Goal: Task Accomplishment & Management: Manage account settings

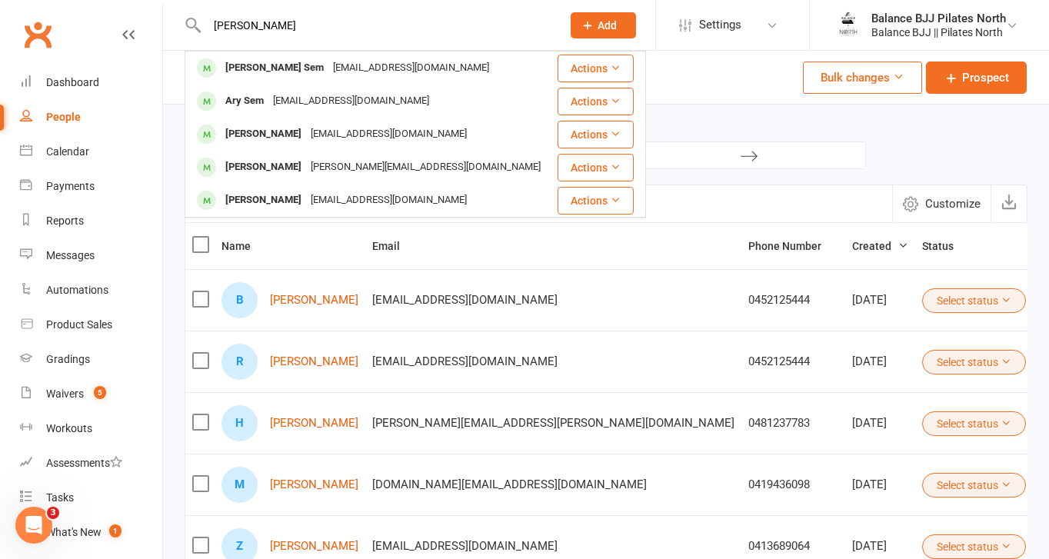
type input "sophia"
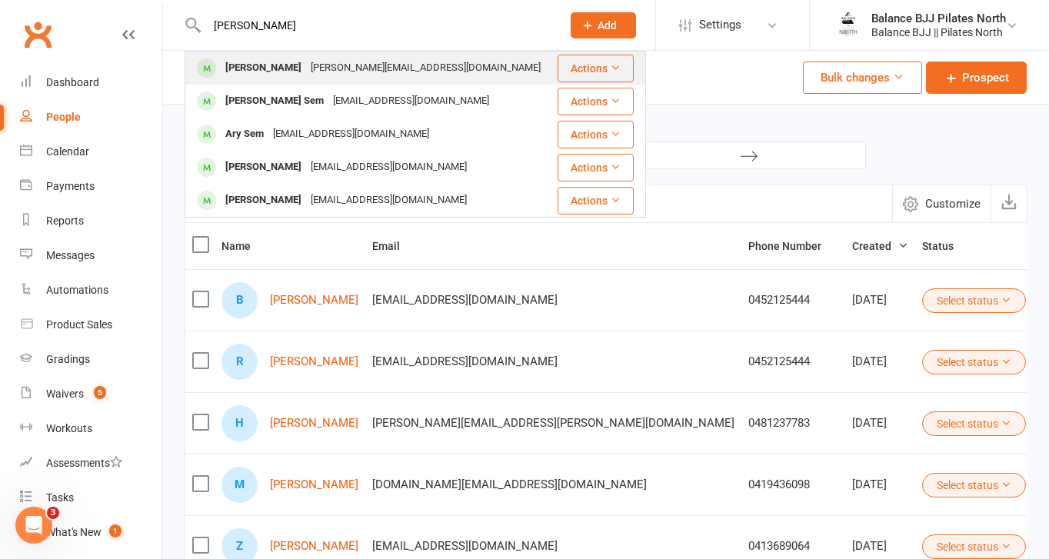
click at [273, 78] on div "Sophia Miraflores" at bounding box center [263, 68] width 85 height 22
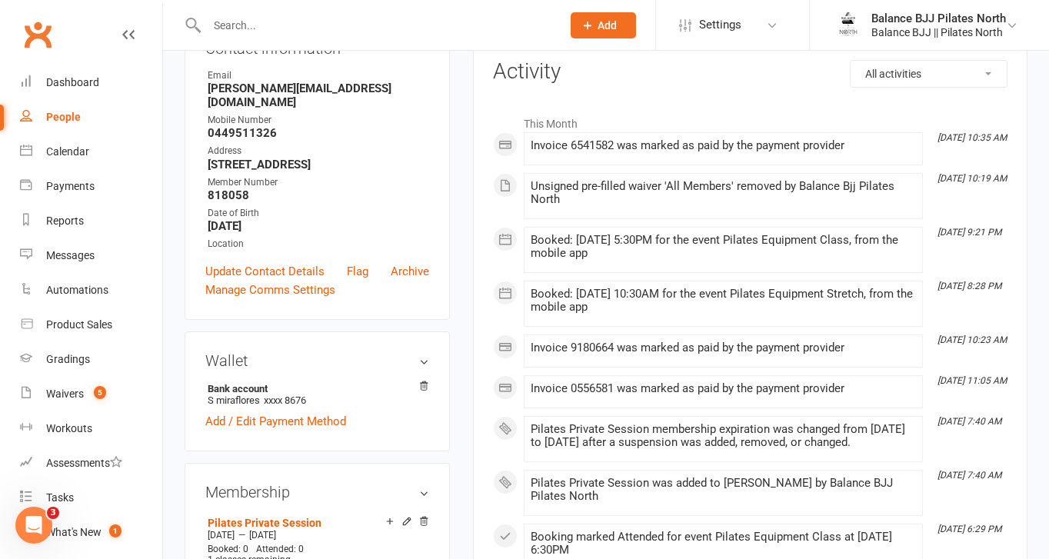
scroll to position [59, 0]
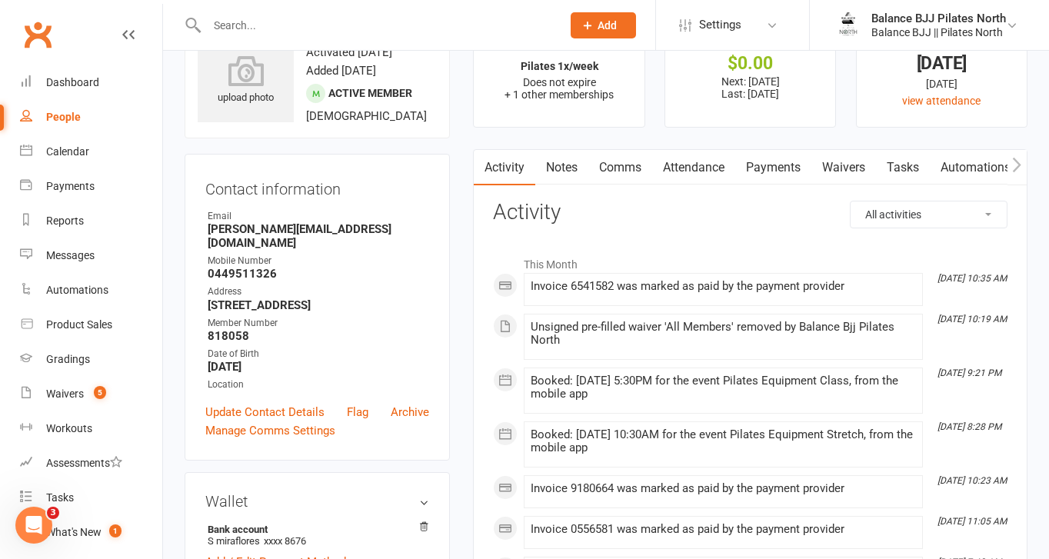
click at [777, 162] on link "Payments" at bounding box center [773, 167] width 76 height 35
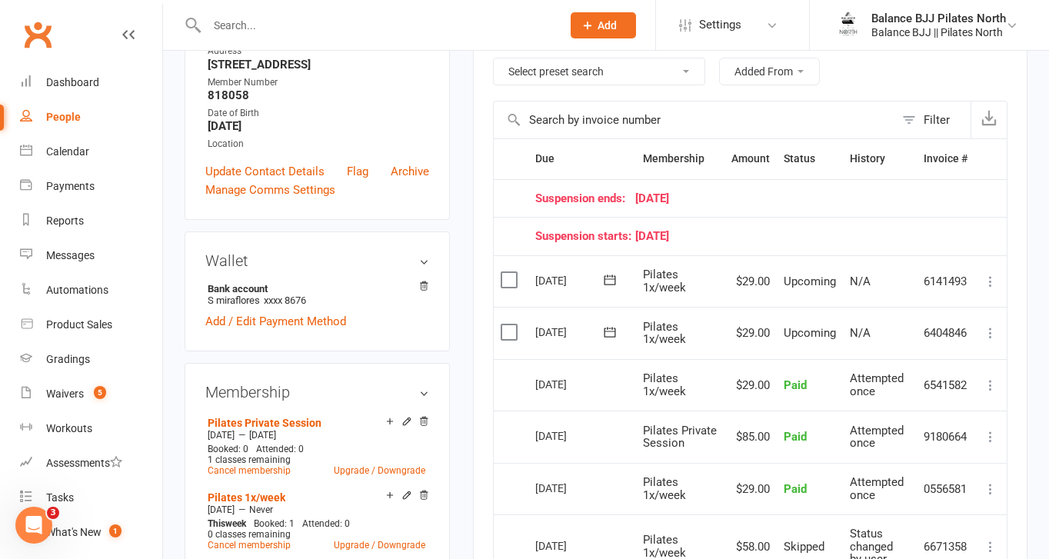
scroll to position [303, 0]
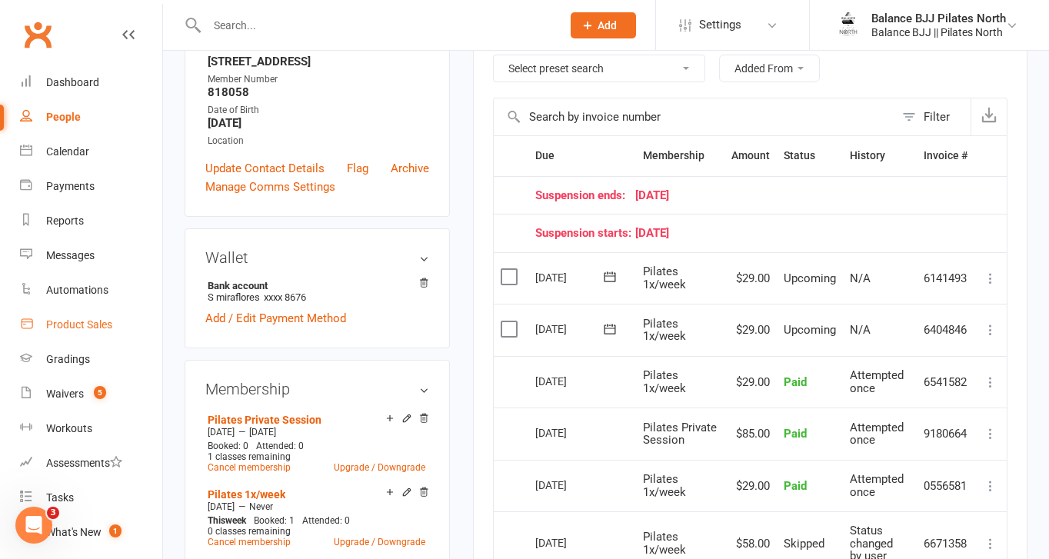
click at [91, 325] on div "Product Sales" at bounding box center [79, 324] width 66 height 12
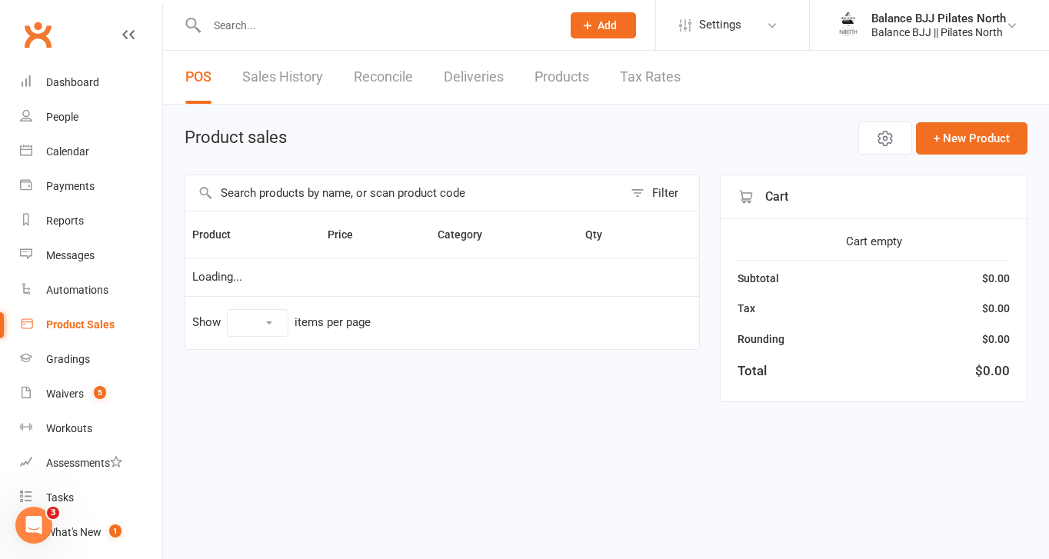
select select "10"
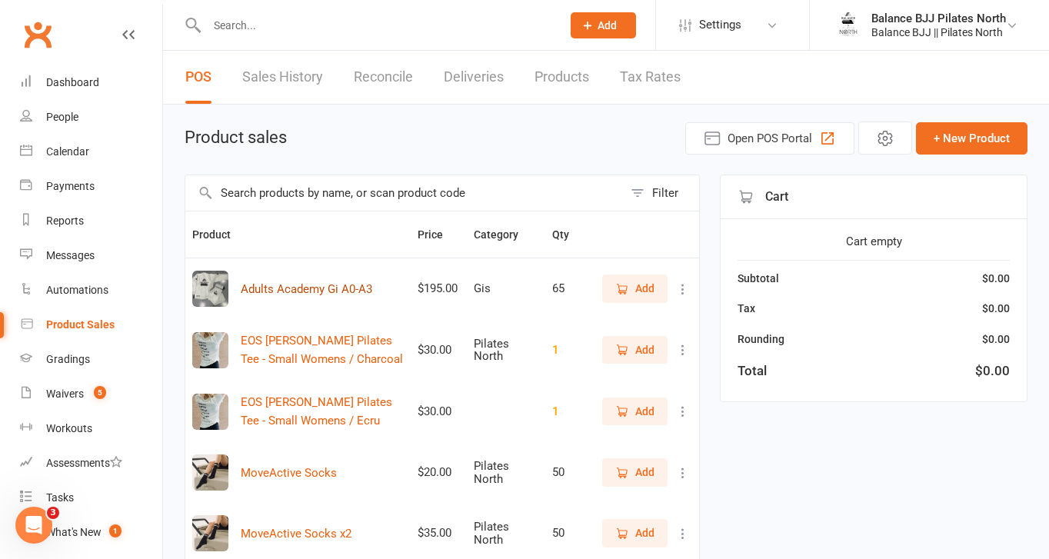
click at [310, 289] on button "Adults Academy Gi A0-A3" at bounding box center [306, 289] width 131 height 18
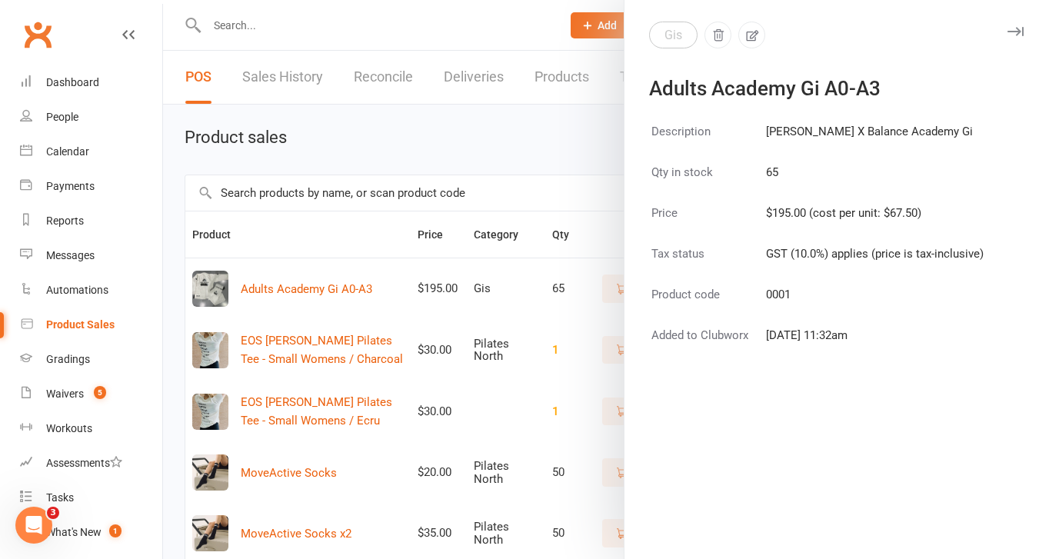
click at [479, 156] on div at bounding box center [606, 279] width 886 height 559
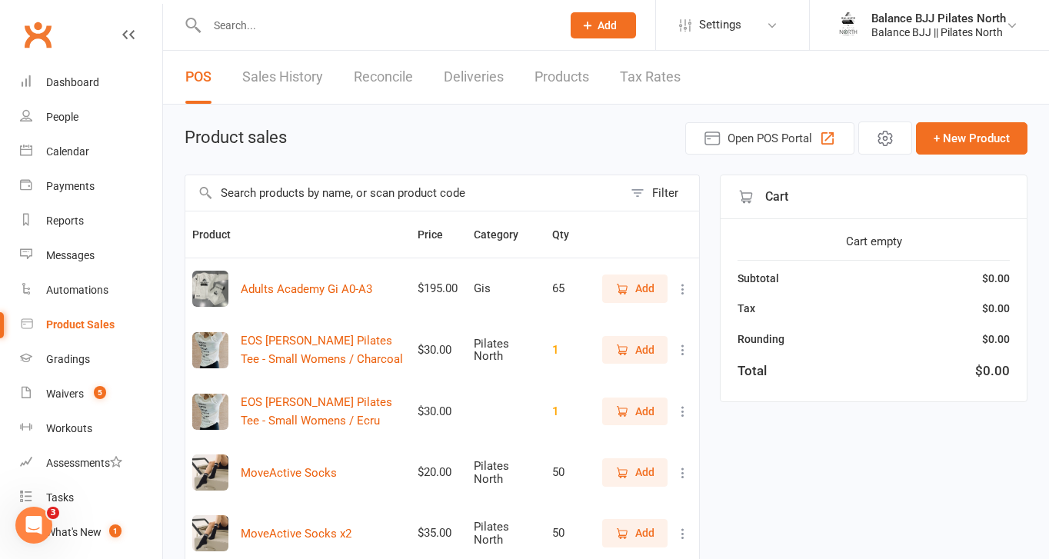
click at [628, 285] on icon "button" at bounding box center [622, 289] width 14 height 14
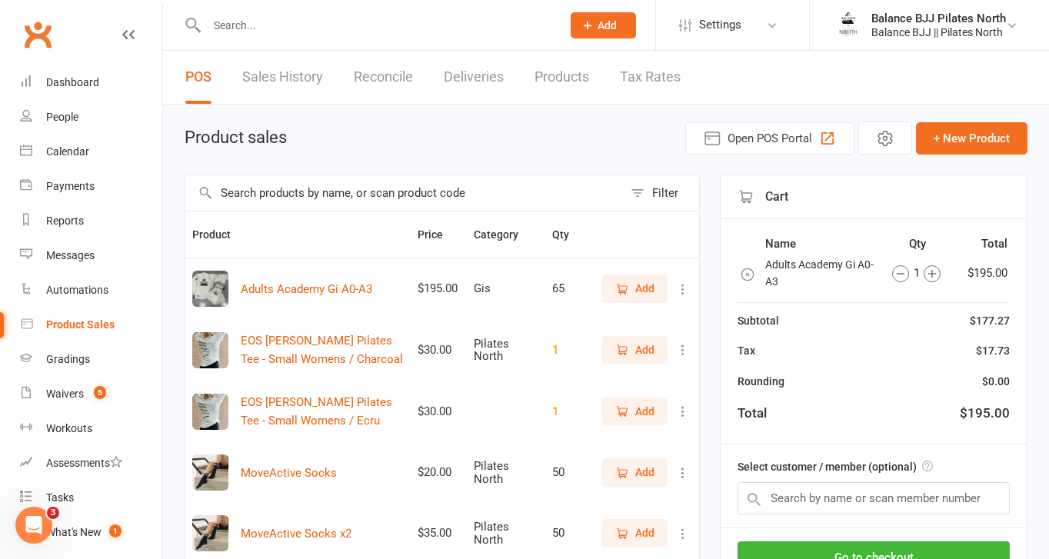
scroll to position [124, 0]
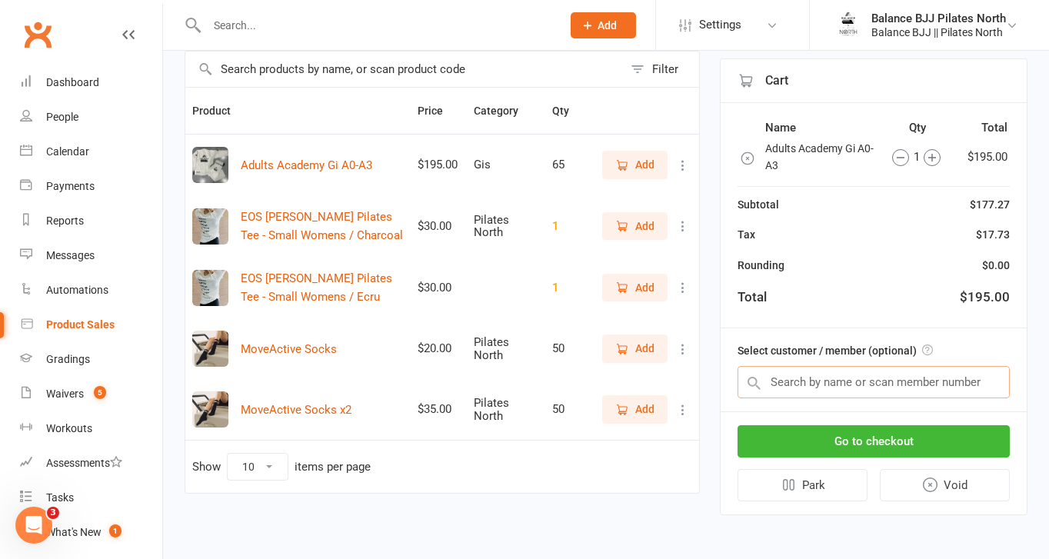
click at [921, 386] on input "text" at bounding box center [873, 382] width 272 height 32
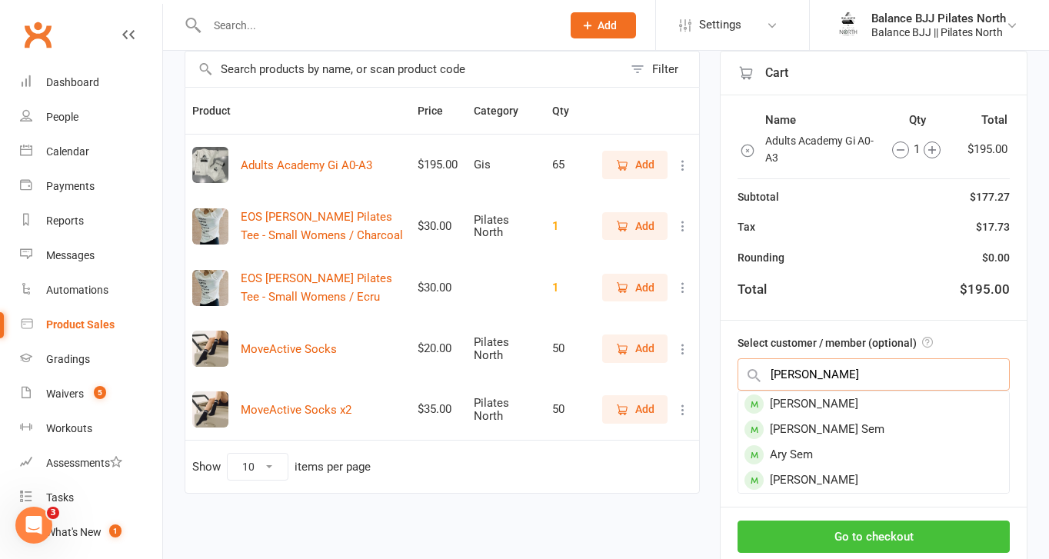
type input "Sophia"
click at [936, 442] on div "Ary Sem" at bounding box center [873, 454] width 271 height 25
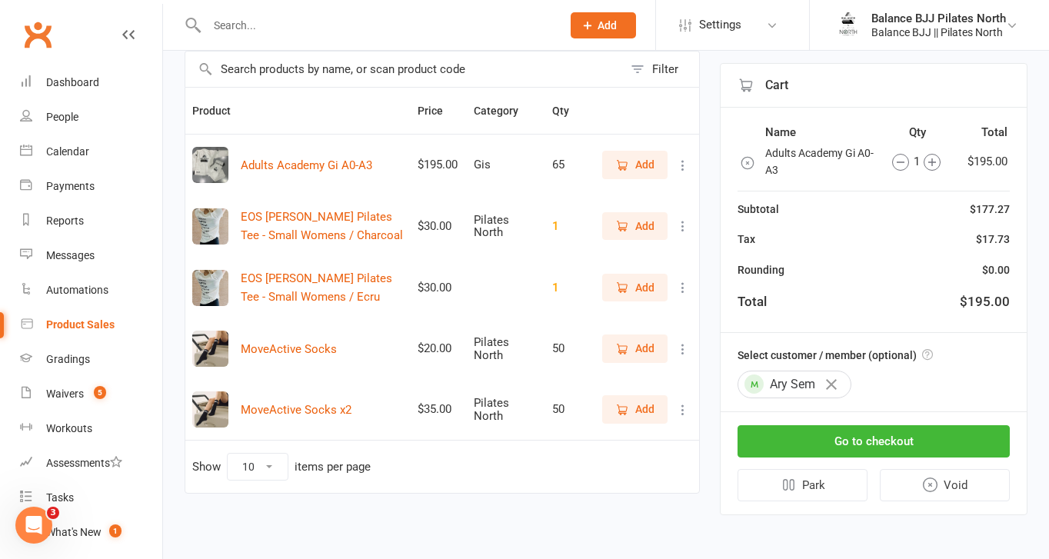
click at [832, 384] on icon "button" at bounding box center [831, 384] width 11 height 11
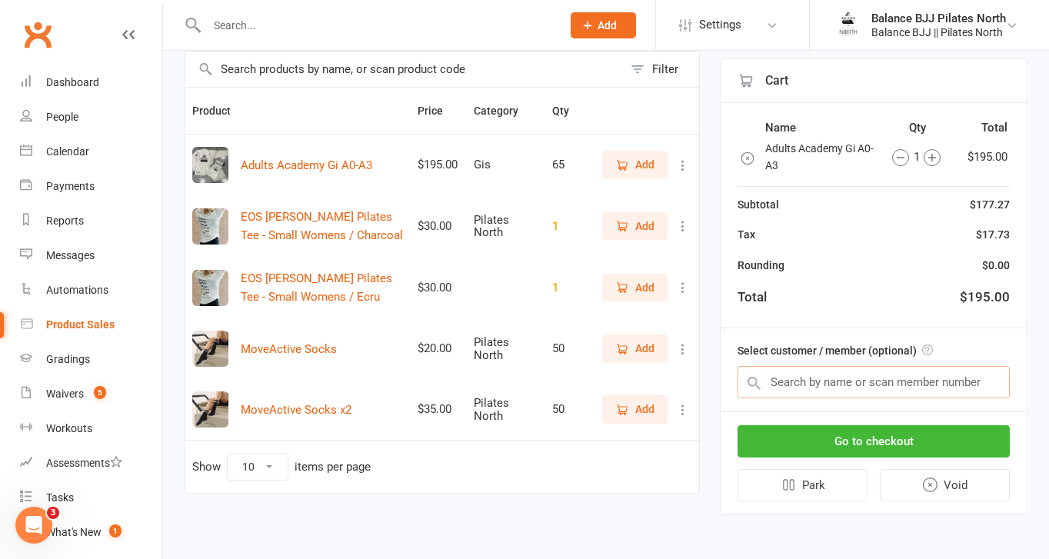
click at [826, 384] on input "text" at bounding box center [873, 382] width 272 height 32
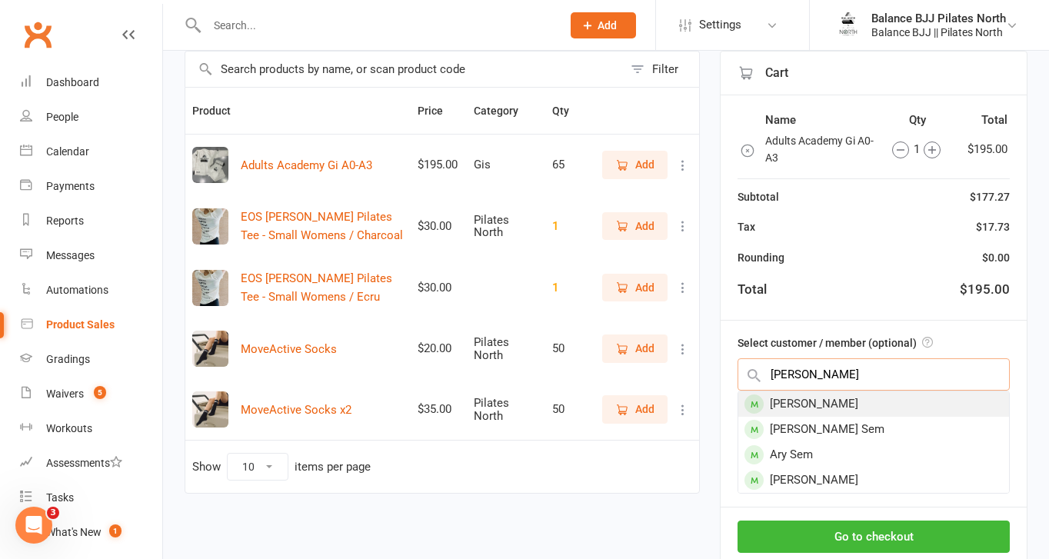
type input "Sophia"
click at [840, 398] on div "Sophia Miraflores" at bounding box center [873, 403] width 271 height 25
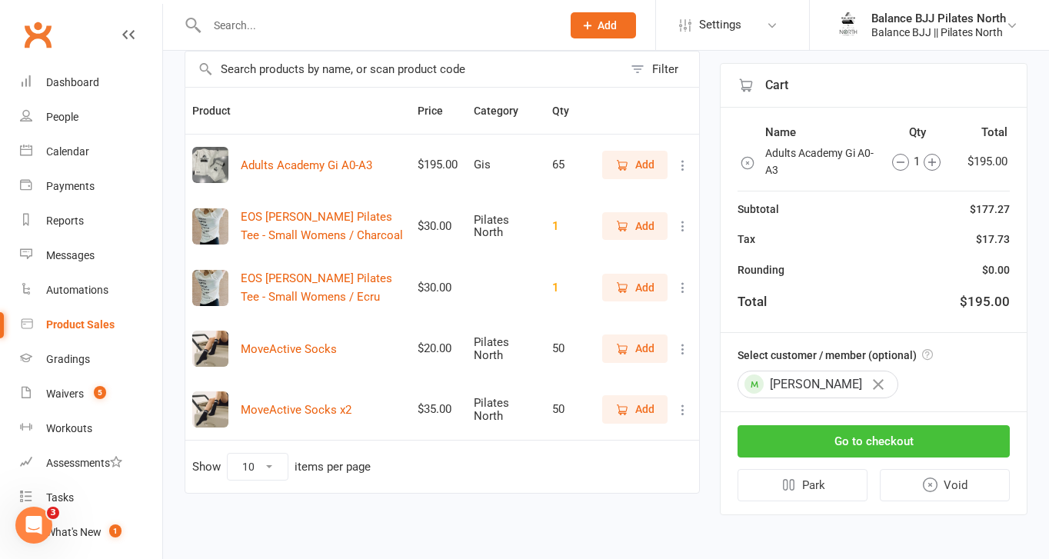
click at [843, 448] on button "Go to checkout" at bounding box center [873, 441] width 272 height 32
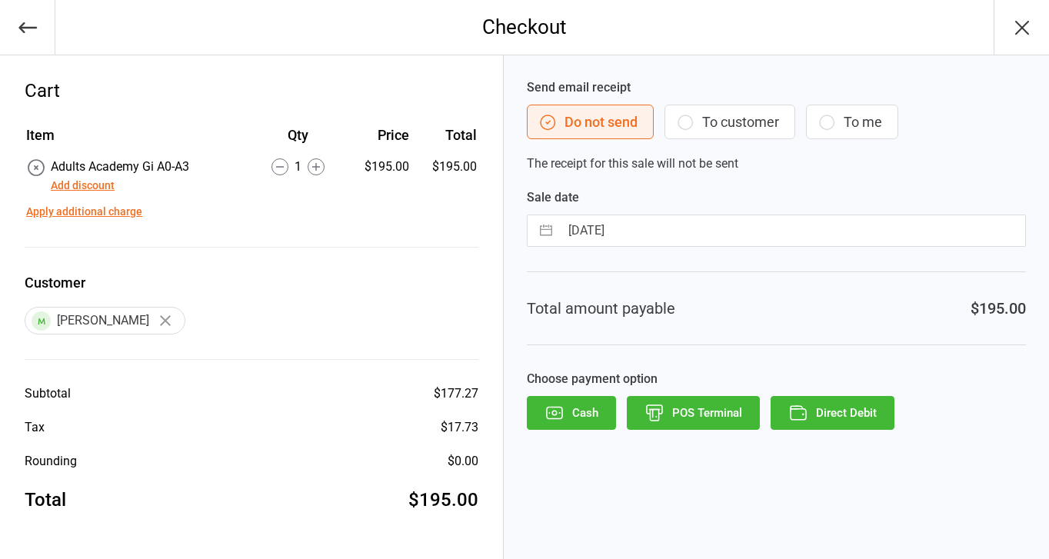
click at [72, 211] on button "Apply additional charge" at bounding box center [84, 212] width 116 height 16
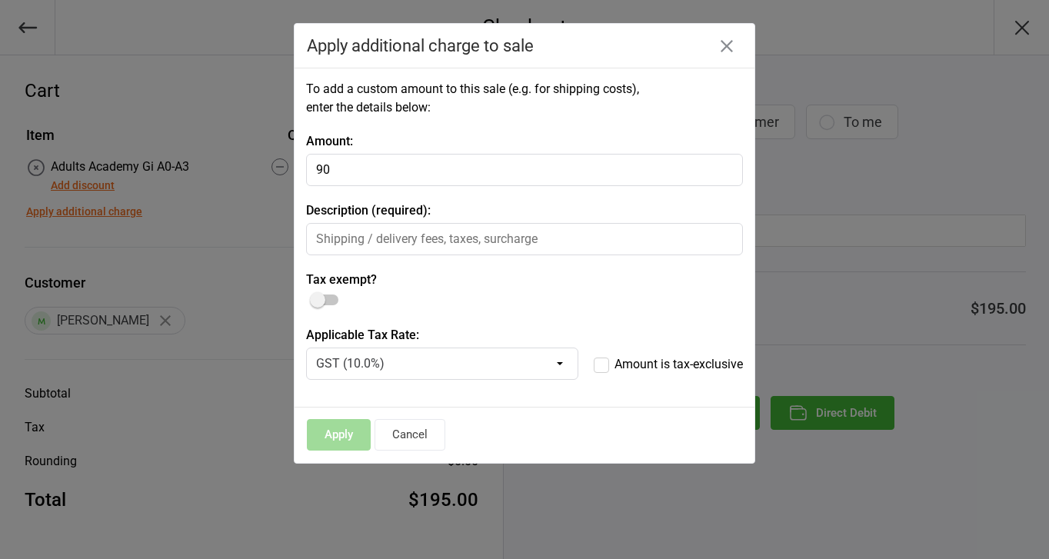
type input "90"
click at [441, 244] on input "text" at bounding box center [524, 239] width 437 height 32
type input "Pilates Semi-Private 16/09"
click at [344, 443] on button "Apply" at bounding box center [339, 435] width 64 height 32
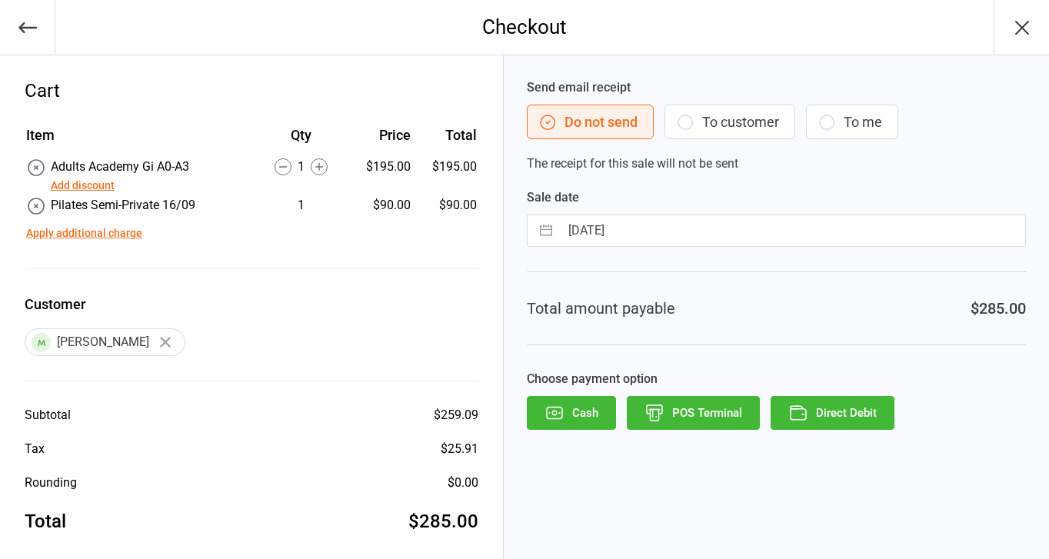
click at [288, 171] on icon at bounding box center [282, 166] width 17 height 17
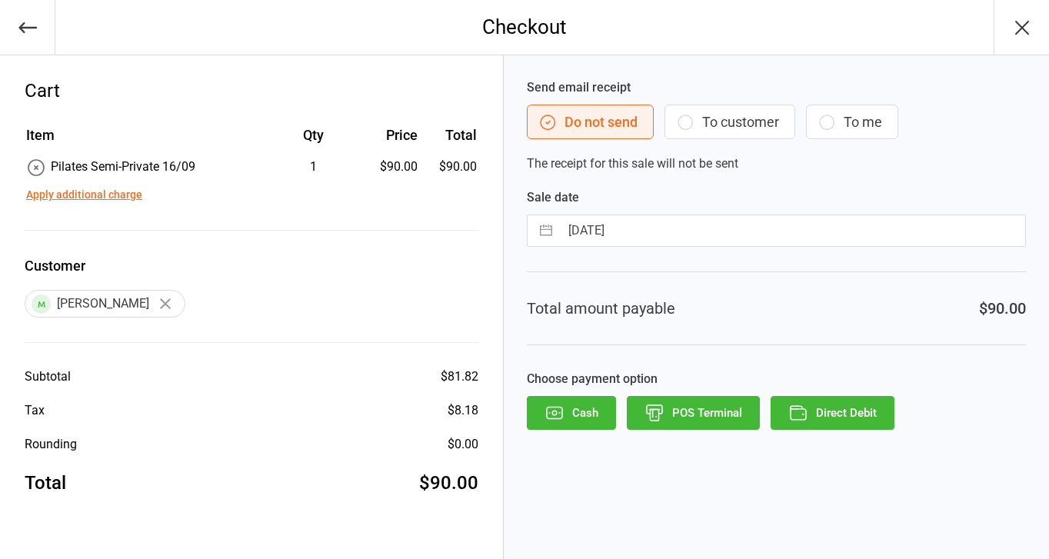
click at [821, 414] on button "Direct Debit" at bounding box center [832, 413] width 124 height 34
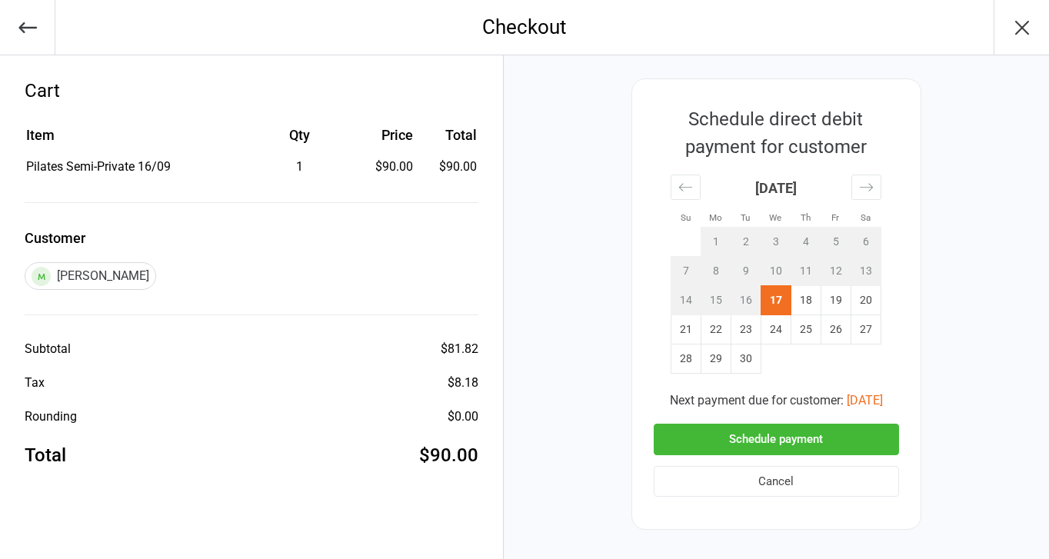
click at [881, 404] on button "Sep 22, 2025" at bounding box center [865, 400] width 36 height 18
click at [833, 440] on button "Schedule payment" at bounding box center [776, 440] width 245 height 32
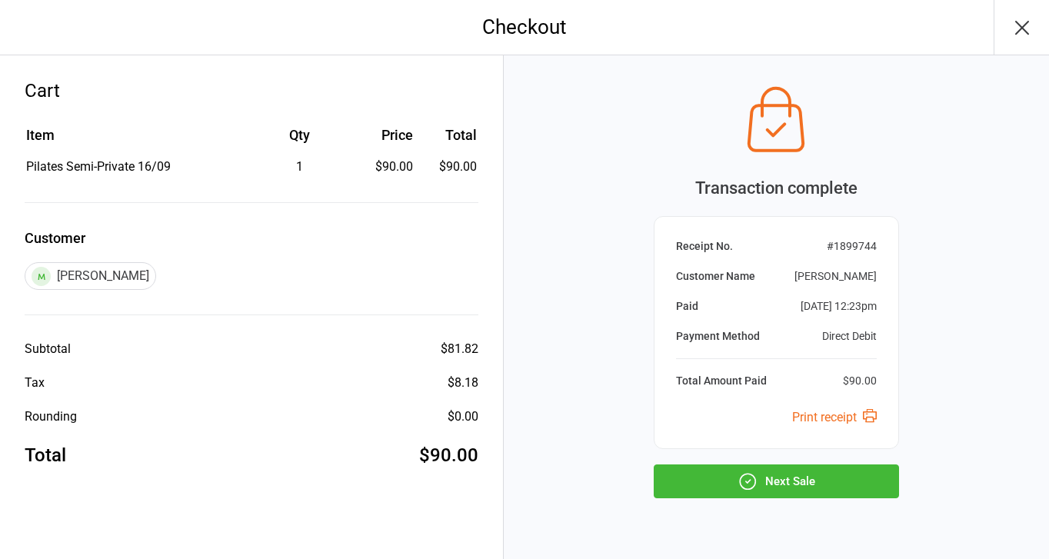
click at [1024, 28] on icon "button" at bounding box center [1022, 27] width 25 height 25
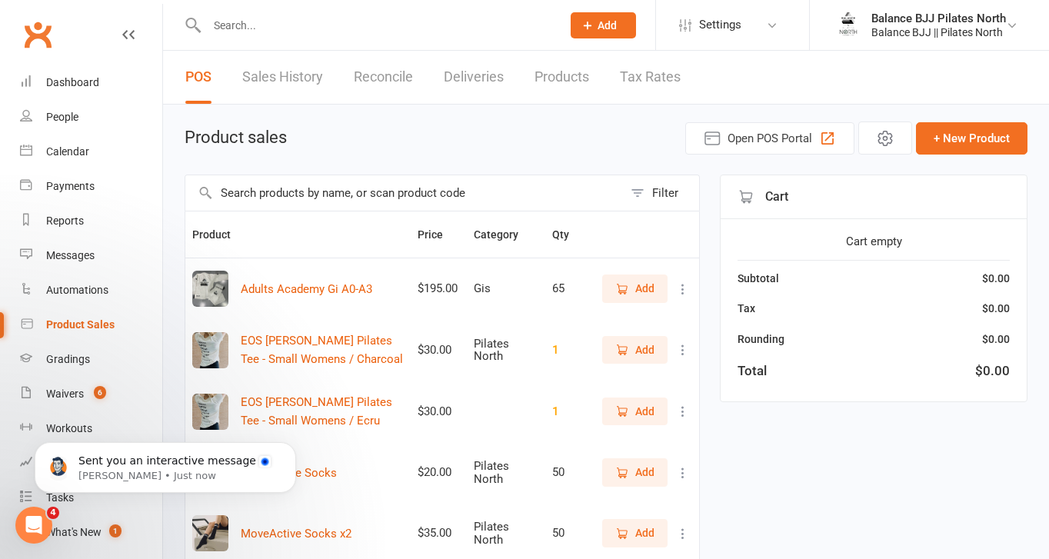
click at [248, 23] on input "text" at bounding box center [376, 26] width 348 height 22
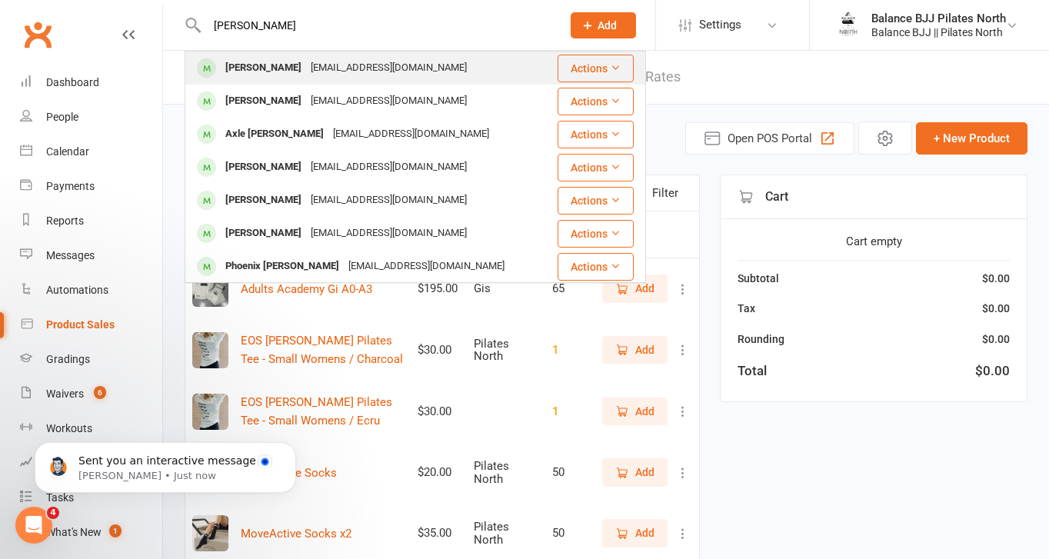
type input "niko"
click at [259, 68] on div "Niko Cooper Hohaia" at bounding box center [263, 68] width 85 height 22
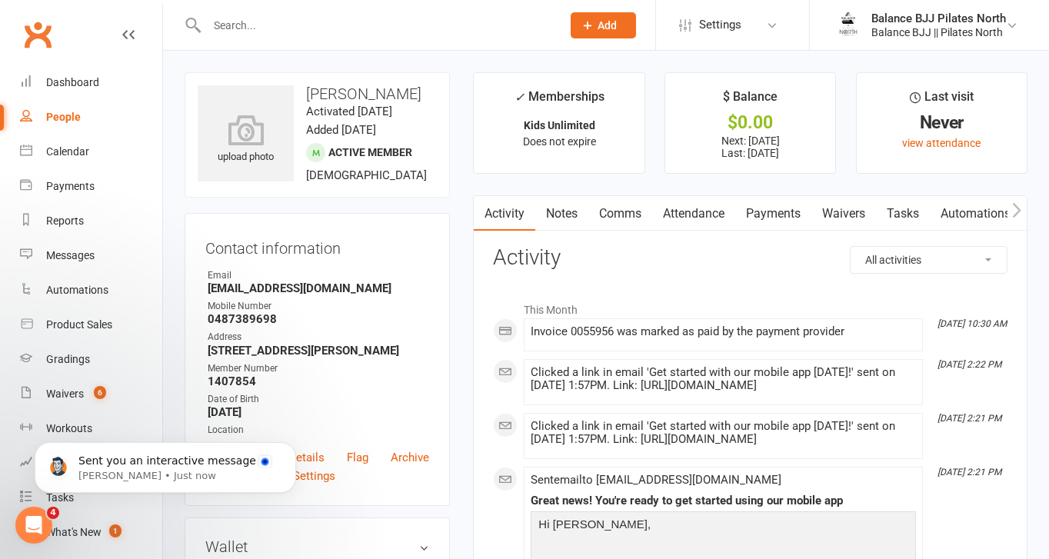
click at [797, 215] on link "Payments" at bounding box center [773, 213] width 76 height 35
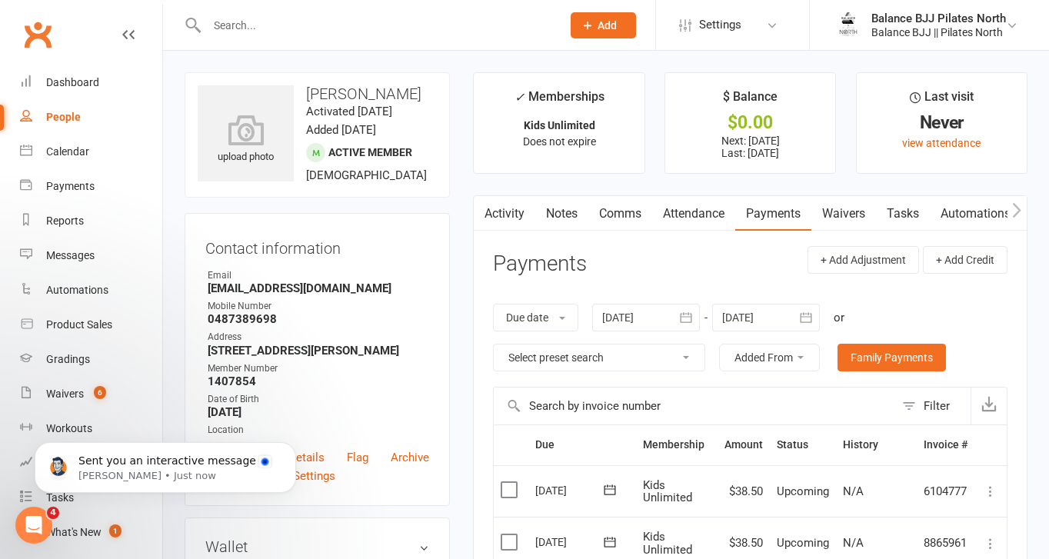
click at [1015, 211] on icon "button" at bounding box center [1016, 210] width 9 height 16
click at [977, 220] on link "Credit balance" at bounding box center [976, 213] width 99 height 35
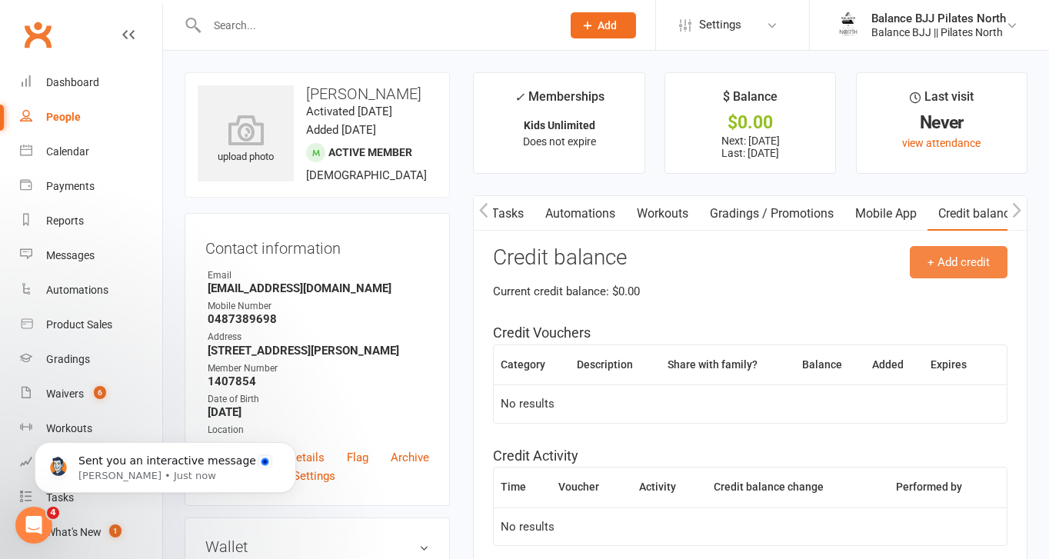
click at [948, 258] on button "+ Add credit" at bounding box center [959, 262] width 98 height 32
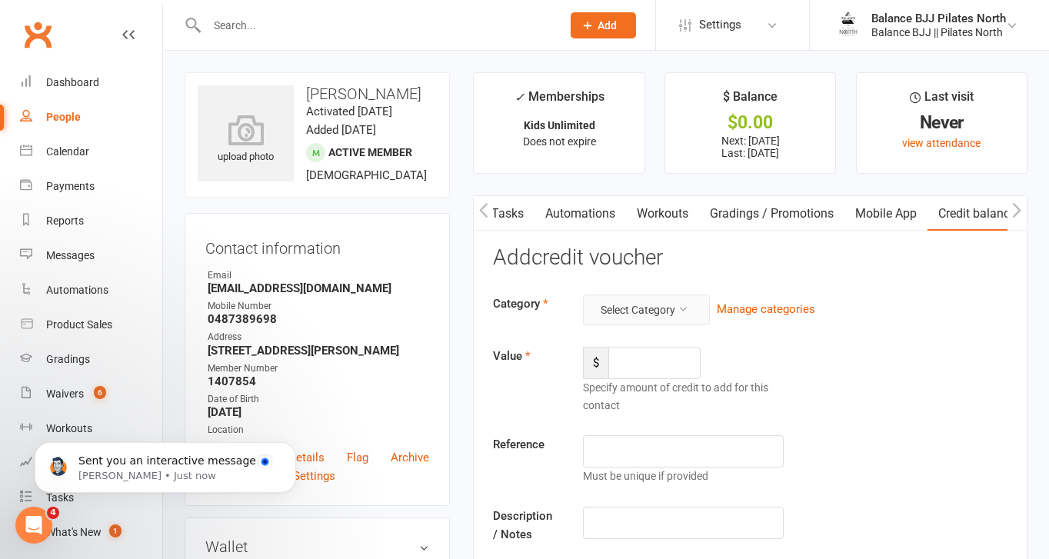
click at [677, 318] on button "Select Category" at bounding box center [646, 309] width 127 height 31
click at [621, 381] on link "Gift Certificate" at bounding box center [633, 376] width 152 height 31
click at [648, 354] on input "number" at bounding box center [654, 363] width 92 height 32
type input "400"
click at [753, 398] on div "Specify amount of credit to add for this contact" at bounding box center [683, 396] width 201 height 35
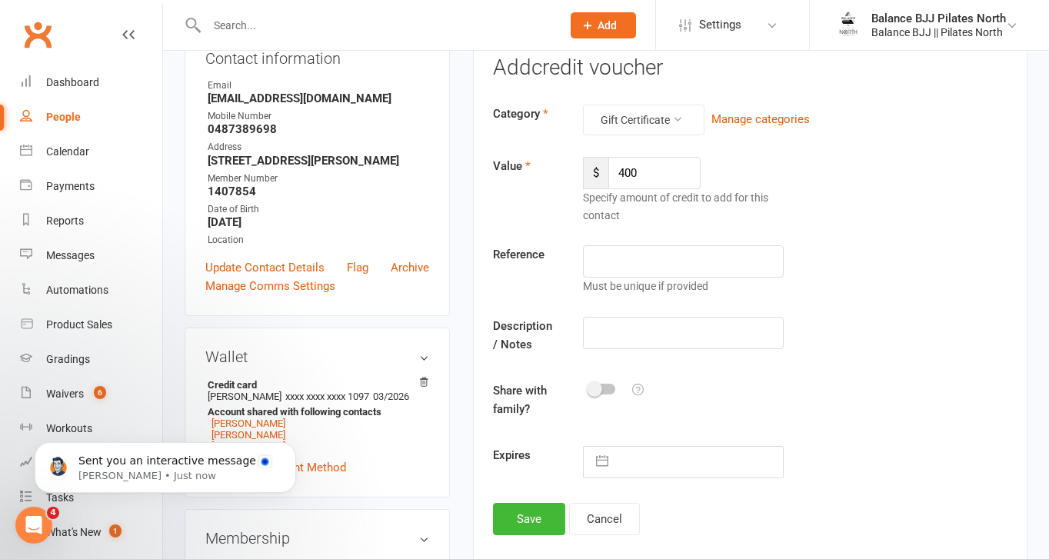
scroll to position [195, 0]
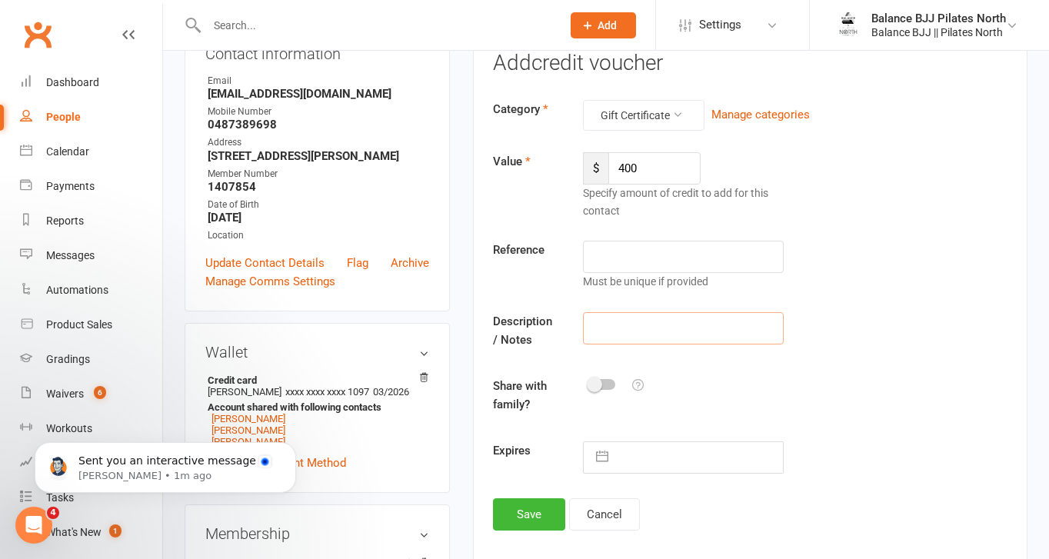
click at [599, 325] on input "text" at bounding box center [683, 328] width 201 height 32
type input "Play On!"
click at [606, 386] on div at bounding box center [602, 384] width 26 height 11
click at [589, 382] on input "checkbox" at bounding box center [589, 382] width 0 height 0
click at [534, 512] on button "Save" at bounding box center [529, 514] width 72 height 32
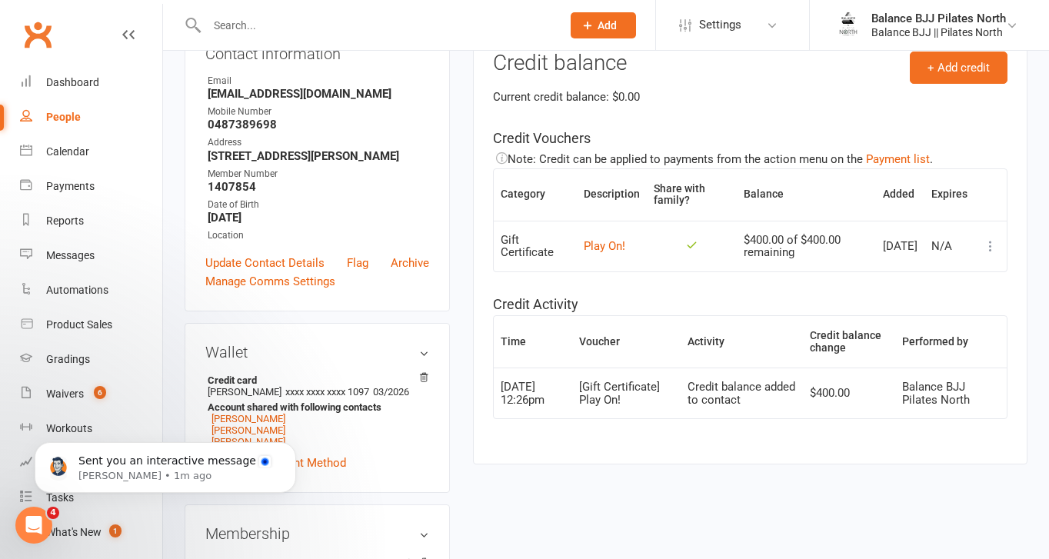
scroll to position [0, 0]
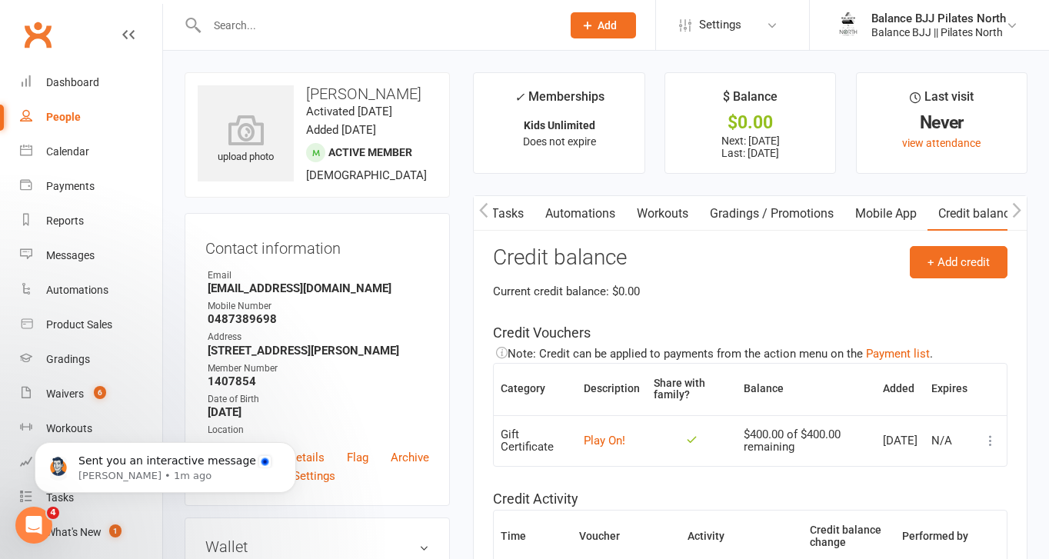
click at [480, 214] on icon "button" at bounding box center [483, 210] width 9 height 16
click at [481, 209] on icon "button" at bounding box center [483, 210] width 8 height 15
click at [613, 209] on link "Payments" at bounding box center [602, 213] width 76 height 35
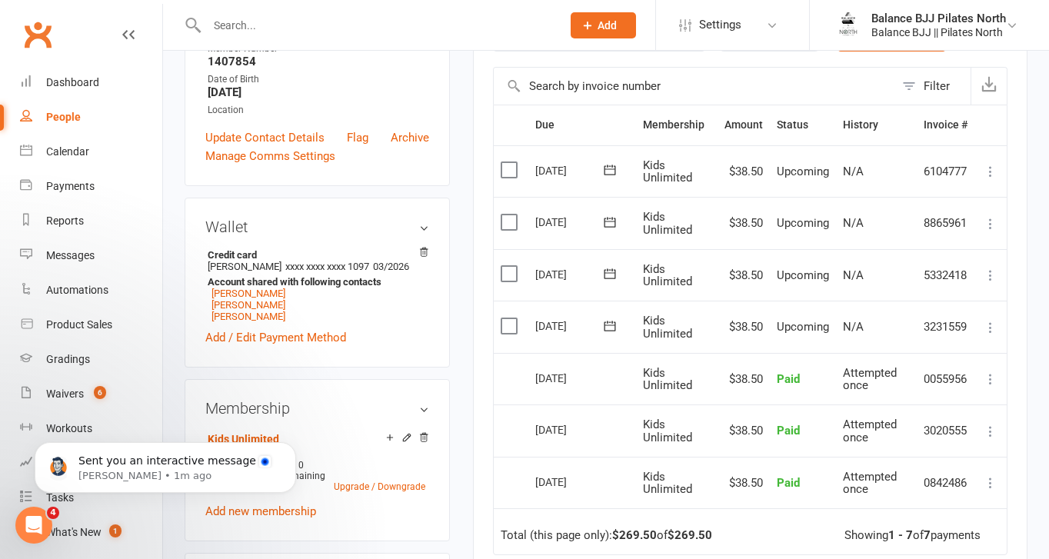
scroll to position [321, 0]
click at [989, 323] on icon at bounding box center [990, 325] width 15 height 15
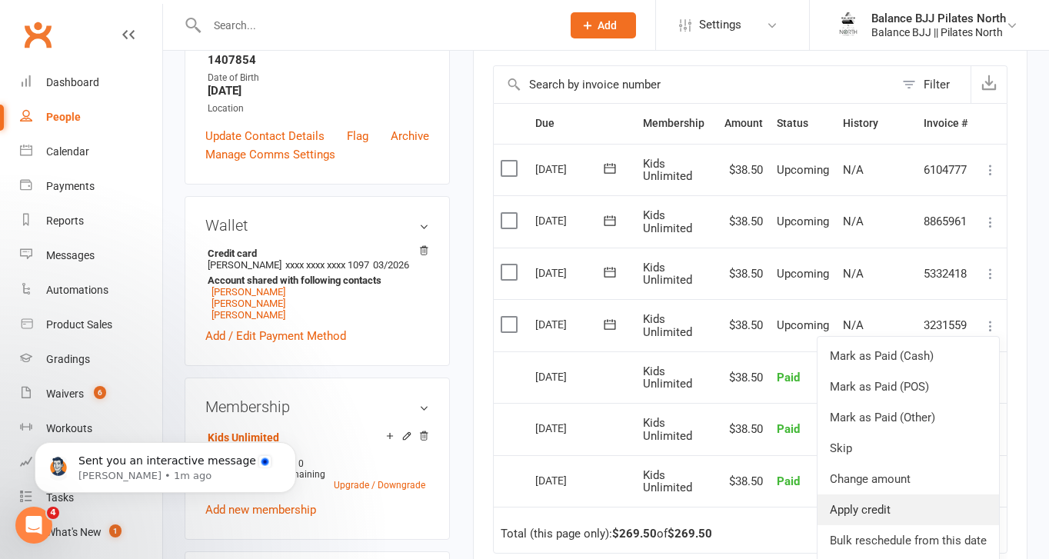
click at [852, 504] on link "Apply credit" at bounding box center [907, 509] width 181 height 31
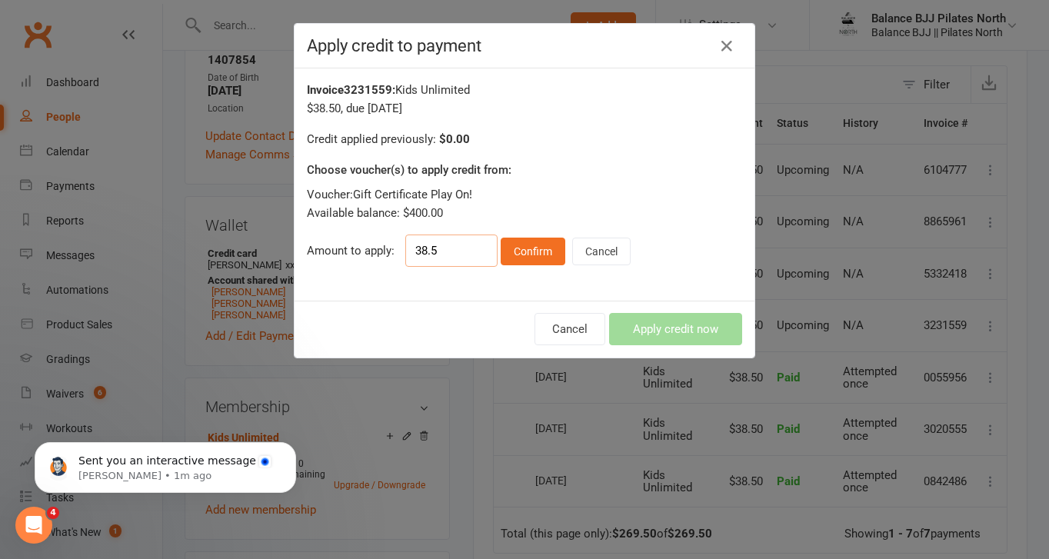
drag, startPoint x: 444, startPoint y: 255, endPoint x: 350, endPoint y: 238, distance: 95.9
click at [350, 238] on div "Amount to apply: 38.5 Confirm Cancel" at bounding box center [524, 251] width 435 height 32
type input "5"
click at [725, 48] on icon at bounding box center [726, 46] width 18 height 18
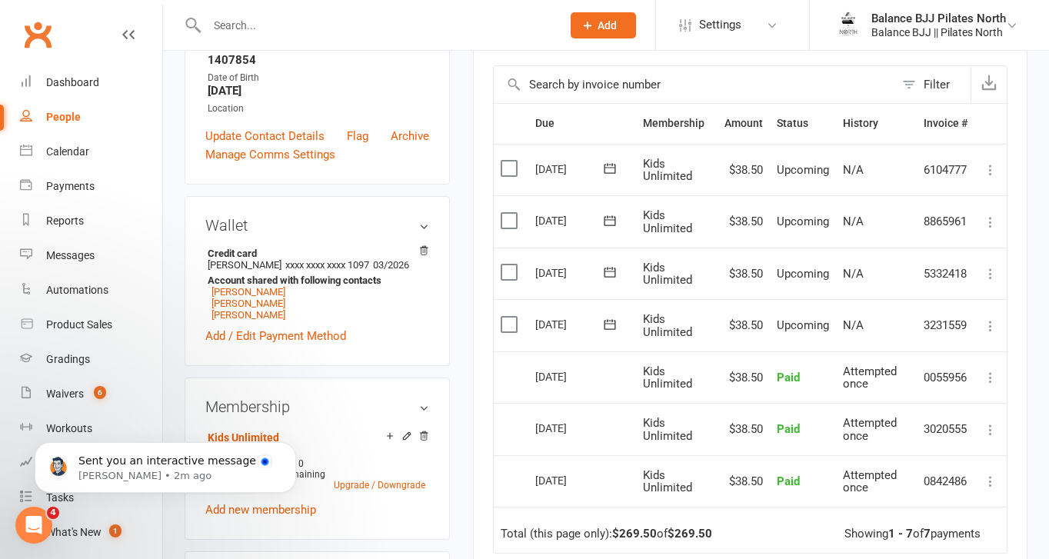
click at [989, 321] on icon at bounding box center [990, 325] width 15 height 15
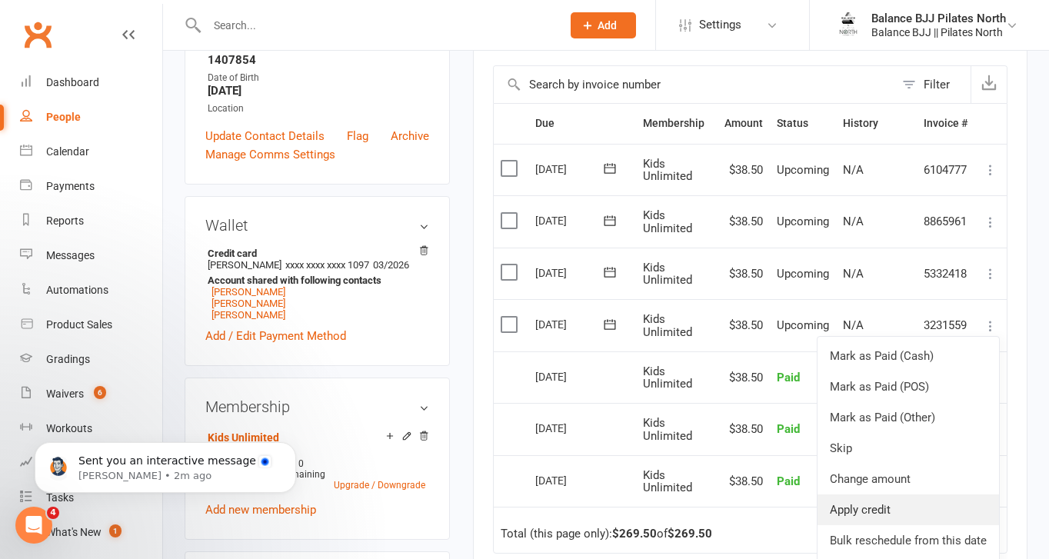
click at [894, 505] on link "Apply credit" at bounding box center [907, 509] width 181 height 31
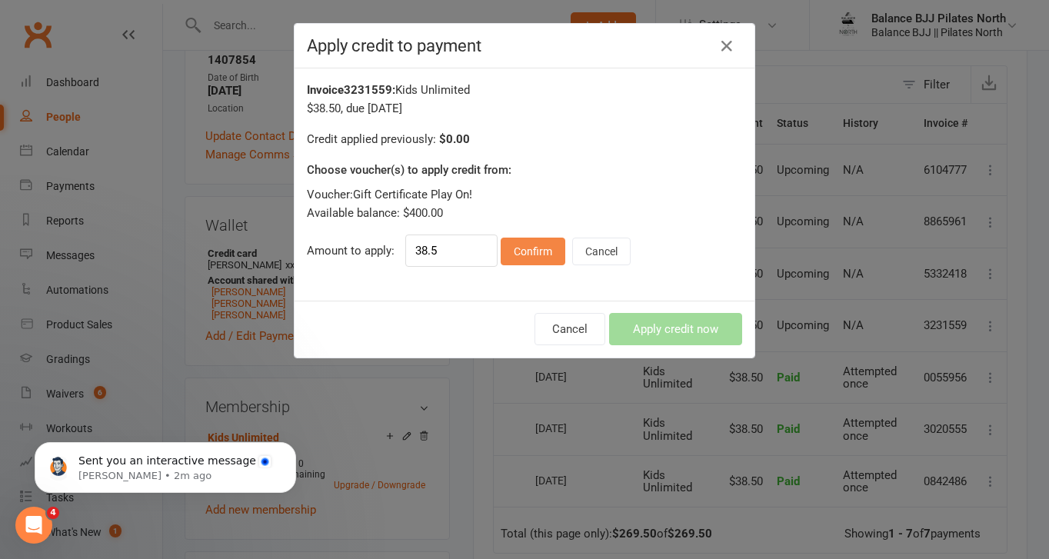
click at [518, 254] on button "Confirm" at bounding box center [533, 252] width 65 height 28
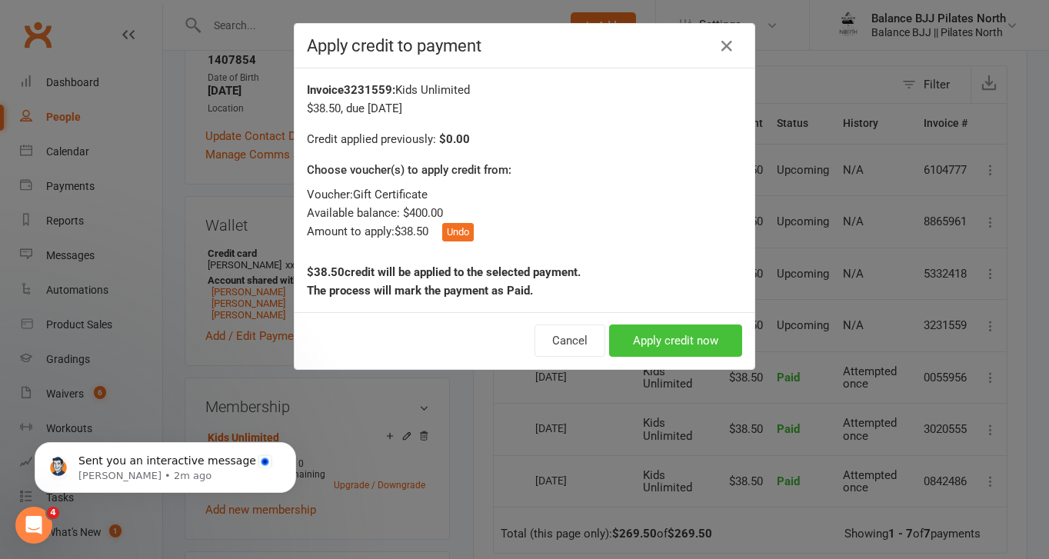
click at [648, 339] on button "Apply credit now" at bounding box center [675, 340] width 133 height 32
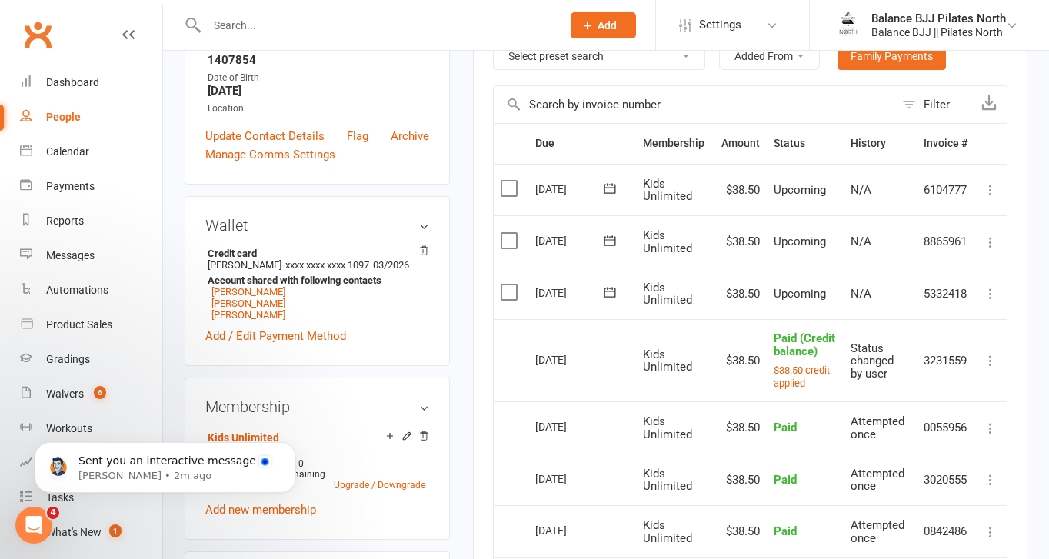
click at [988, 291] on icon at bounding box center [990, 293] width 15 height 15
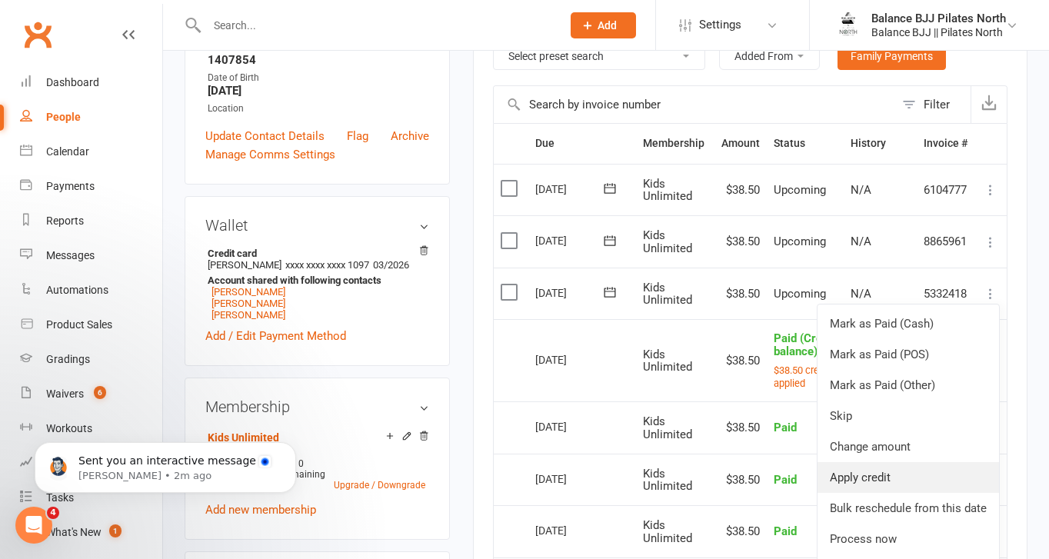
click at [851, 476] on link "Apply credit" at bounding box center [907, 477] width 181 height 31
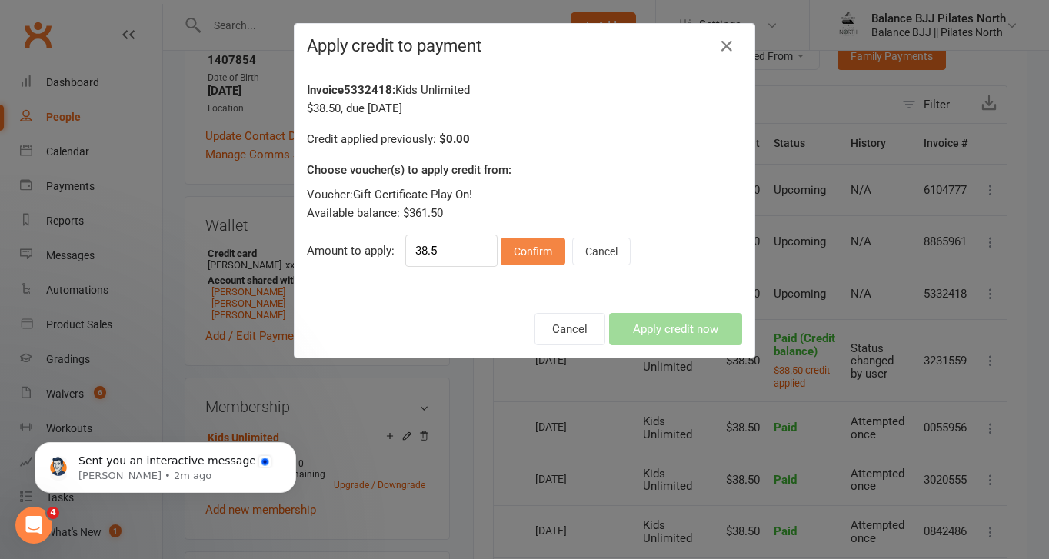
click at [536, 263] on button "Confirm" at bounding box center [533, 252] width 65 height 28
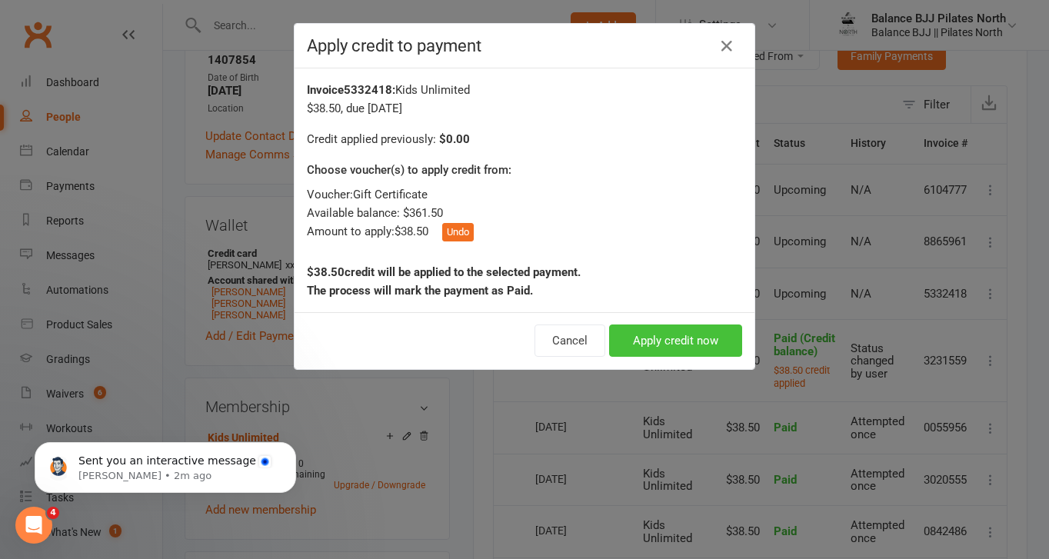
click at [676, 348] on button "Apply credit now" at bounding box center [675, 340] width 133 height 32
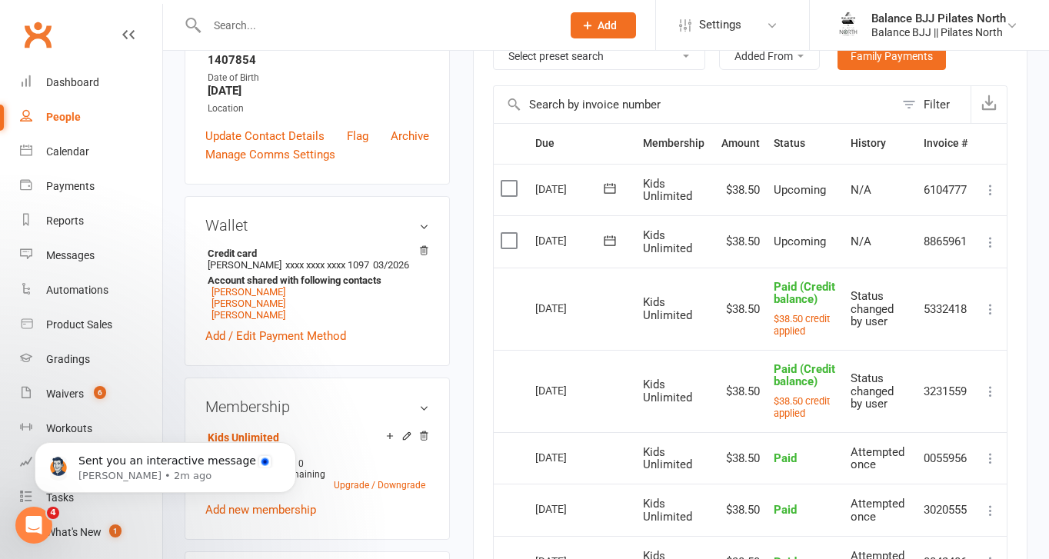
click at [990, 240] on icon at bounding box center [990, 242] width 15 height 15
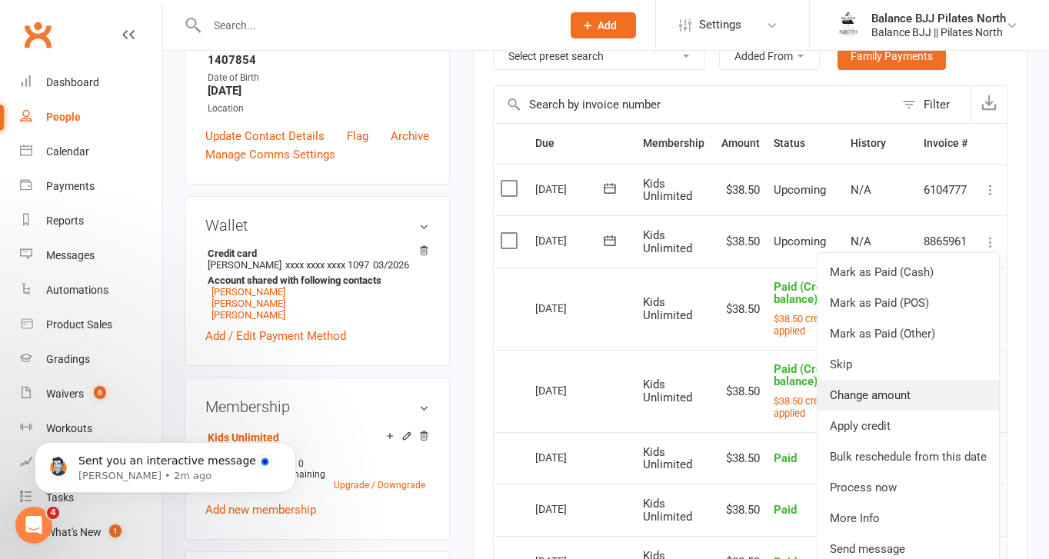
click at [864, 399] on link "Change amount" at bounding box center [907, 395] width 181 height 31
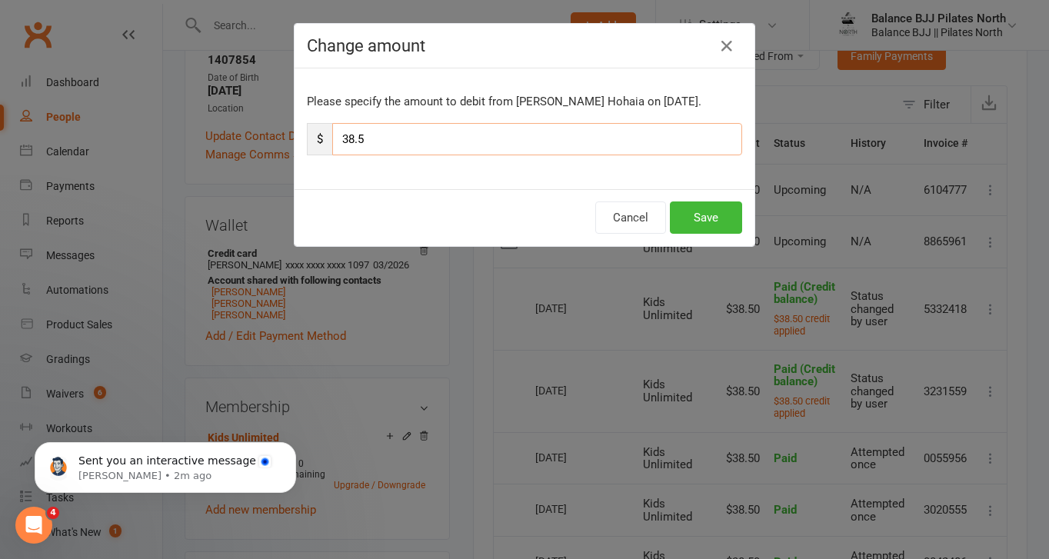
drag, startPoint x: 463, startPoint y: 132, endPoint x: 276, endPoint y: 108, distance: 188.4
click at [276, 108] on div "Change amount Please specify the amount to debit from Niko Cooper Hohaia on Oct…" at bounding box center [524, 279] width 1049 height 559
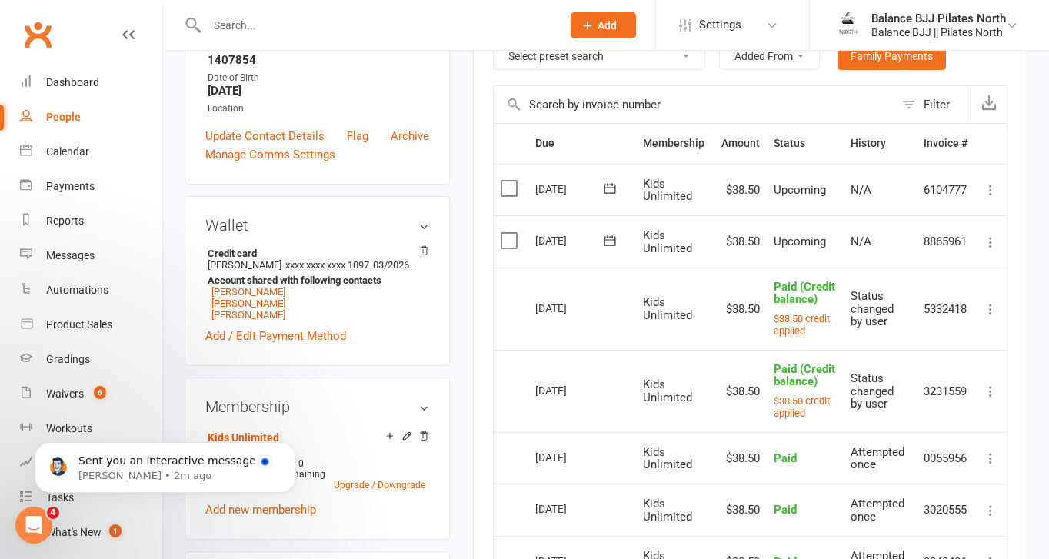
click at [988, 230] on td "Mark as Paid (Cash) Mark as Paid (POS) Mark as Paid (Other) Skip Change amount …" at bounding box center [990, 241] width 32 height 52
click at [990, 238] on icon at bounding box center [990, 242] width 15 height 15
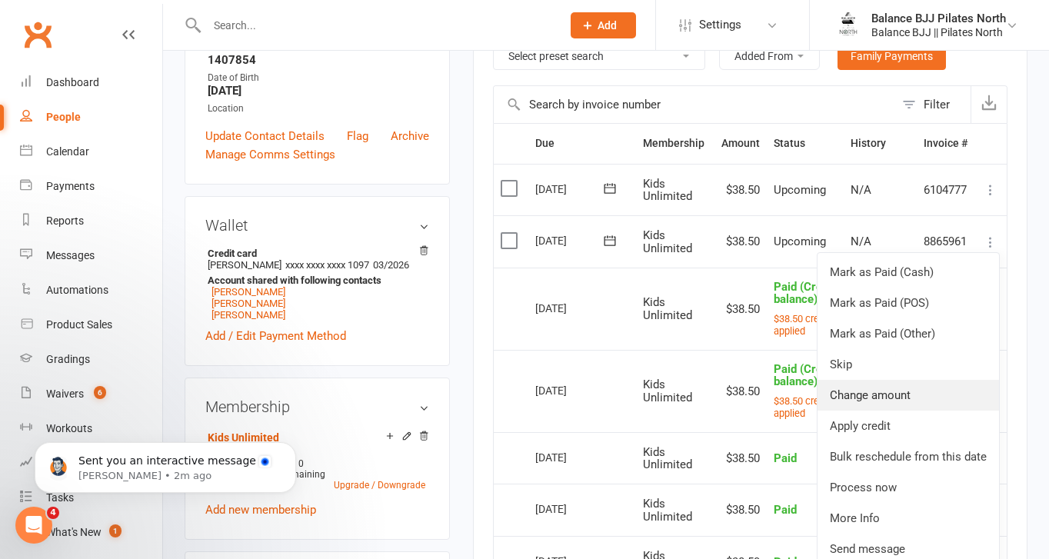
click at [849, 400] on link "Change amount" at bounding box center [907, 395] width 181 height 31
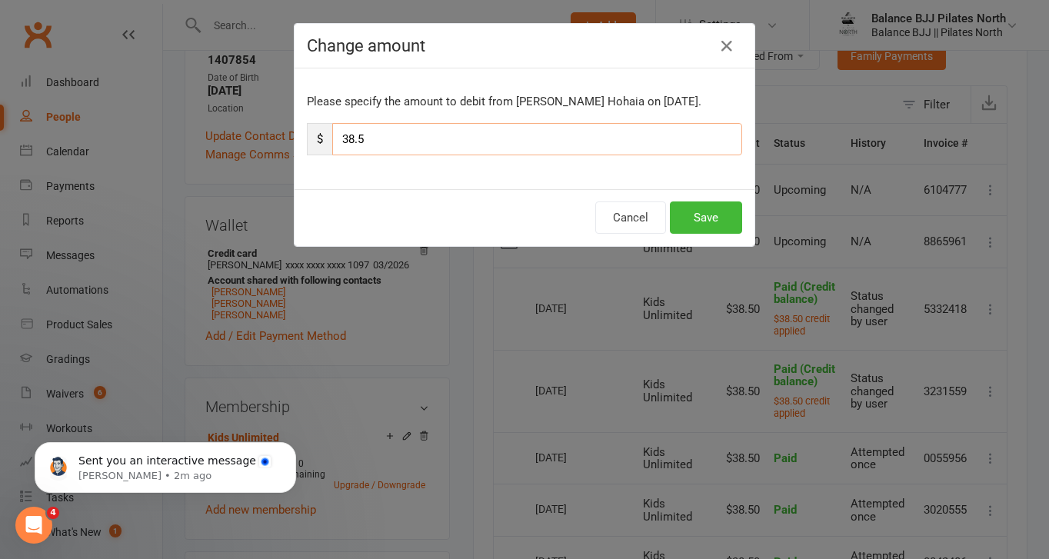
drag, startPoint x: 427, startPoint y: 133, endPoint x: 291, endPoint y: 128, distance: 135.4
click at [291, 128] on div "Change amount Please specify the amount to debit from Niko Cooper Hohaia on Oct…" at bounding box center [524, 279] width 1049 height 559
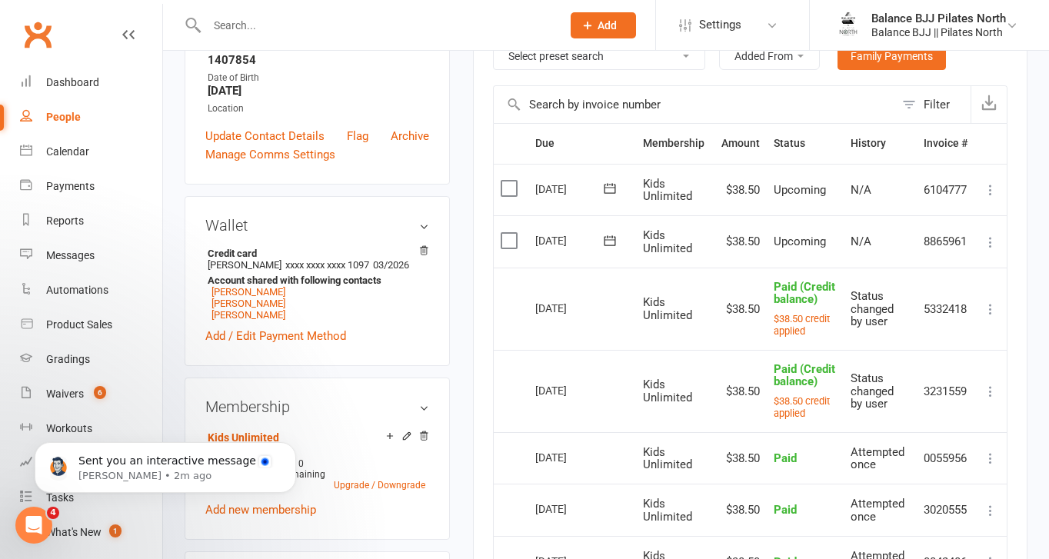
click at [993, 243] on icon at bounding box center [990, 242] width 15 height 15
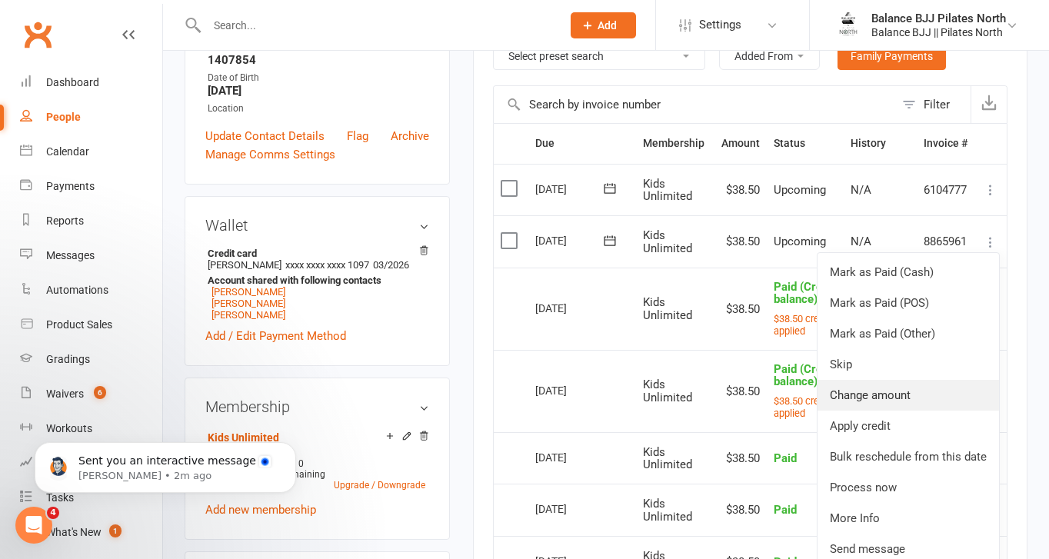
click at [881, 389] on link "Change amount" at bounding box center [907, 395] width 181 height 31
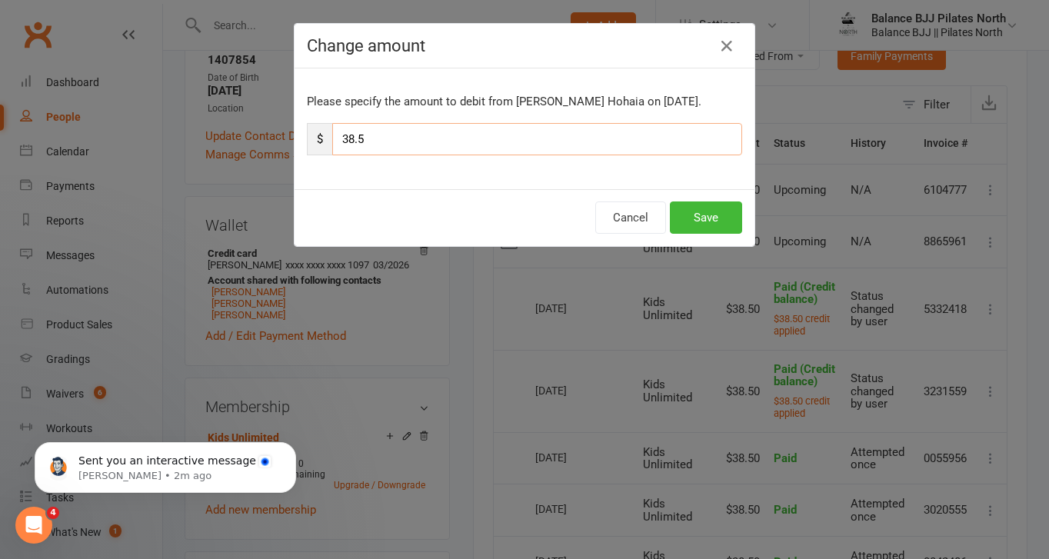
click at [438, 138] on input "38.5" at bounding box center [537, 139] width 410 height 32
type input "3"
type input "42"
click at [716, 211] on button "Save" at bounding box center [706, 217] width 72 height 32
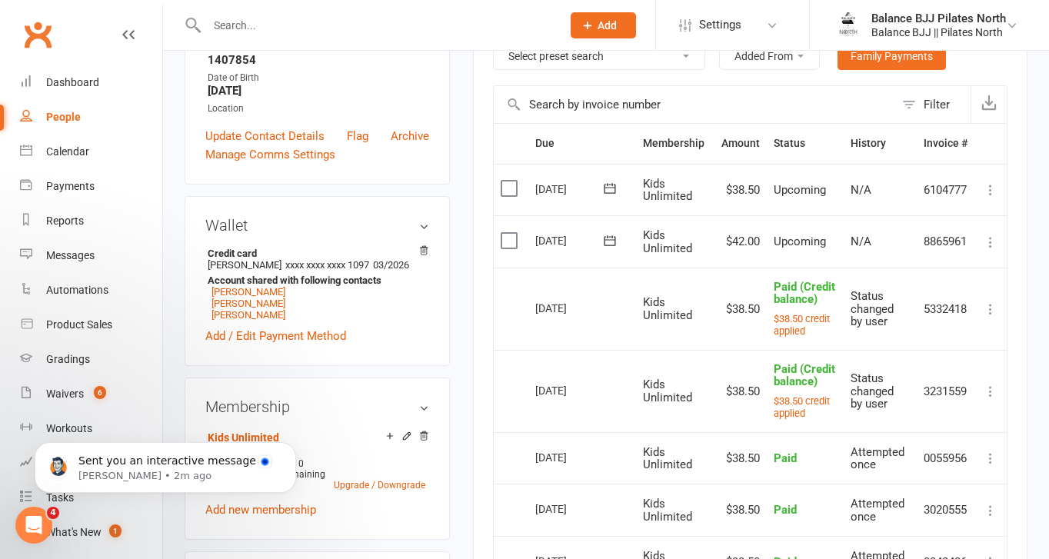
click at [988, 244] on icon at bounding box center [990, 242] width 15 height 15
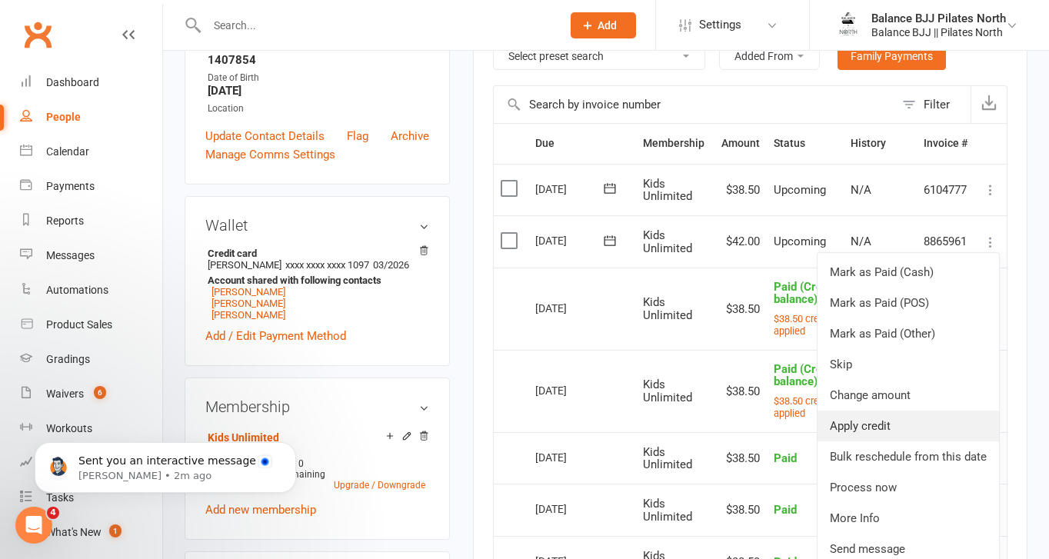
click at [868, 431] on link "Apply credit" at bounding box center [907, 426] width 181 height 31
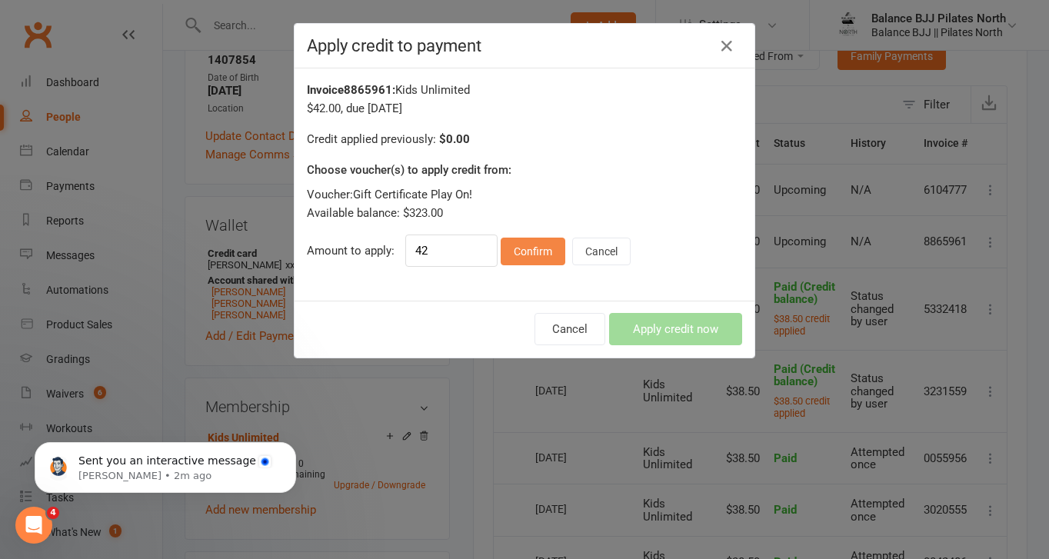
click at [525, 255] on button "Confirm" at bounding box center [533, 252] width 65 height 28
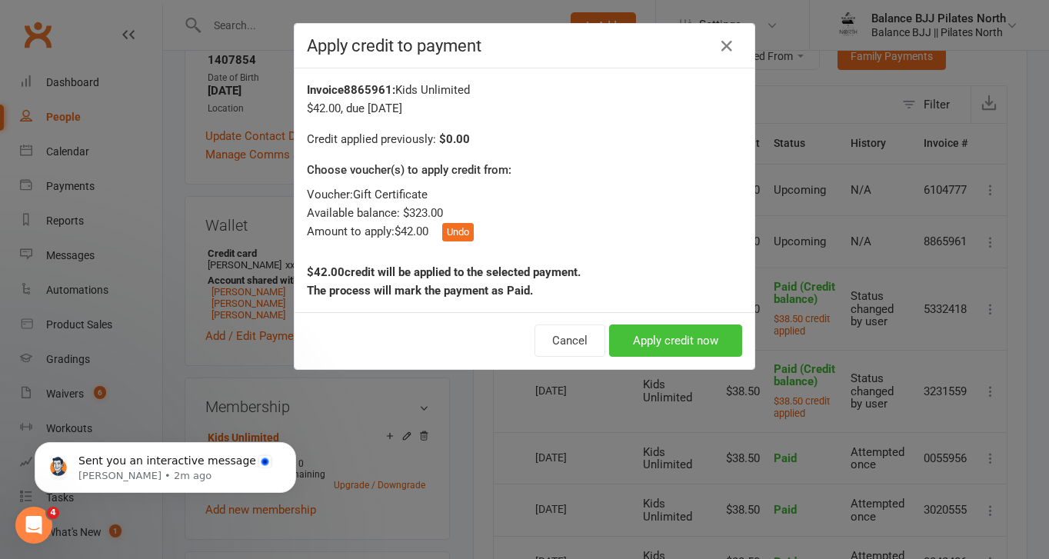
click at [644, 344] on button "Apply credit now" at bounding box center [675, 340] width 133 height 32
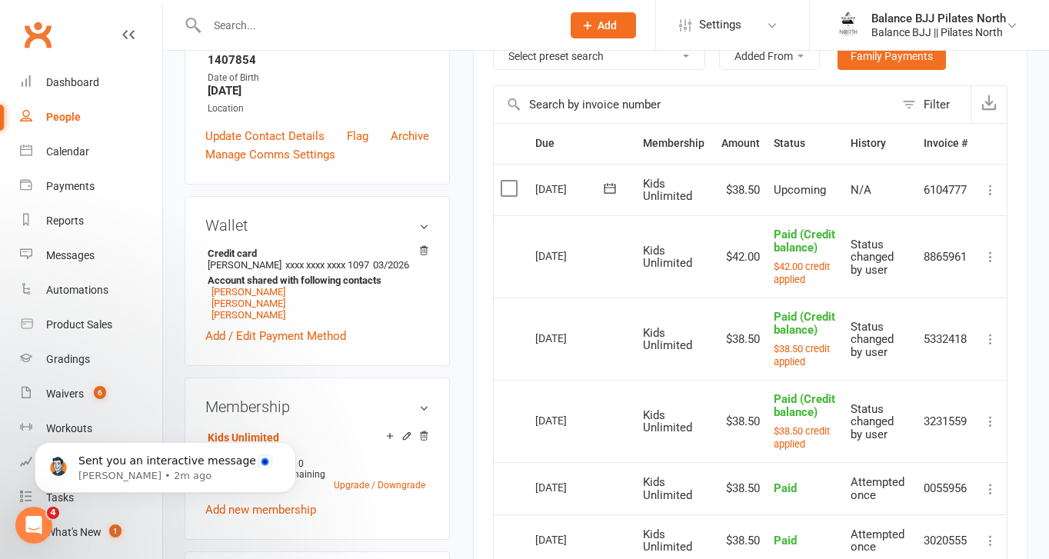
click at [992, 185] on icon at bounding box center [990, 189] width 15 height 15
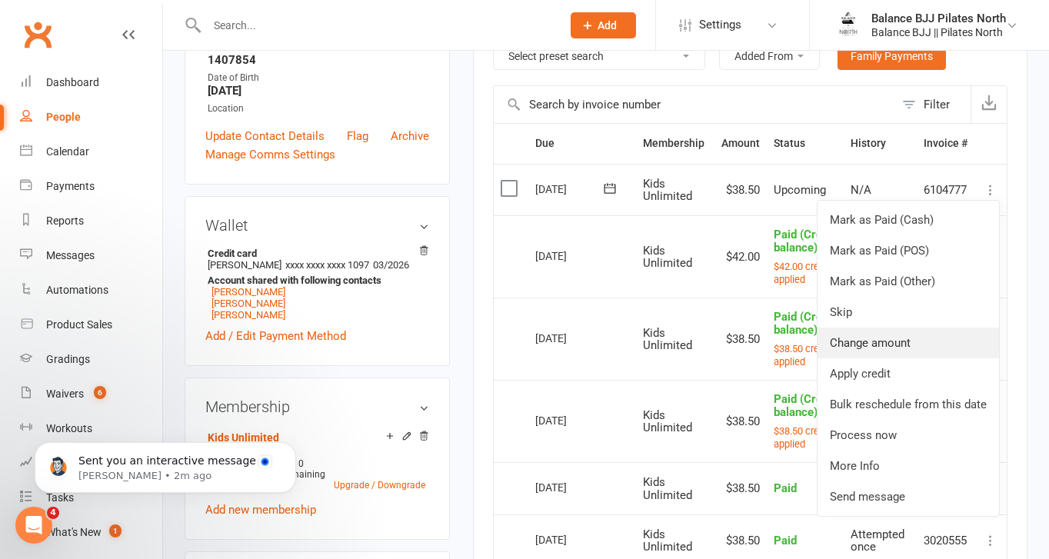
click at [871, 333] on link "Change amount" at bounding box center [907, 343] width 181 height 31
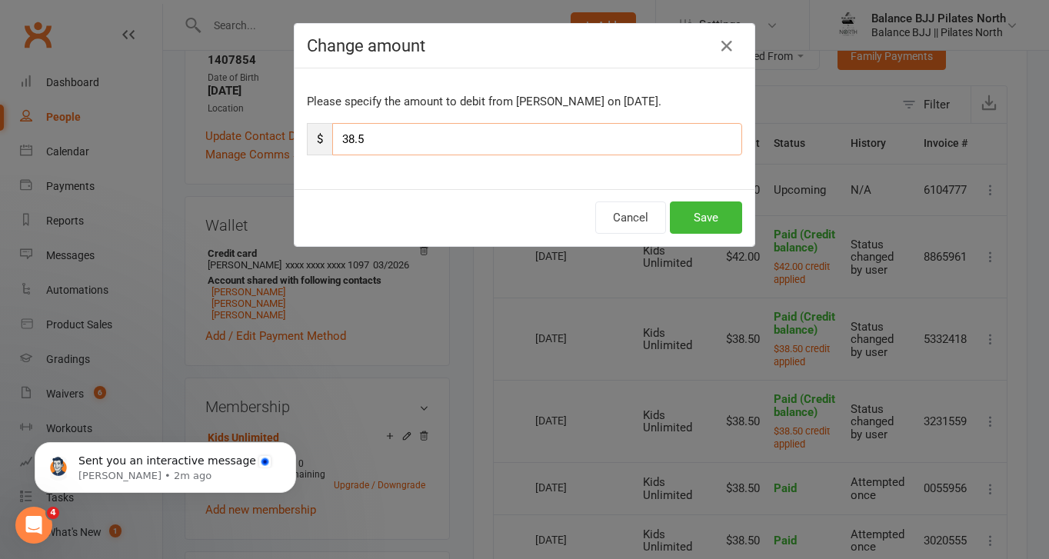
drag, startPoint x: 388, startPoint y: 145, endPoint x: 297, endPoint y: 131, distance: 91.8
click at [297, 131] on div "Please specify the amount to debit from Niko Cooper Hohaia on Oct 9, 2025. $ 38…" at bounding box center [524, 128] width 460 height 121
type input "42"
click at [708, 216] on button "Save" at bounding box center [706, 217] width 72 height 32
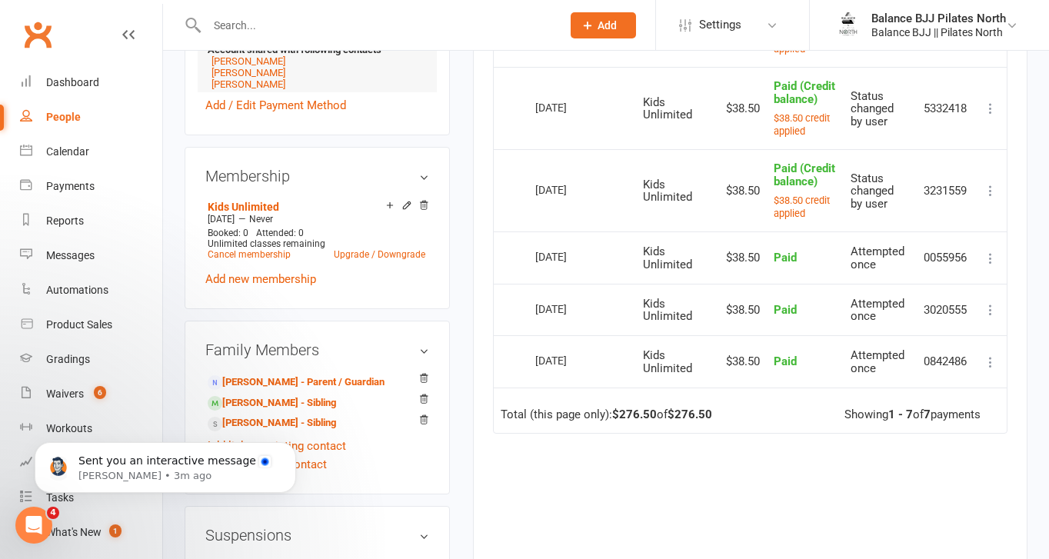
scroll to position [556, 0]
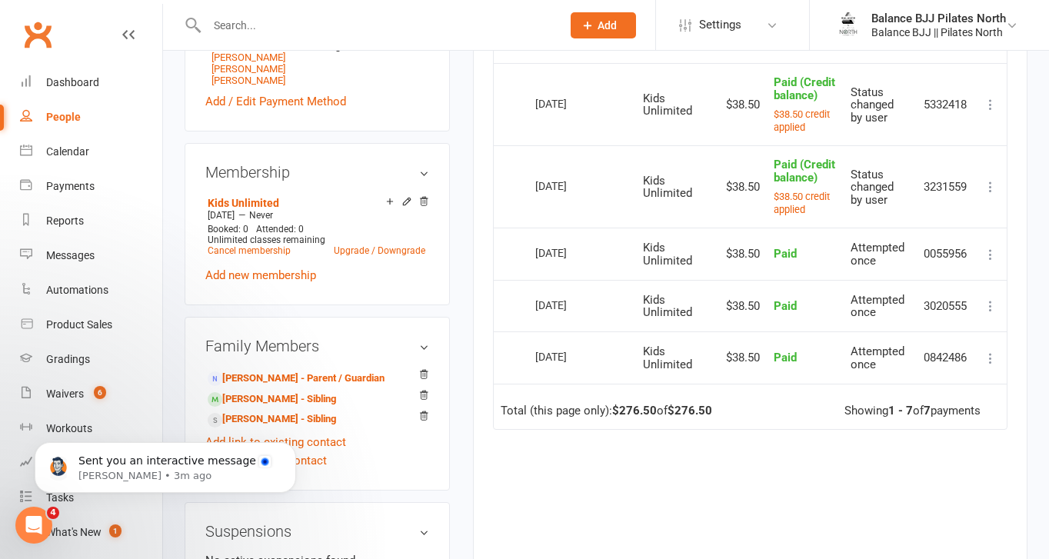
click at [236, 432] on body "Sent you an interactive message Toby • 3m ago" at bounding box center [165, 463] width 295 height 95
click at [336, 408] on link "Beau Cooper-Hohaia - Sibling" at bounding box center [272, 399] width 128 height 16
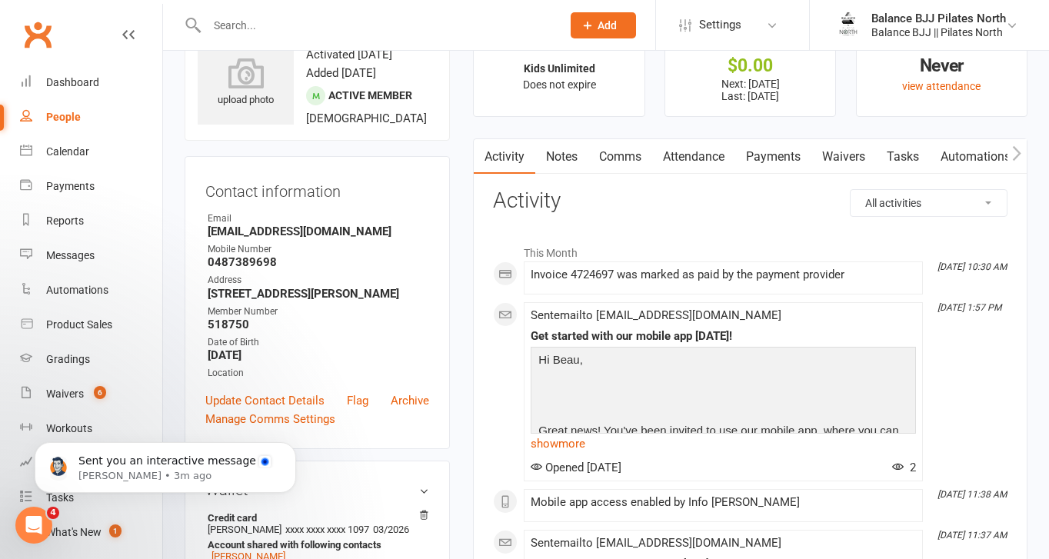
scroll to position [62, 0]
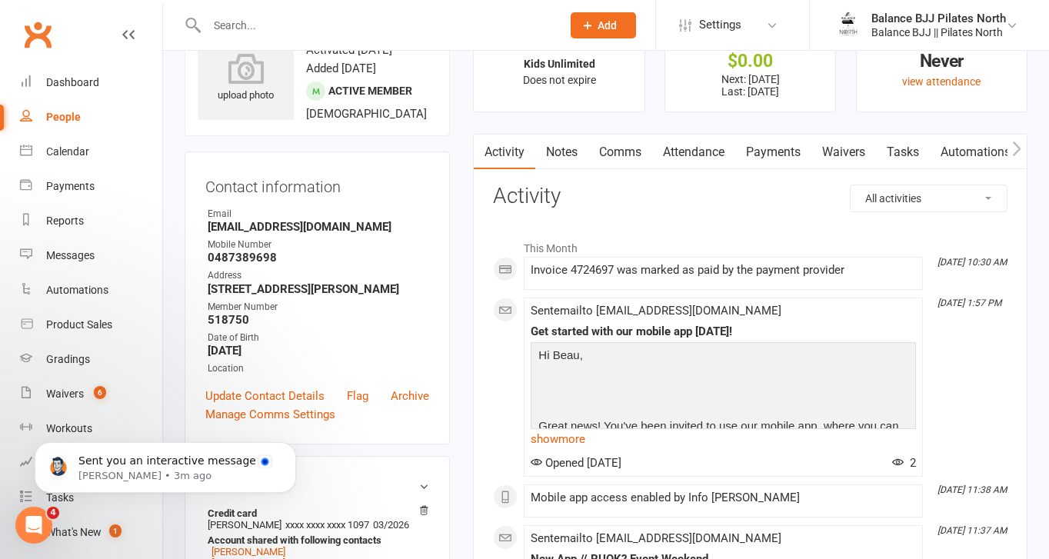
click at [778, 145] on link "Payments" at bounding box center [773, 152] width 76 height 35
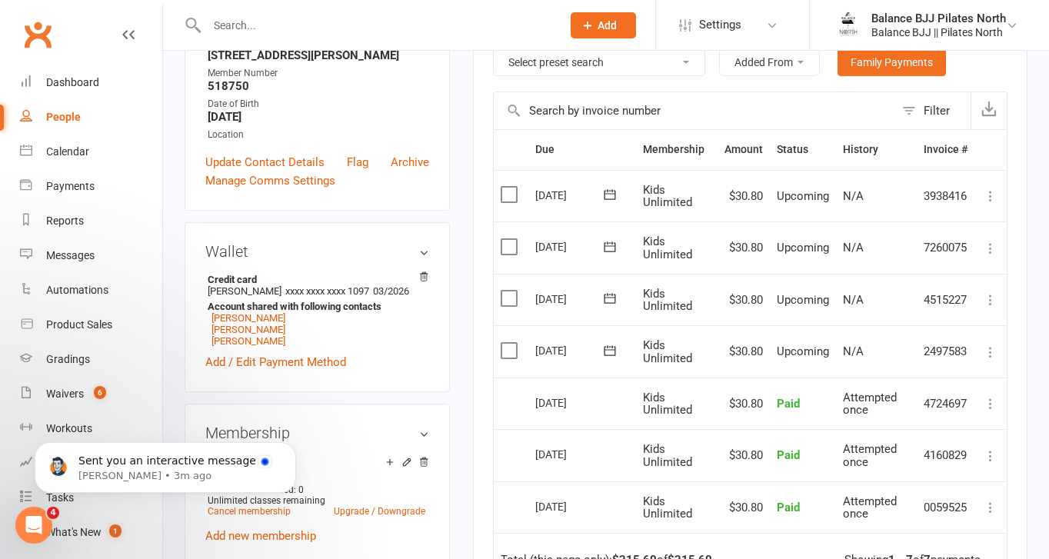
scroll to position [294, 0]
click at [990, 351] on icon at bounding box center [990, 352] width 15 height 15
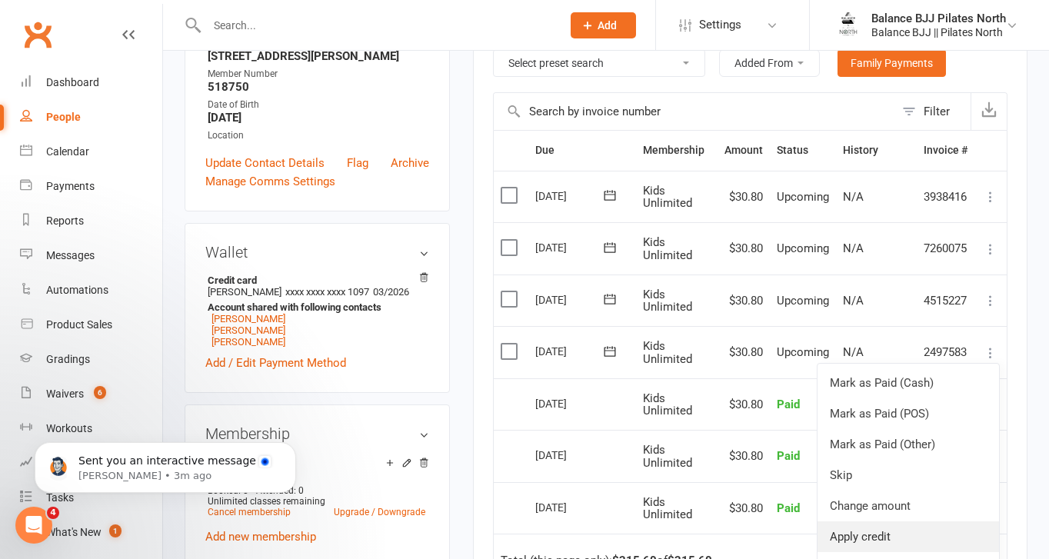
click at [865, 535] on link "Apply credit" at bounding box center [907, 536] width 181 height 31
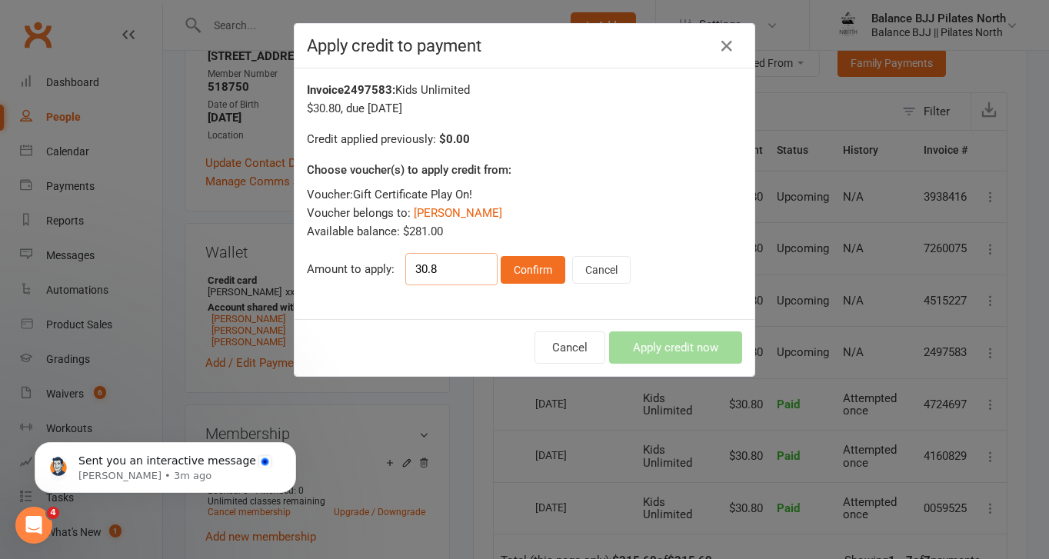
drag, startPoint x: 444, startPoint y: 268, endPoint x: 355, endPoint y: 262, distance: 88.6
click at [356, 263] on div "Amount to apply: 30.8 Confirm Cancel" at bounding box center [524, 269] width 435 height 32
type input "11.50"
click at [533, 276] on button "Confirm" at bounding box center [533, 270] width 65 height 28
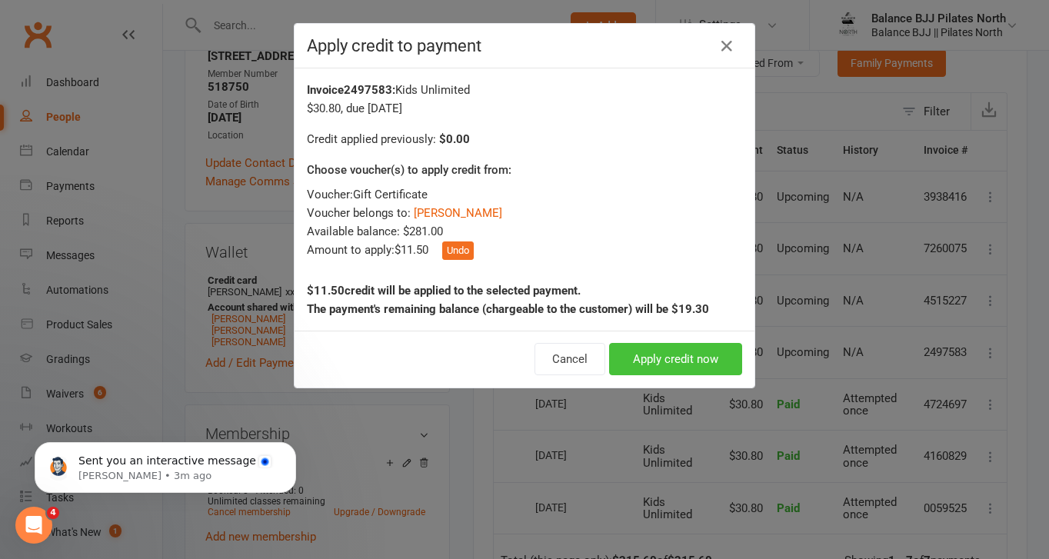
click at [669, 363] on button "Apply credit now" at bounding box center [675, 359] width 133 height 32
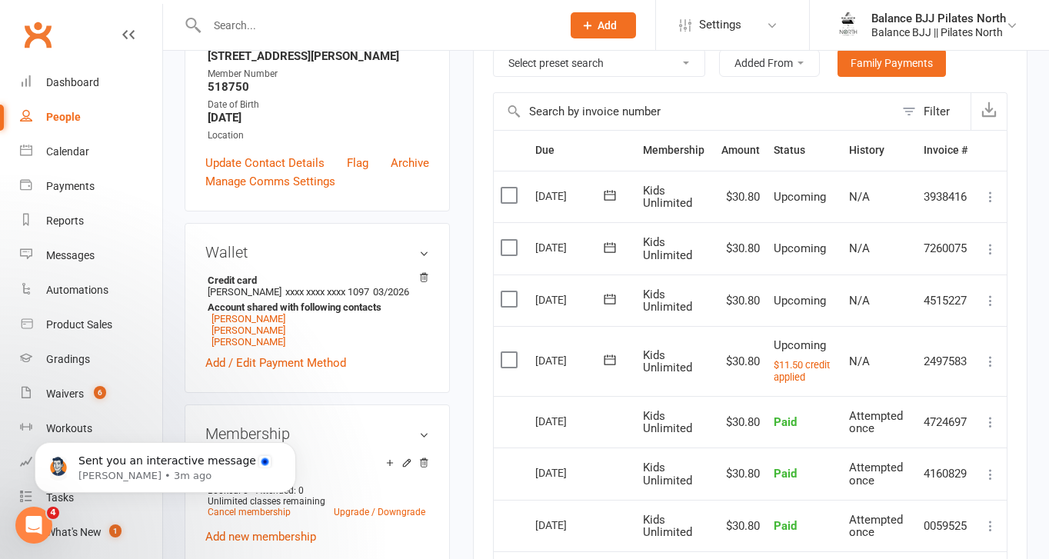
click at [989, 295] on icon at bounding box center [990, 300] width 15 height 15
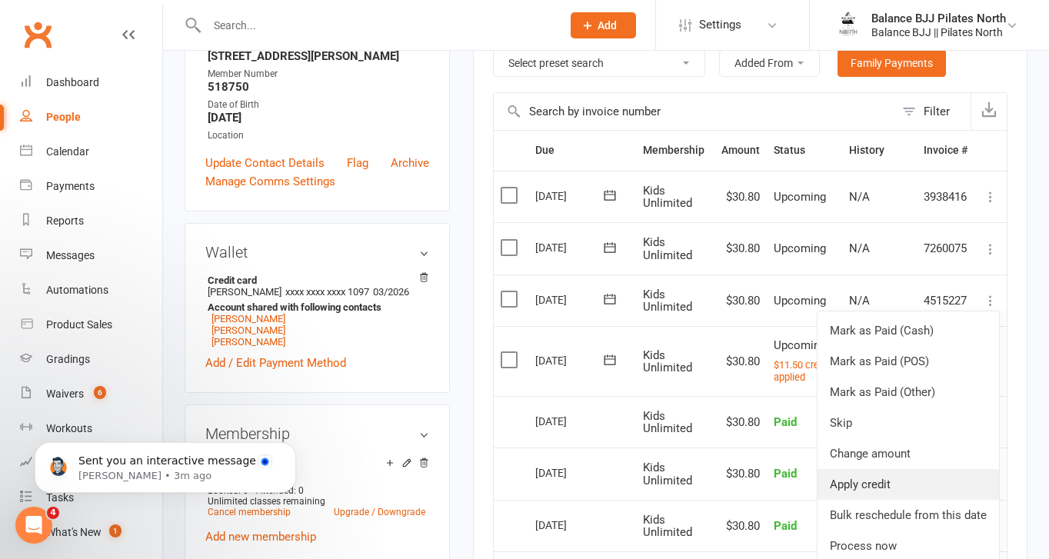
click at [864, 484] on link "Apply credit" at bounding box center [907, 484] width 181 height 31
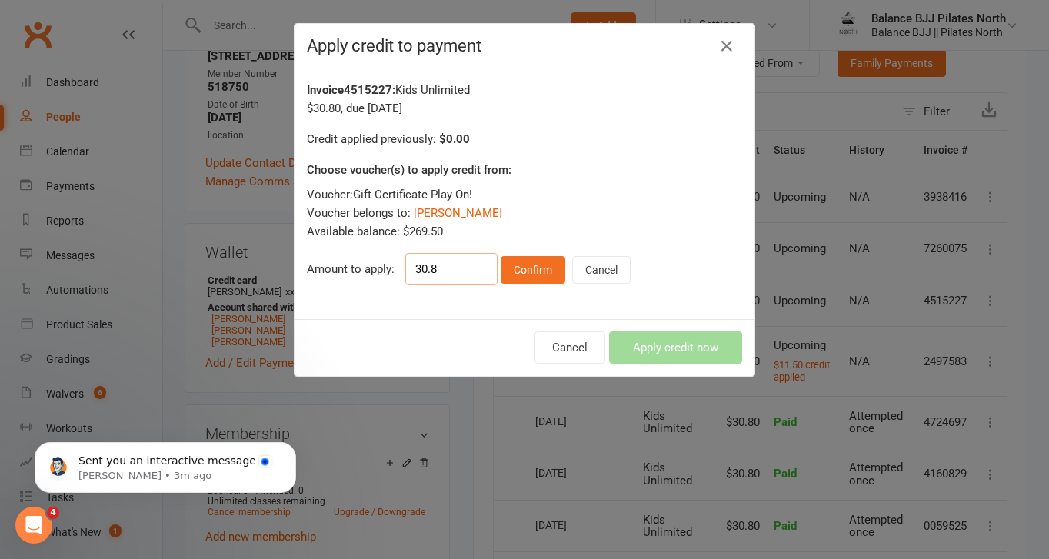
drag, startPoint x: 467, startPoint y: 264, endPoint x: 396, endPoint y: 266, distance: 71.5
click at [396, 266] on div "Amount to apply: 30.8 Confirm Cancel" at bounding box center [524, 269] width 435 height 32
type input "11.50"
click at [525, 264] on button "Confirm" at bounding box center [533, 270] width 65 height 28
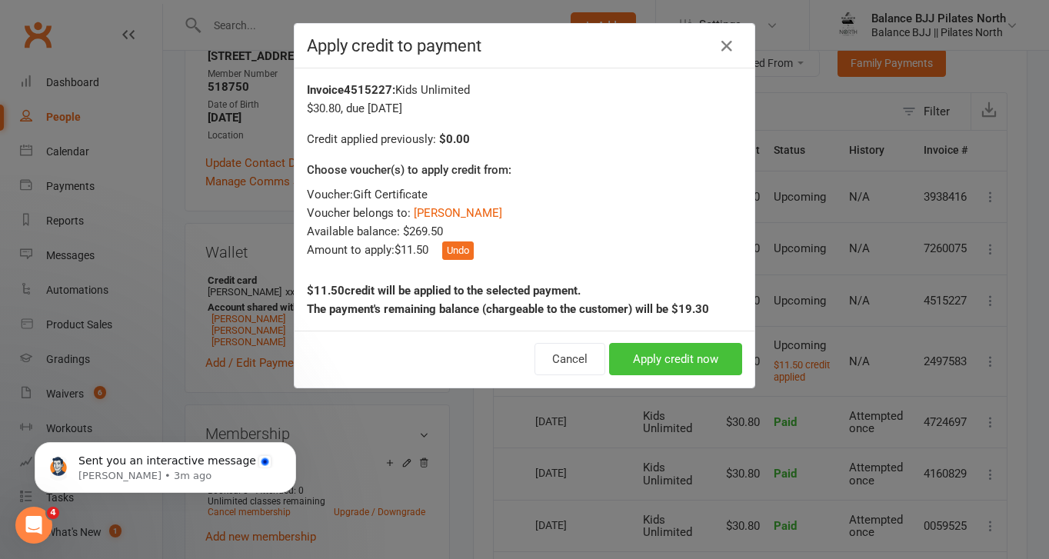
click at [680, 360] on button "Apply credit now" at bounding box center [675, 359] width 133 height 32
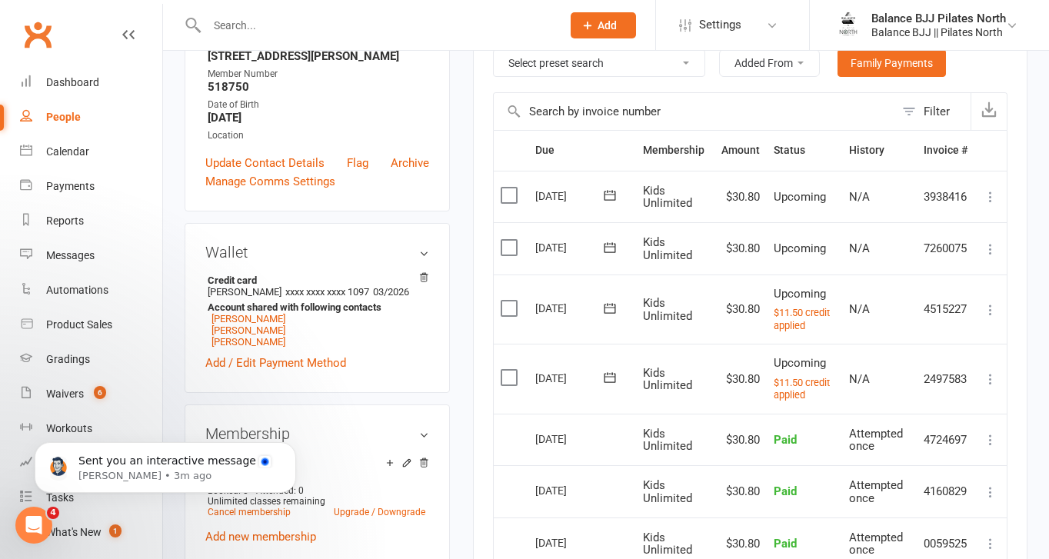
click at [993, 249] on icon at bounding box center [990, 248] width 15 height 15
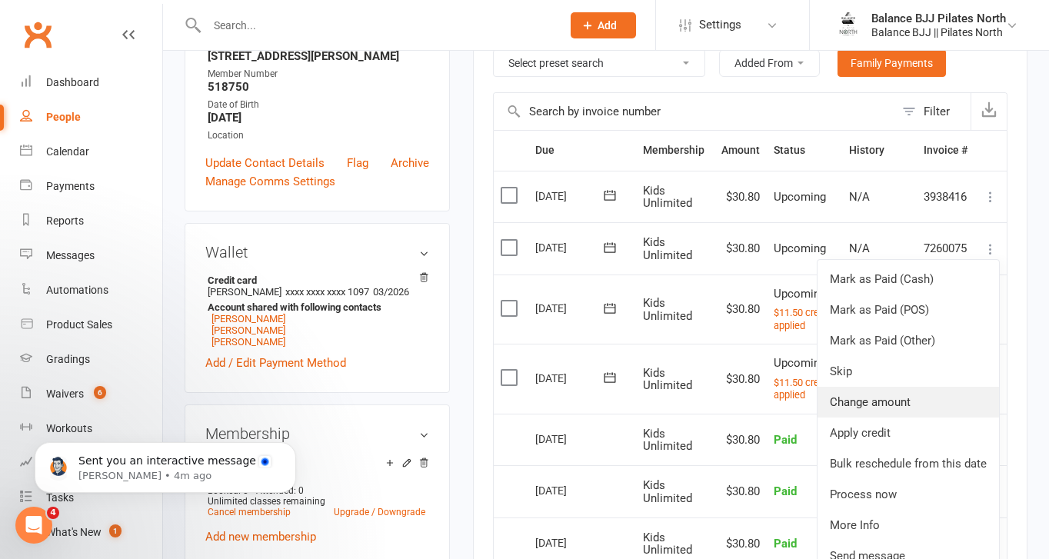
click at [867, 404] on link "Change amount" at bounding box center [907, 402] width 181 height 31
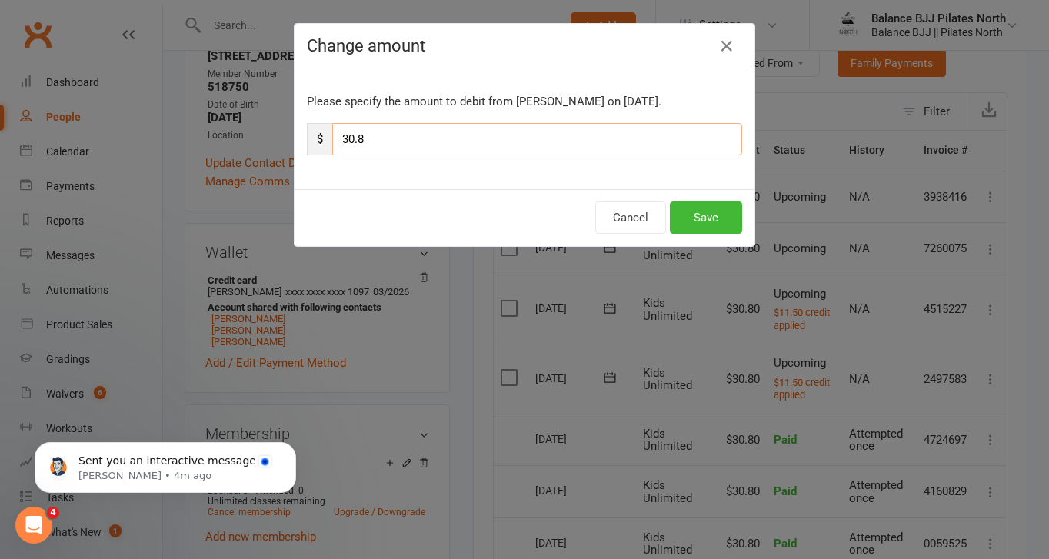
drag, startPoint x: 398, startPoint y: 134, endPoint x: 278, endPoint y: 126, distance: 120.2
click at [278, 126] on div "Change amount Please specify the amount to debit from Beau Cooper-Hohaia on Oct…" at bounding box center [524, 279] width 1049 height 559
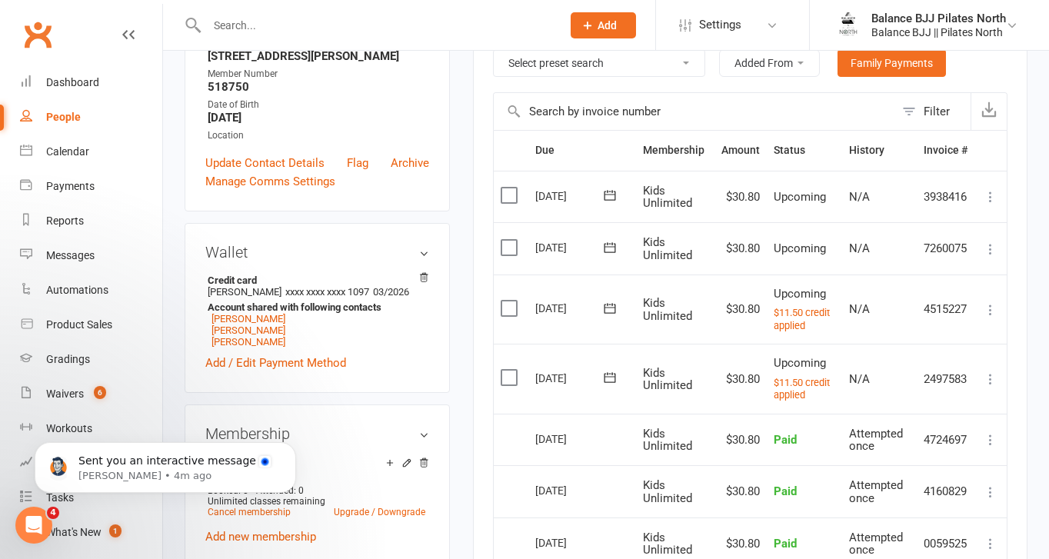
click at [992, 249] on icon at bounding box center [990, 248] width 15 height 15
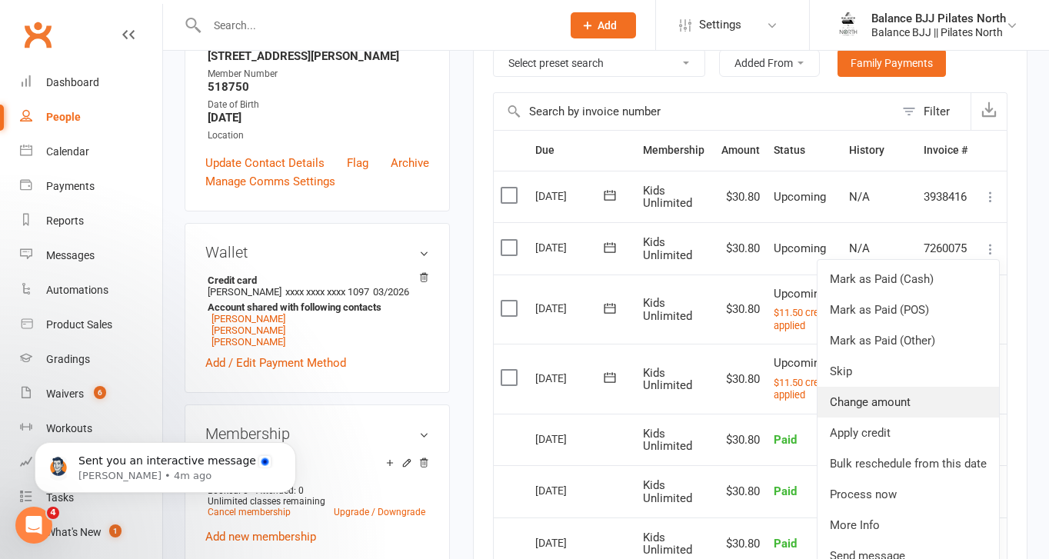
click at [850, 394] on link "Change amount" at bounding box center [907, 402] width 181 height 31
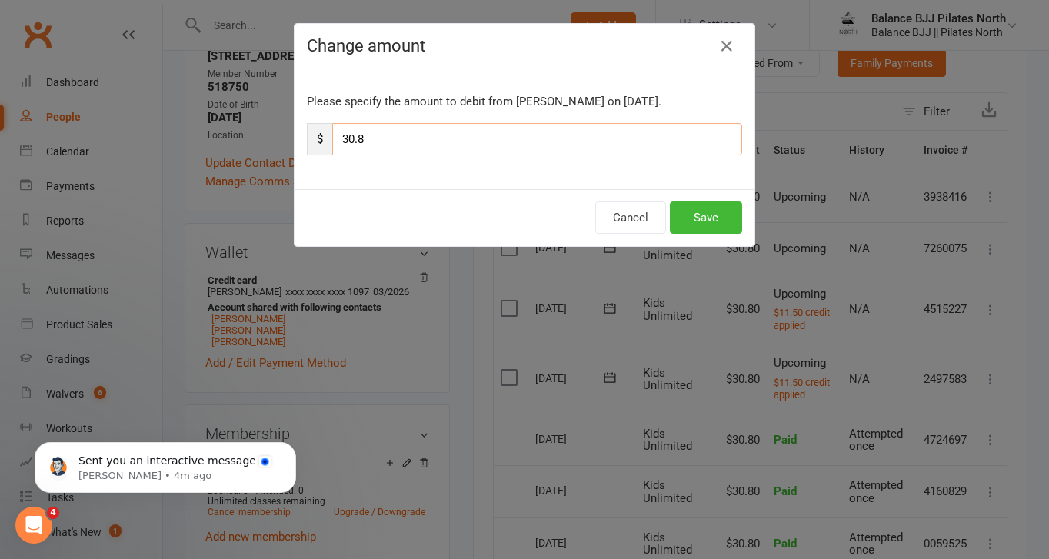
click at [441, 137] on input "30.8" at bounding box center [537, 139] width 410 height 32
type input "33.6"
click at [710, 216] on button "Save" at bounding box center [706, 217] width 72 height 32
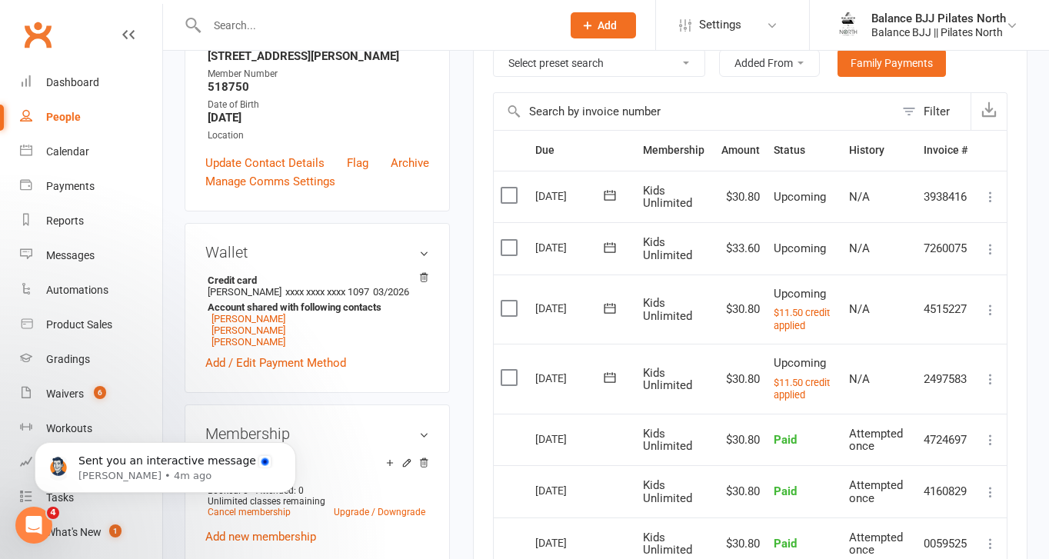
click at [992, 251] on icon at bounding box center [990, 248] width 15 height 15
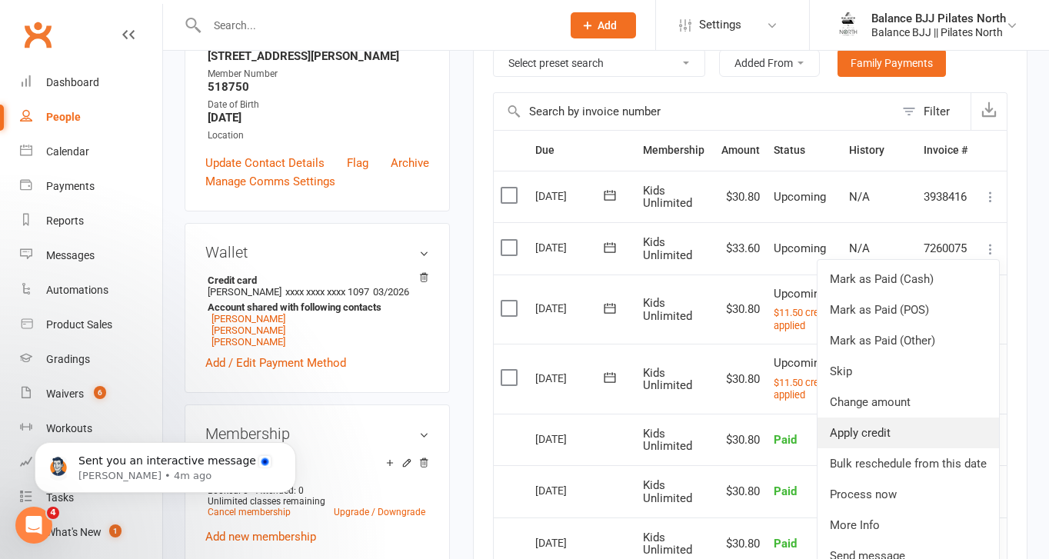
click at [867, 436] on link "Apply credit" at bounding box center [907, 433] width 181 height 31
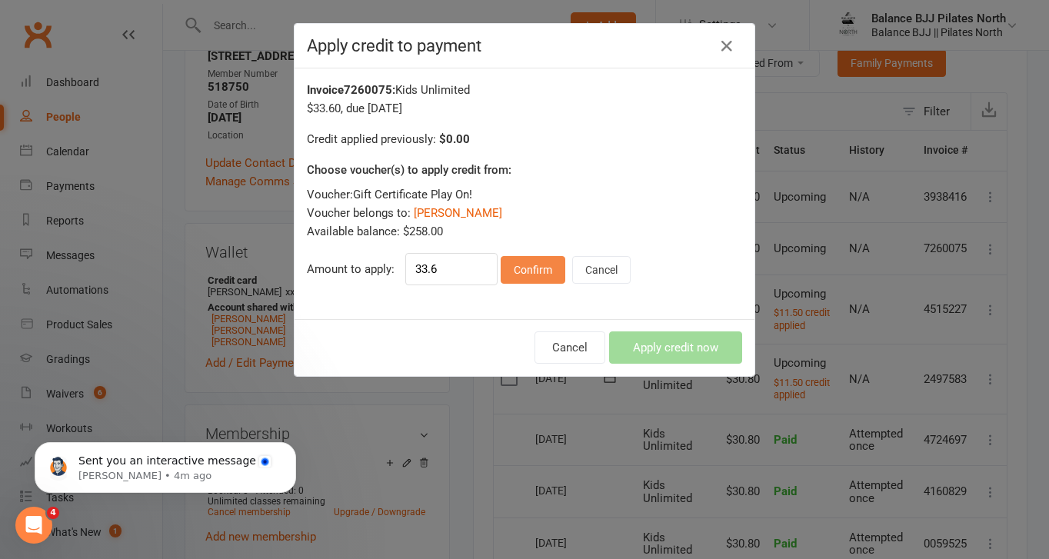
click at [521, 265] on button "Confirm" at bounding box center [533, 270] width 65 height 28
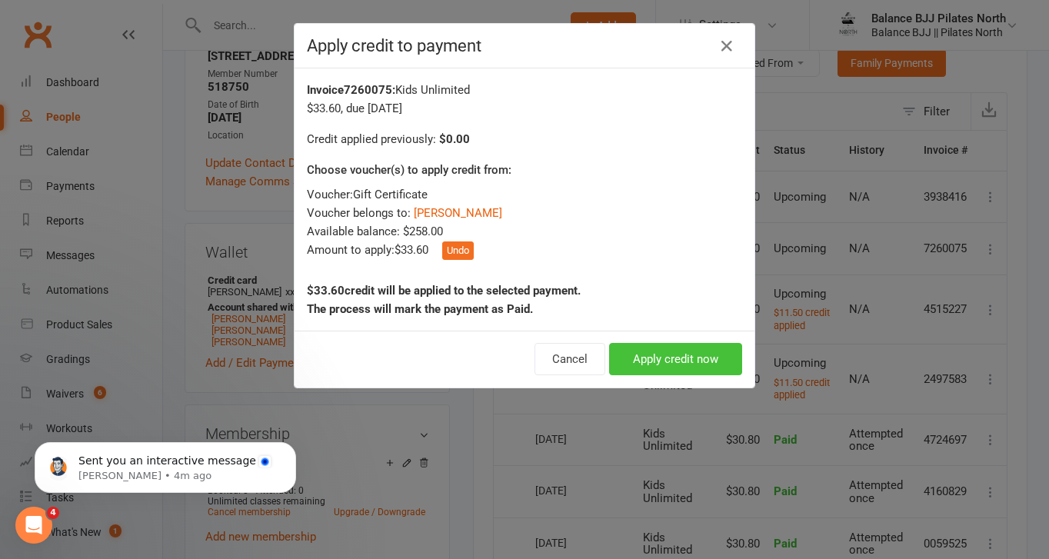
click at [668, 365] on button "Apply credit now" at bounding box center [675, 359] width 133 height 32
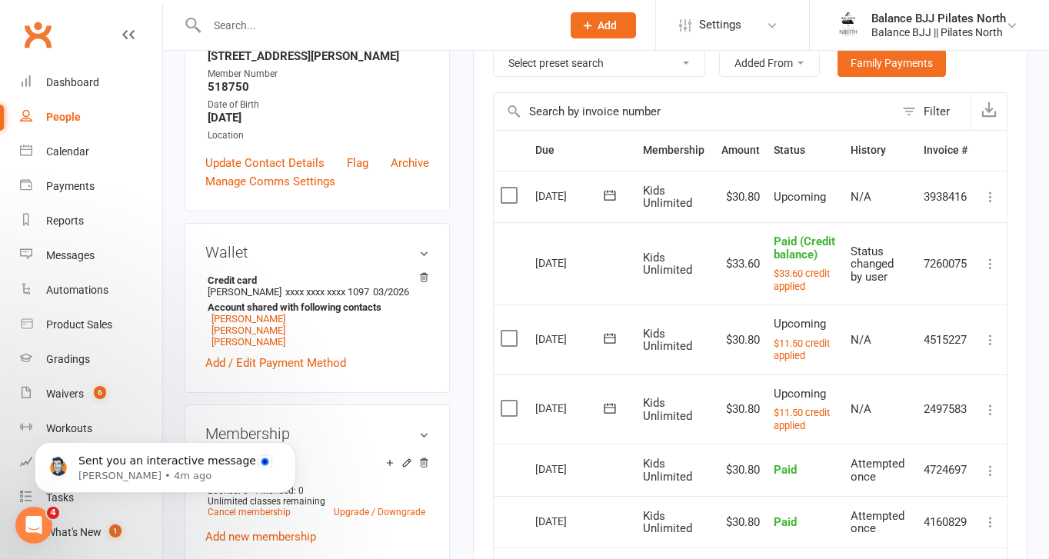
click at [991, 196] on icon at bounding box center [990, 196] width 15 height 15
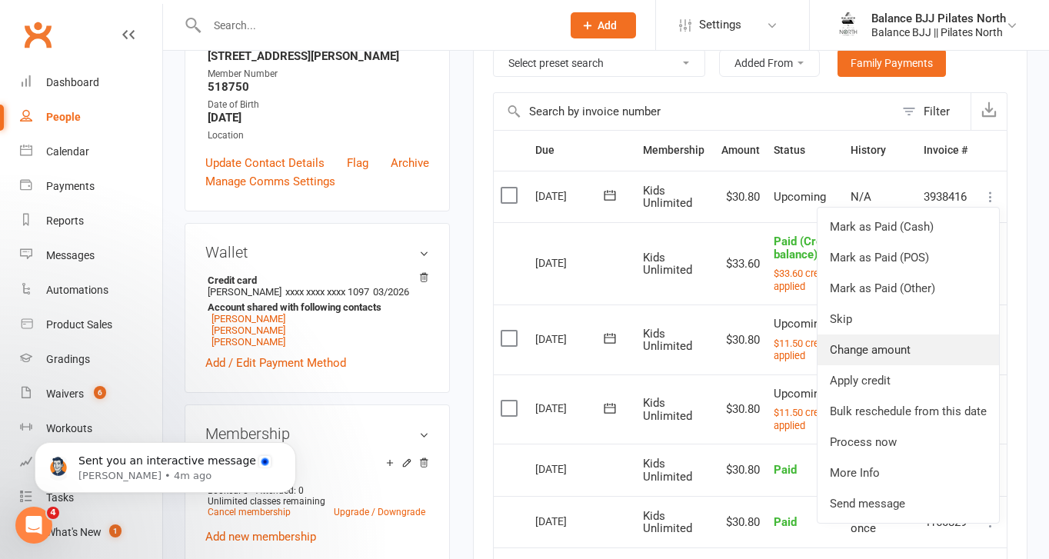
click at [906, 354] on link "Change amount" at bounding box center [907, 349] width 181 height 31
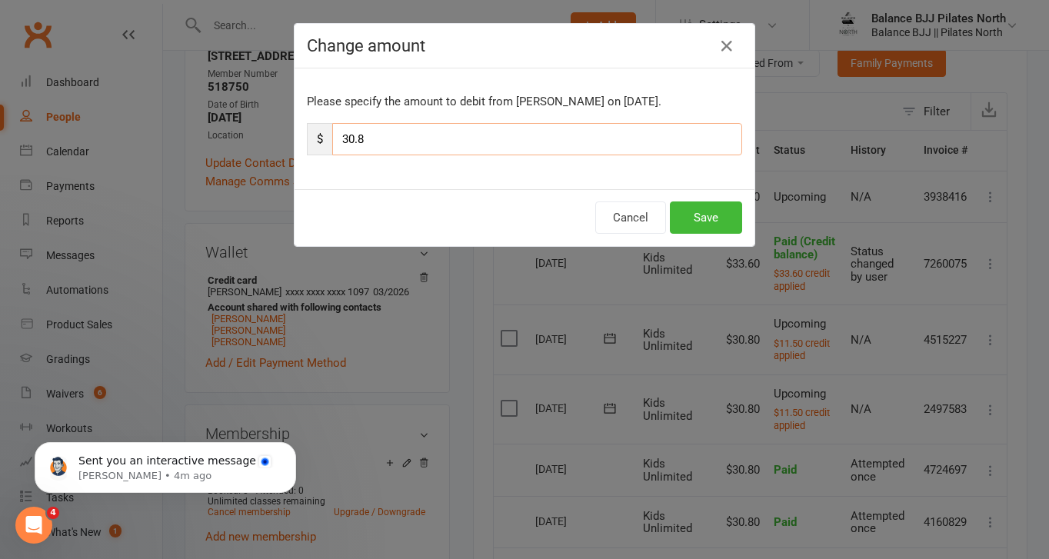
click at [369, 137] on input "30.8" at bounding box center [537, 139] width 410 height 32
type input "33.60"
click at [713, 208] on button "Save" at bounding box center [706, 217] width 72 height 32
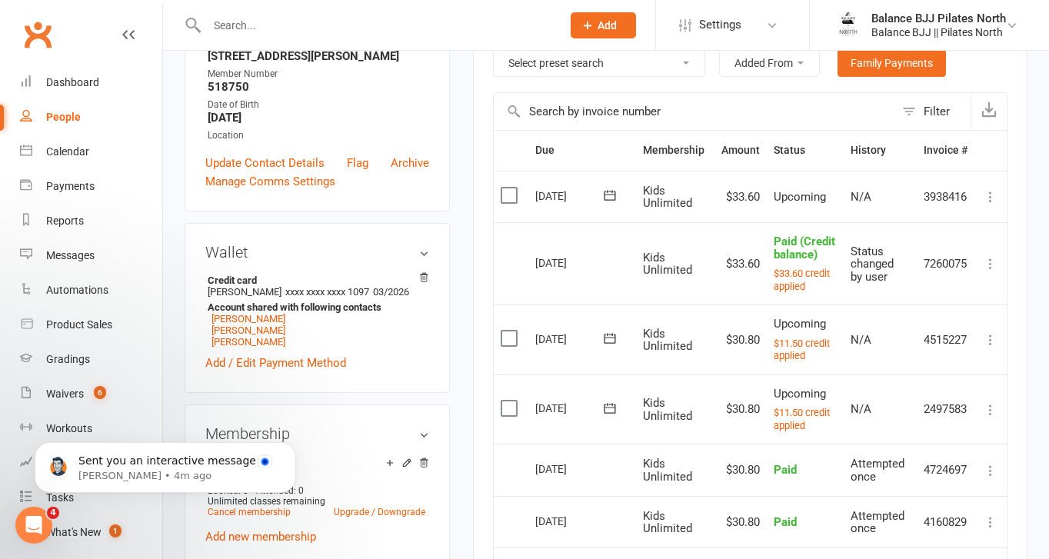
click at [992, 198] on icon at bounding box center [990, 196] width 15 height 15
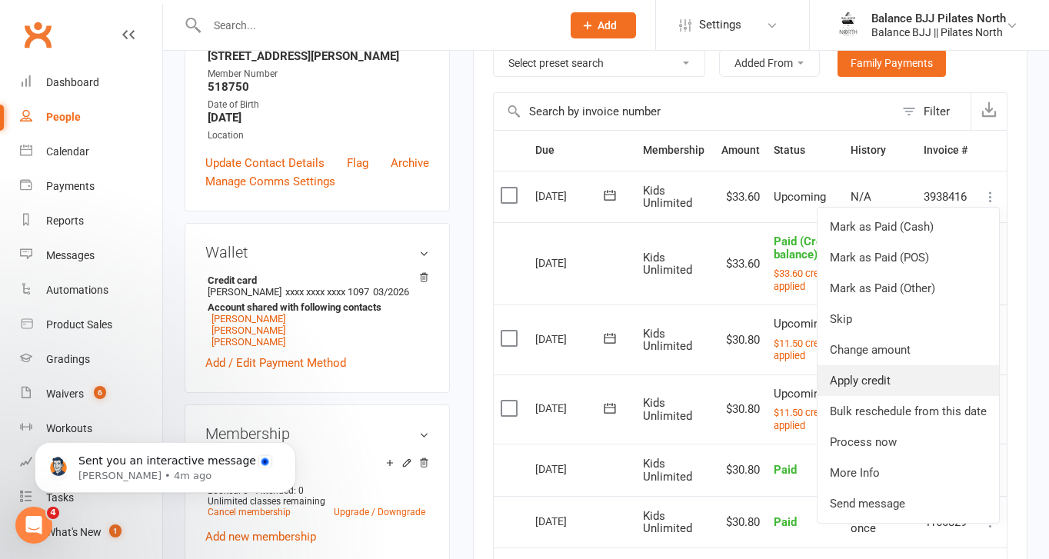
click at [868, 378] on link "Apply credit" at bounding box center [907, 380] width 181 height 31
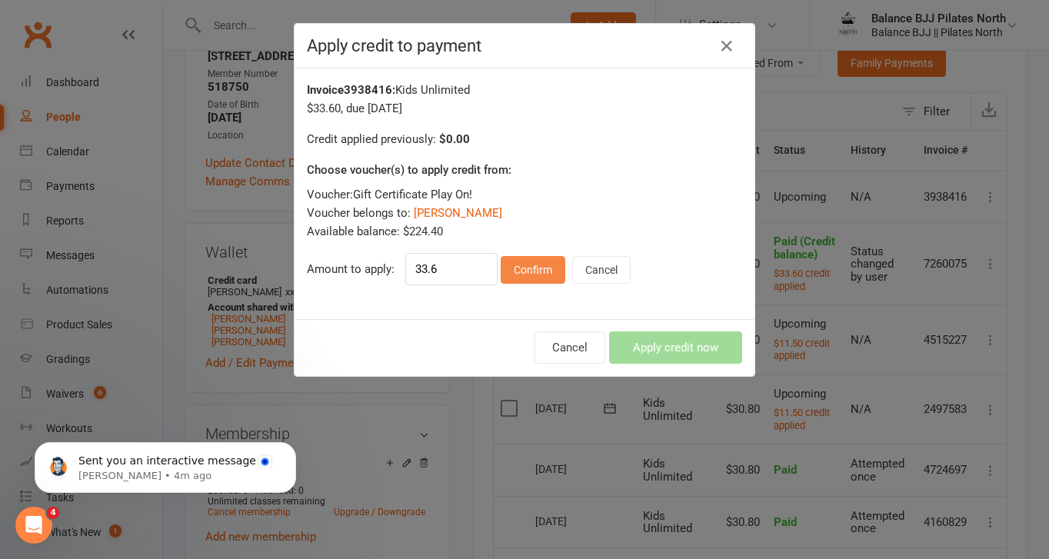
click at [548, 274] on button "Confirm" at bounding box center [533, 270] width 65 height 28
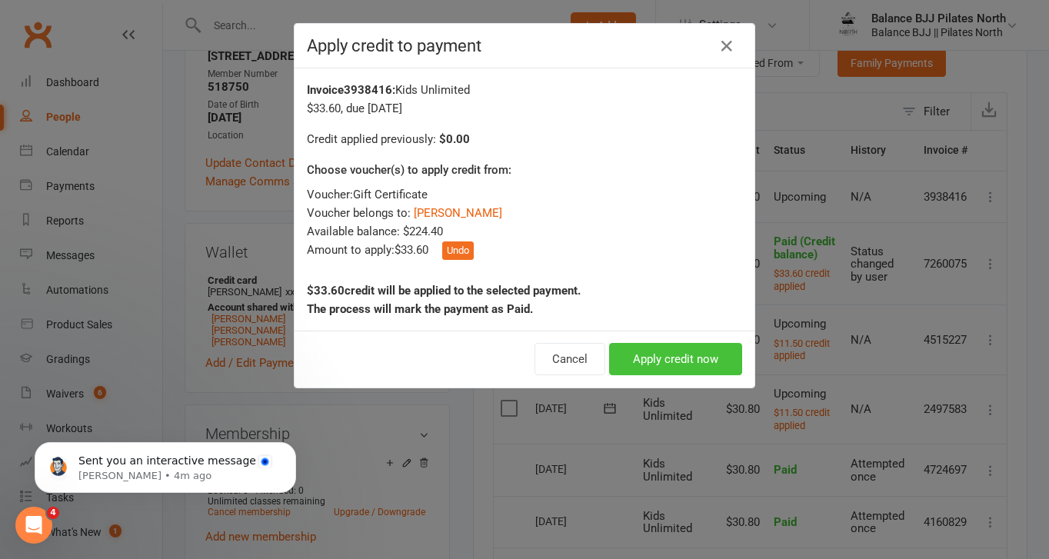
click at [667, 364] on button "Apply credit now" at bounding box center [675, 359] width 133 height 32
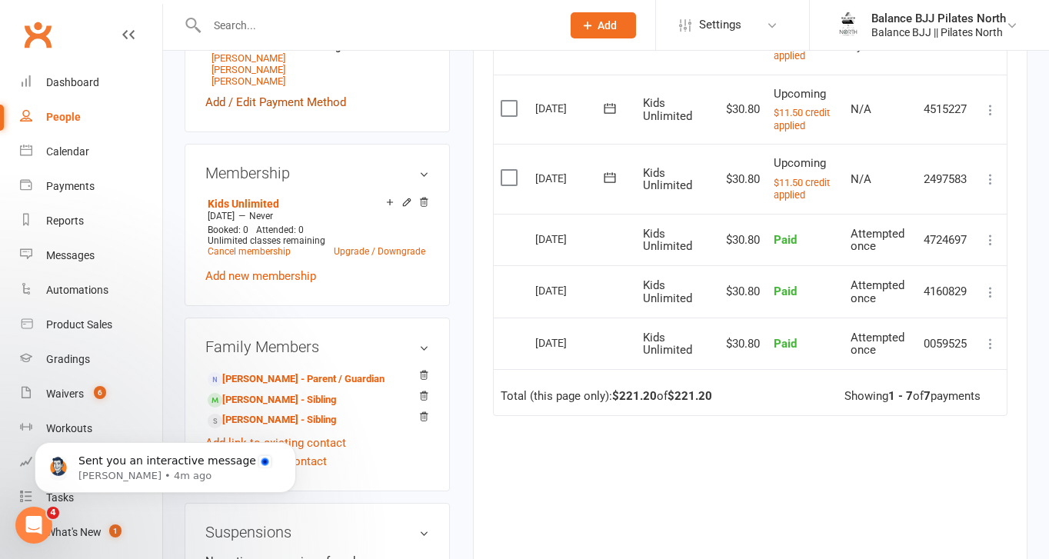
scroll to position [557, 0]
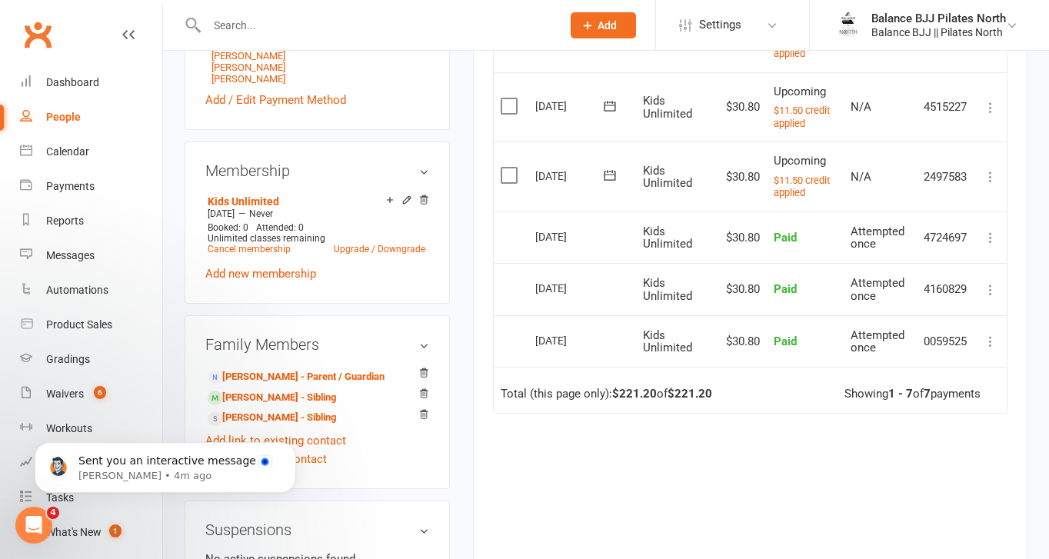
click at [291, 433] on body "Sent you an interactive message Toby • 4m ago" at bounding box center [165, 463] width 295 height 95
click at [328, 406] on link "Niko Cooper Hohaia - Sibling" at bounding box center [272, 398] width 128 height 16
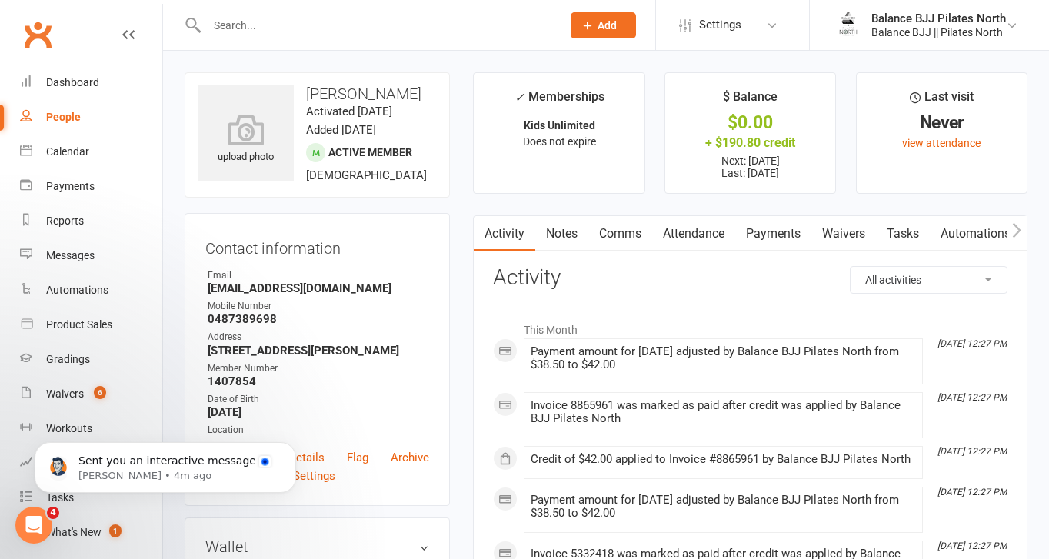
click at [784, 239] on link "Payments" at bounding box center [773, 233] width 76 height 35
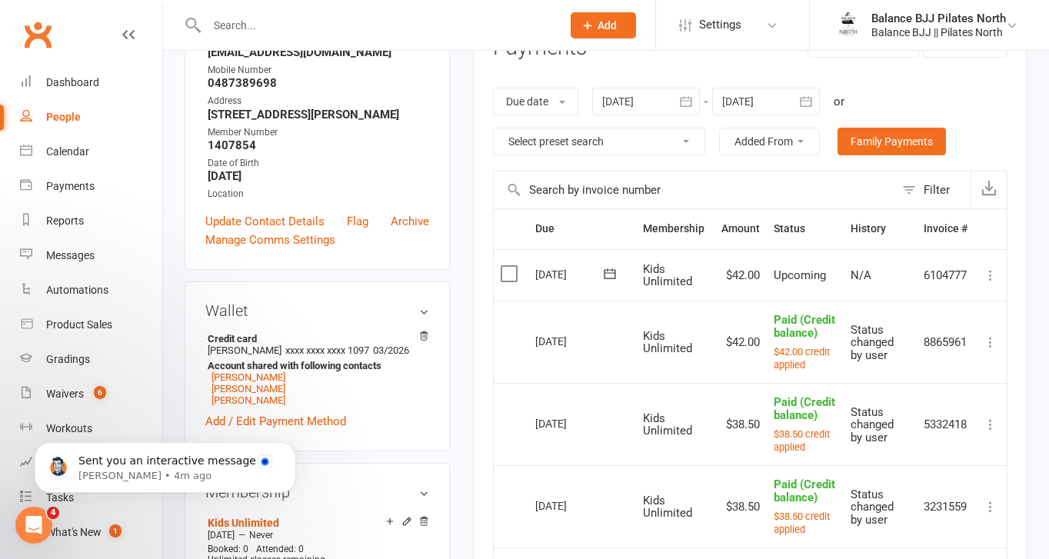
scroll to position [240, 0]
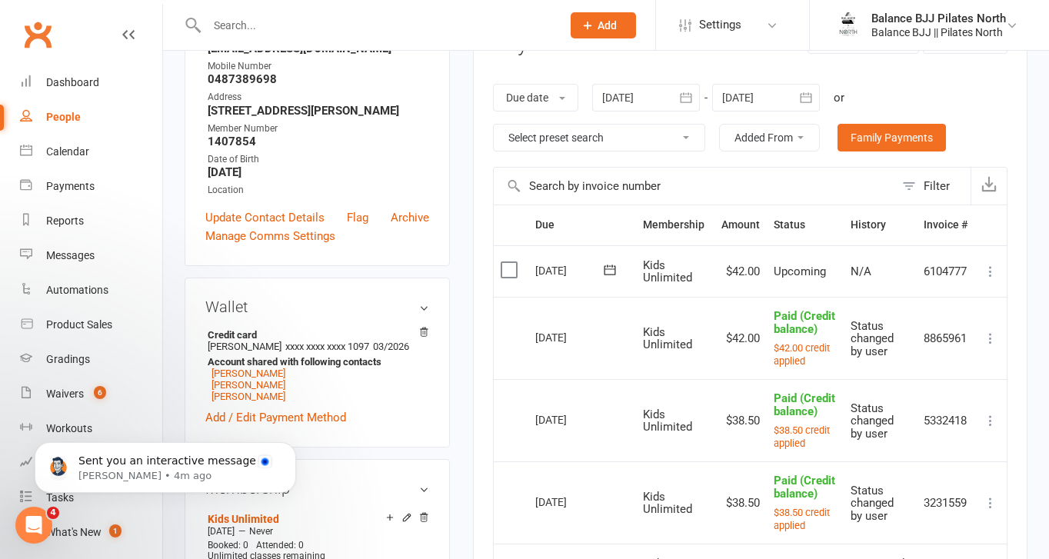
click at [990, 273] on icon at bounding box center [990, 271] width 15 height 15
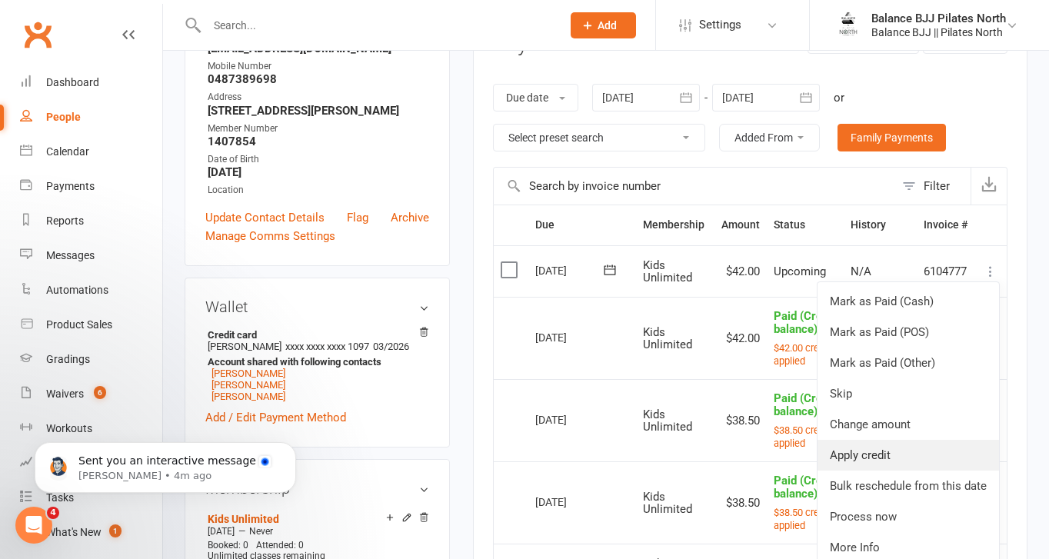
click at [870, 451] on link "Apply credit" at bounding box center [907, 455] width 181 height 31
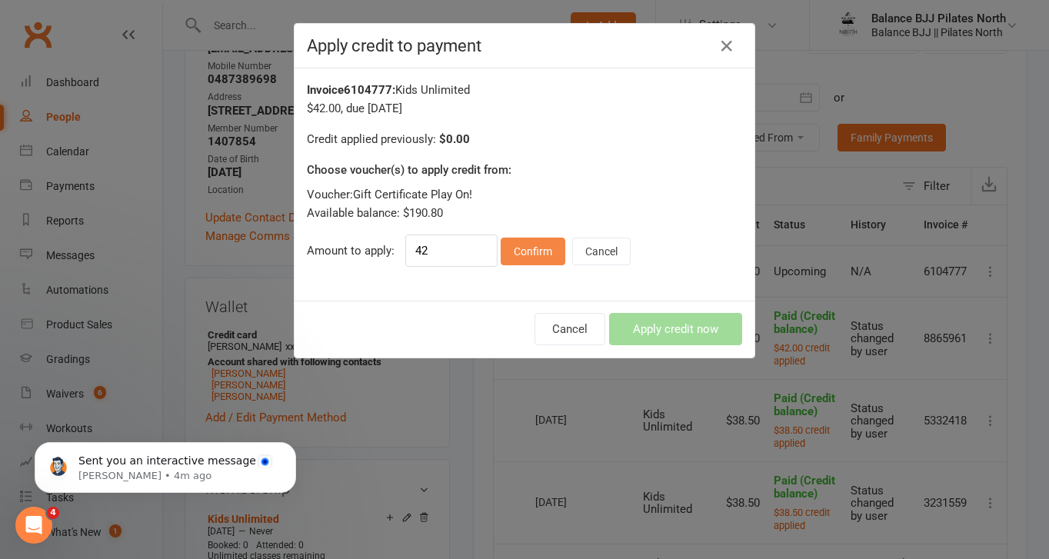
click at [527, 262] on button "Confirm" at bounding box center [533, 252] width 65 height 28
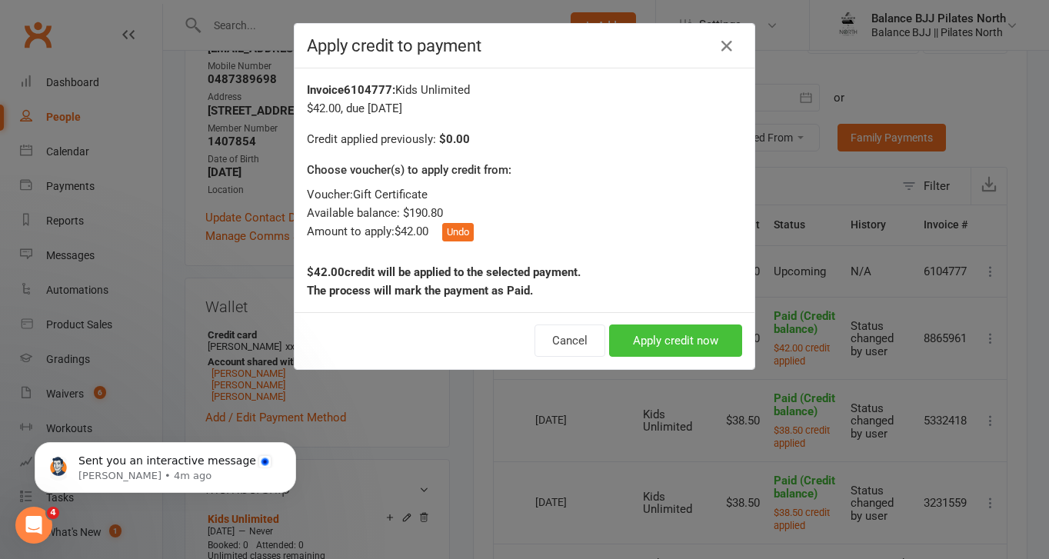
click at [679, 336] on button "Apply credit now" at bounding box center [675, 340] width 133 height 32
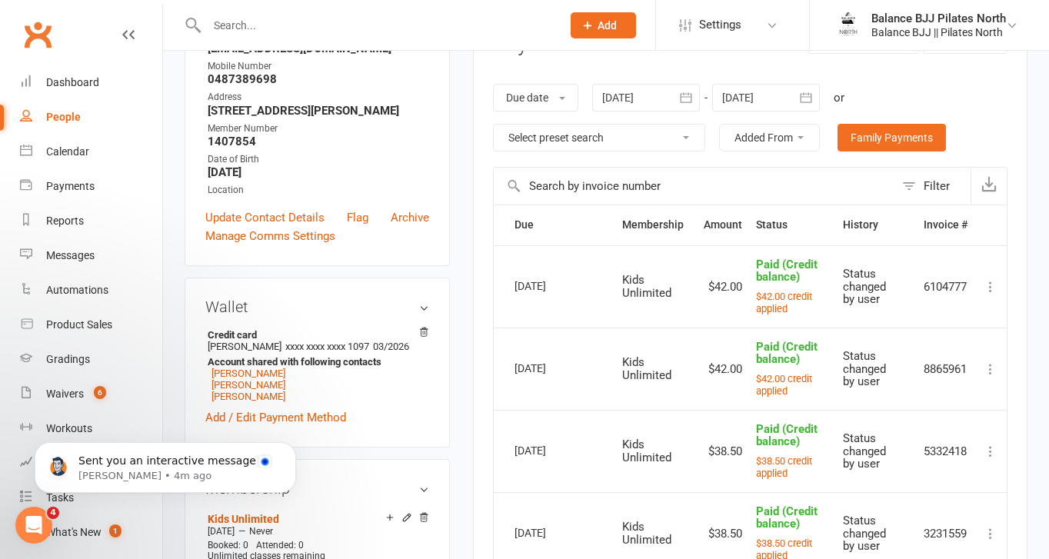
scroll to position [0, 0]
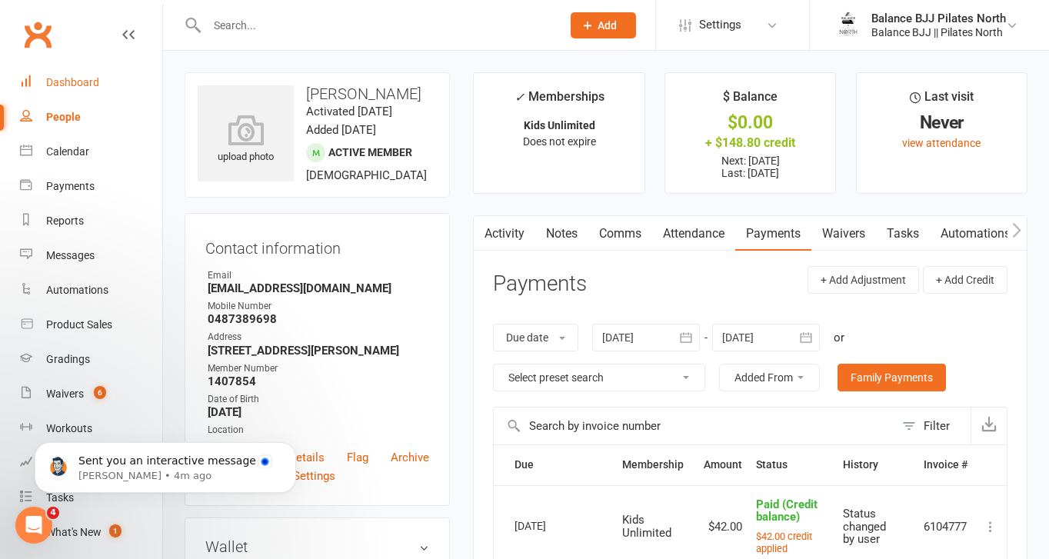
click at [81, 93] on link "Dashboard" at bounding box center [91, 82] width 142 height 35
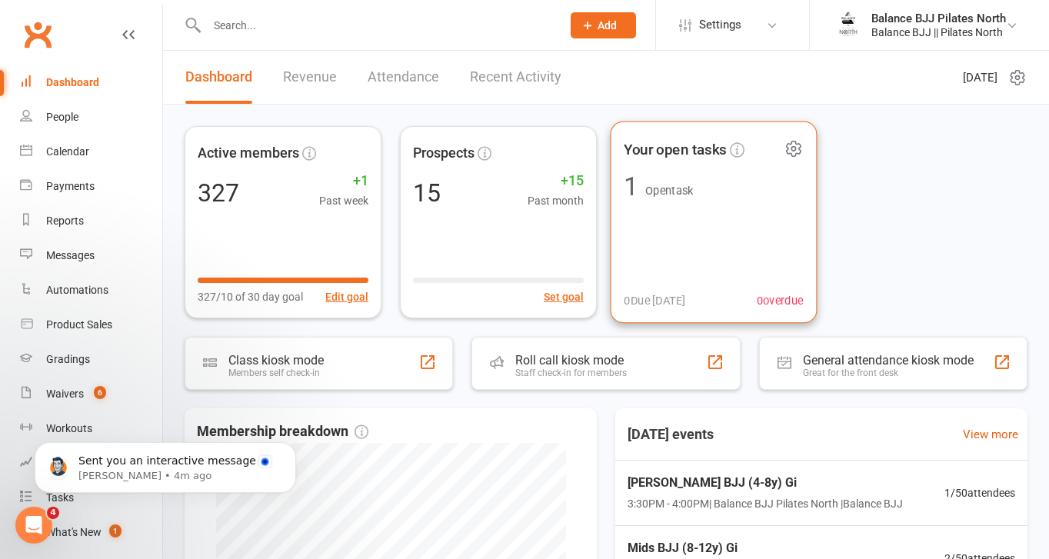
click at [738, 220] on div "Your open tasks 1 Open task 0 Due today 0 overdue" at bounding box center [714, 222] width 207 height 202
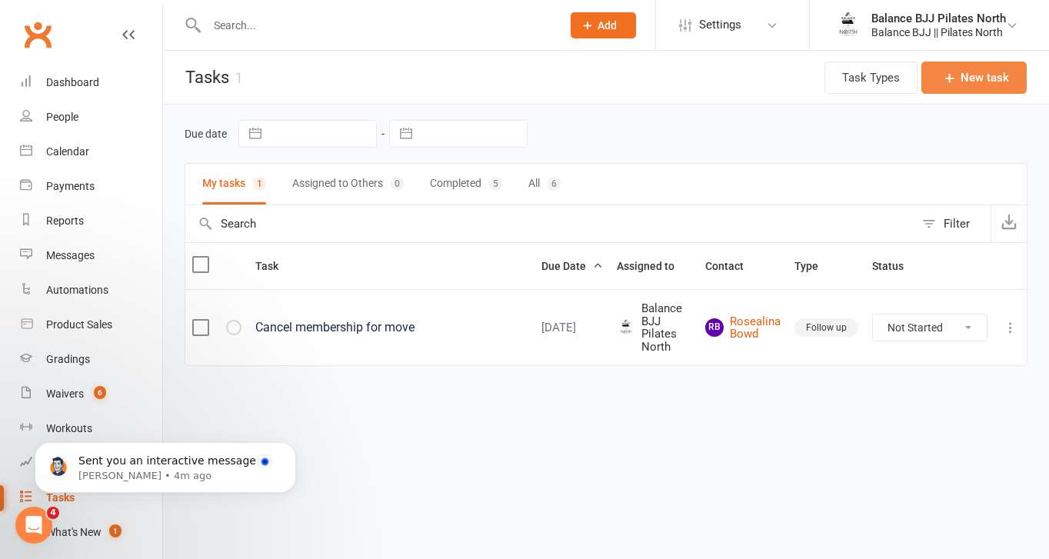
click at [969, 84] on button "New task" at bounding box center [973, 78] width 105 height 32
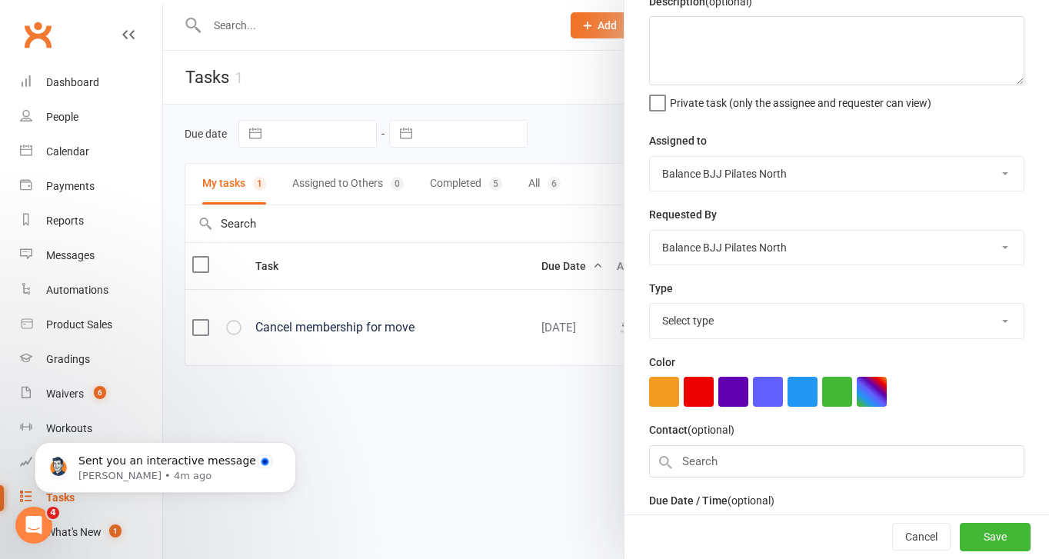
scroll to position [87, 0]
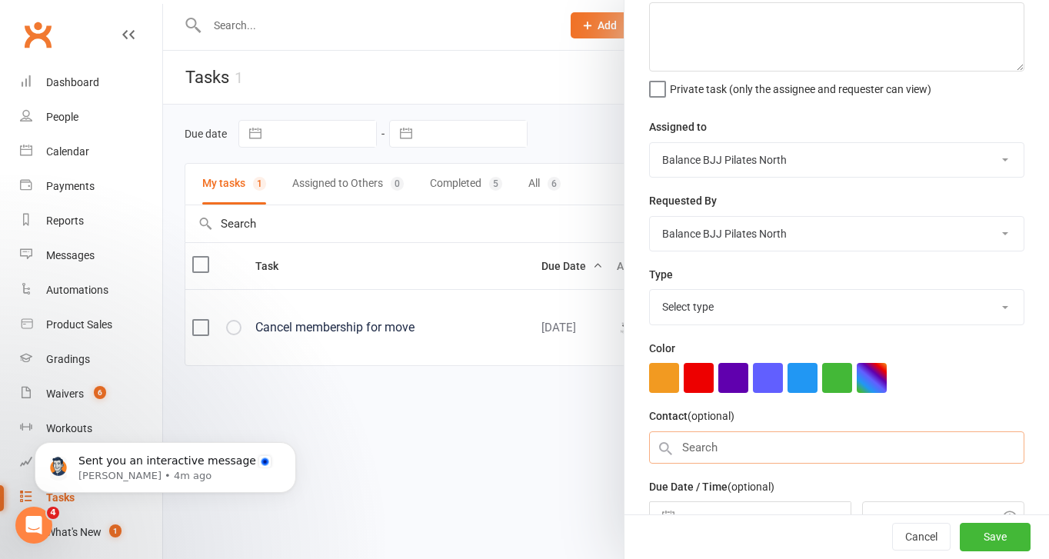
click at [736, 441] on input "text" at bounding box center [836, 447] width 375 height 32
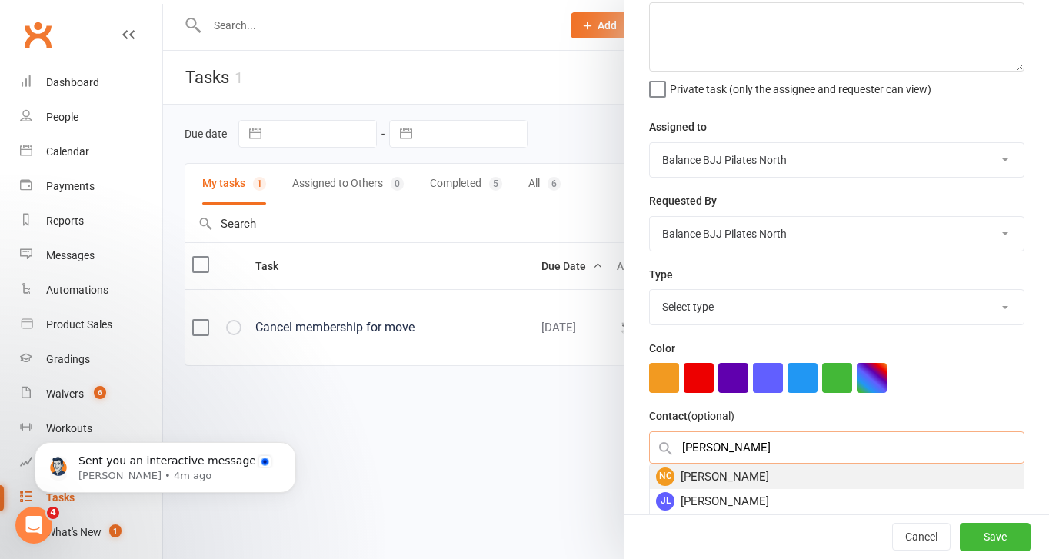
type input "Niko"
click at [754, 475] on div "NC Niko Cooper Hohaia" at bounding box center [837, 476] width 374 height 25
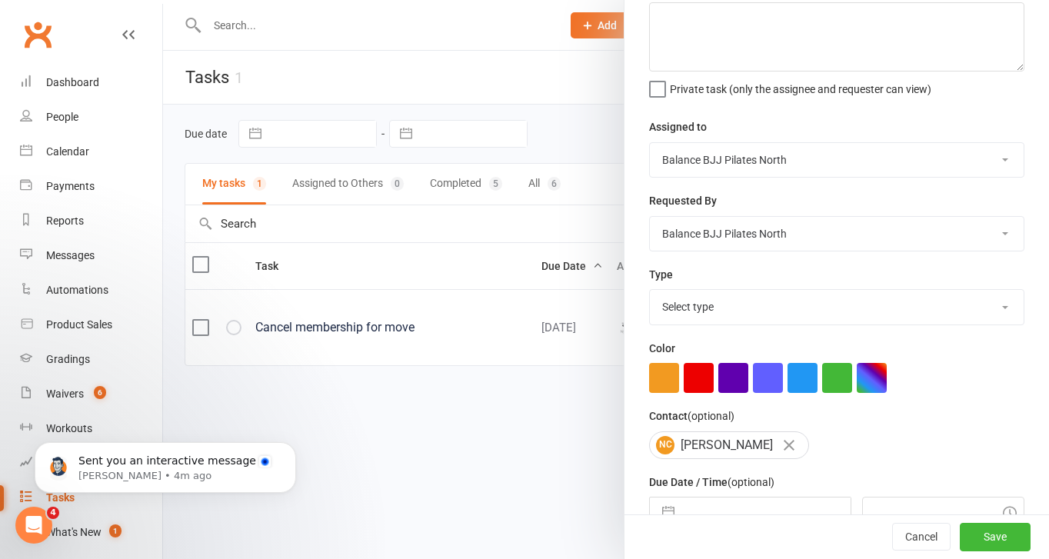
scroll to position [0, 0]
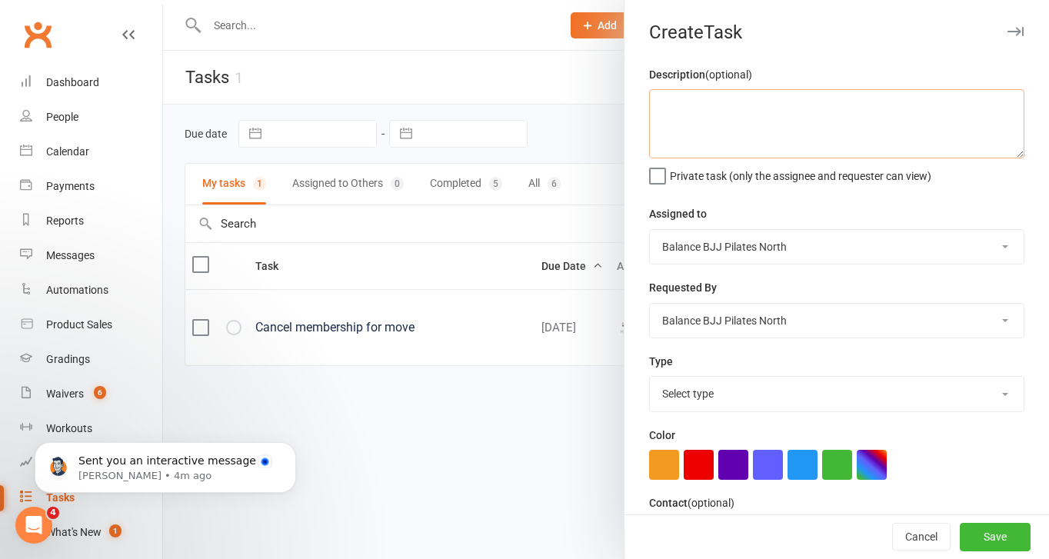
click at [722, 119] on textarea at bounding box center [836, 123] width 375 height 69
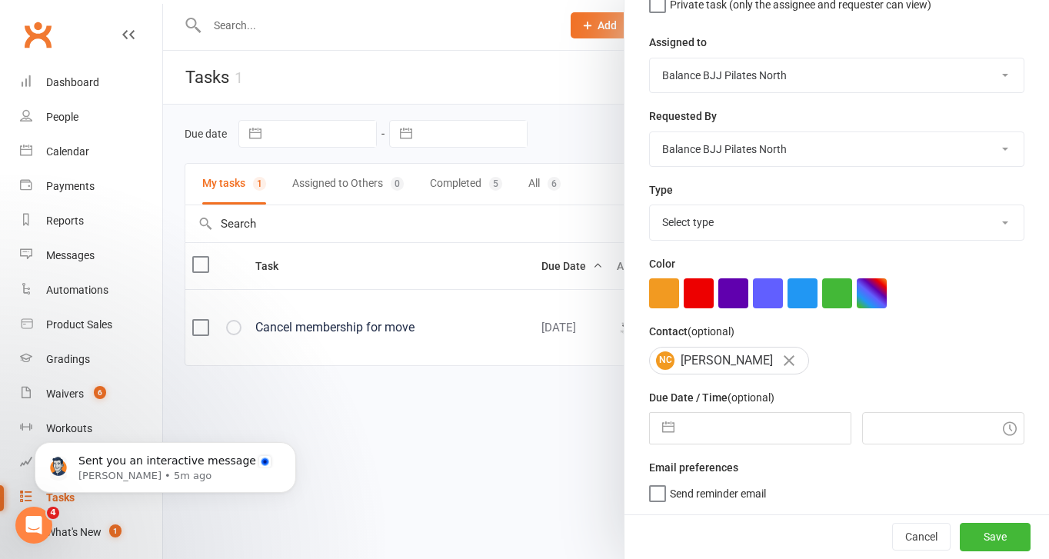
scroll to position [175, 0]
type textarea "Apply $50 credit until voucher is used up"
select select "7"
select select "2025"
select select "8"
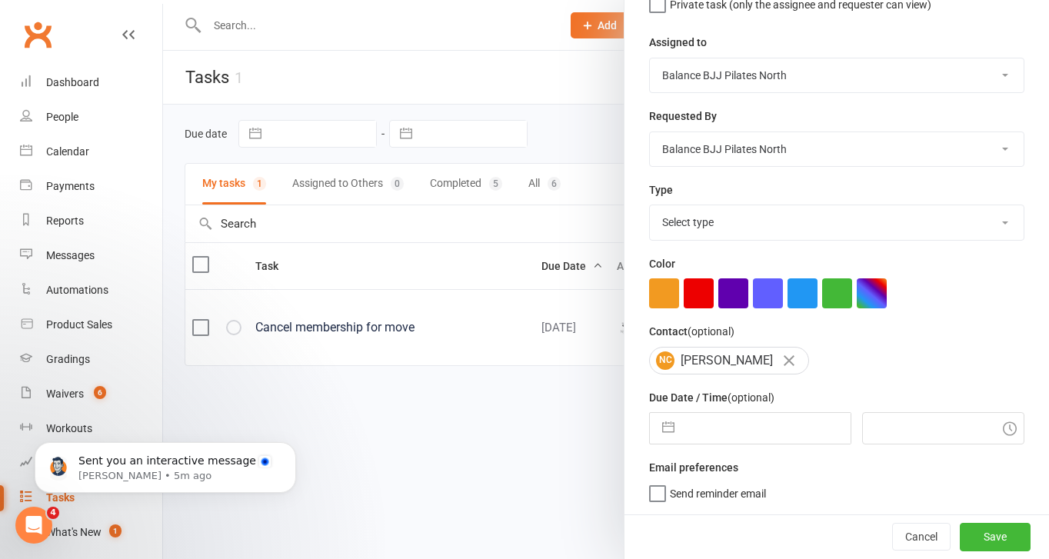
select select "2025"
select select "9"
select select "2025"
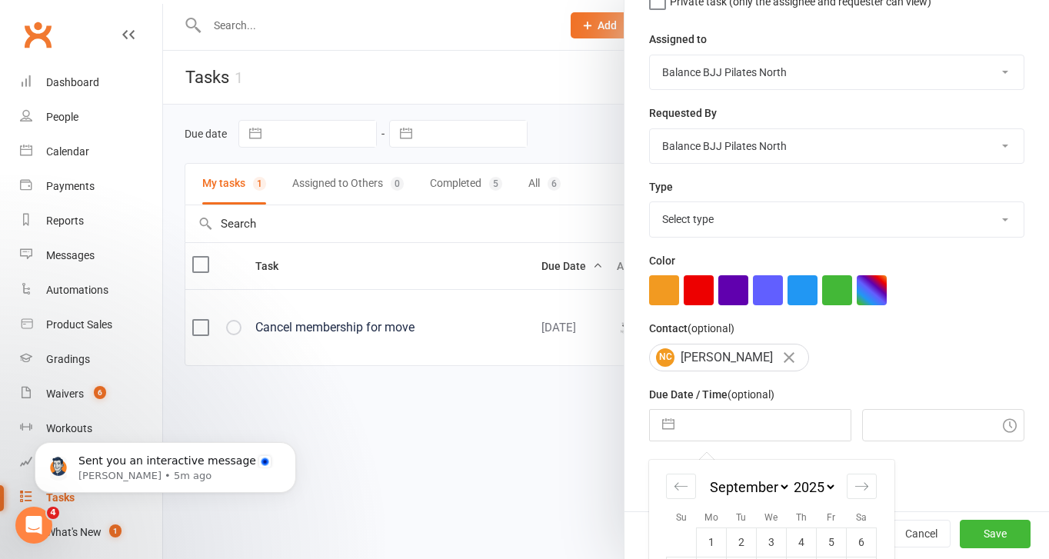
click at [700, 426] on input "text" at bounding box center [766, 425] width 168 height 31
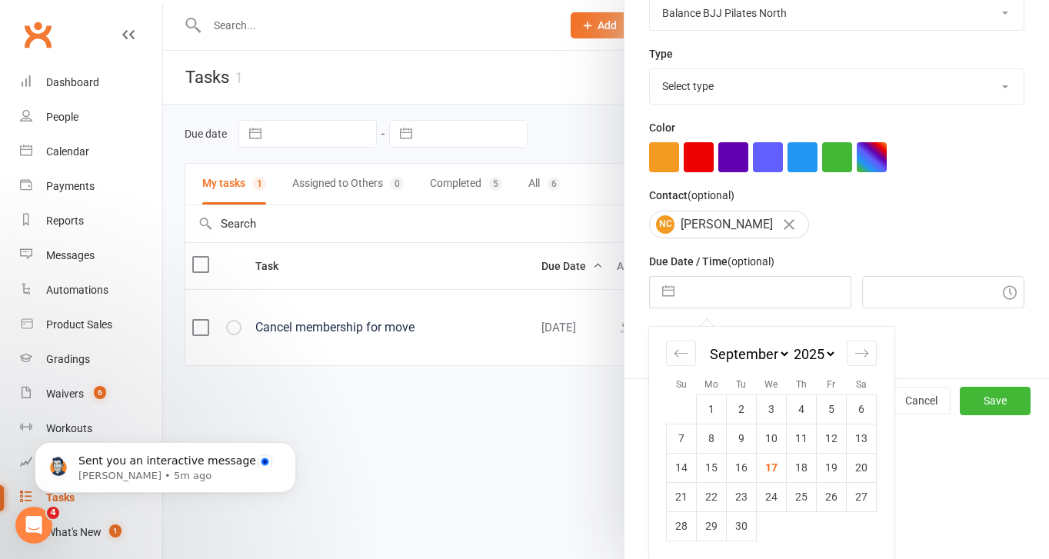
scroll to position [309, 0]
click at [863, 356] on icon "Move forward to switch to the next month." at bounding box center [861, 353] width 15 height 15
select select "10"
select select "2025"
click at [773, 438] on td "8" at bounding box center [772, 438] width 30 height 29
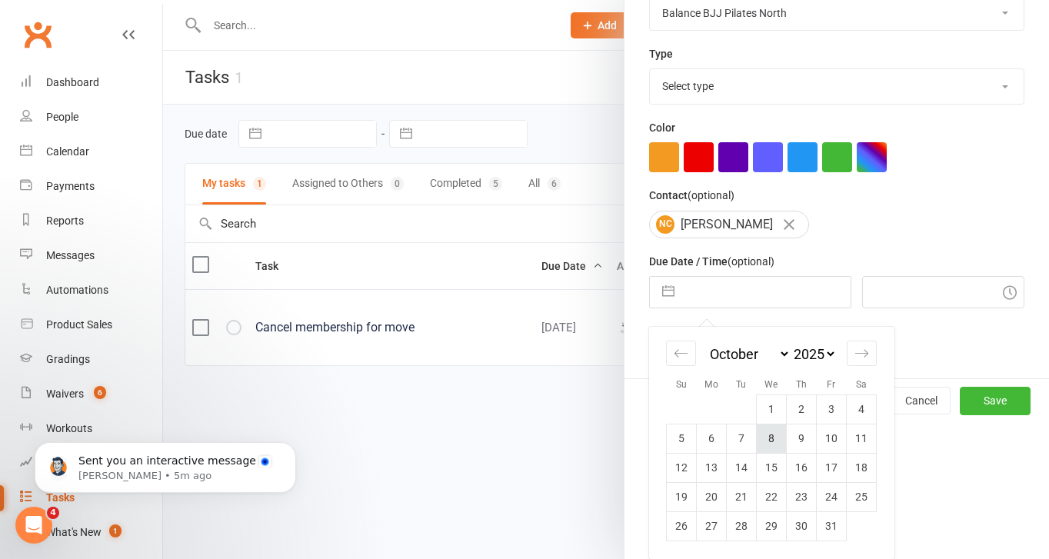
type input "08 Oct 2025"
type input "12:30pm"
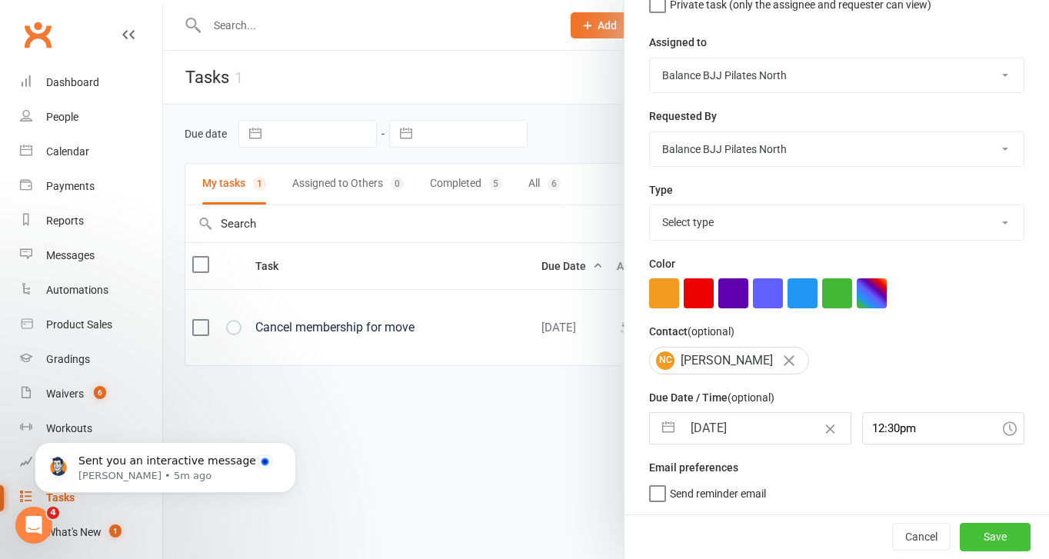
click at [995, 534] on button "Save" at bounding box center [995, 537] width 71 height 28
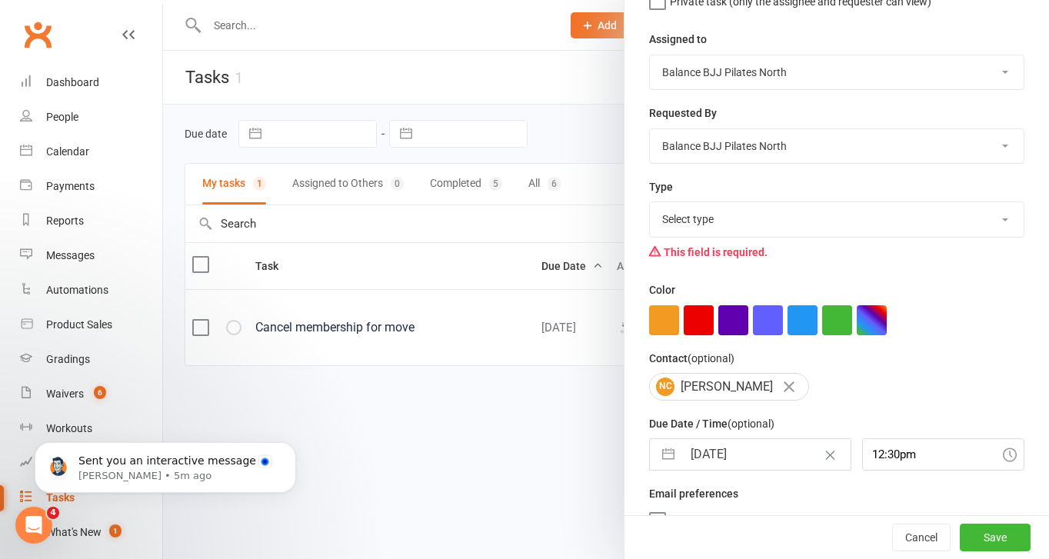
click at [780, 235] on select "Select type E-mail Follow up Meeting Pause Phone call Add new task type" at bounding box center [837, 219] width 374 height 34
select select "35379"
click at [650, 204] on select "Select type E-mail Follow up Meeting Pause Phone call Add new task type" at bounding box center [837, 219] width 374 height 34
click at [992, 531] on button "Save" at bounding box center [995, 538] width 71 height 28
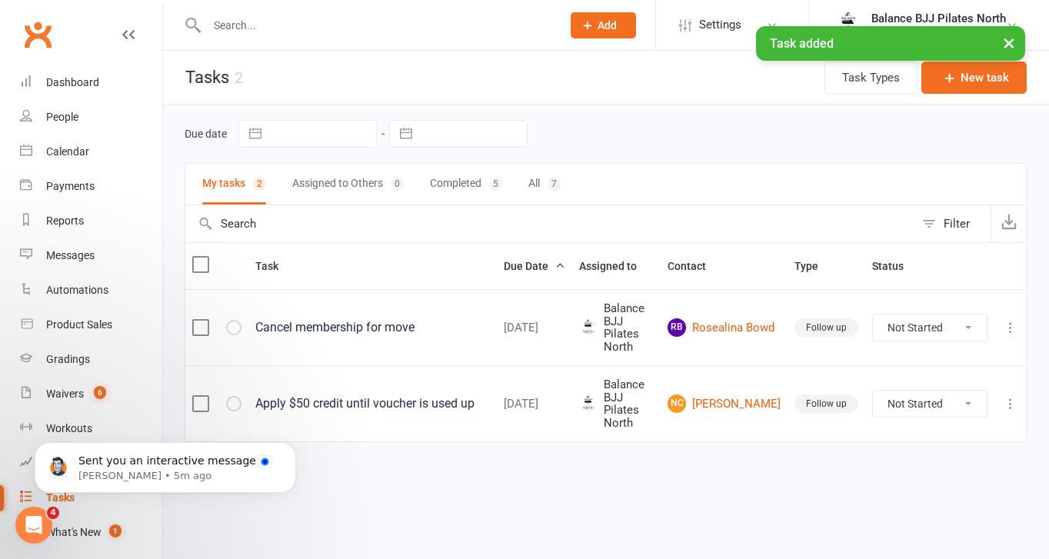
click at [288, 15] on input "text" at bounding box center [376, 26] width 348 height 22
type input "beau"
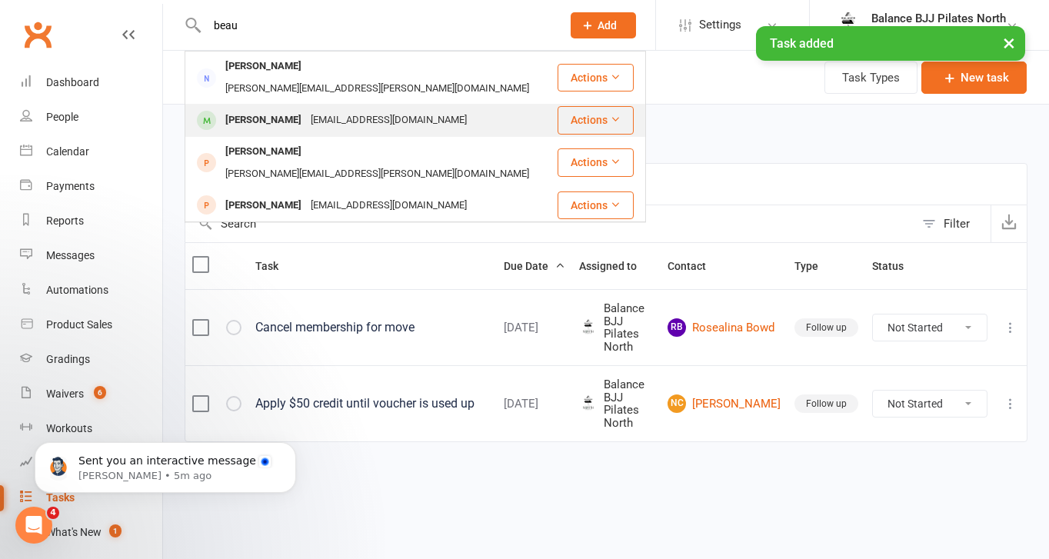
click at [282, 115] on div "Beau Cooper-Hohaia Wats.nelly11@gmail.com" at bounding box center [371, 121] width 370 height 32
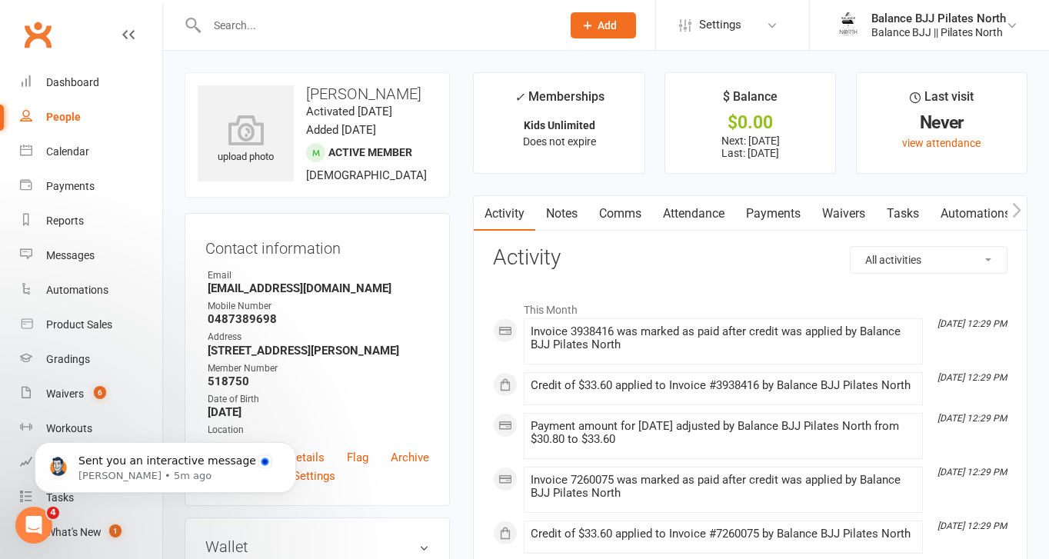
click at [769, 215] on link "Payments" at bounding box center [773, 213] width 76 height 35
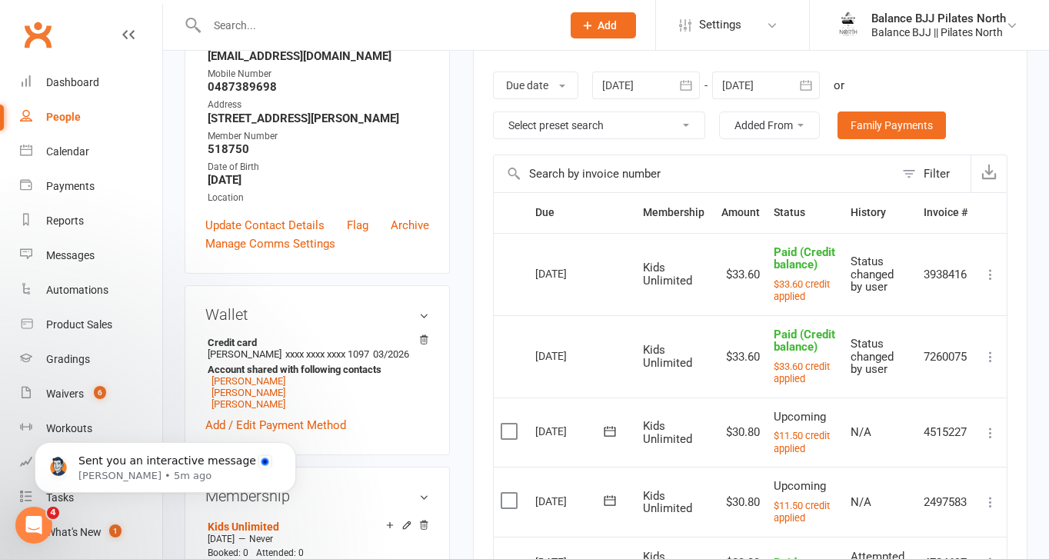
scroll to position [245, 0]
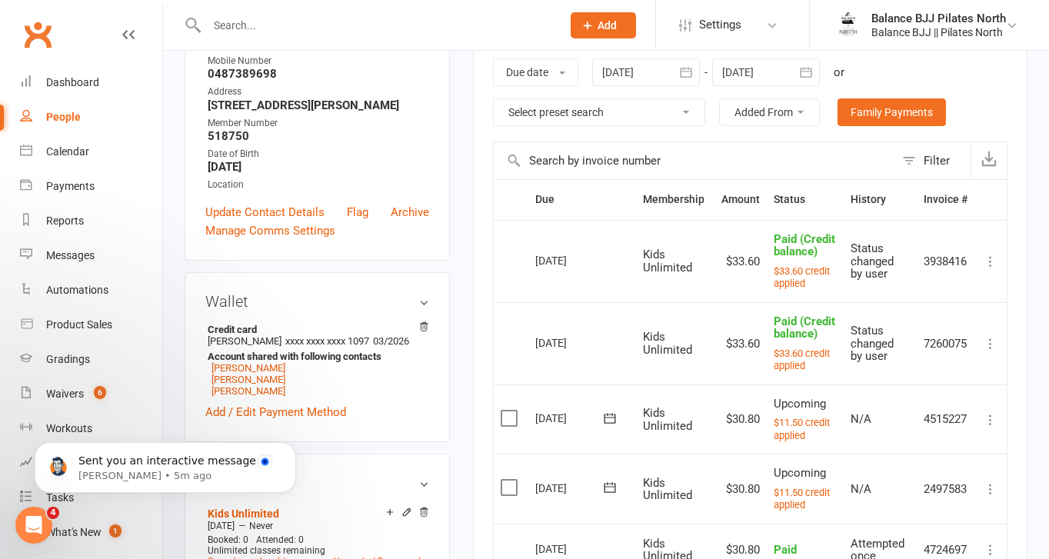
click at [990, 262] on icon at bounding box center [990, 261] width 15 height 15
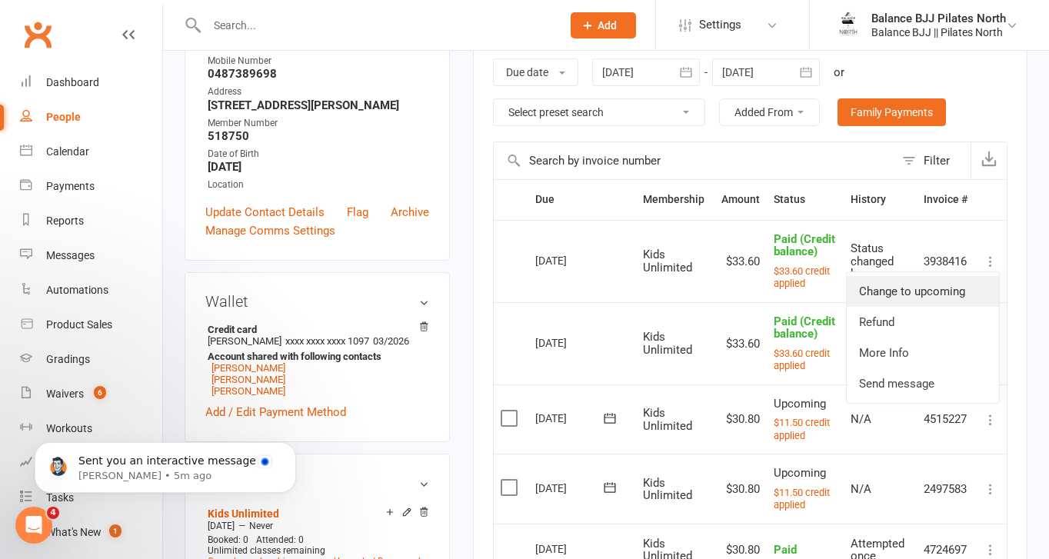
click at [895, 294] on link "Change to upcoming" at bounding box center [923, 291] width 152 height 31
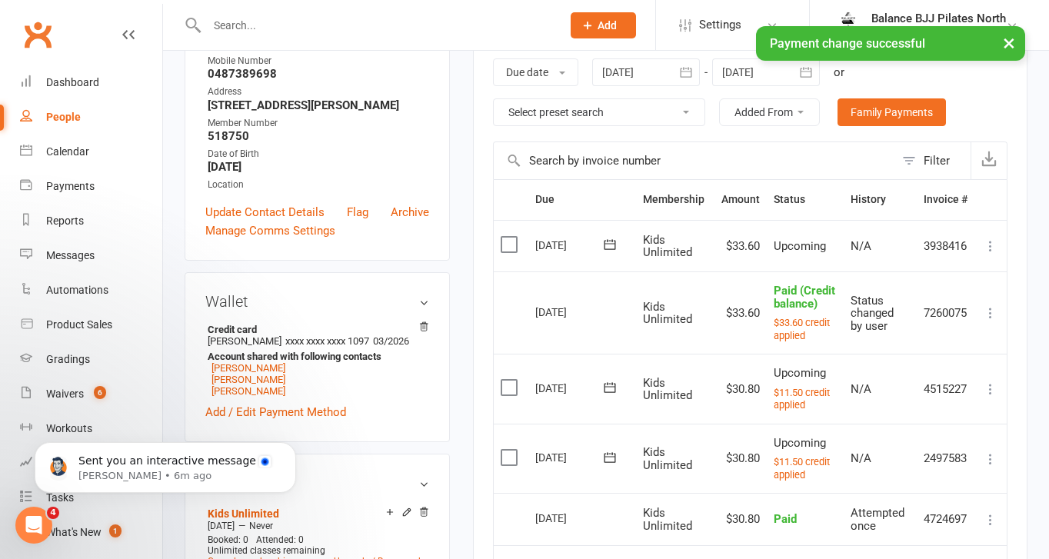
click at [991, 311] on icon at bounding box center [990, 312] width 15 height 15
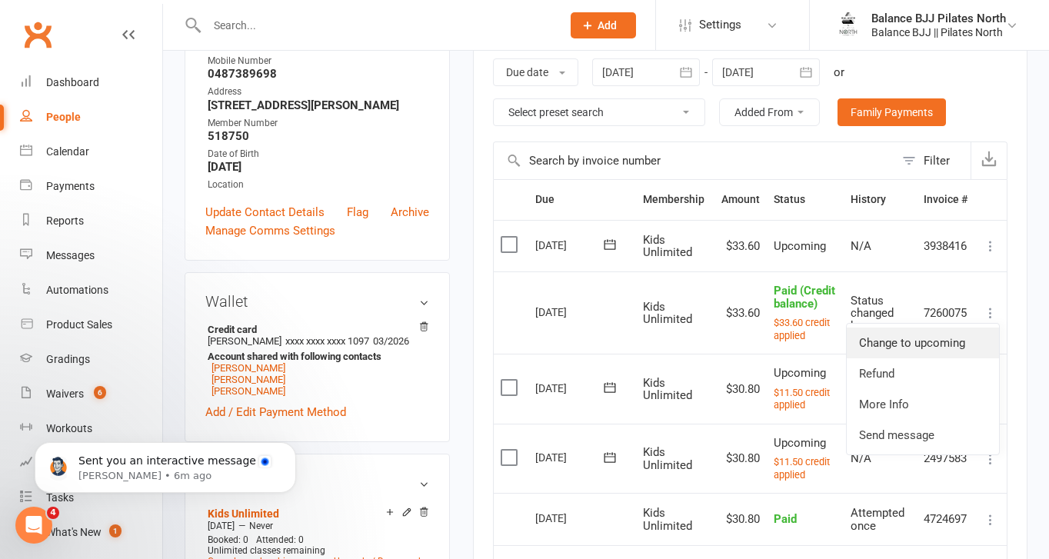
click at [893, 340] on link "Change to upcoming" at bounding box center [923, 343] width 152 height 31
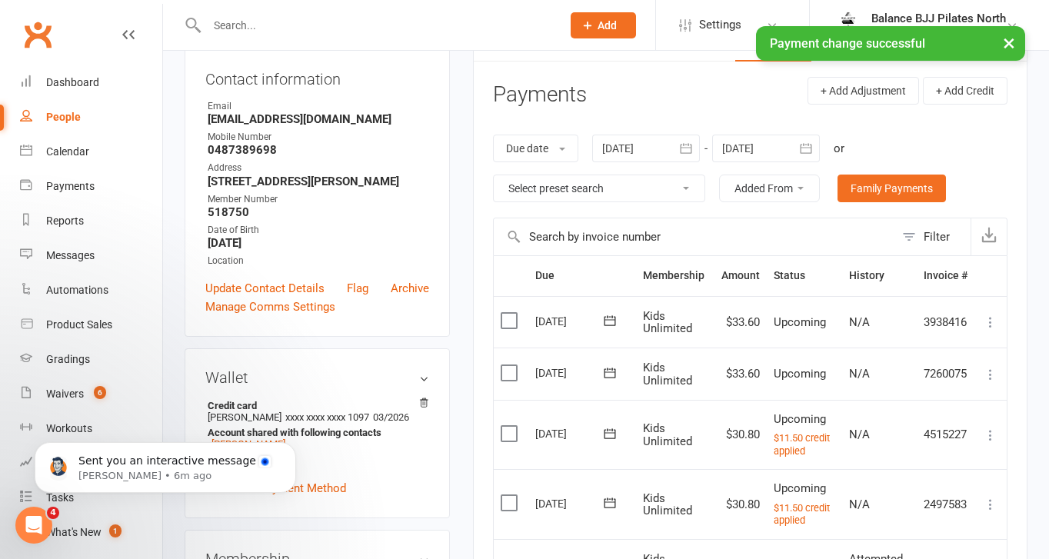
scroll to position [165, 0]
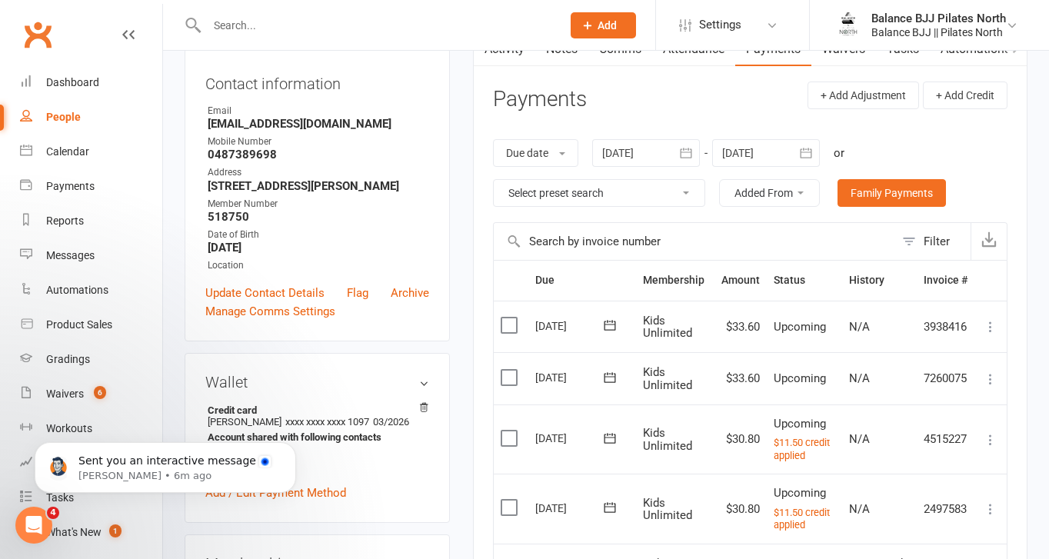
click at [990, 381] on icon at bounding box center [990, 378] width 15 height 15
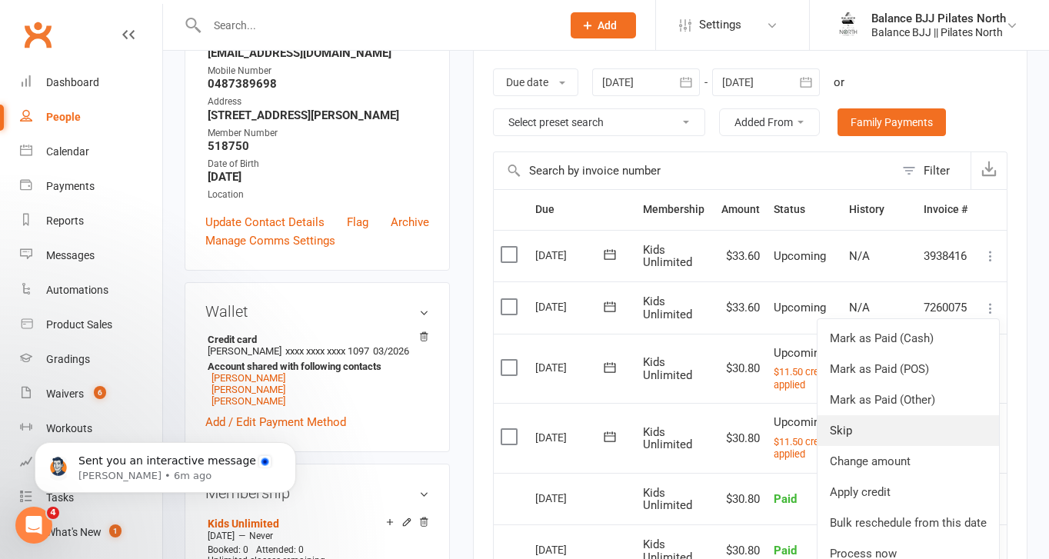
scroll to position [238, 0]
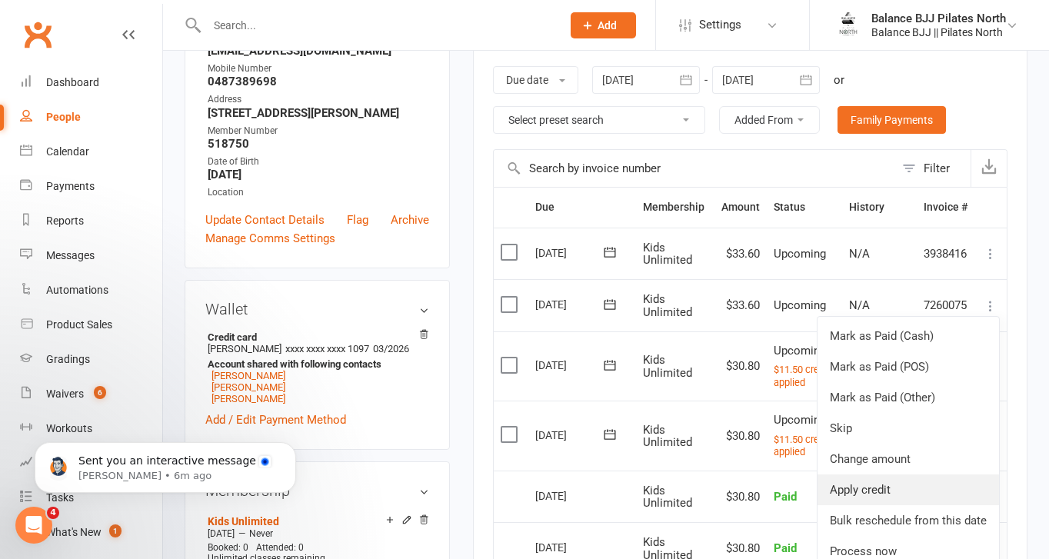
click at [857, 481] on link "Apply credit" at bounding box center [907, 489] width 181 height 31
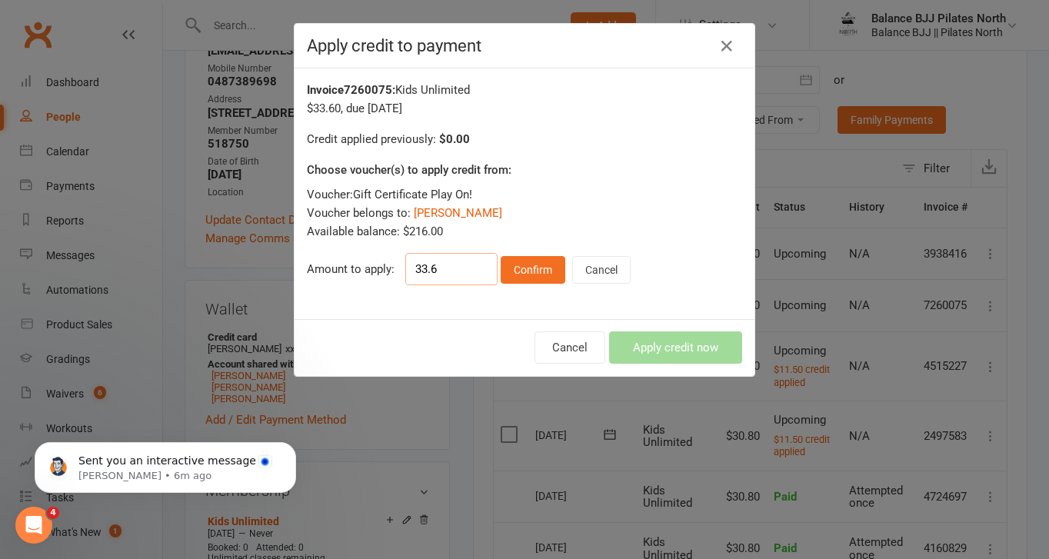
drag, startPoint x: 464, startPoint y: 272, endPoint x: 328, endPoint y: 265, distance: 136.3
click at [328, 265] on div "Amount to apply: 33.6 Confirm Cancel" at bounding box center [524, 269] width 435 height 32
type input "8"
click at [534, 270] on button "Confirm" at bounding box center [533, 270] width 65 height 28
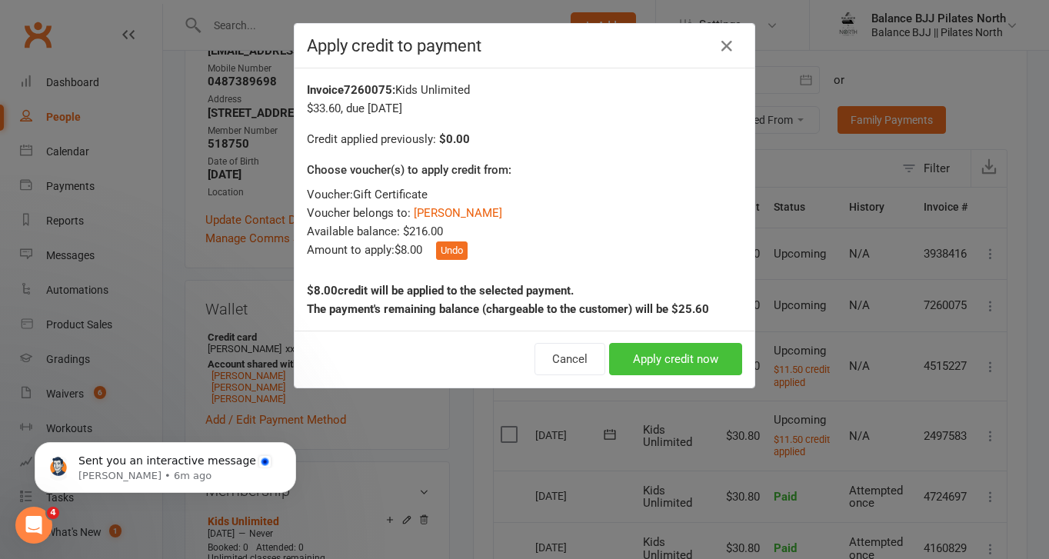
click at [650, 359] on button "Apply credit now" at bounding box center [675, 359] width 133 height 32
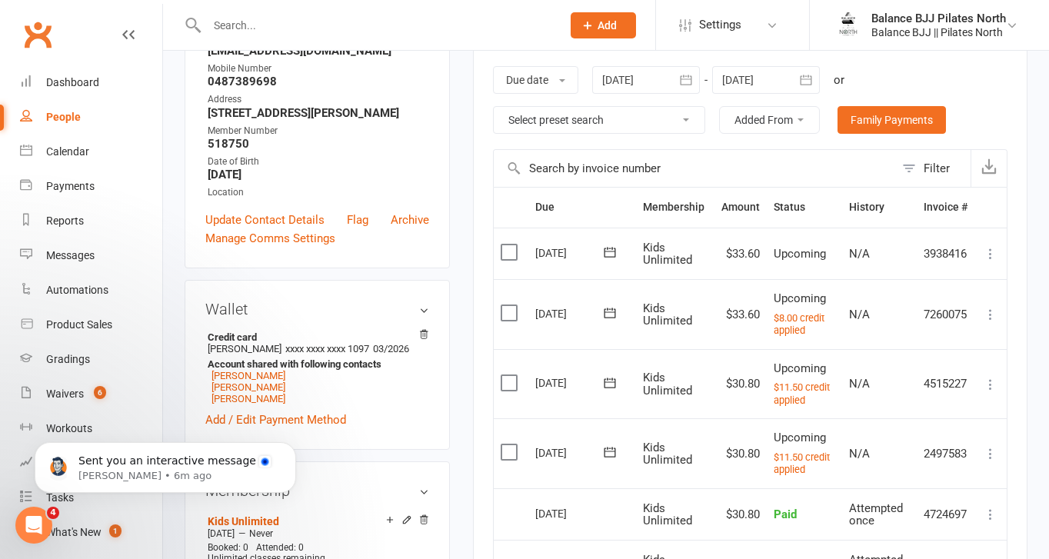
click at [990, 255] on icon at bounding box center [990, 253] width 15 height 15
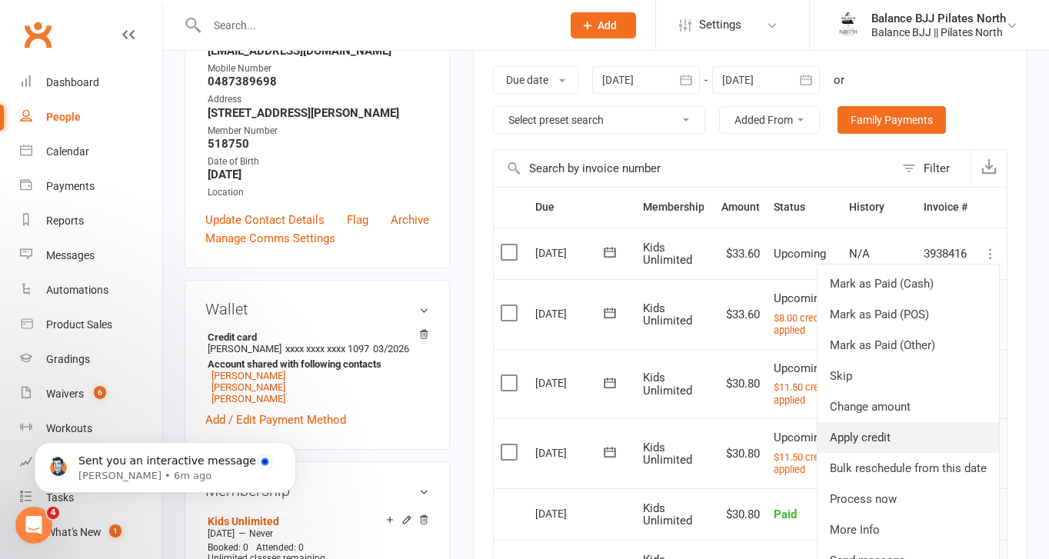
click at [894, 444] on link "Apply credit" at bounding box center [907, 437] width 181 height 31
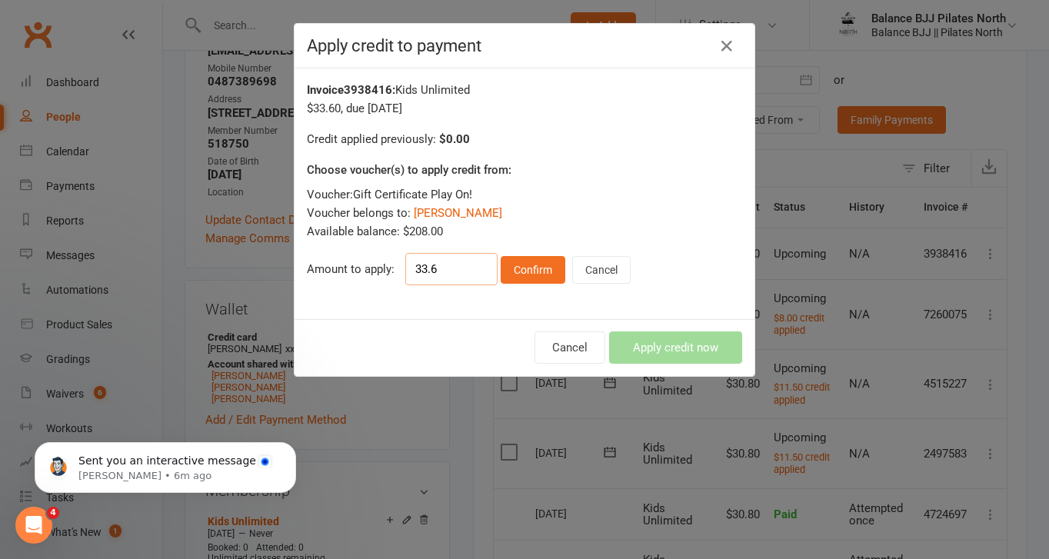
drag, startPoint x: 452, startPoint y: 258, endPoint x: 457, endPoint y: 269, distance: 12.0
click at [453, 274] on input "33.6" at bounding box center [451, 269] width 92 height 32
type input "8"
click at [544, 270] on button "Confirm" at bounding box center [533, 270] width 65 height 28
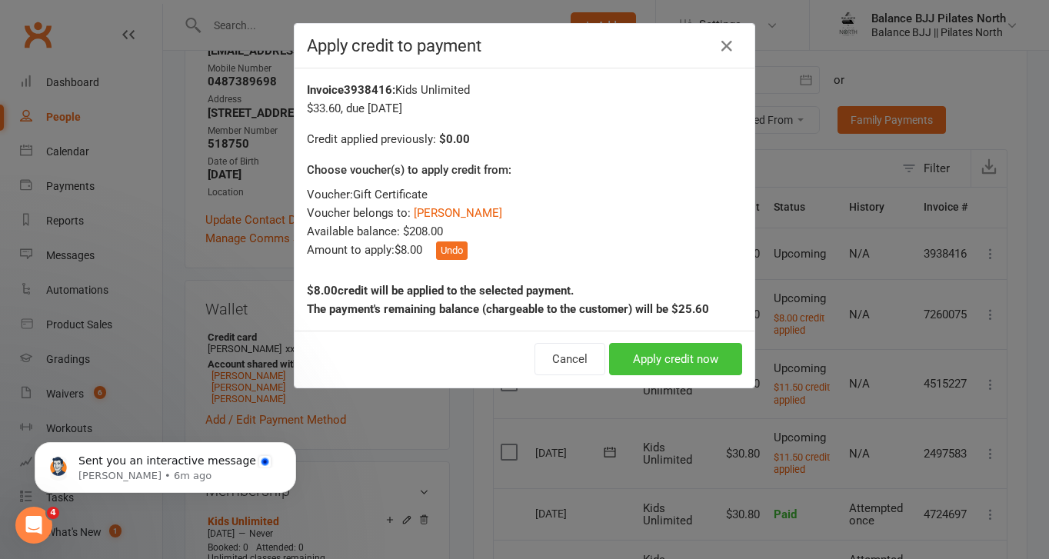
click at [672, 368] on button "Apply credit now" at bounding box center [675, 359] width 133 height 32
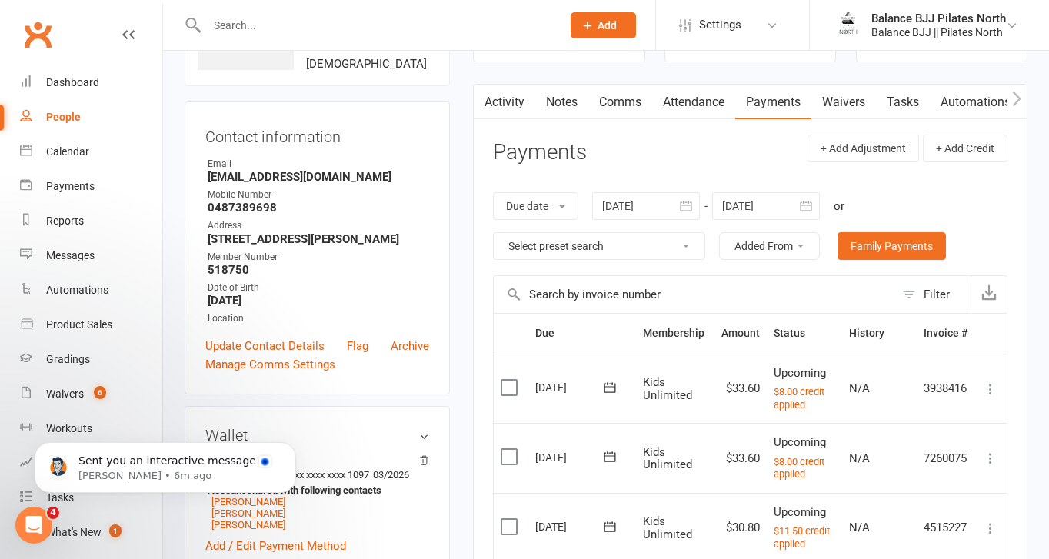
scroll to position [101, 0]
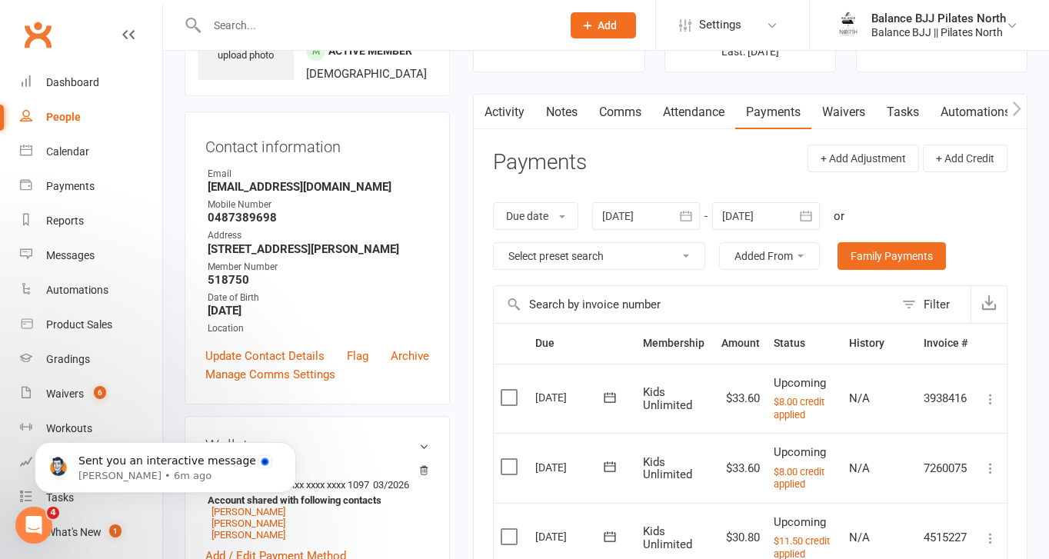
click at [1016, 109] on icon "button" at bounding box center [1016, 109] width 9 height 16
click at [986, 108] on link "Credit balance" at bounding box center [976, 112] width 99 height 35
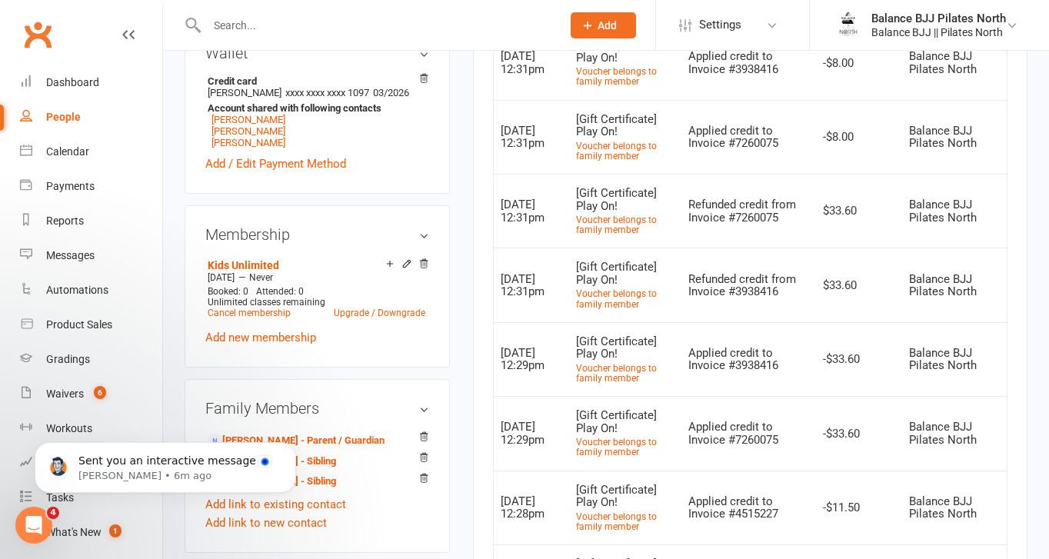
scroll to position [496, 0]
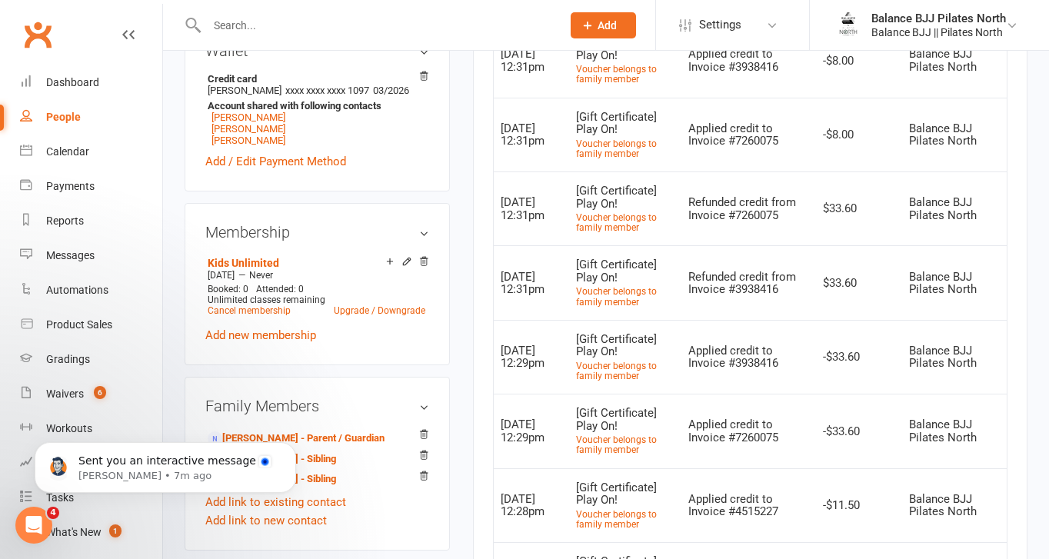
click at [50, 118] on div "People" at bounding box center [63, 117] width 35 height 12
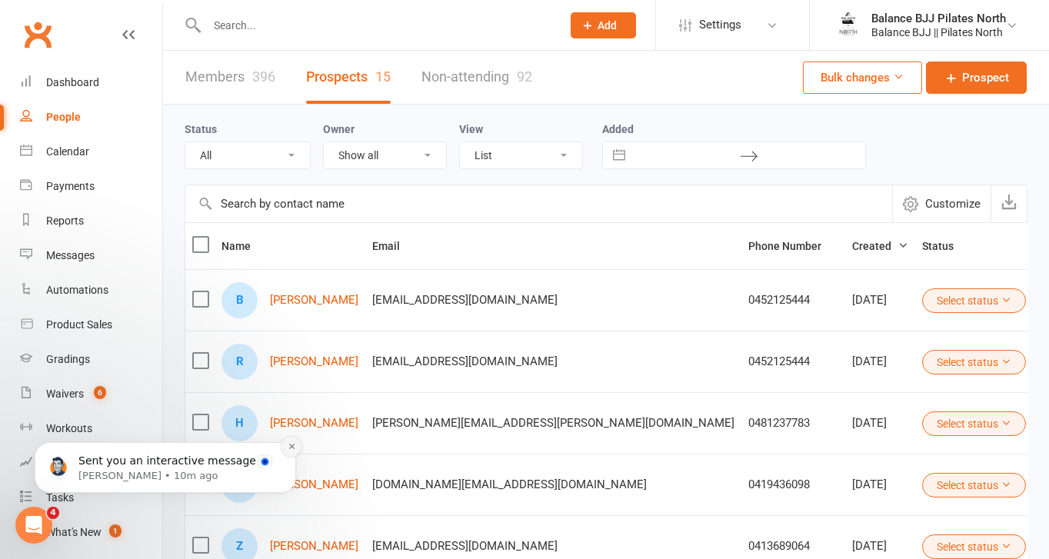
click at [290, 447] on icon "Dismiss notification" at bounding box center [292, 446] width 8 height 8
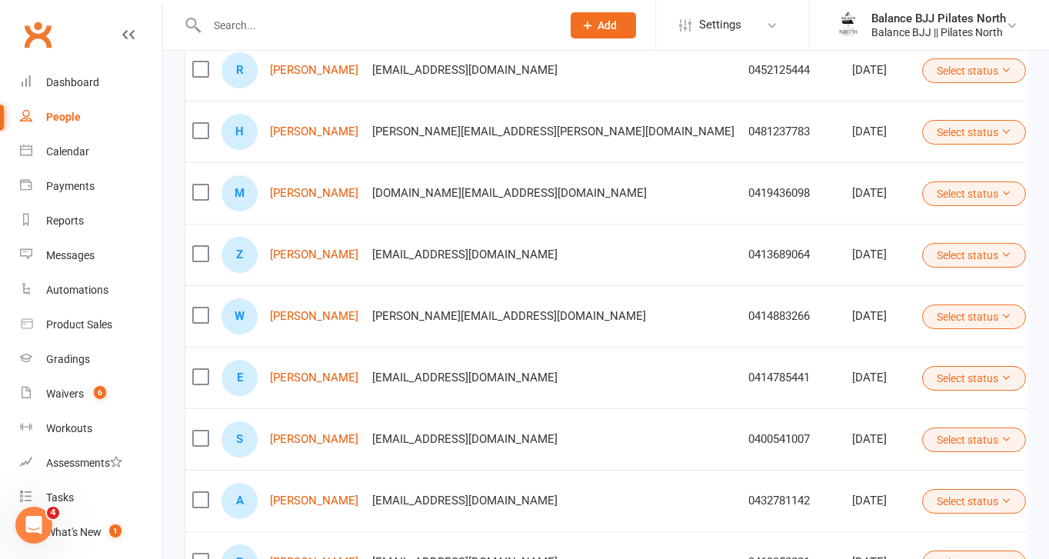
scroll to position [461, 0]
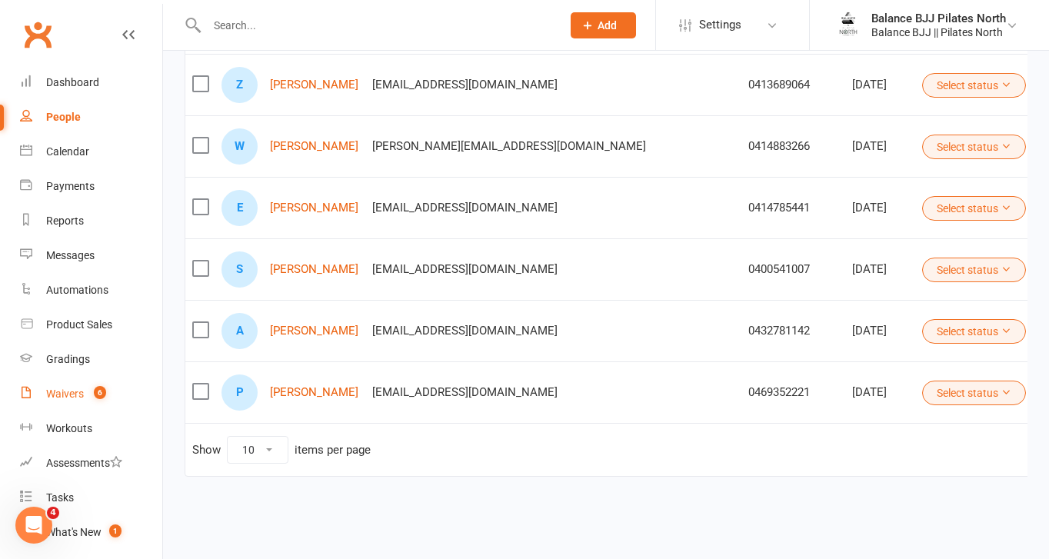
click at [54, 396] on div "Waivers" at bounding box center [65, 394] width 38 height 12
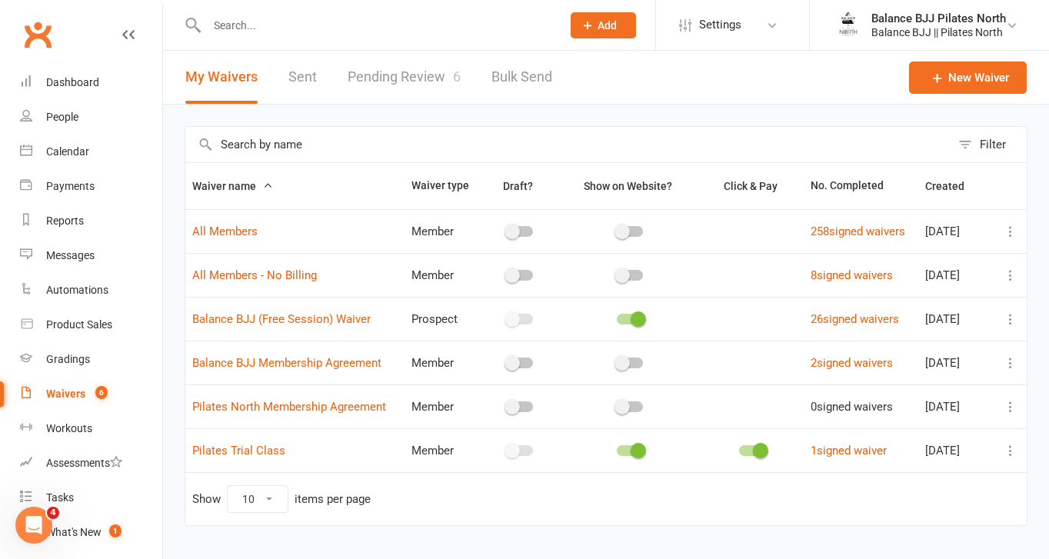
click at [415, 78] on link "Pending Review 6" at bounding box center [404, 77] width 113 height 53
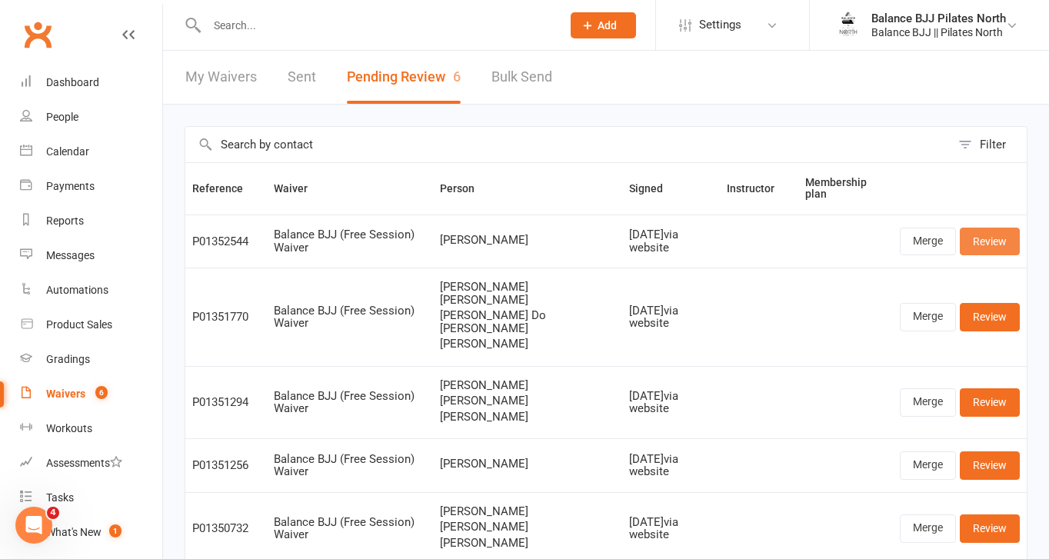
click at [994, 233] on link "Review" at bounding box center [990, 242] width 60 height 28
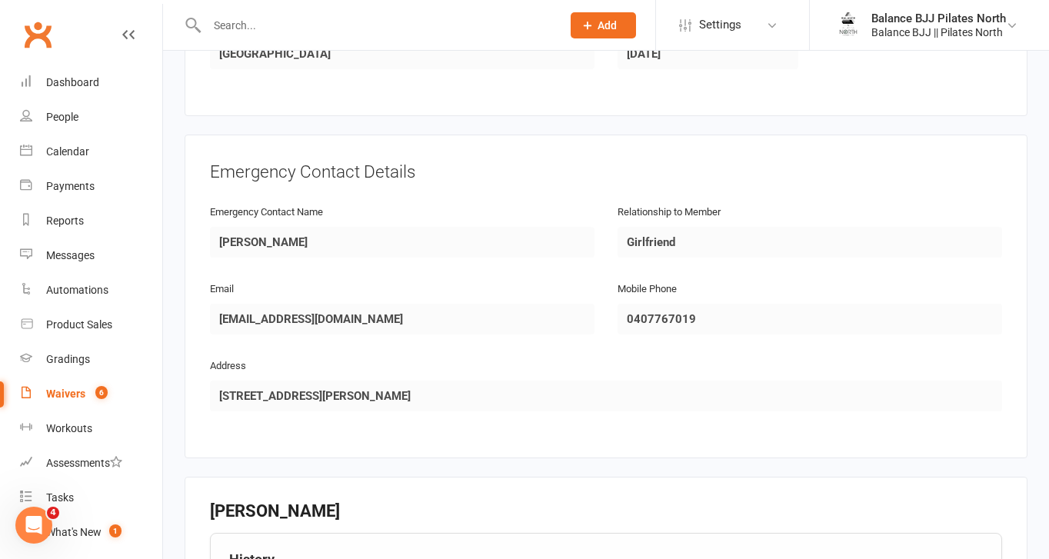
scroll to position [1225, 0]
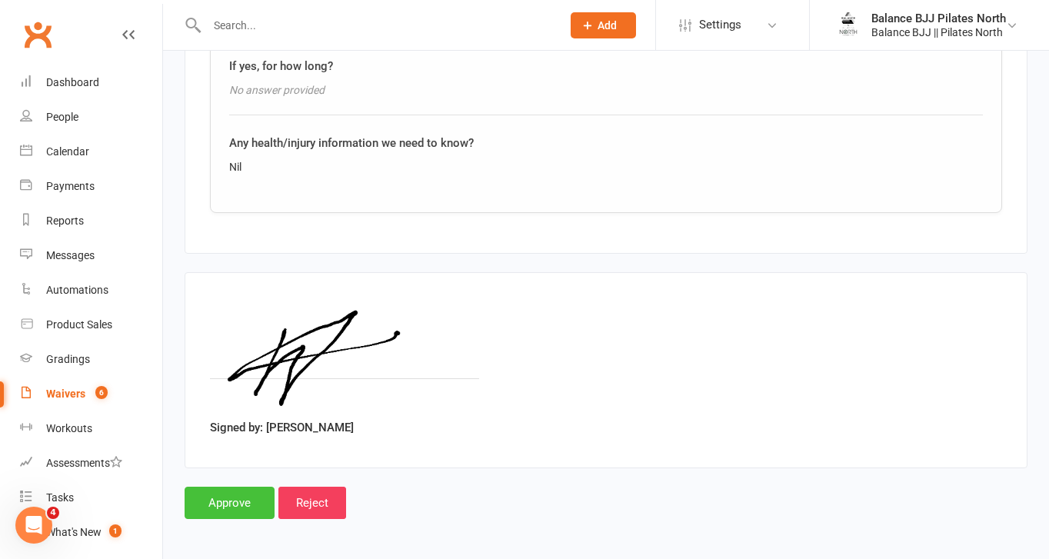
click at [225, 497] on input "Approve" at bounding box center [230, 503] width 90 height 32
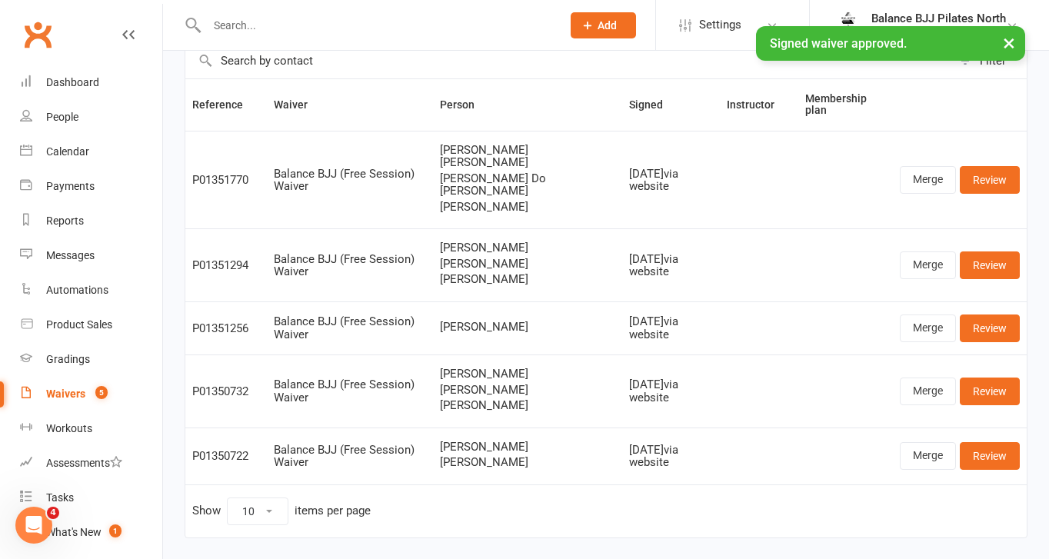
scroll to position [85, 0]
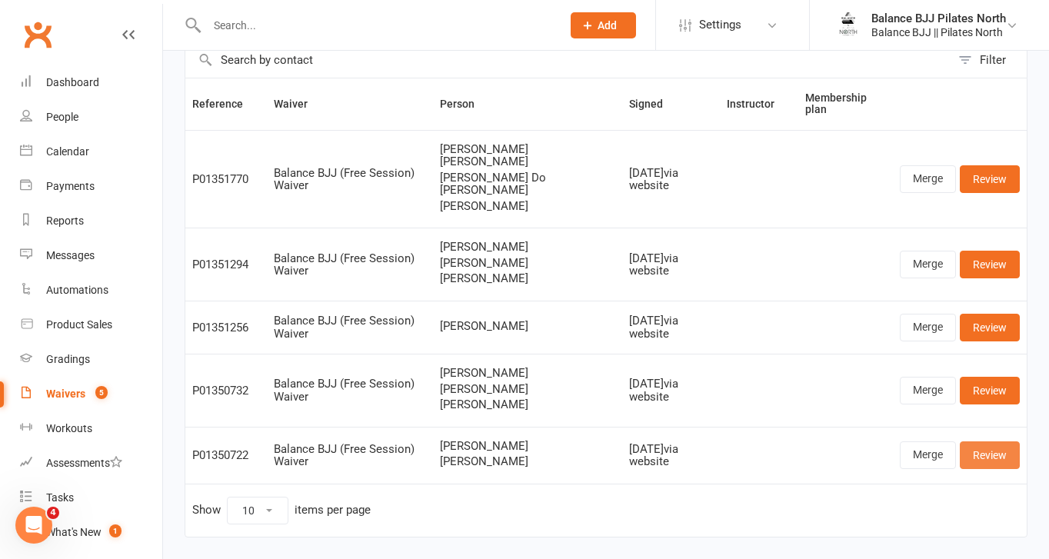
click at [993, 441] on link "Review" at bounding box center [990, 455] width 60 height 28
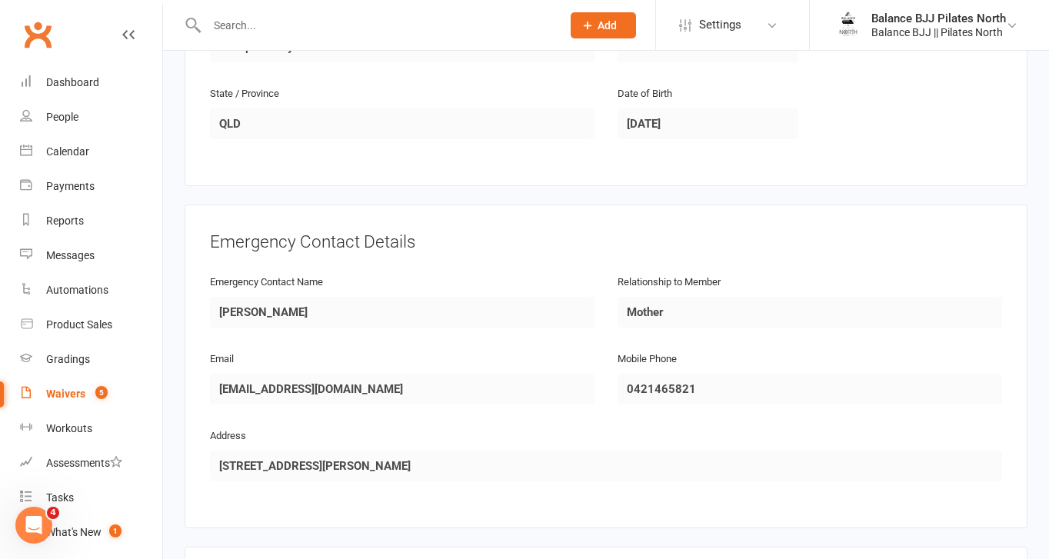
scroll to position [1807, 0]
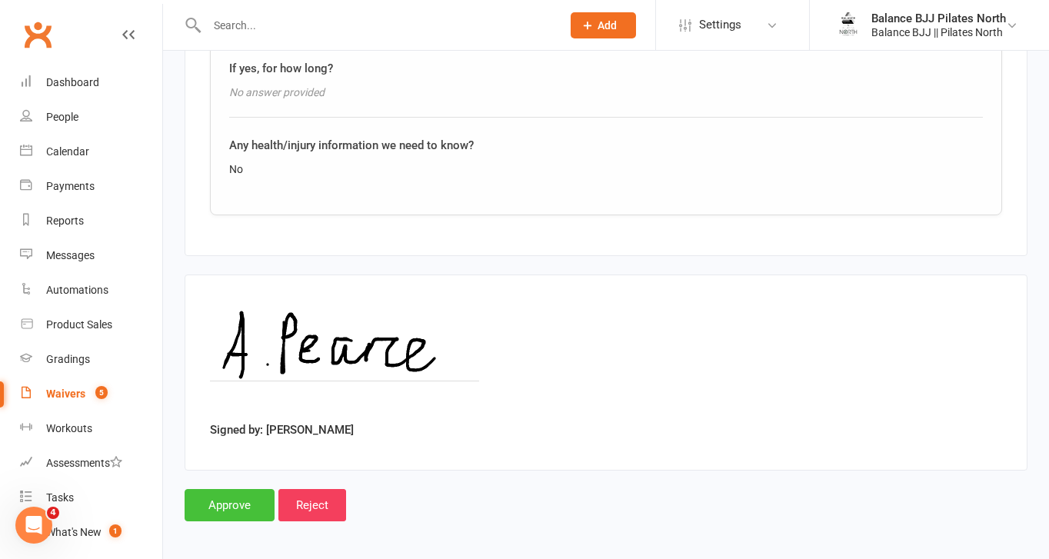
click at [240, 502] on input "Approve" at bounding box center [230, 505] width 90 height 32
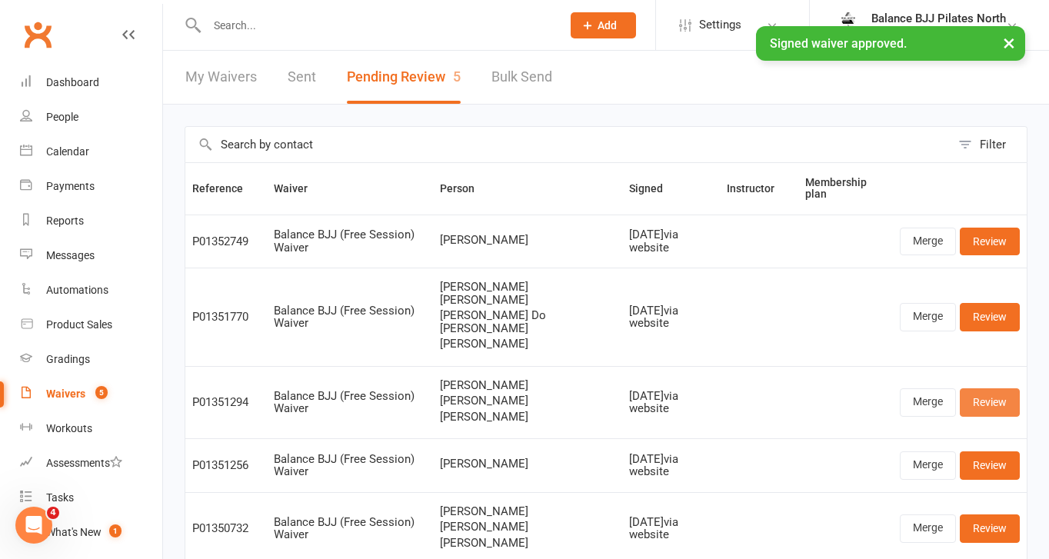
click at [990, 388] on link "Review" at bounding box center [990, 402] width 60 height 28
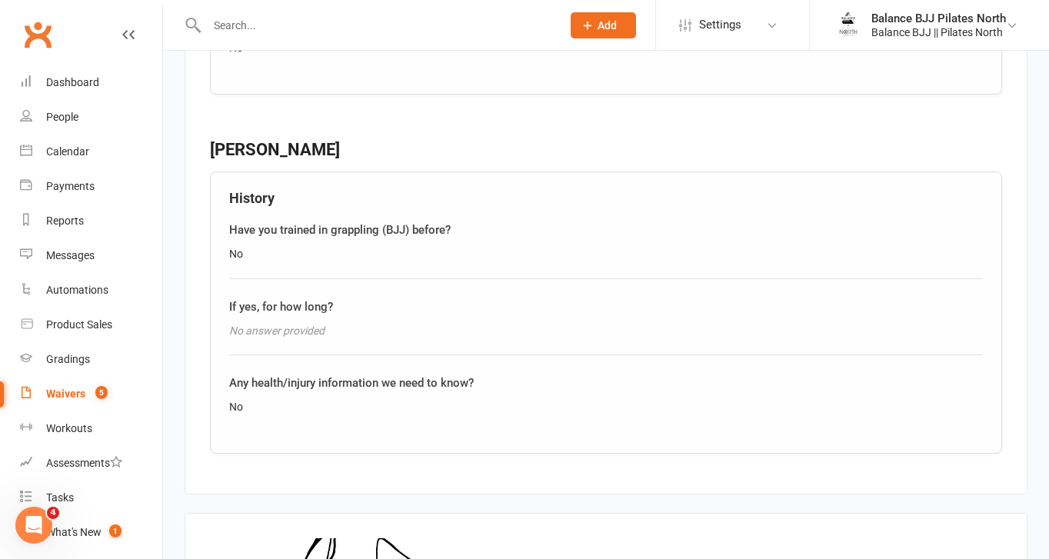
scroll to position [2666, 0]
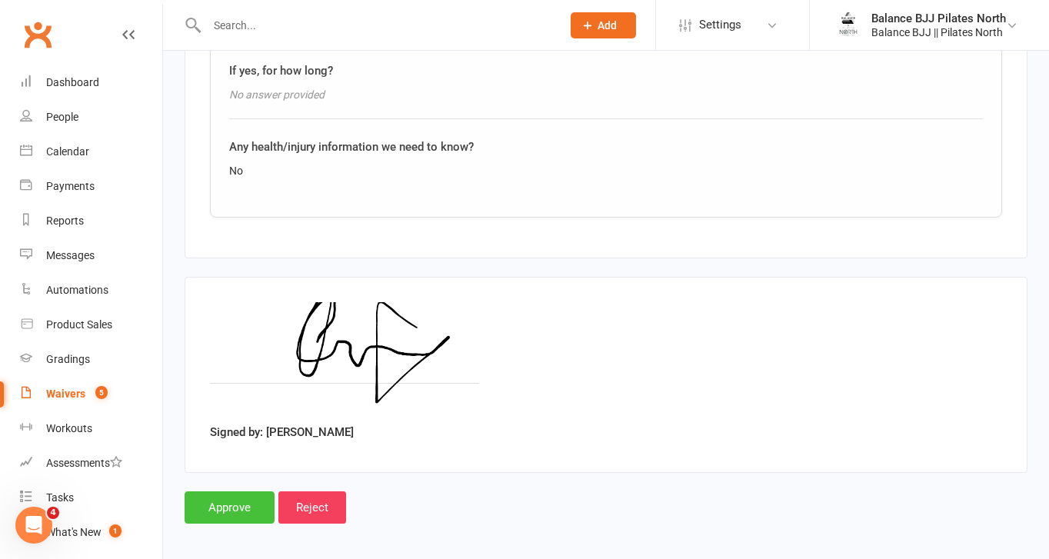
click at [245, 492] on input "Approve" at bounding box center [230, 507] width 90 height 32
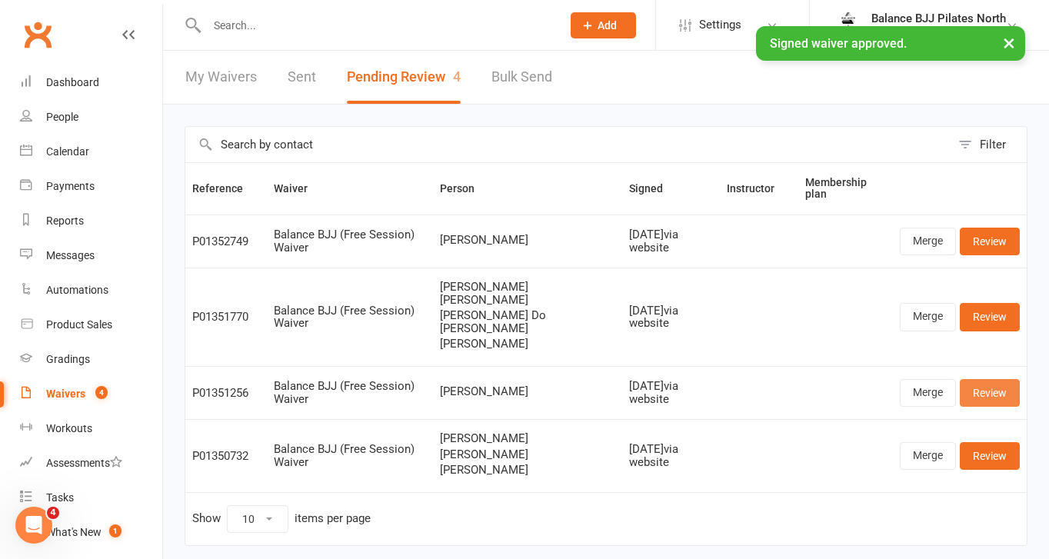
click at [1000, 379] on link "Review" at bounding box center [990, 393] width 60 height 28
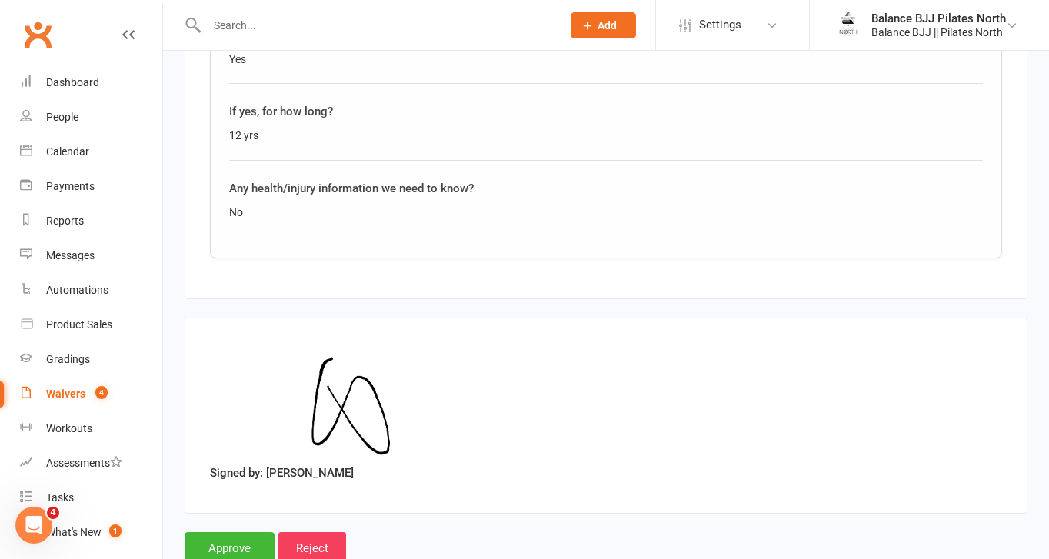
scroll to position [1225, 0]
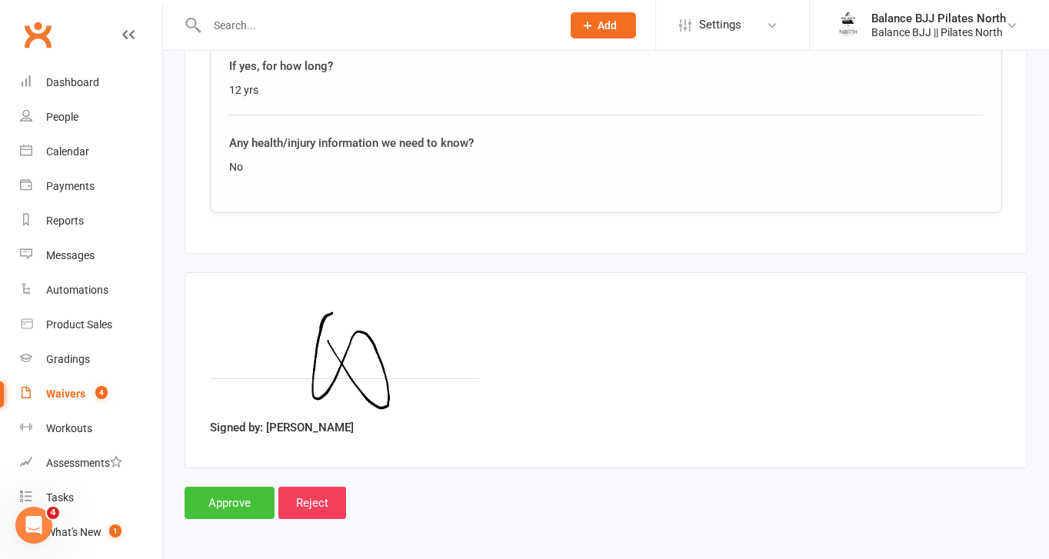
click at [213, 500] on input "Approve" at bounding box center [230, 503] width 90 height 32
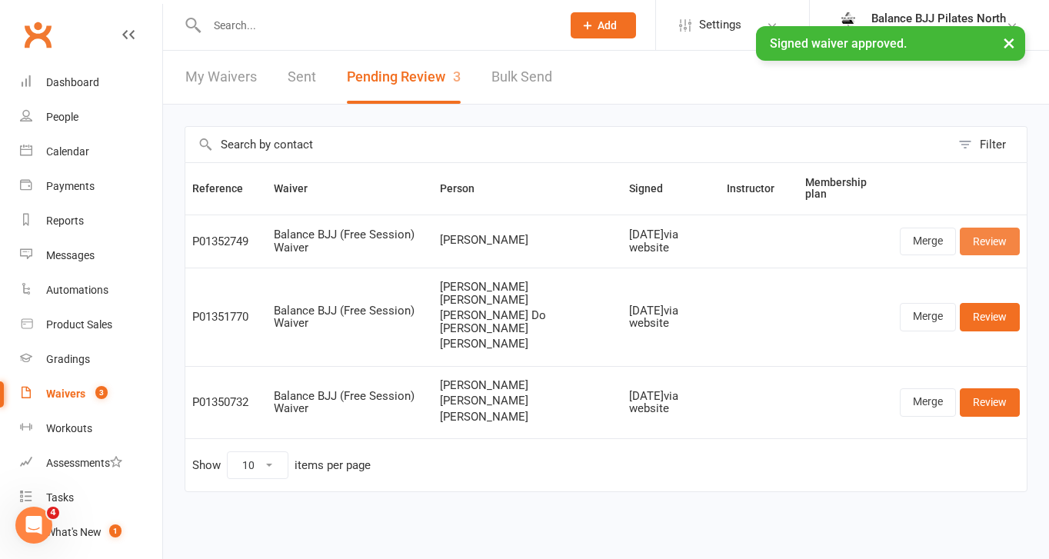
click at [975, 242] on link "Review" at bounding box center [990, 242] width 60 height 28
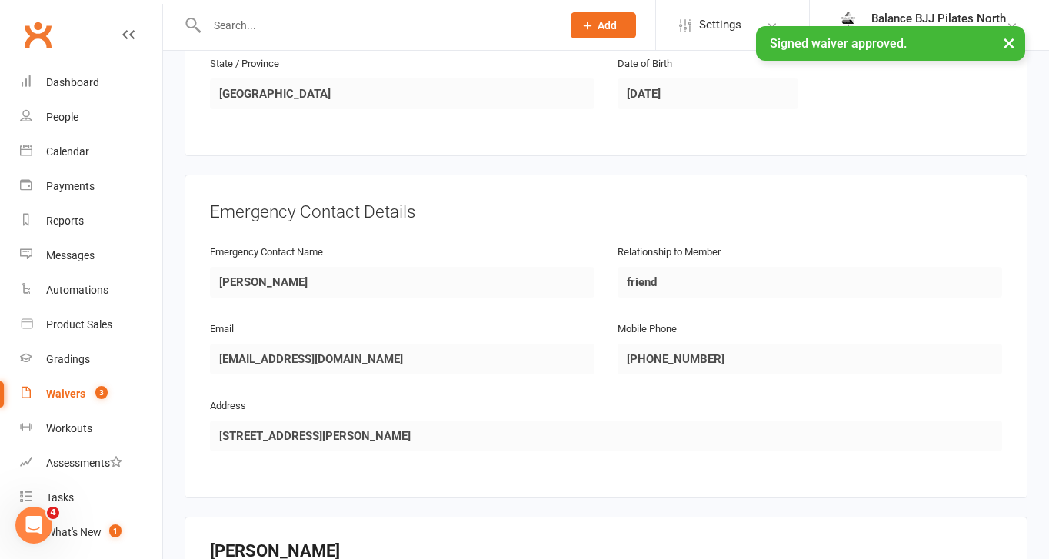
scroll to position [1225, 0]
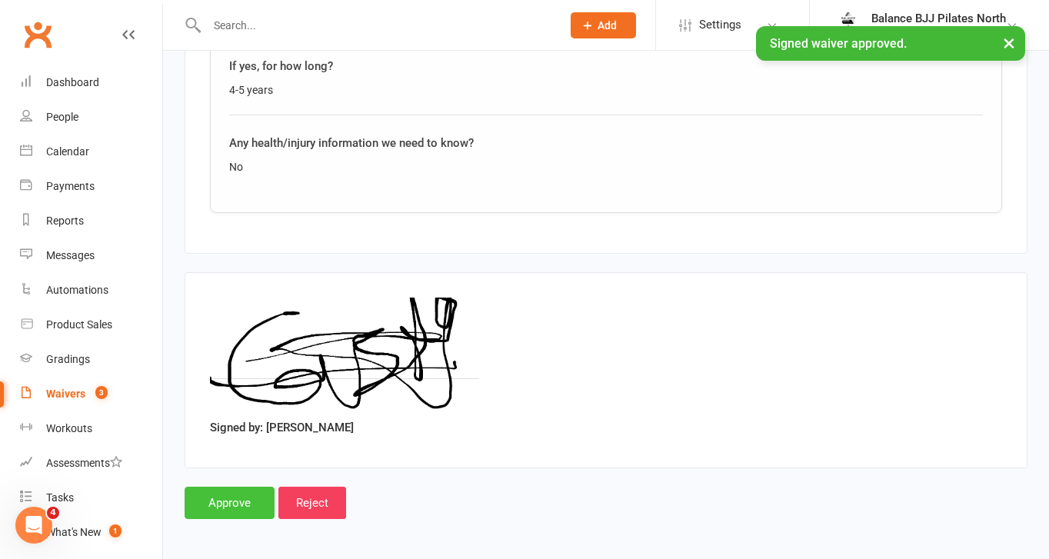
click at [208, 496] on input "Approve" at bounding box center [230, 503] width 90 height 32
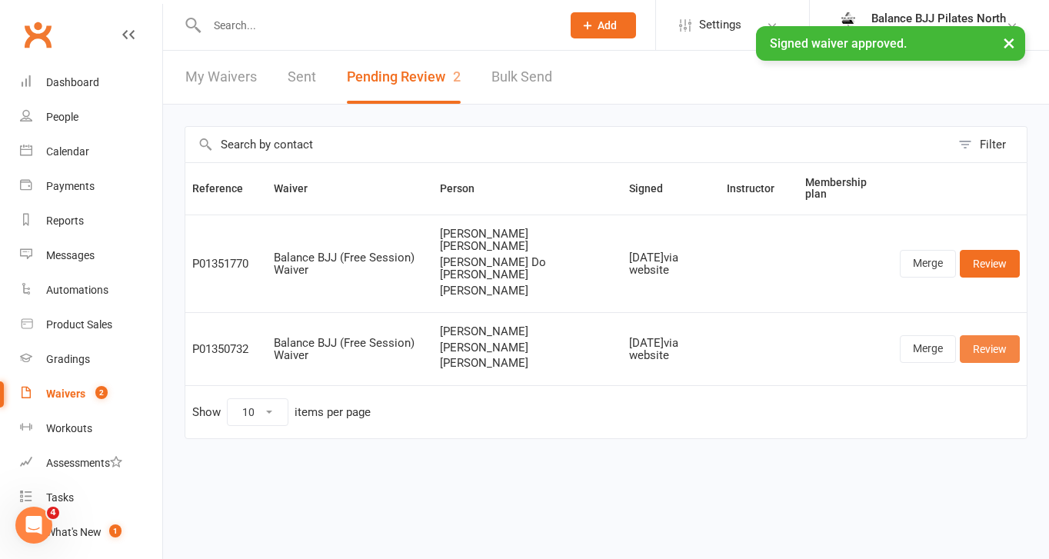
click at [990, 335] on link "Review" at bounding box center [990, 349] width 60 height 28
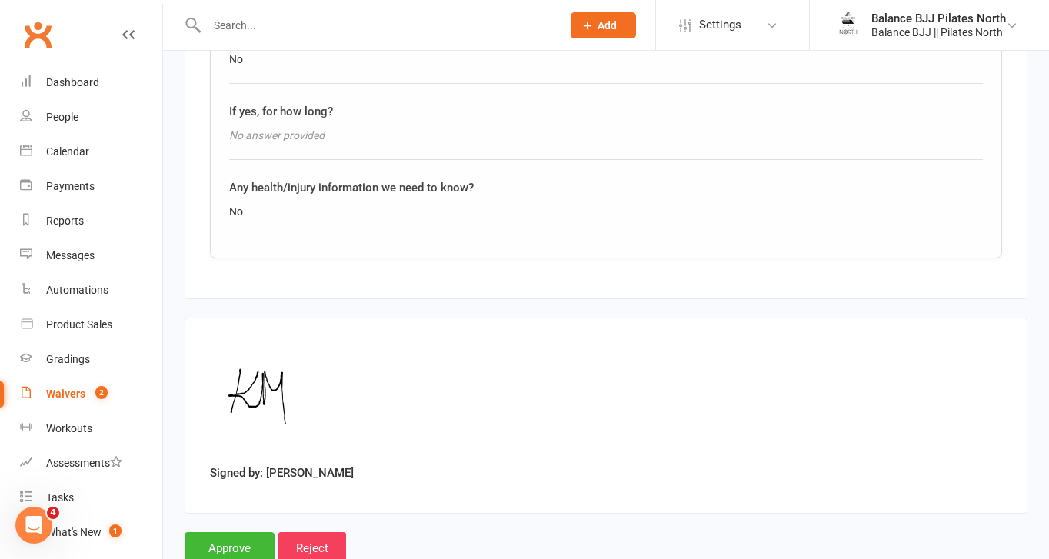
scroll to position [3026, 0]
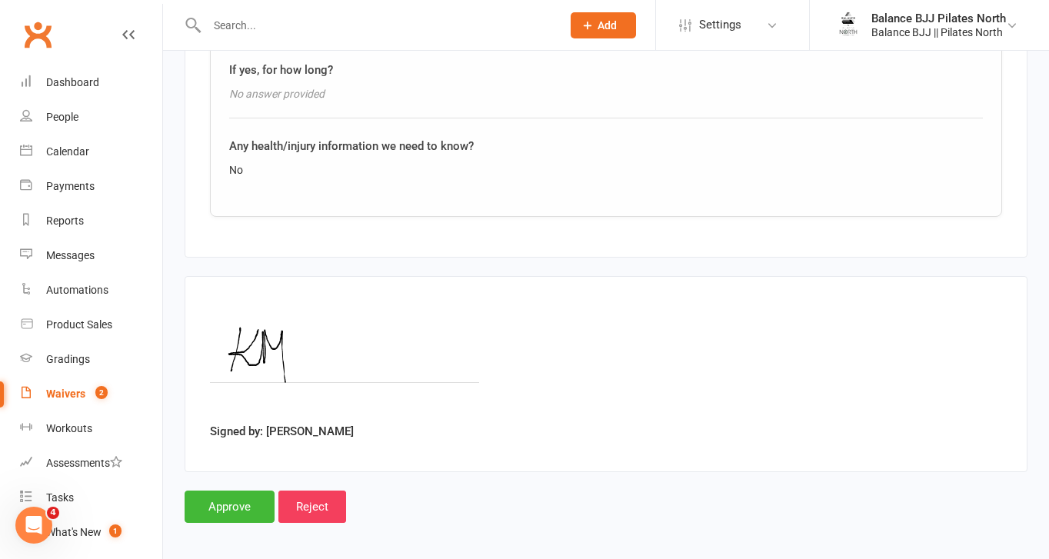
click at [77, 399] on div "Waivers" at bounding box center [65, 394] width 39 height 12
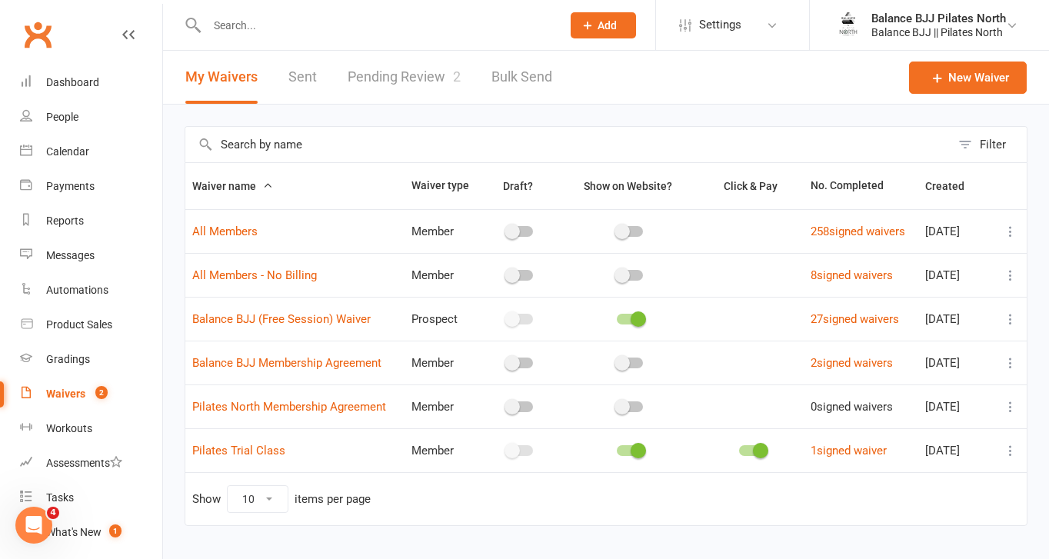
click at [415, 83] on link "Pending Review 2" at bounding box center [404, 77] width 113 height 53
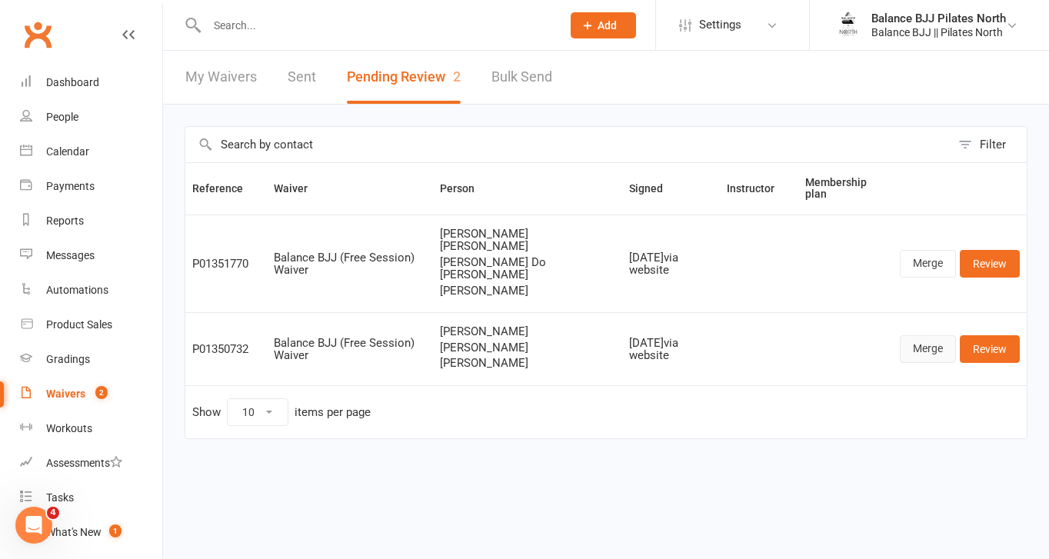
click at [933, 335] on link "Merge" at bounding box center [928, 349] width 56 height 28
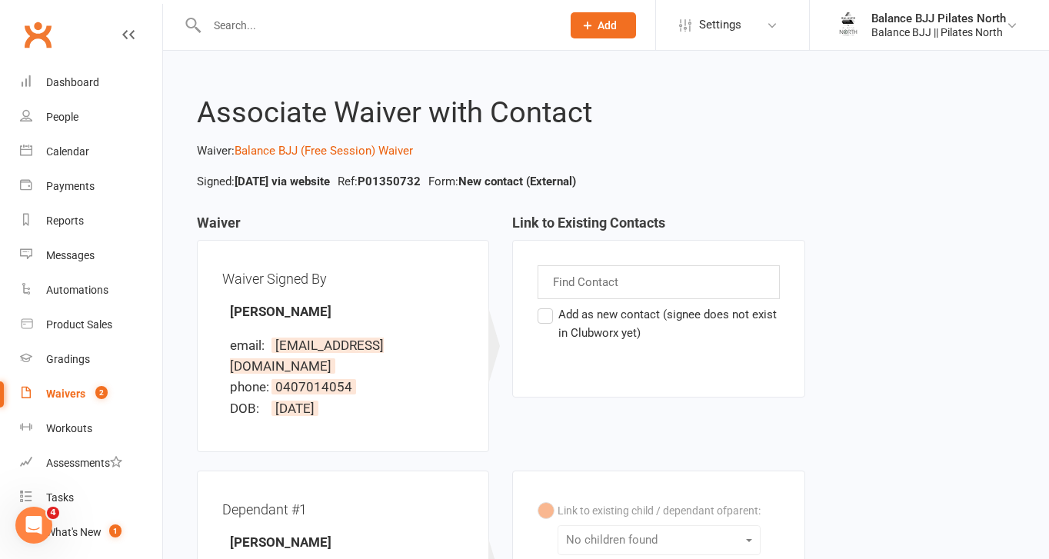
click at [578, 283] on input "text" at bounding box center [587, 282] width 72 height 20
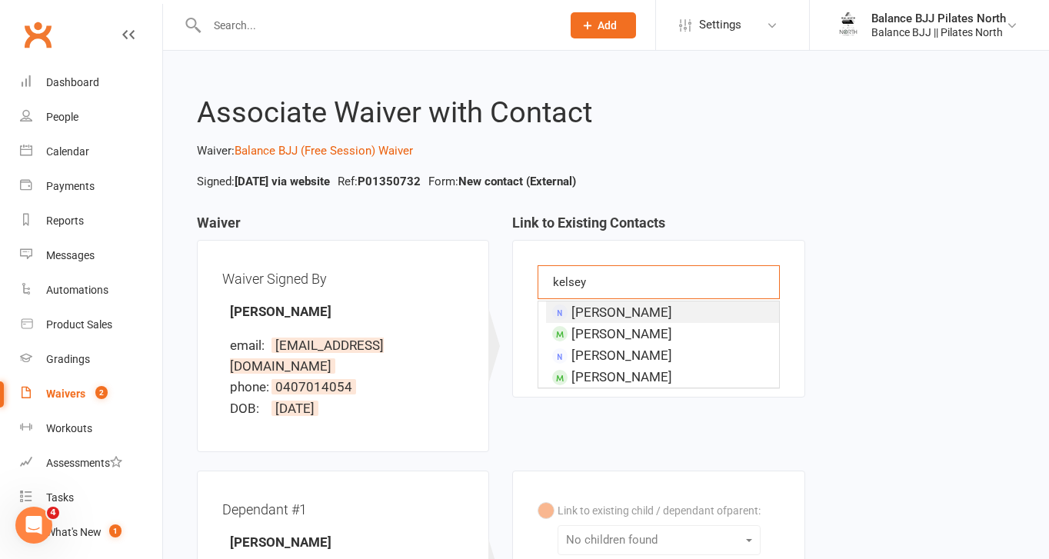
type input "kelsey"
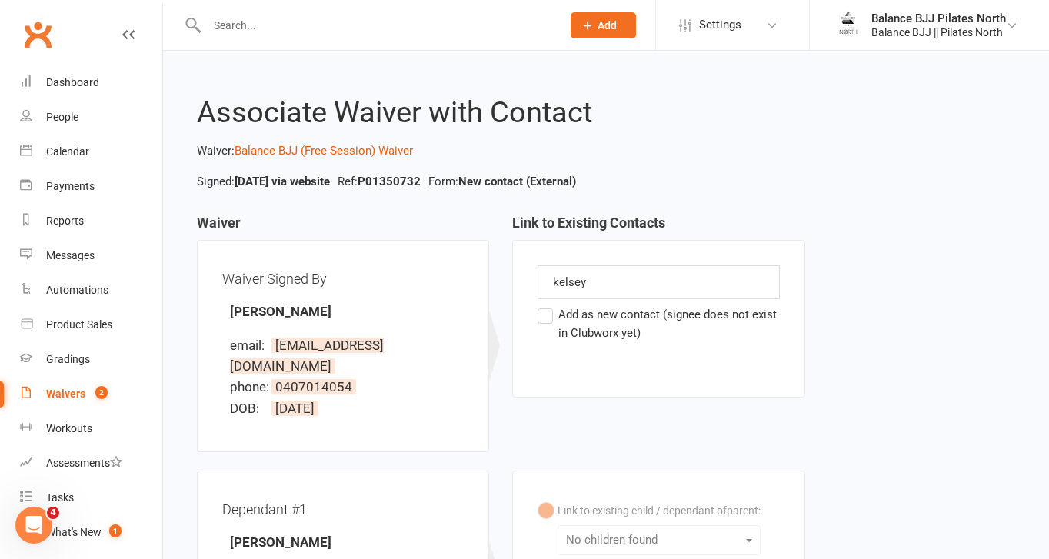
click at [454, 271] on div "Waiver Signed By" at bounding box center [342, 278] width 241 height 27
click at [74, 396] on div "Waivers" at bounding box center [65, 394] width 39 height 12
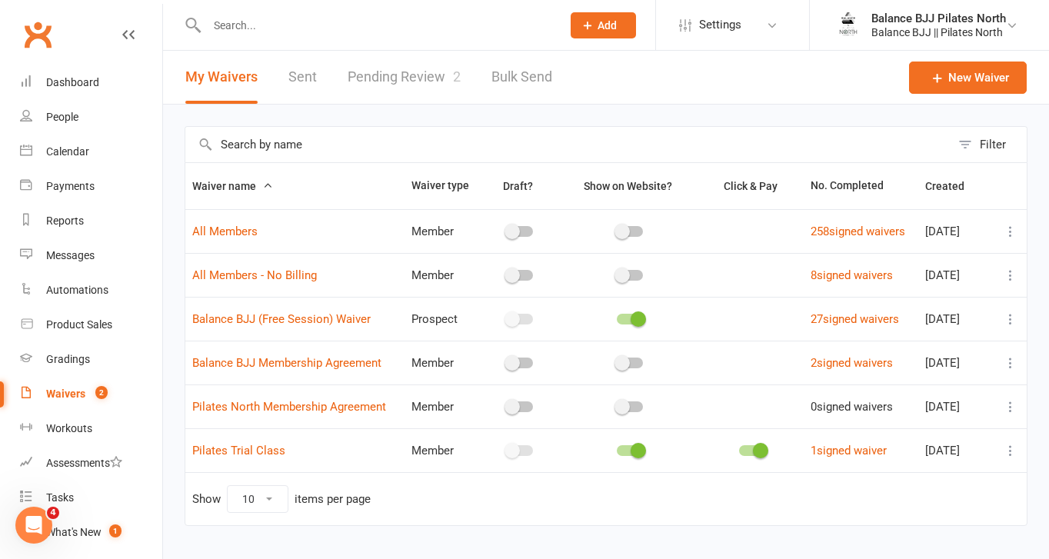
click at [408, 73] on link "Pending Review 2" at bounding box center [404, 77] width 113 height 53
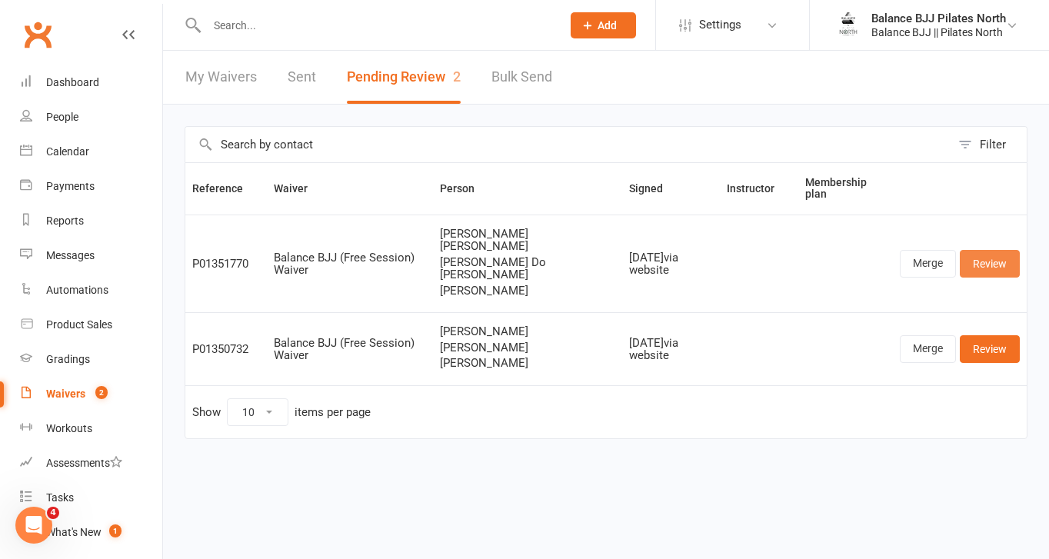
click at [986, 250] on link "Review" at bounding box center [990, 264] width 60 height 28
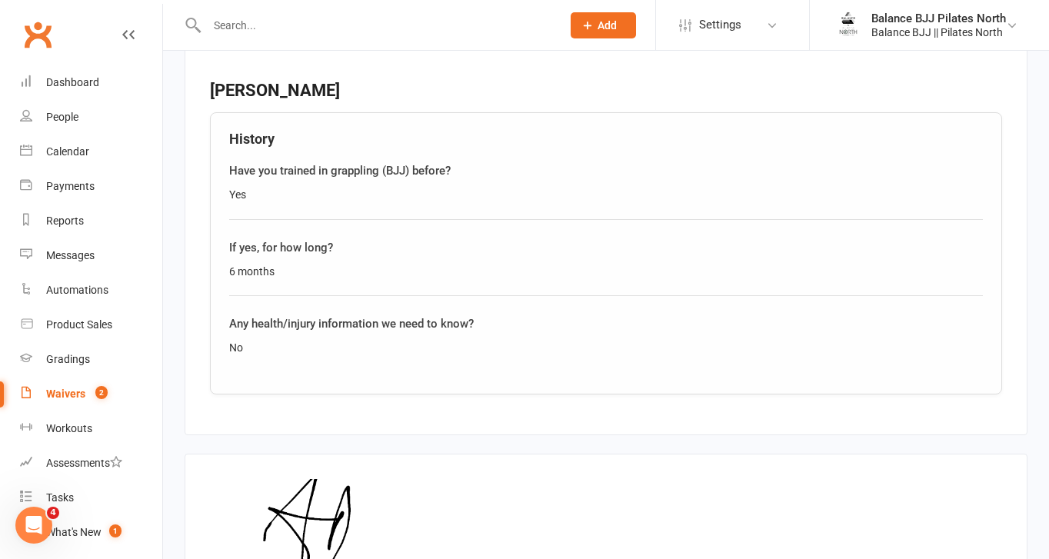
scroll to position [2666, 0]
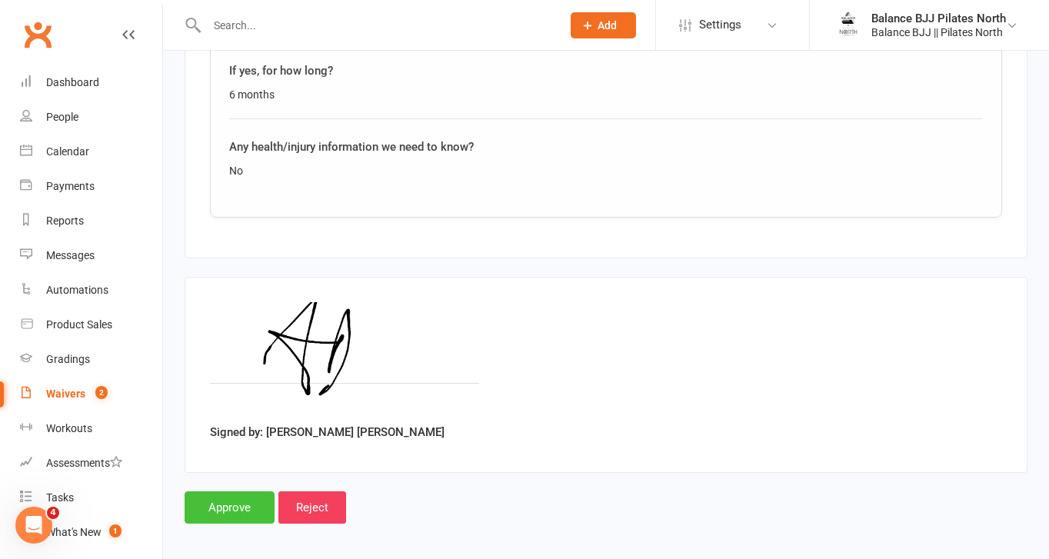
click at [226, 494] on input "Approve" at bounding box center [230, 507] width 90 height 32
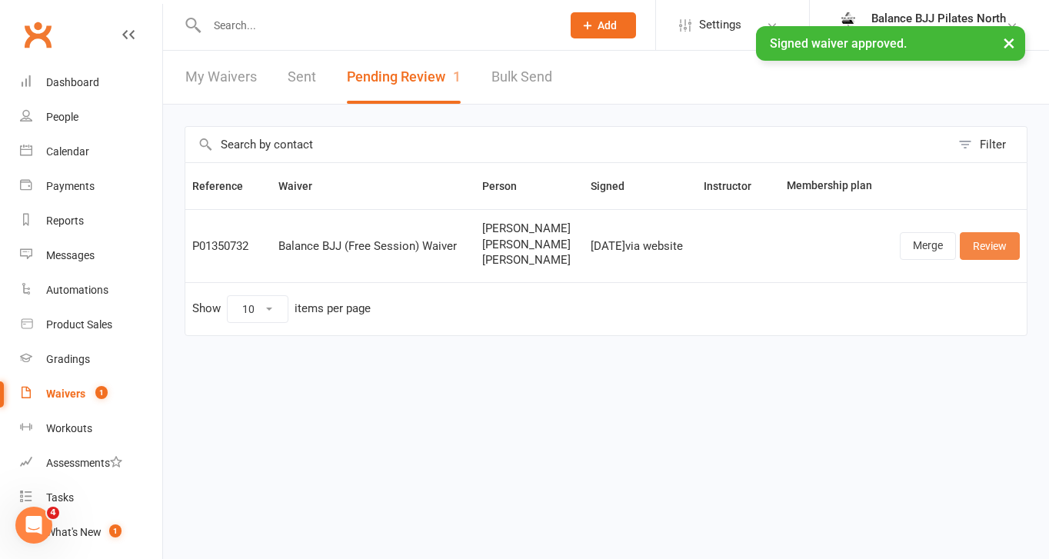
click at [991, 248] on link "Review" at bounding box center [990, 246] width 60 height 28
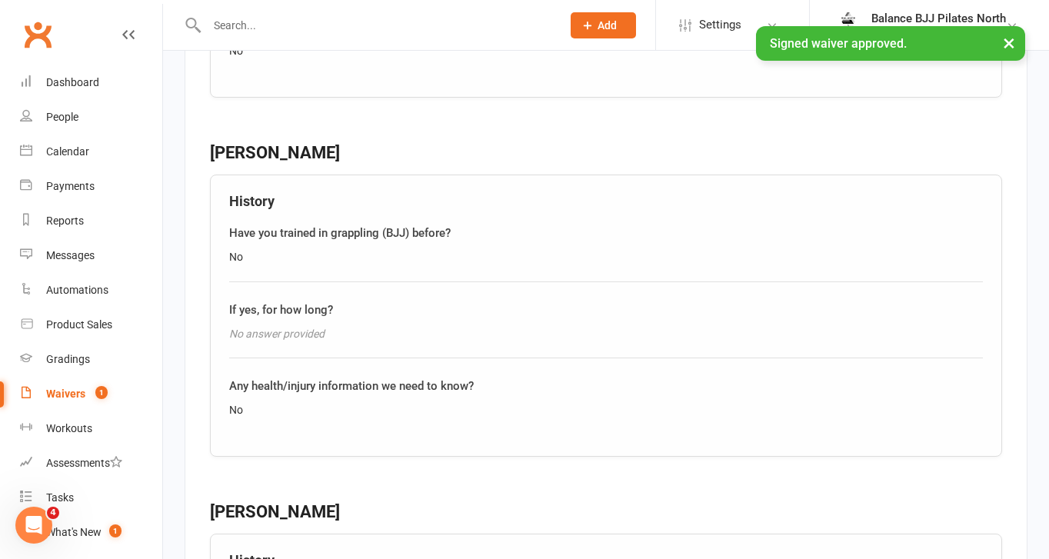
scroll to position [3026, 0]
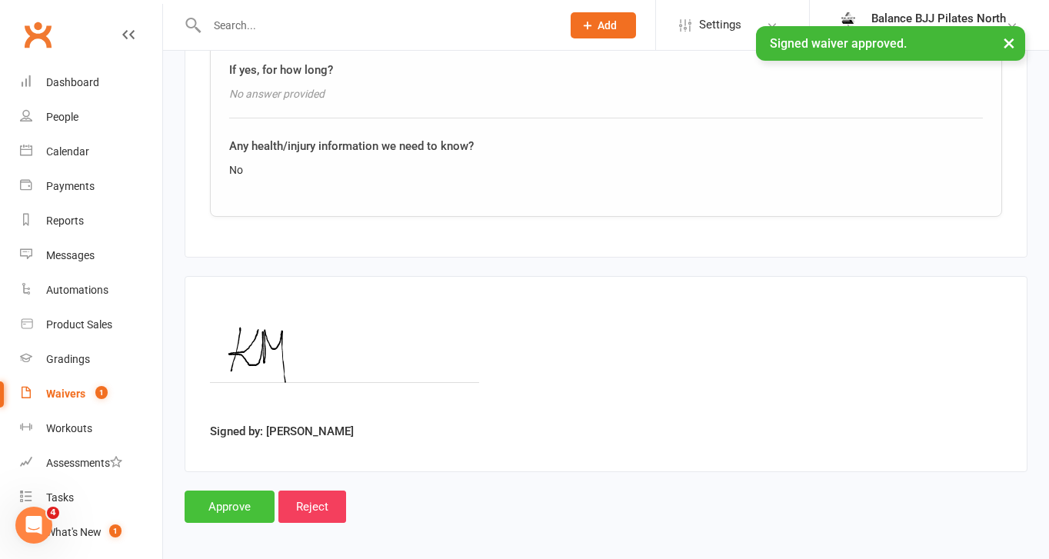
click at [242, 499] on input "Approve" at bounding box center [230, 507] width 90 height 32
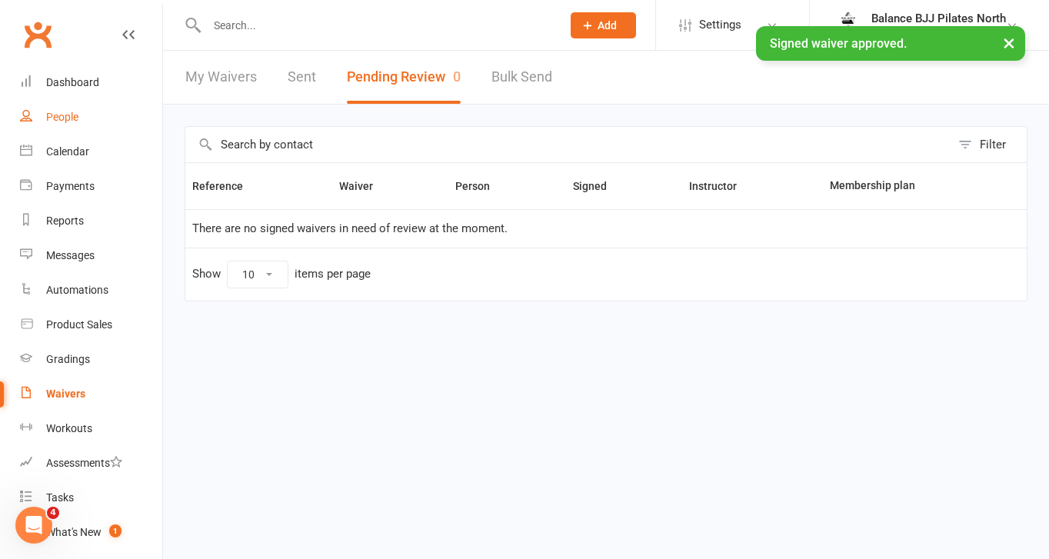
click at [66, 112] on div "People" at bounding box center [62, 117] width 32 height 12
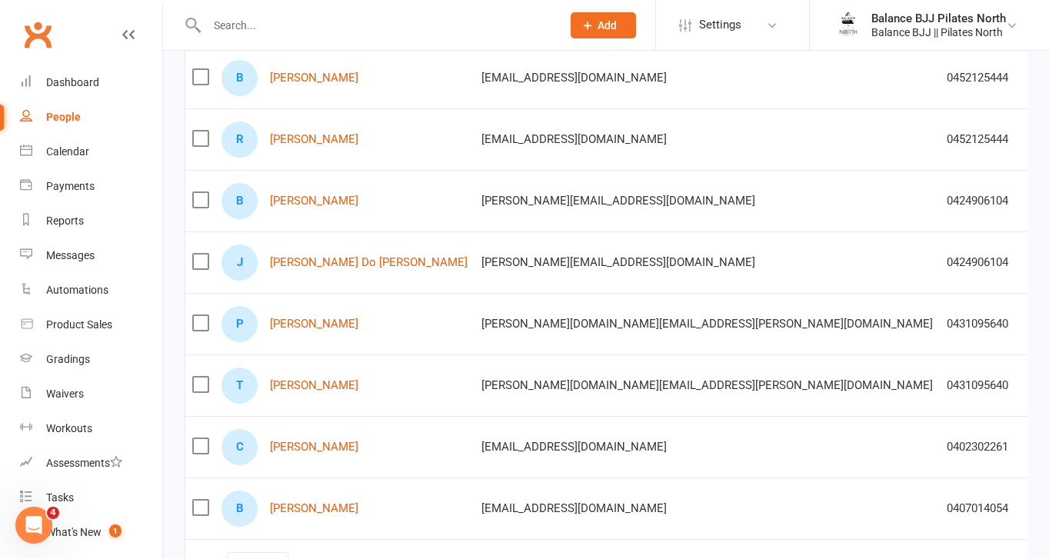
scroll to position [461, 0]
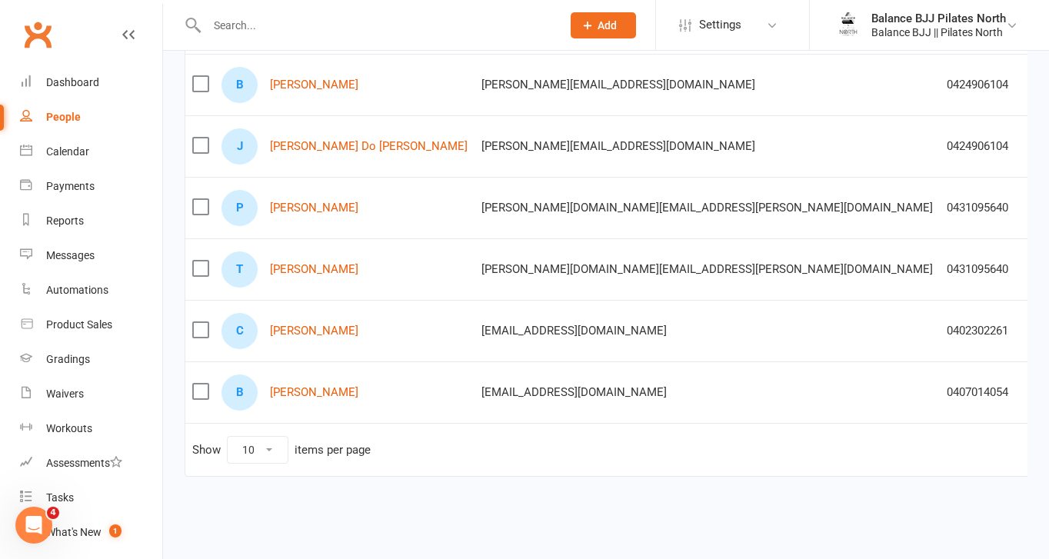
click at [273, 443] on select "10 25 50 100" at bounding box center [258, 450] width 60 height 26
select select "50"
click at [228, 437] on select "10 25 50 100" at bounding box center [258, 450] width 60 height 26
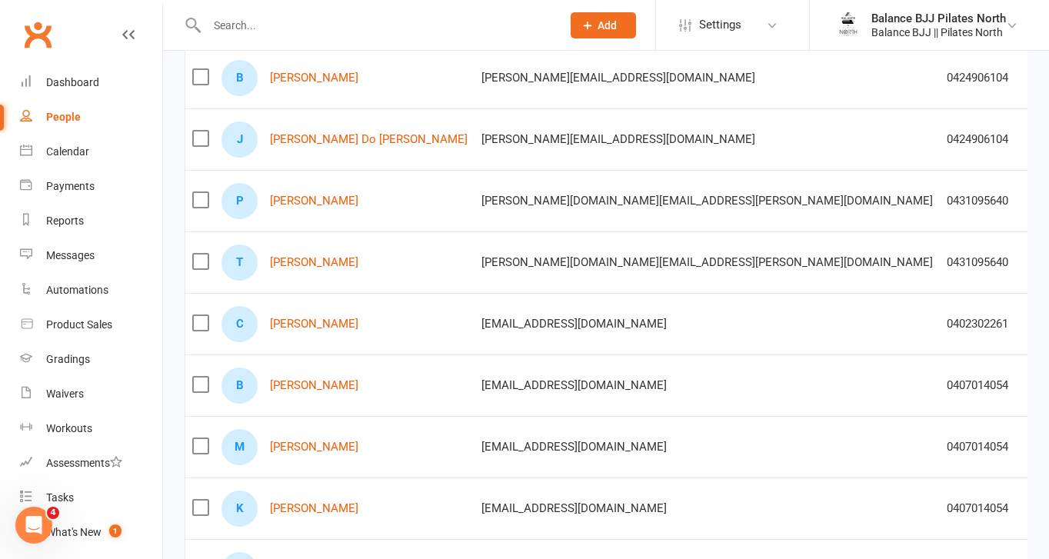
scroll to position [1446, 0]
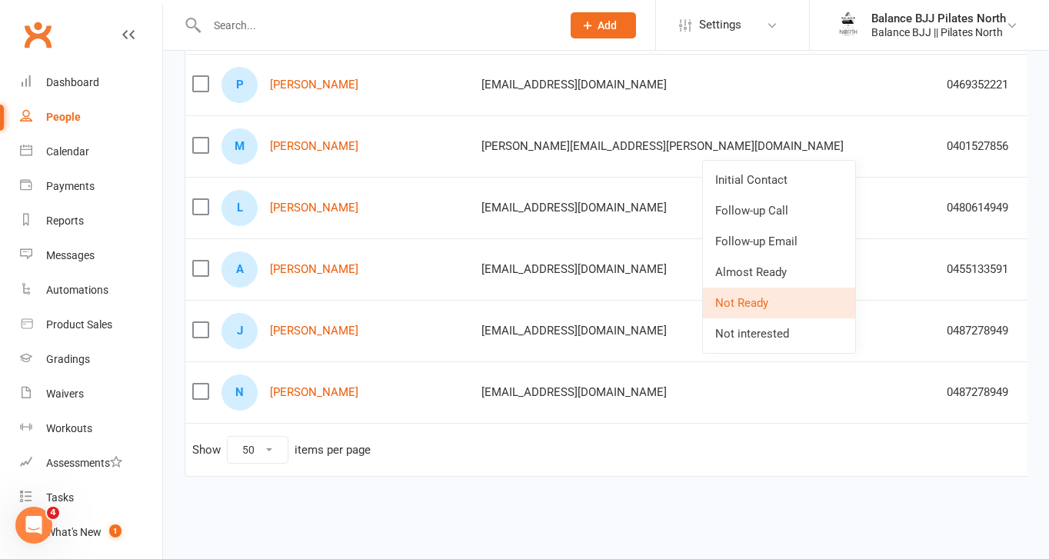
click at [748, 304] on link "Not Ready" at bounding box center [779, 303] width 152 height 31
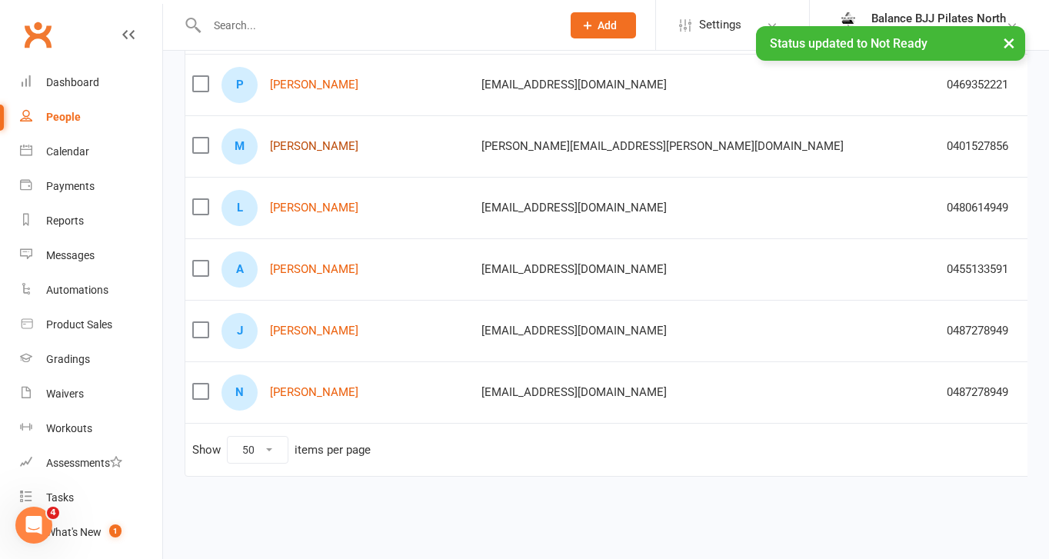
click at [305, 151] on link "Miles Harden" at bounding box center [314, 146] width 88 height 13
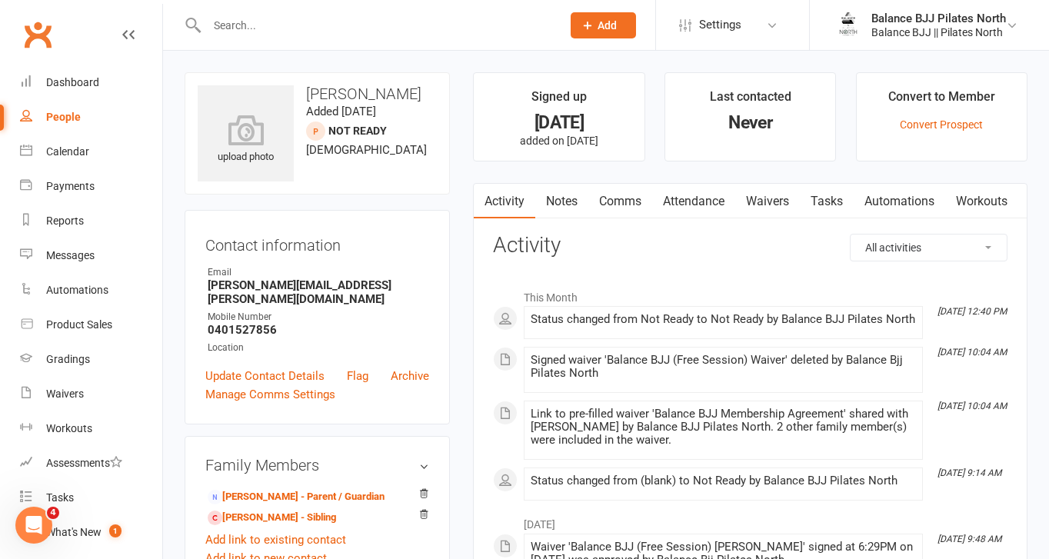
click at [55, 120] on div "People" at bounding box center [63, 117] width 35 height 12
select select "50"
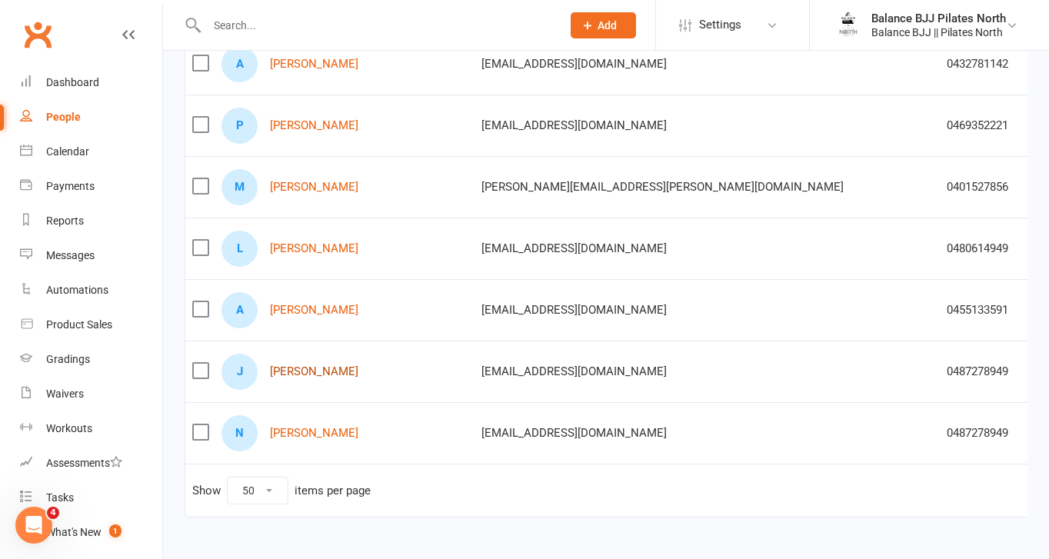
scroll to position [1399, 0]
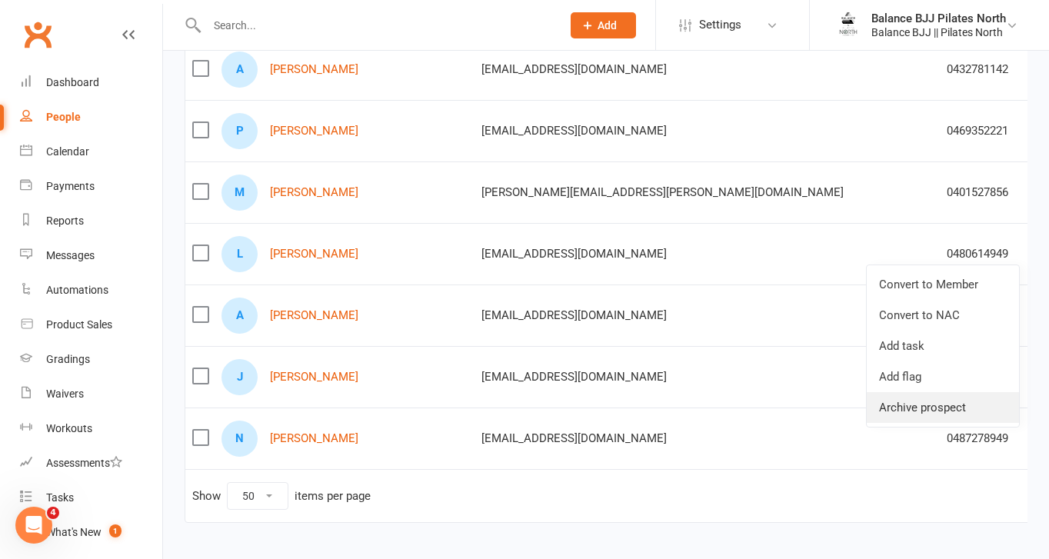
click at [910, 406] on link "Archive prospect" at bounding box center [943, 407] width 152 height 31
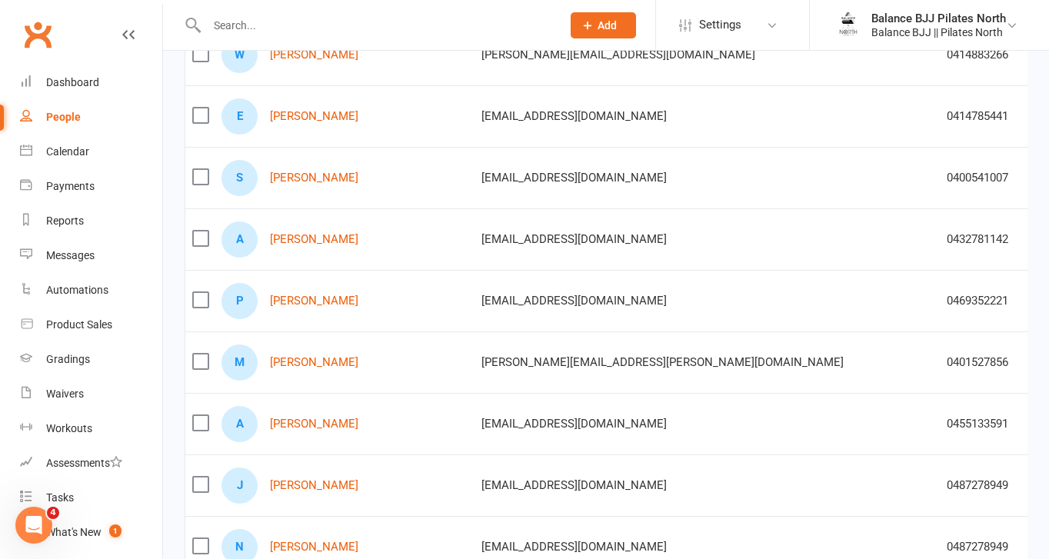
scroll to position [1233, 0]
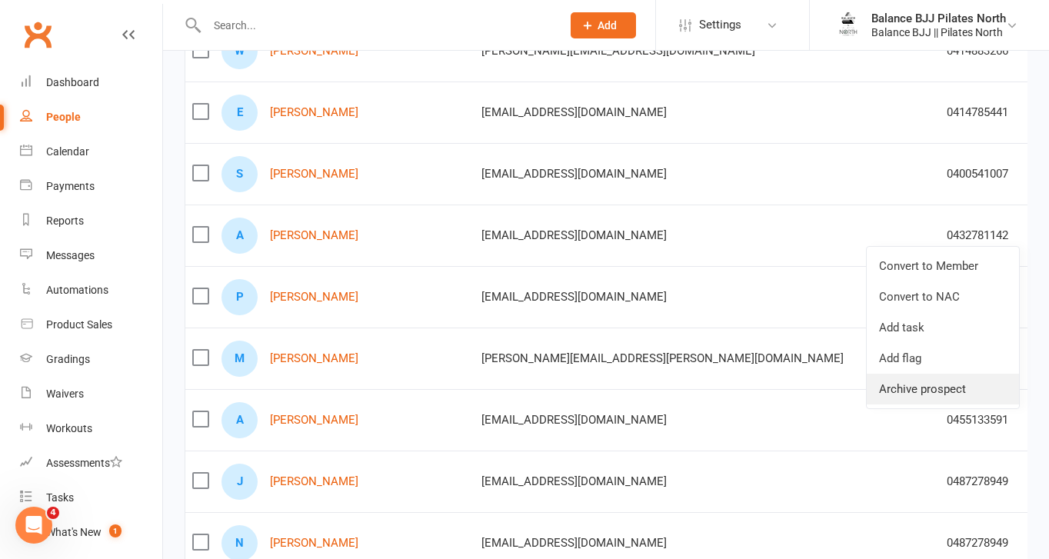
click at [940, 384] on link "Archive prospect" at bounding box center [943, 389] width 152 height 31
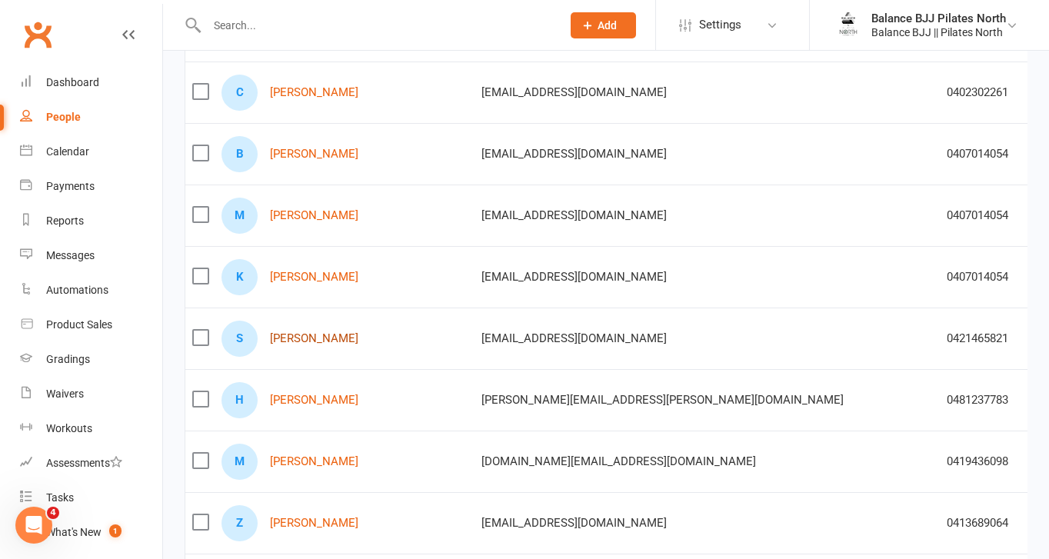
scroll to position [698, 0]
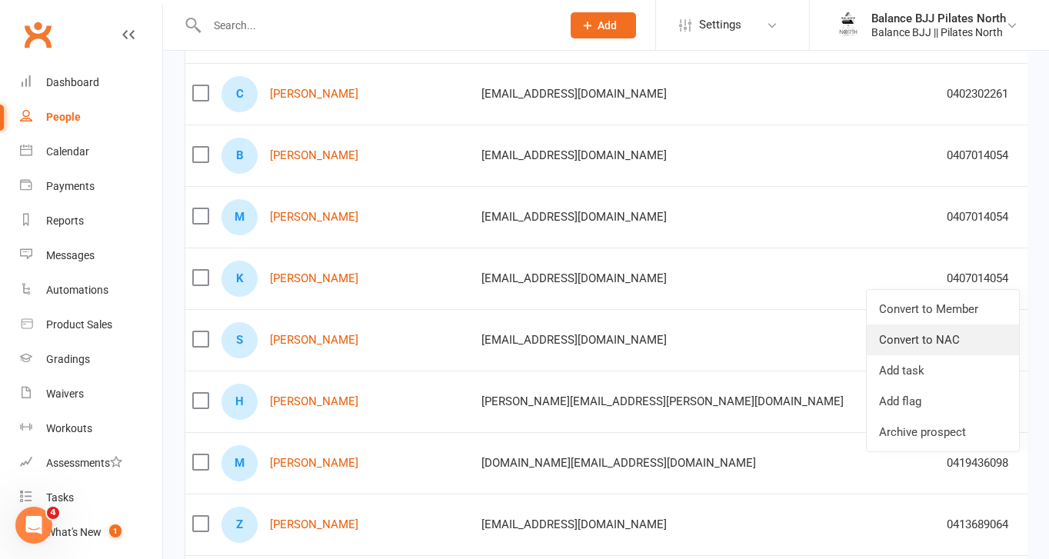
click at [960, 338] on link "Convert to NAC" at bounding box center [943, 339] width 152 height 31
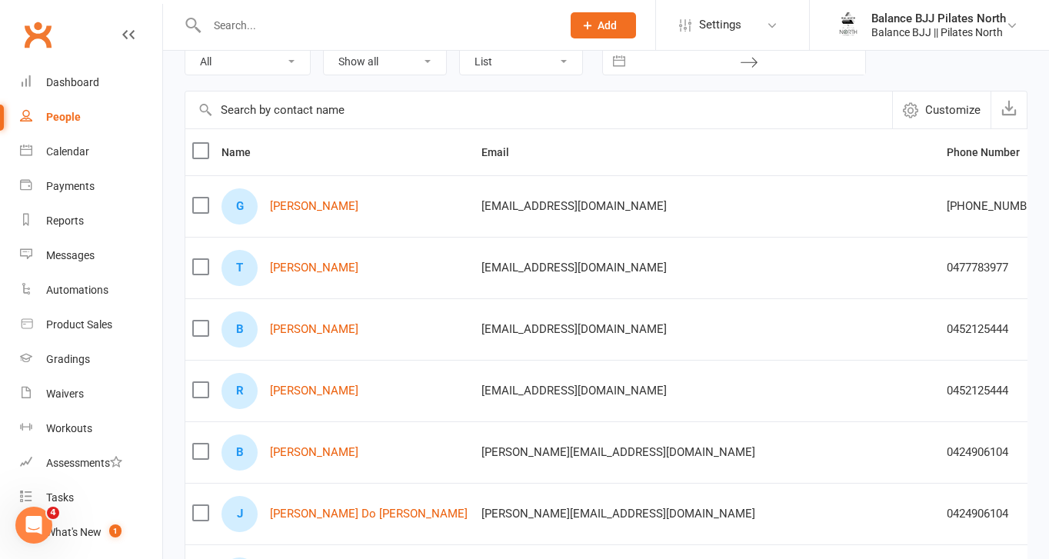
scroll to position [87, 0]
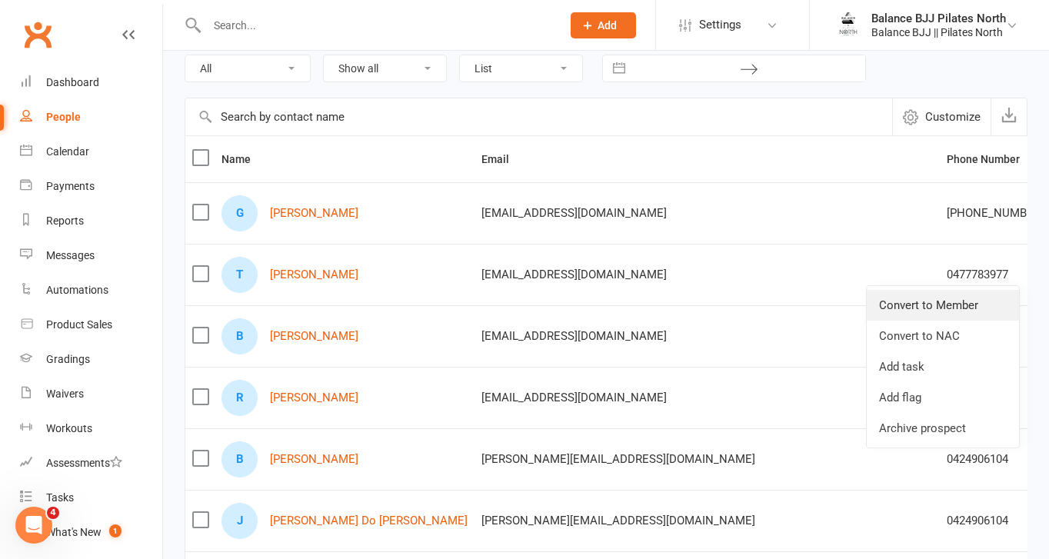
click at [947, 307] on link "Convert to Member" at bounding box center [943, 305] width 152 height 31
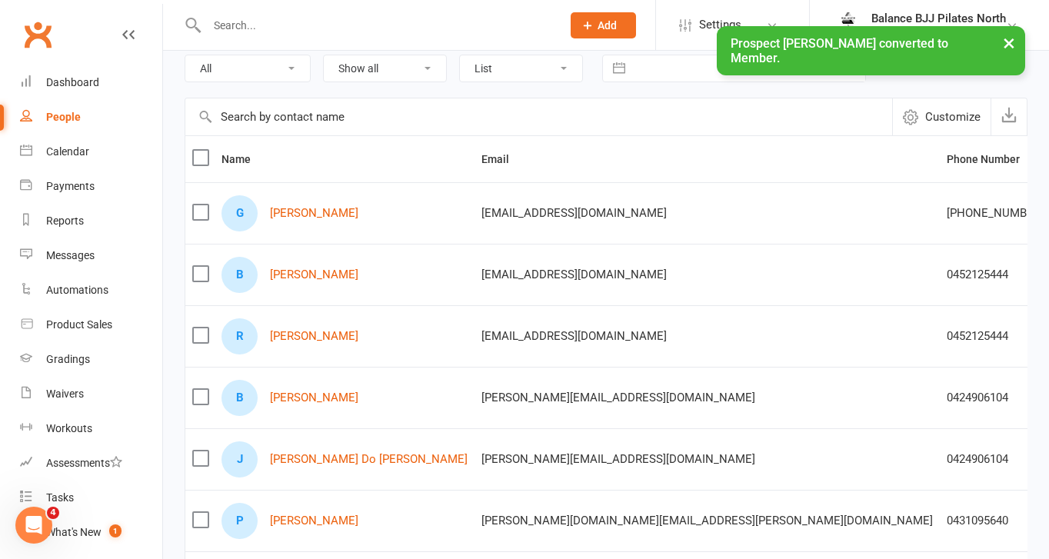
click at [266, 26] on div "× Prospect Thomas Wilson converted to Member." at bounding box center [514, 26] width 1029 height 0
click at [260, 26] on div "× Prospect Thomas Wilson converted to Member." at bounding box center [514, 26] width 1029 height 0
click at [248, 21] on input "text" at bounding box center [376, 26] width 348 height 22
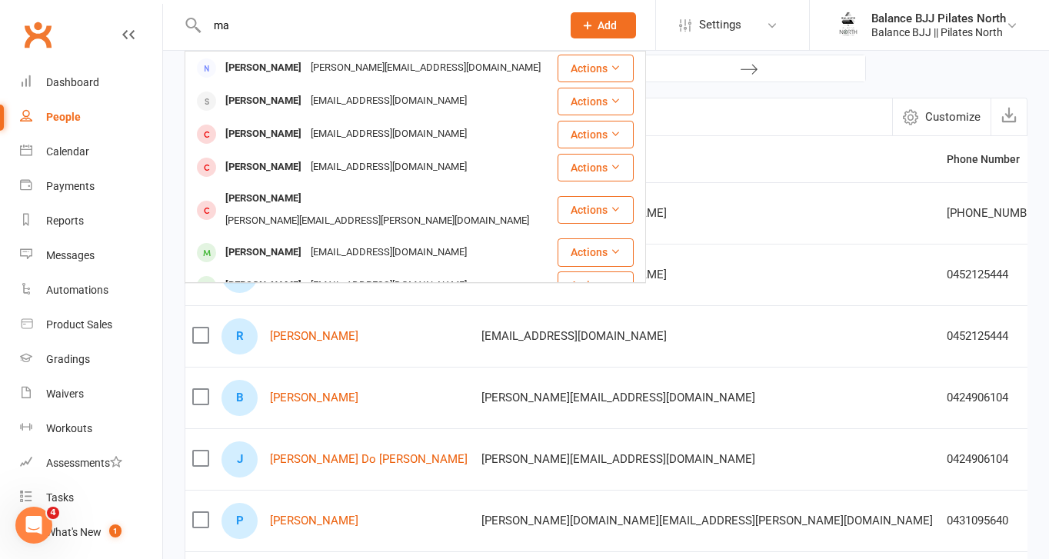
type input "m"
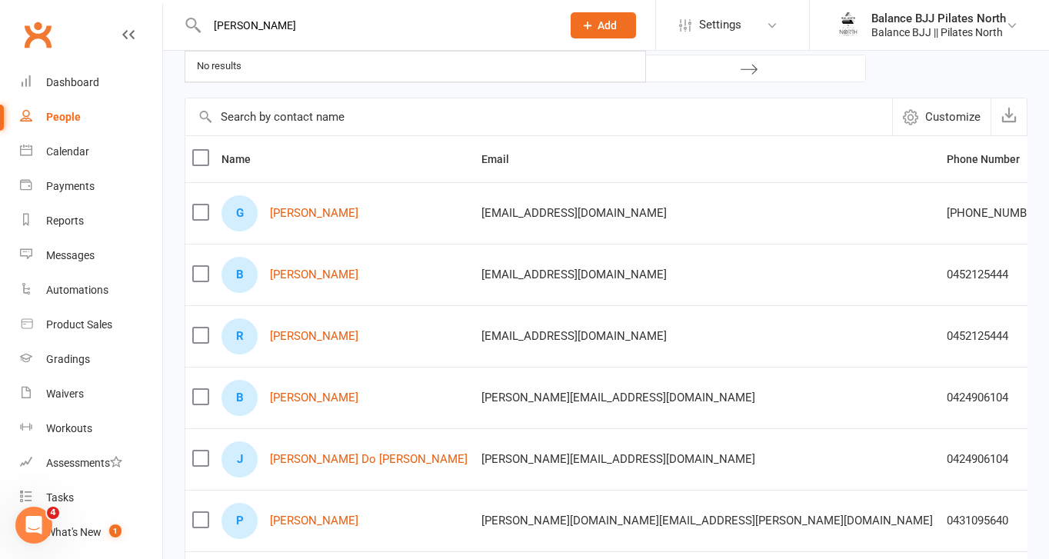
type input "dylan"
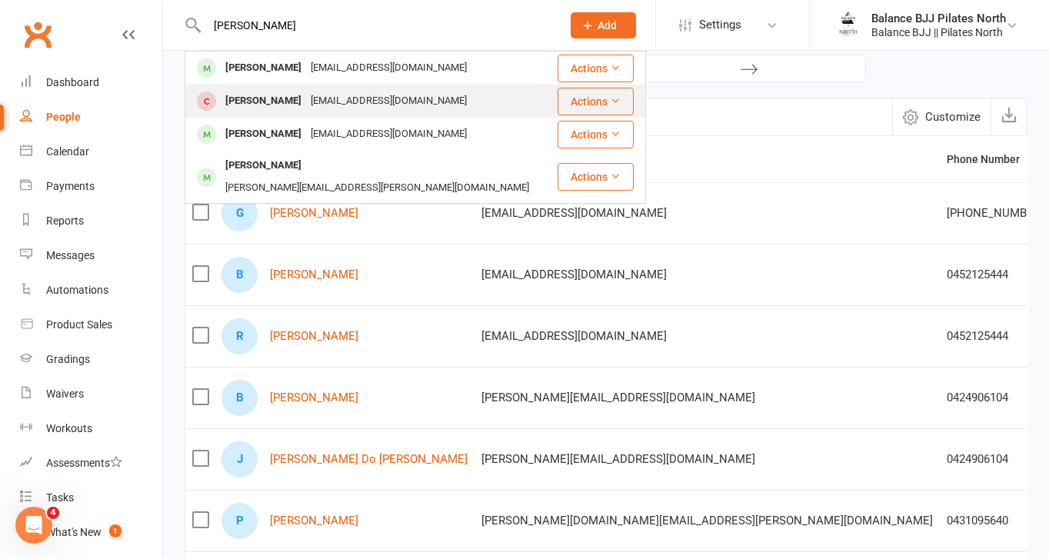
click at [260, 105] on div "Dylan Brewer" at bounding box center [263, 101] width 85 height 22
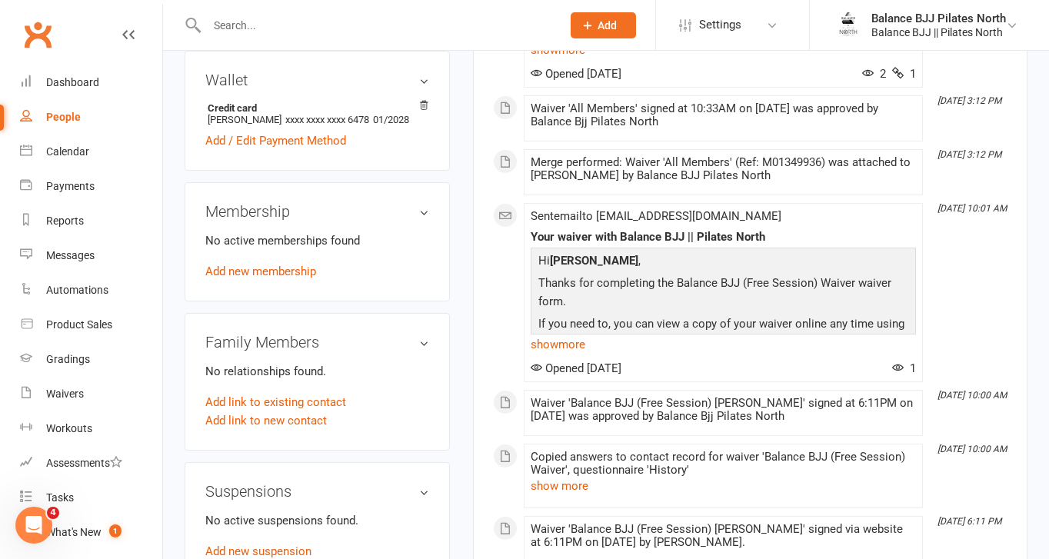
scroll to position [465, 0]
click at [284, 265] on link "Add new membership" at bounding box center [260, 270] width 111 height 14
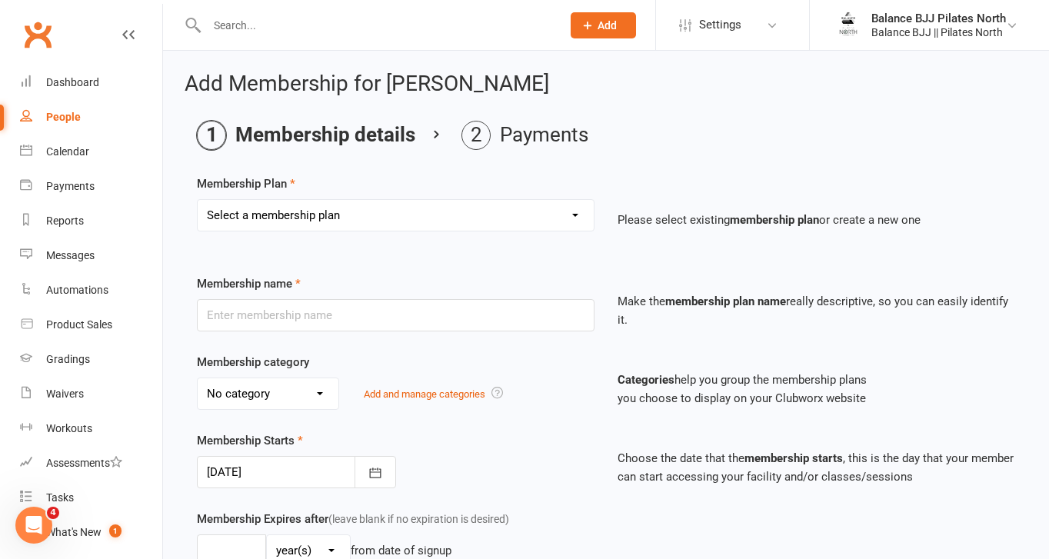
click at [459, 215] on select "Select a membership plan Create new Membership Plan Adults Unlimited Adults Unl…" at bounding box center [396, 215] width 396 height 31
select select "9"
click at [198, 200] on select "Select a membership plan Create new Membership Plan Adults Unlimited Adults Unl…" at bounding box center [396, 215] width 396 height 31
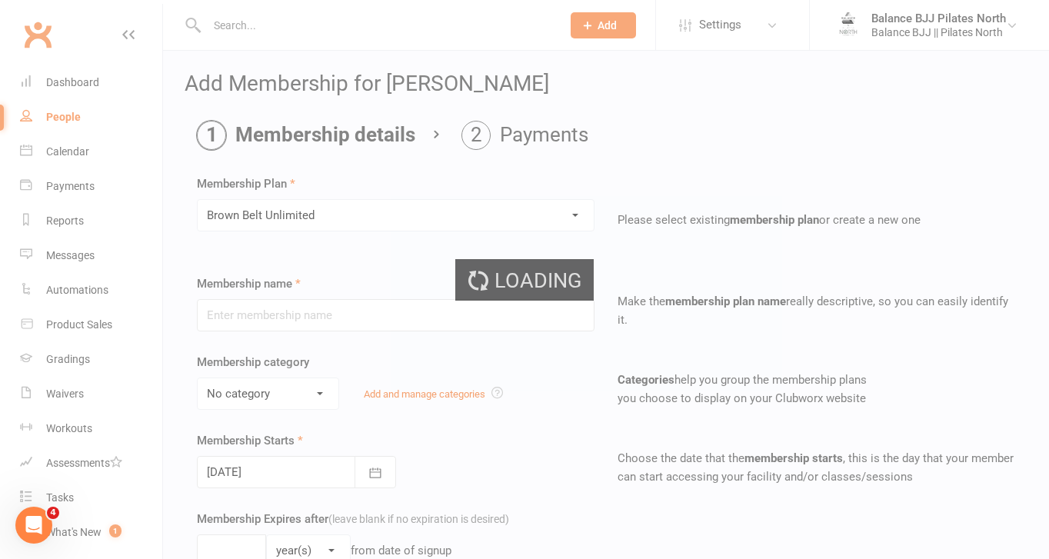
type input "Brown Belt Unlimited"
select select "0"
type input "0"
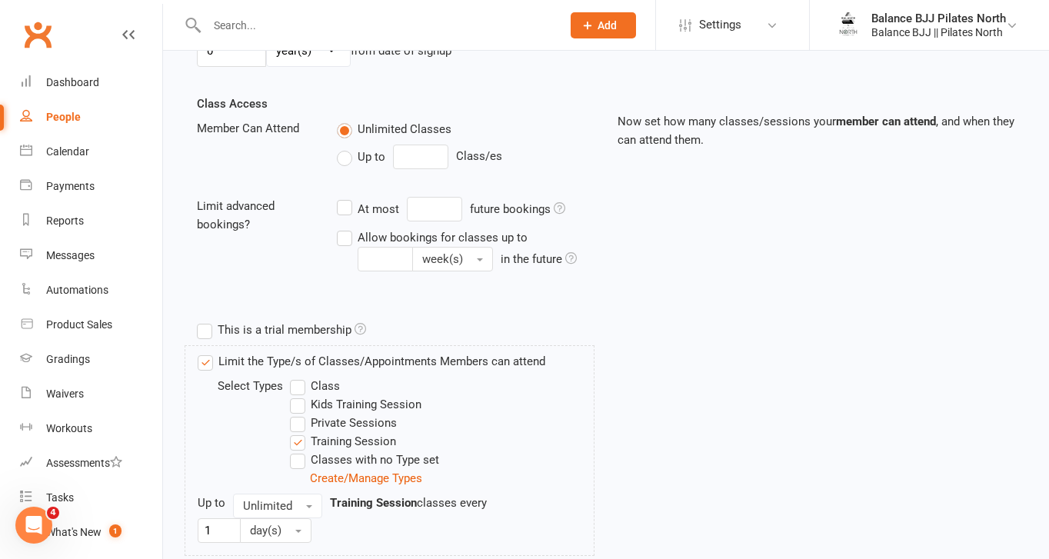
scroll to position [700, 0]
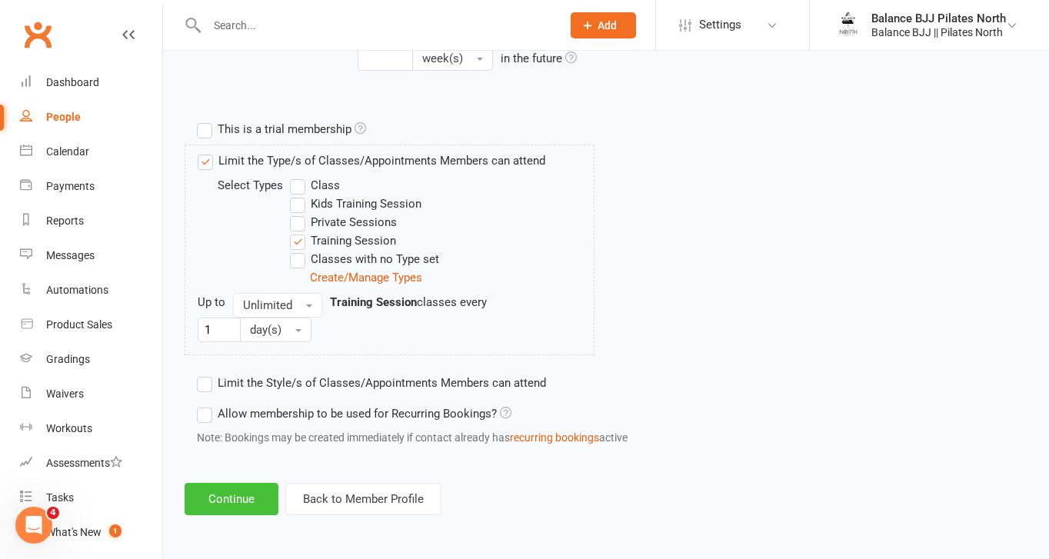
click at [255, 504] on button "Continue" at bounding box center [232, 499] width 94 height 32
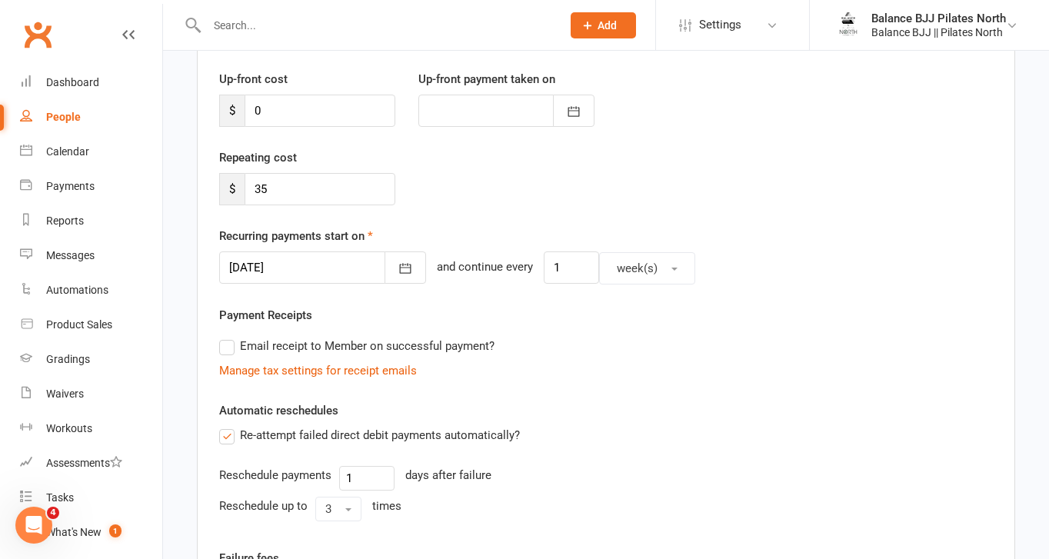
scroll to position [201, 0]
click at [398, 269] on icon "button" at bounding box center [405, 267] width 15 height 15
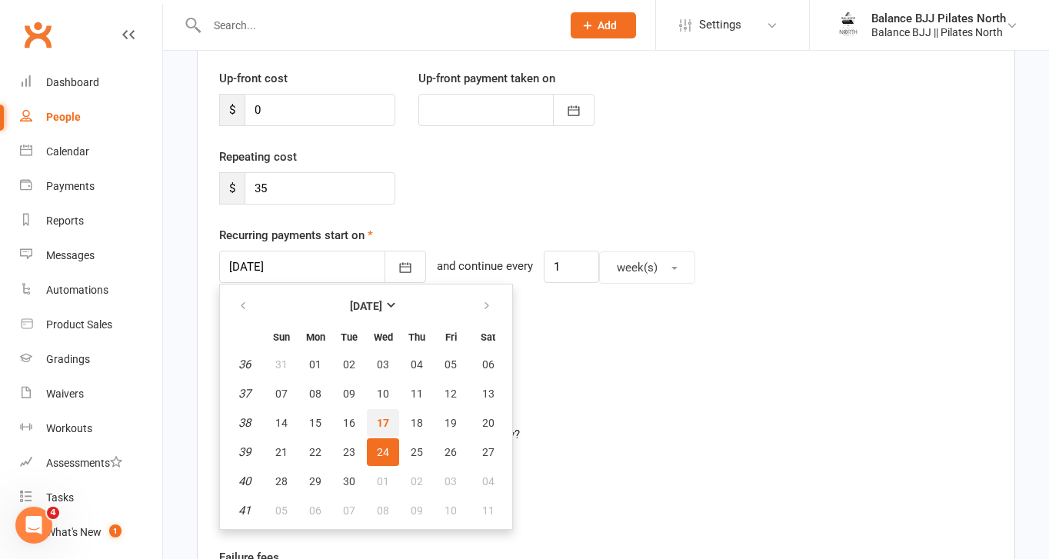
click at [385, 421] on span "17" at bounding box center [383, 423] width 12 height 12
type input "17 Sep 2025"
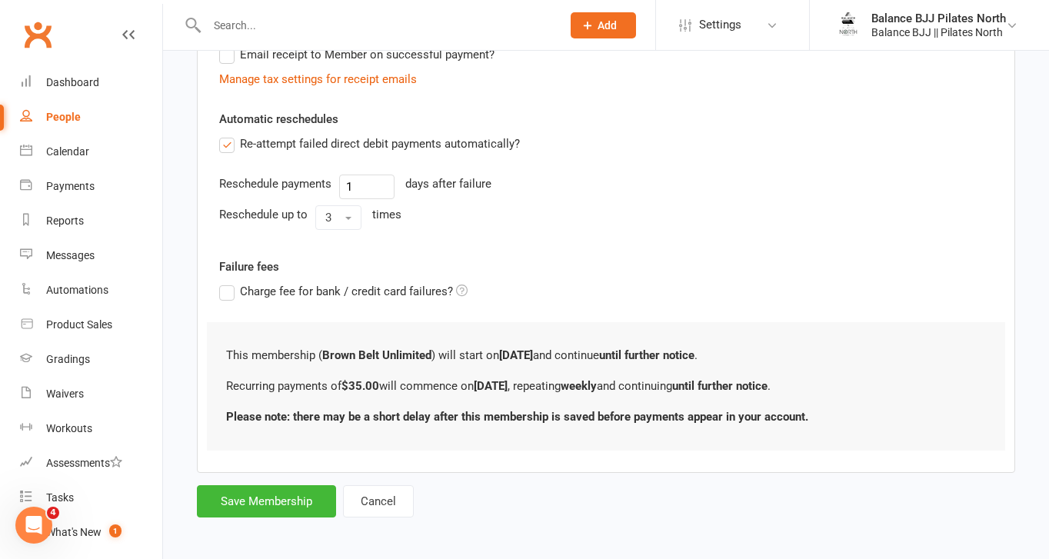
scroll to position [497, 0]
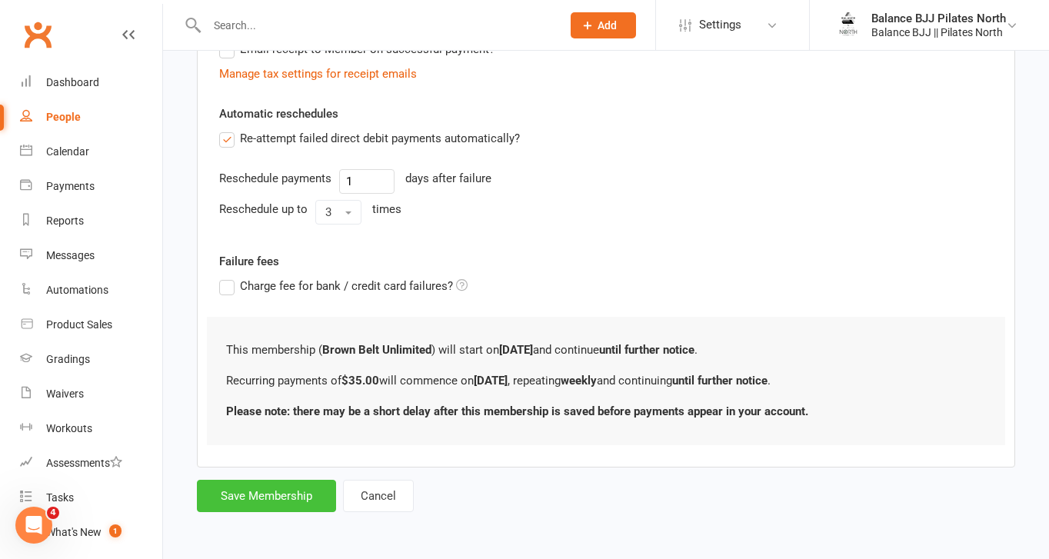
click at [291, 495] on button "Save Membership" at bounding box center [266, 496] width 139 height 32
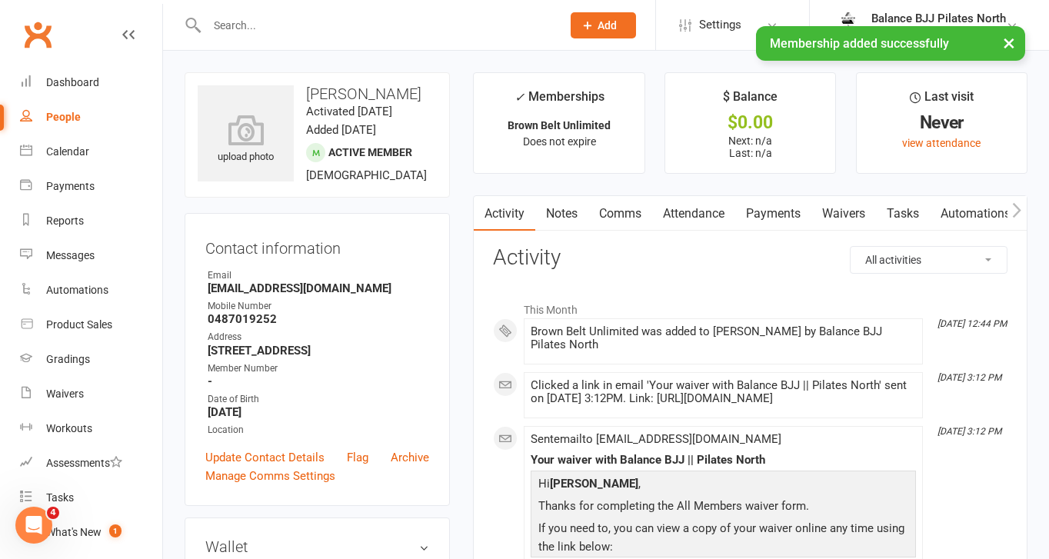
click at [74, 121] on div "People" at bounding box center [63, 117] width 35 height 12
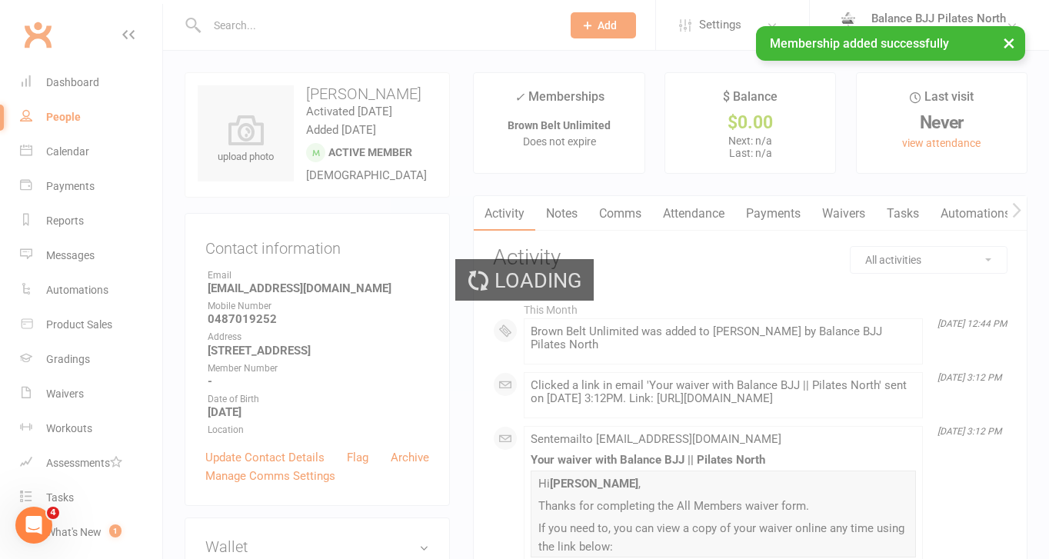
select select "50"
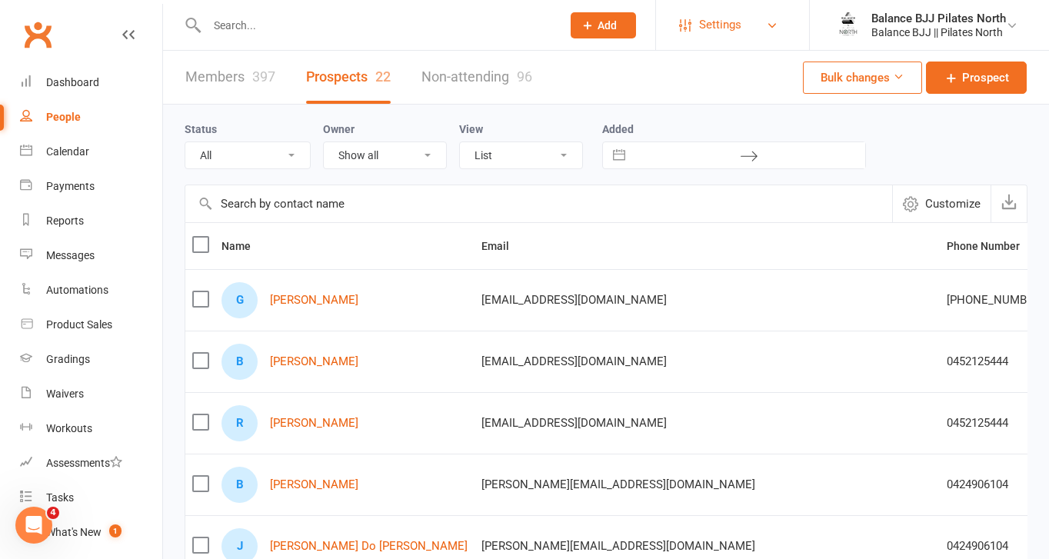
click at [759, 30] on link "Settings" at bounding box center [732, 25] width 107 height 35
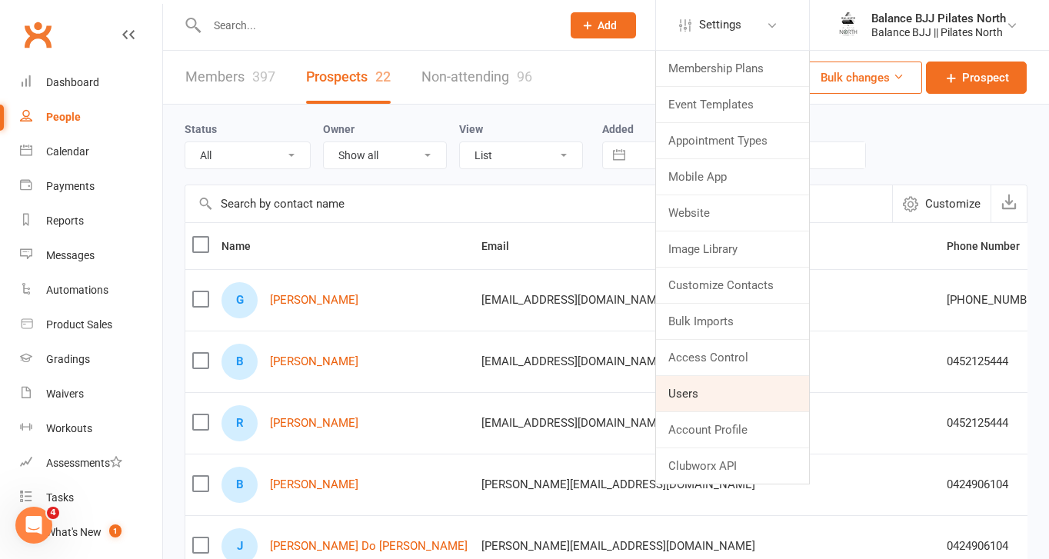
click at [699, 390] on link "Users" at bounding box center [732, 393] width 153 height 35
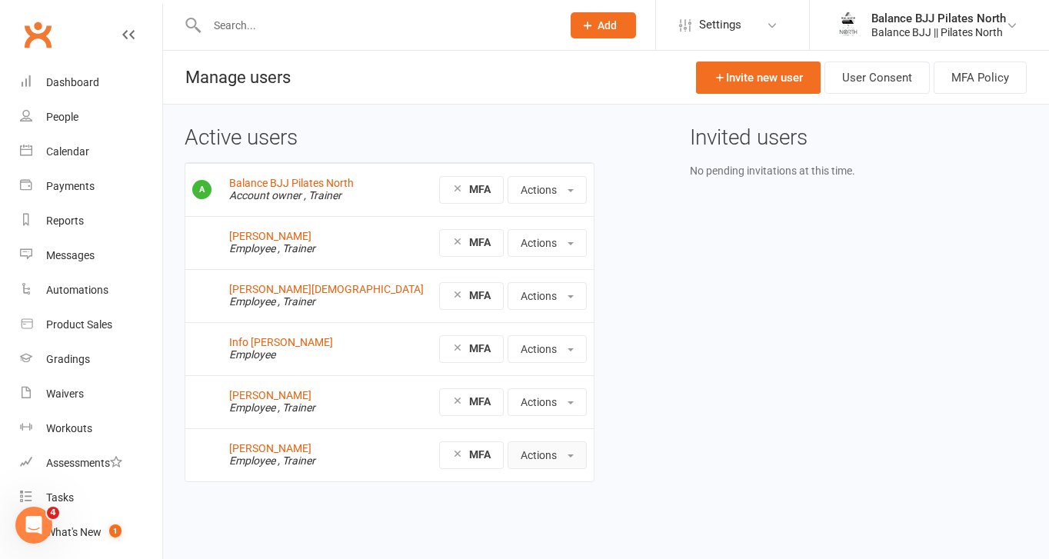
click at [576, 457] on button "Actions" at bounding box center [546, 455] width 79 height 28
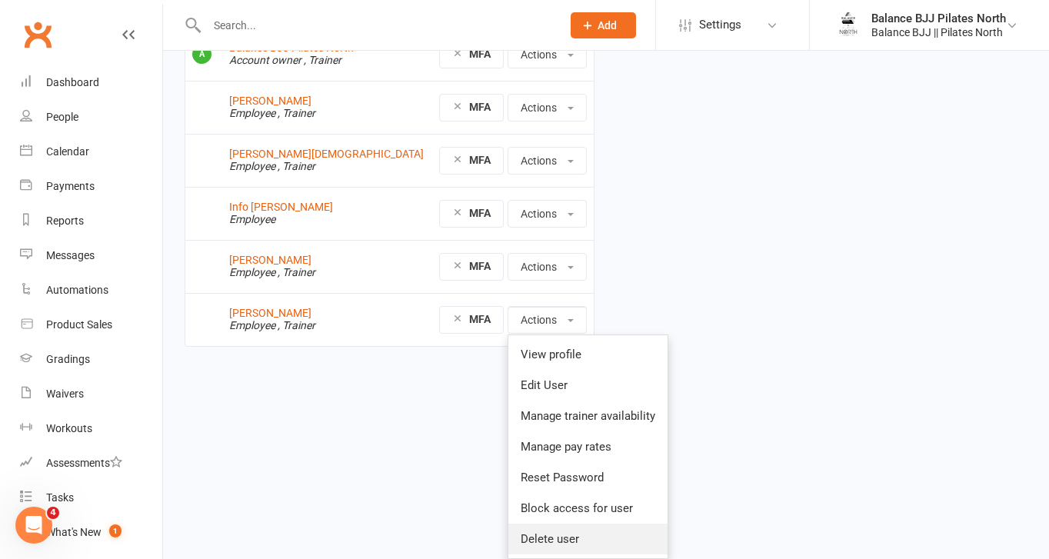
click at [557, 534] on link "Delete user" at bounding box center [587, 539] width 159 height 31
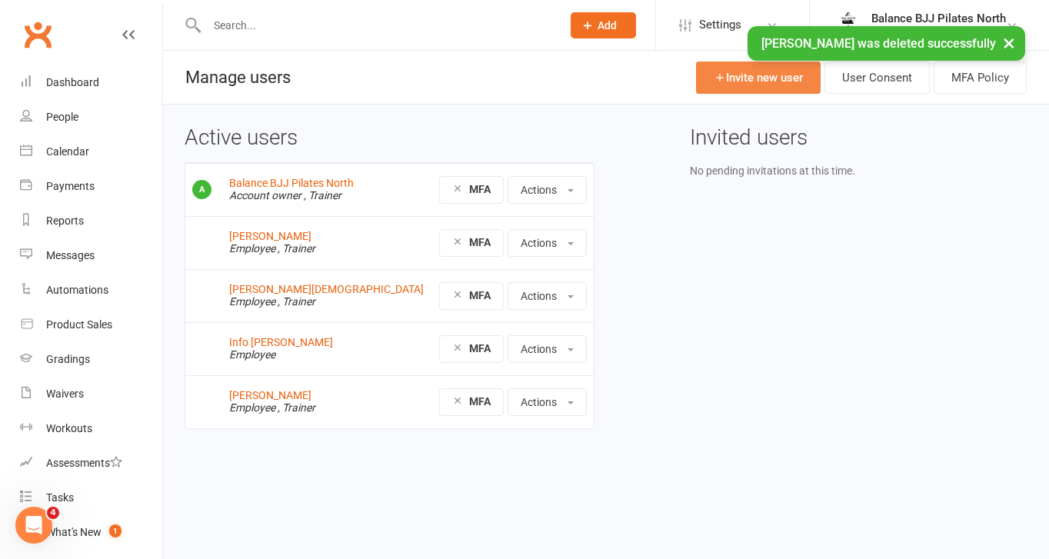
click at [791, 76] on link "Invite new user" at bounding box center [758, 78] width 125 height 32
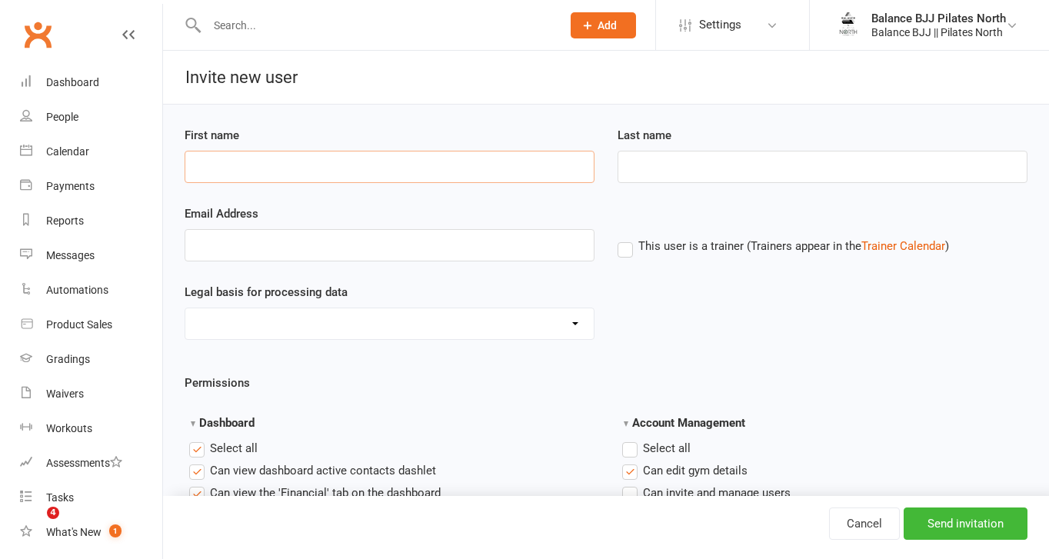
click at [381, 162] on input "First name" at bounding box center [390, 167] width 410 height 32
type input "[PERSON_NAME]"
click at [732, 169] on input "Last name" at bounding box center [822, 167] width 410 height 32
type input "Cook"
click at [582, 246] on input "Email Address" at bounding box center [390, 245] width 410 height 32
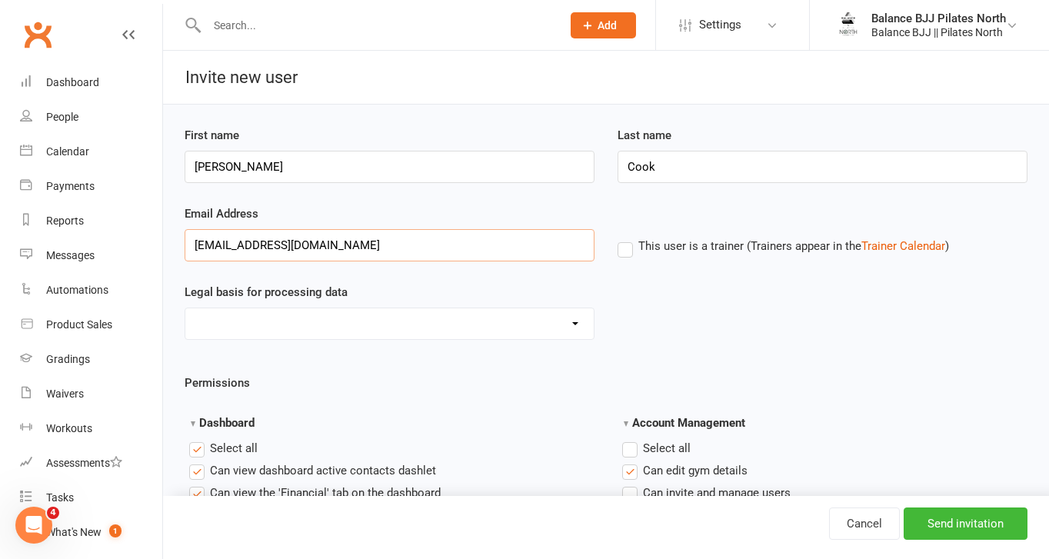
type input "[EMAIL_ADDRESS][DOMAIN_NAME]"
click at [624, 253] on label "This user is a trainer (Trainers appear in the Trainer Calendar )" at bounding box center [782, 246] width 331 height 14
click at [624, 237] on input "This user is a trainer (Trainers appear in the Trainer Calendar )" at bounding box center [622, 237] width 10 height 0
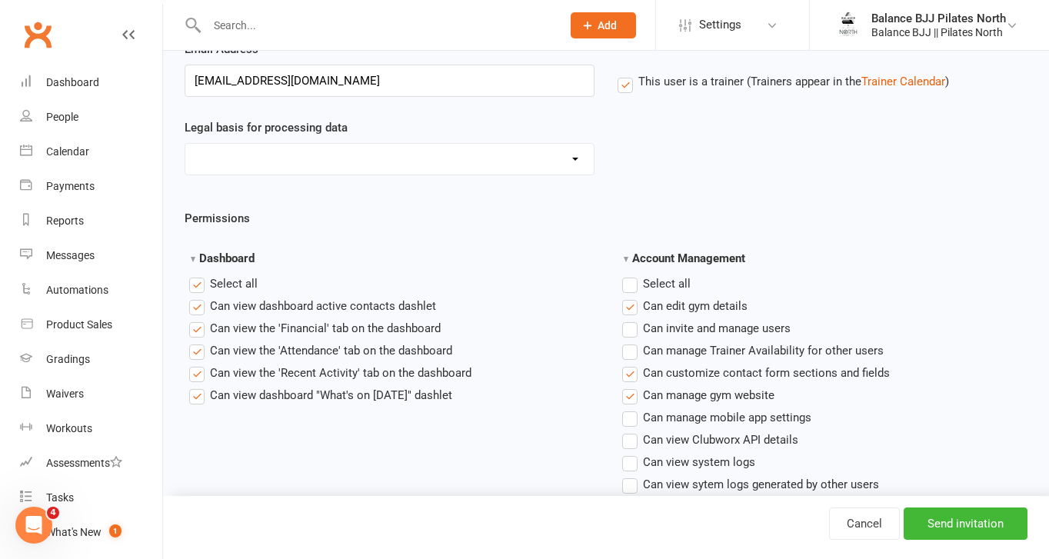
scroll to position [171, 0]
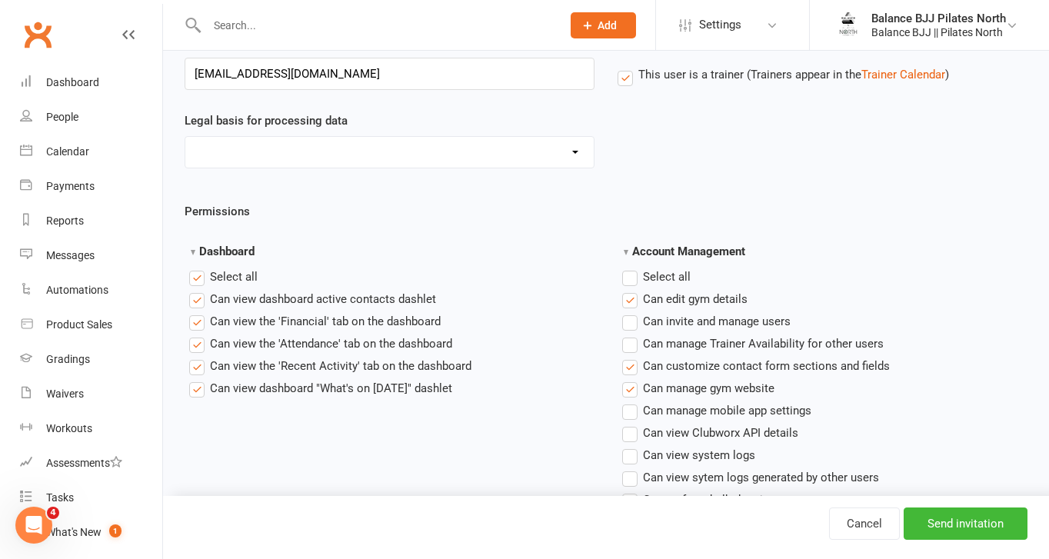
click at [198, 278] on label "Select all" at bounding box center [223, 277] width 68 height 18
click at [198, 268] on input "Dashboard" at bounding box center [194, 268] width 10 height 0
click at [631, 281] on label "Select all" at bounding box center [656, 277] width 68 height 18
click at [631, 268] on input "Account Management" at bounding box center [627, 268] width 10 height 0
click at [631, 281] on label "Select all" at bounding box center [656, 277] width 68 height 18
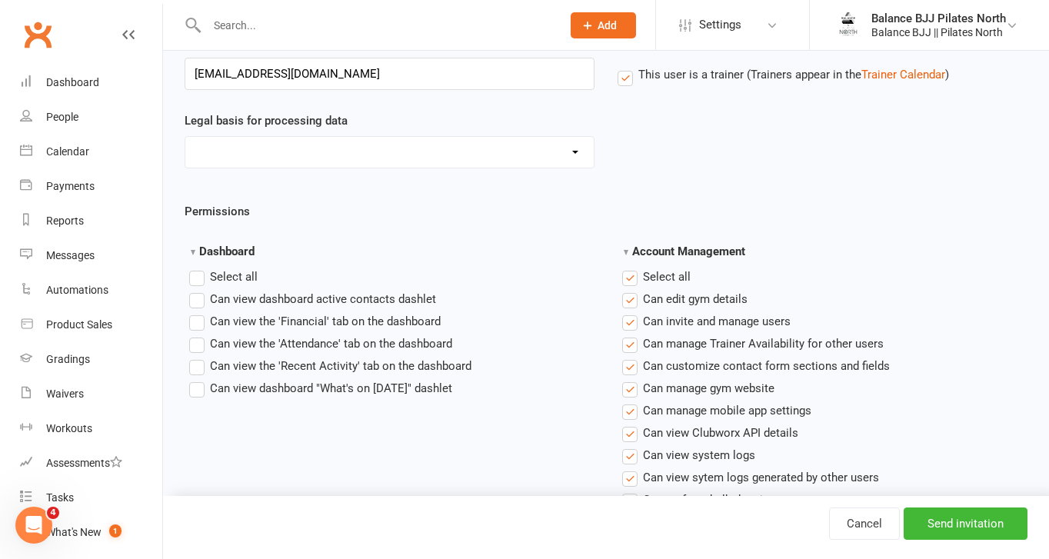
click at [631, 268] on input "Account Management" at bounding box center [627, 268] width 10 height 0
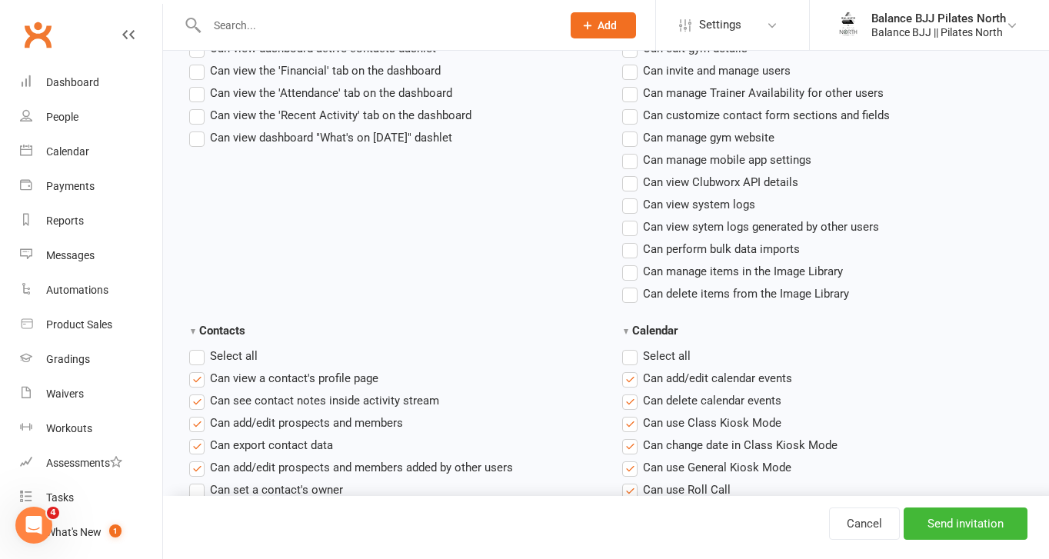
scroll to position [433, 0]
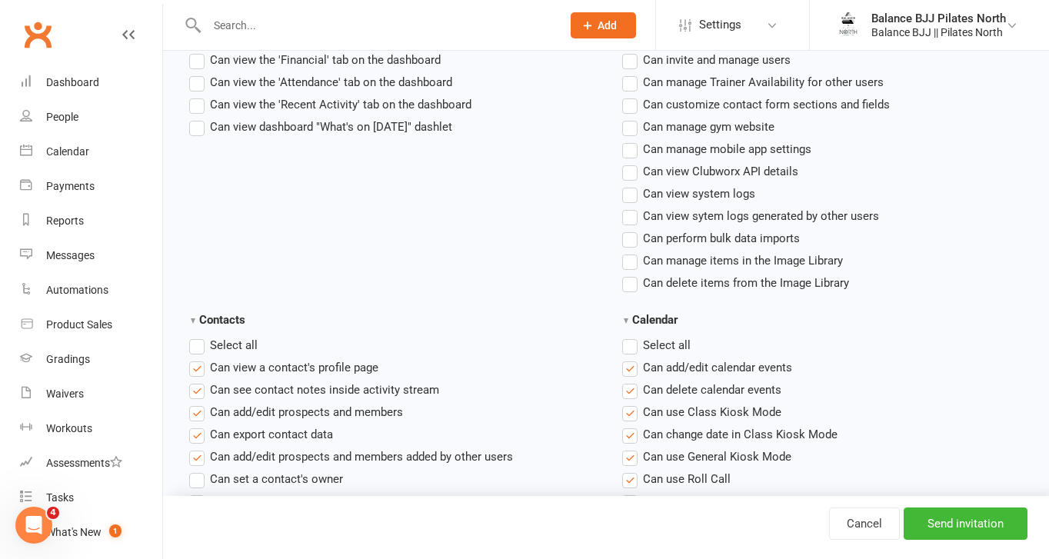
click at [630, 347] on label "Select all" at bounding box center [656, 345] width 68 height 18
click at [630, 336] on input "Calendar" at bounding box center [627, 336] width 10 height 0
click at [200, 345] on label "Select all" at bounding box center [223, 345] width 68 height 18
click at [199, 336] on input "Contacts" at bounding box center [194, 336] width 10 height 0
click at [200, 345] on label "Select all" at bounding box center [223, 345] width 68 height 18
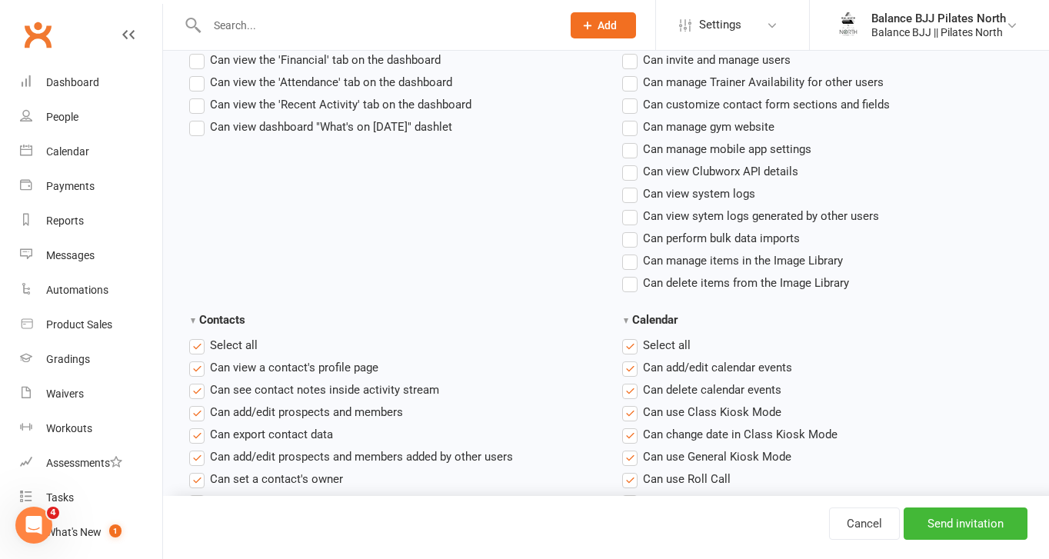
click at [199, 336] on input "Contacts" at bounding box center [194, 336] width 10 height 0
click at [631, 345] on label "Select all" at bounding box center [656, 345] width 68 height 18
click at [631, 336] on input "Calendar" at bounding box center [627, 336] width 10 height 0
click at [631, 345] on label "Select all" at bounding box center [656, 345] width 68 height 18
click at [631, 336] on input "Calendar" at bounding box center [627, 336] width 10 height 0
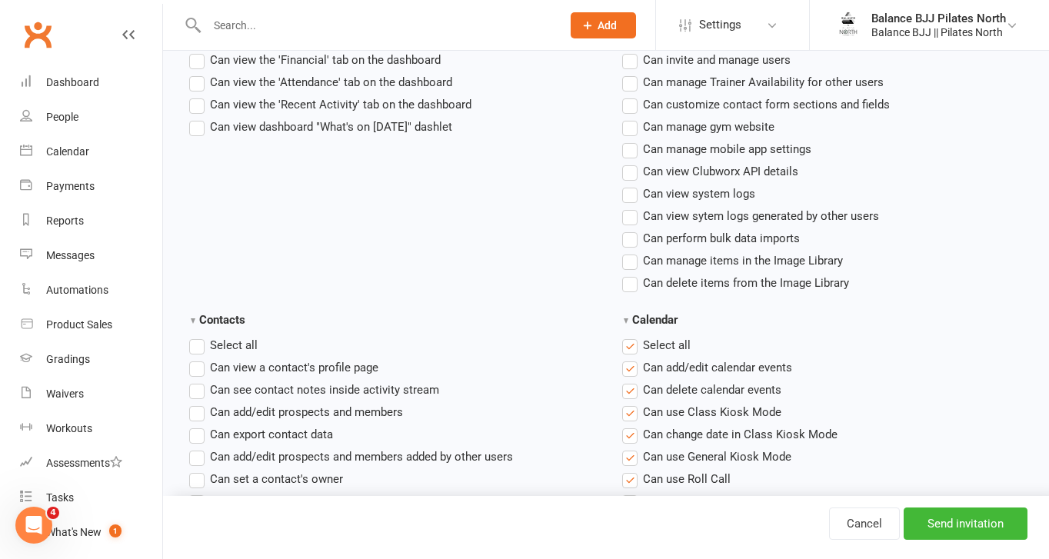
click at [631, 345] on label "Select all" at bounding box center [656, 345] width 68 height 18
click at [631, 336] on input "Calendar" at bounding box center [627, 336] width 10 height 0
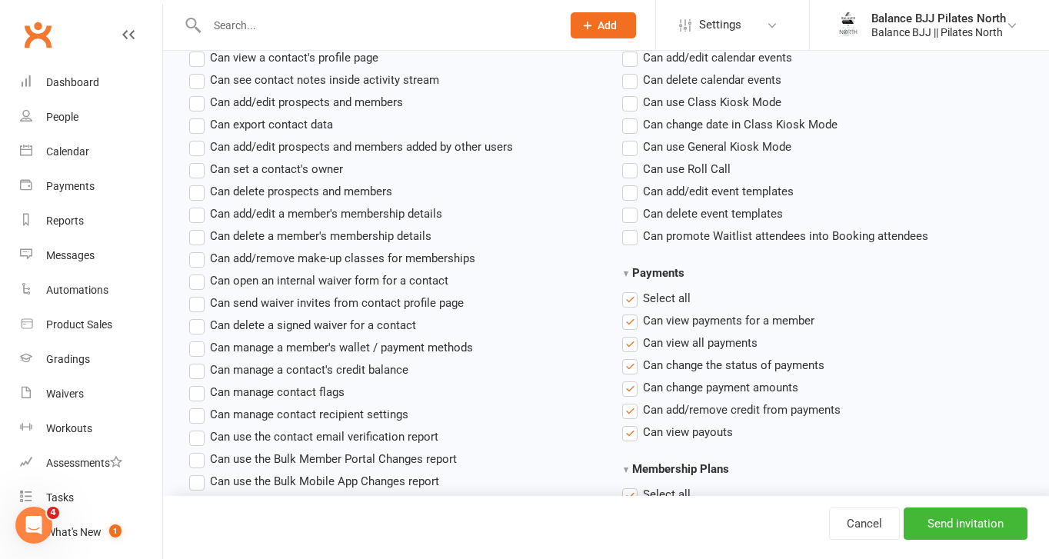
scroll to position [744, 0]
click at [631, 301] on label "Select all" at bounding box center [656, 297] width 68 height 18
click at [631, 288] on input "Payments" at bounding box center [627, 288] width 10 height 0
click at [631, 301] on label "Select all" at bounding box center [656, 297] width 68 height 18
click at [631, 288] on input "Payments" at bounding box center [627, 288] width 10 height 0
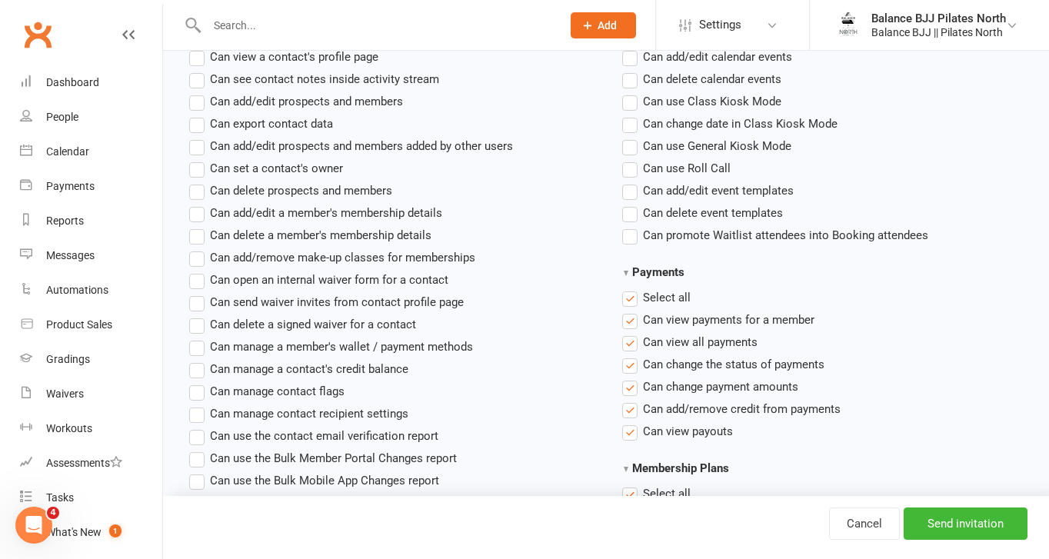
click at [631, 301] on label "Select all" at bounding box center [656, 297] width 68 height 18
click at [631, 288] on input "Payments" at bounding box center [627, 288] width 10 height 0
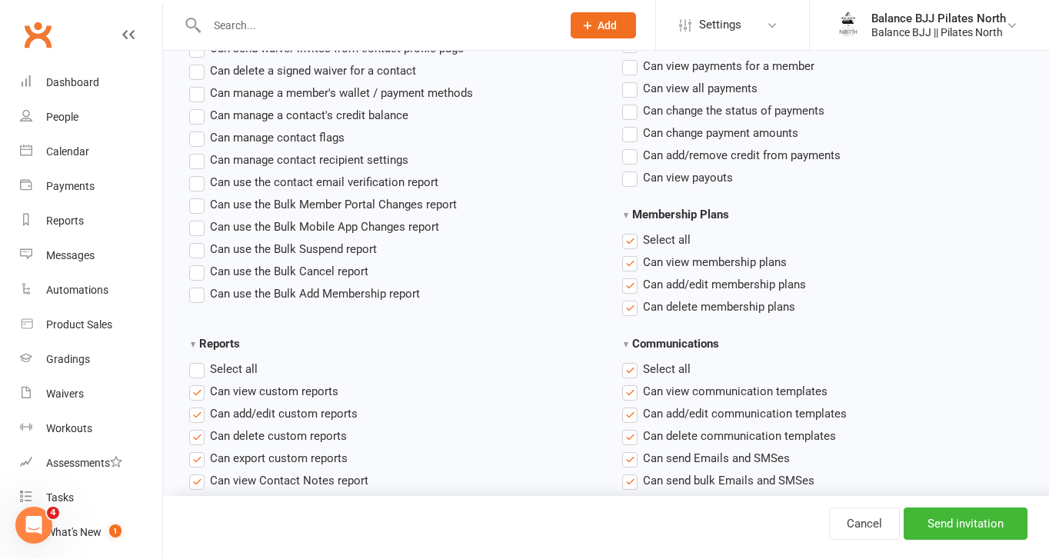
scroll to position [1003, 0]
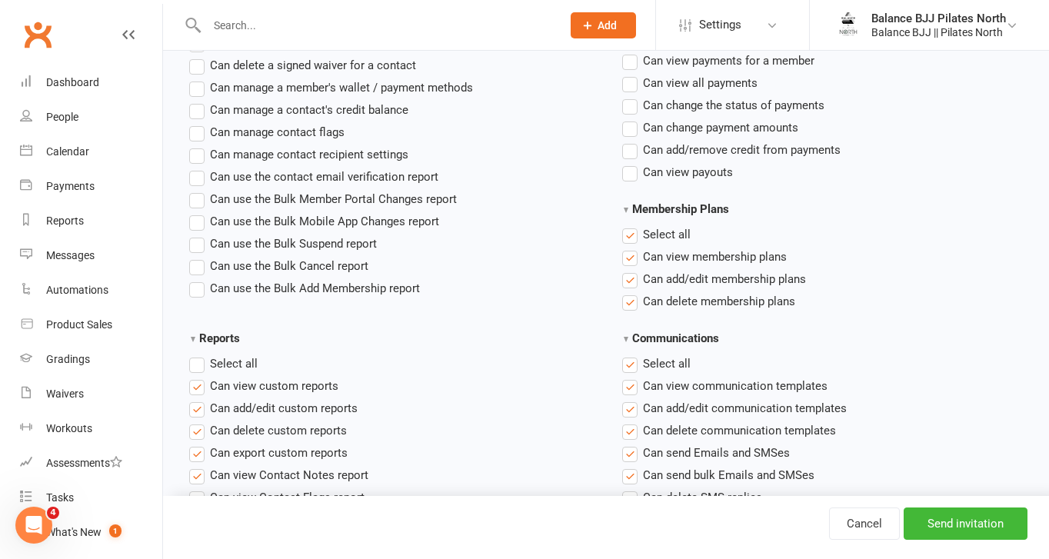
click at [631, 238] on label "Select all" at bounding box center [656, 234] width 68 height 18
click at [631, 225] on input "Membership Plans" at bounding box center [627, 225] width 10 height 0
click at [629, 366] on label "Select all" at bounding box center [656, 363] width 68 height 18
click at [629, 354] on input "Communications" at bounding box center [627, 354] width 10 height 0
click at [199, 361] on label "Select all" at bounding box center [223, 363] width 68 height 18
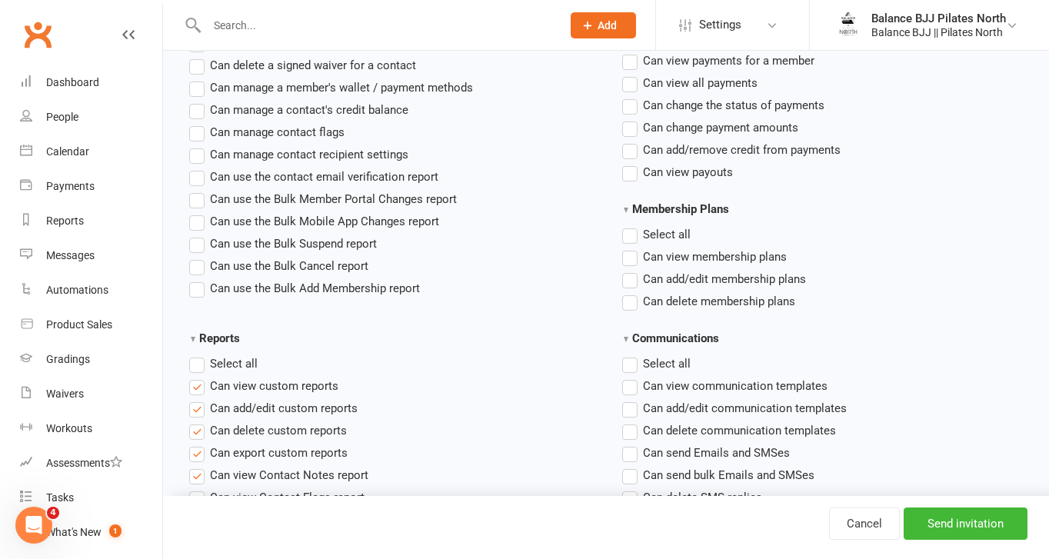
click at [199, 354] on input "Reports" at bounding box center [194, 354] width 10 height 0
click at [199, 361] on label "Select all" at bounding box center [223, 363] width 68 height 18
click at [199, 354] on input "Reports" at bounding box center [194, 354] width 10 height 0
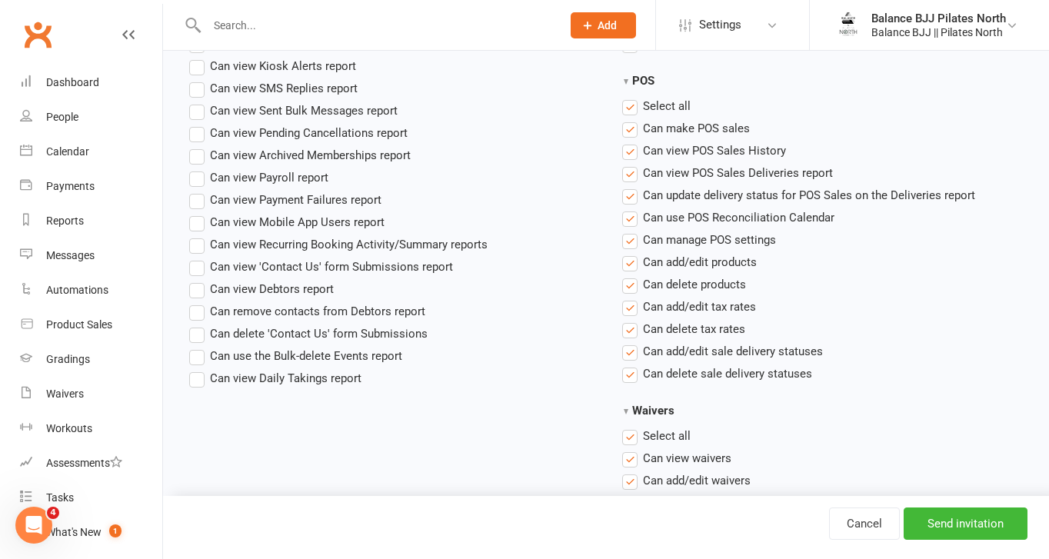
scroll to position [1453, 0]
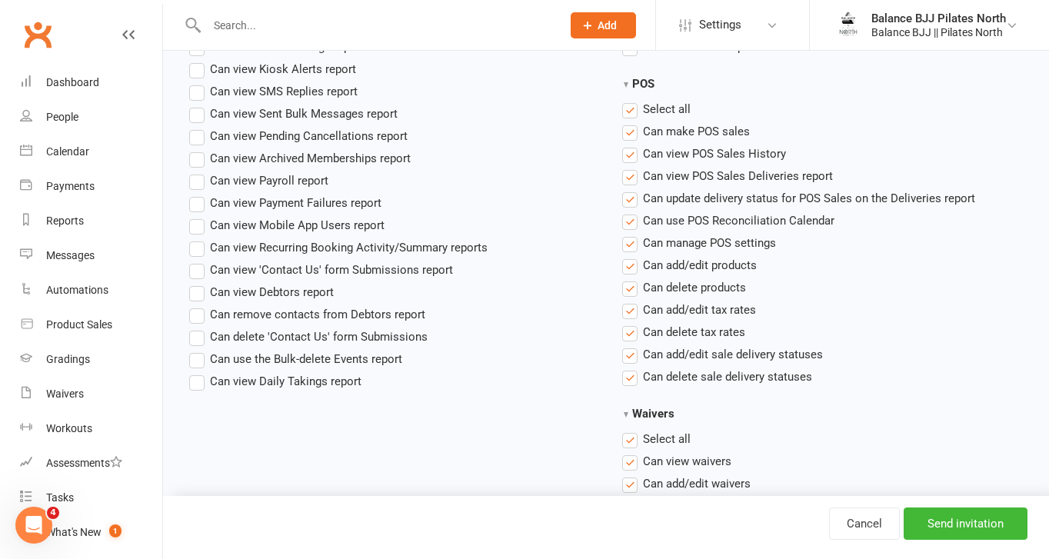
click at [637, 110] on label "Select all" at bounding box center [656, 109] width 68 height 18
click at [632, 100] on input "POS" at bounding box center [627, 100] width 10 height 0
click at [634, 438] on label "Select all" at bounding box center [656, 439] width 68 height 18
click at [632, 430] on input "Waivers" at bounding box center [627, 430] width 10 height 0
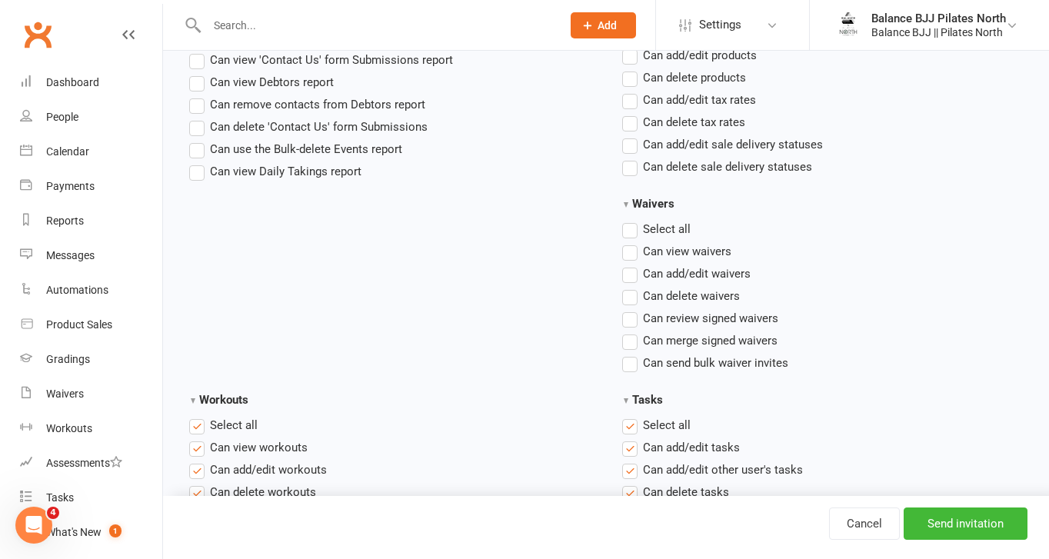
scroll to position [1667, 0]
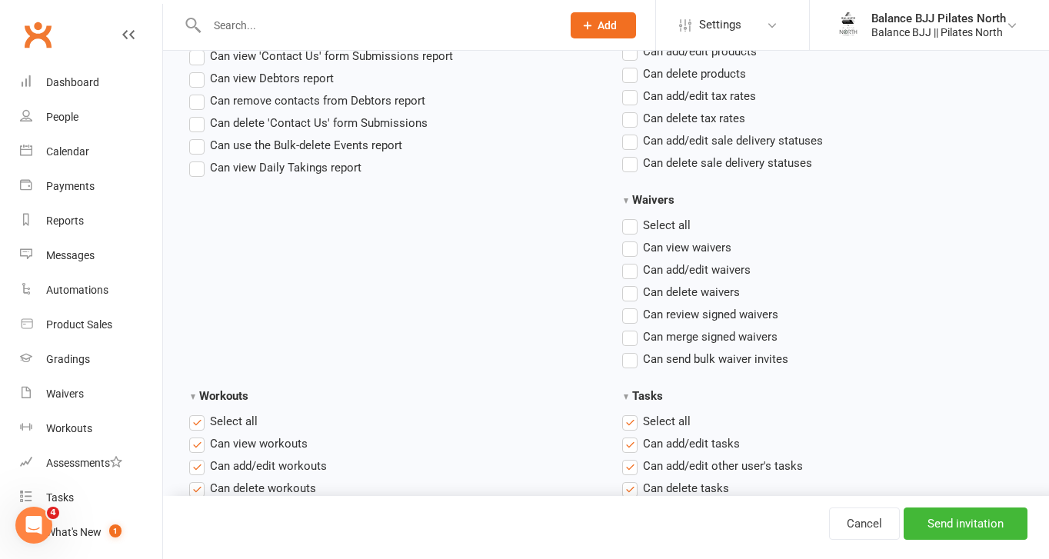
click at [632, 426] on label "Select all" at bounding box center [656, 421] width 68 height 18
click at [632, 412] on input "Tasks" at bounding box center [627, 412] width 10 height 0
click at [200, 418] on label "Select all" at bounding box center [223, 421] width 68 height 18
click at [199, 412] on input "Workouts" at bounding box center [194, 412] width 10 height 0
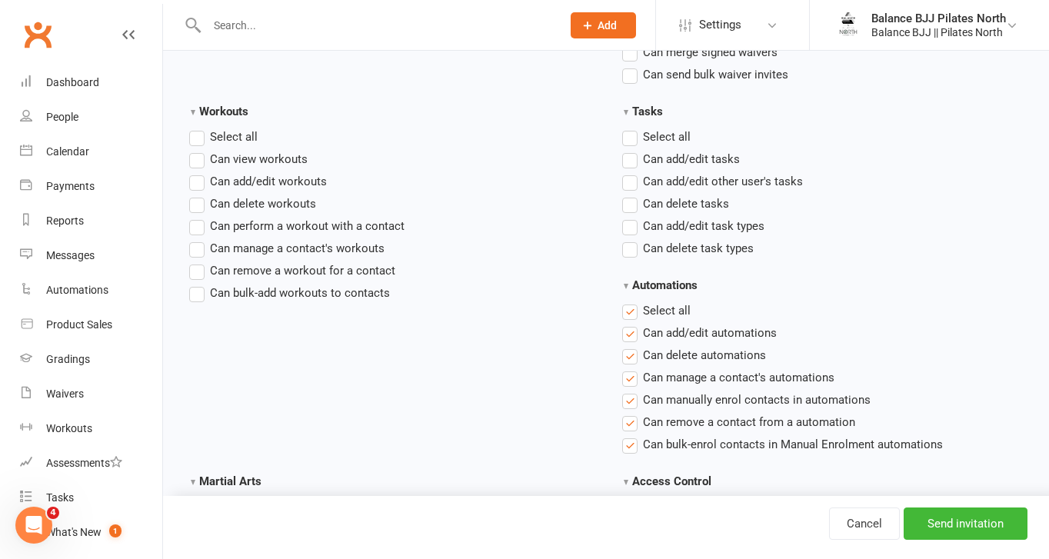
scroll to position [1955, 0]
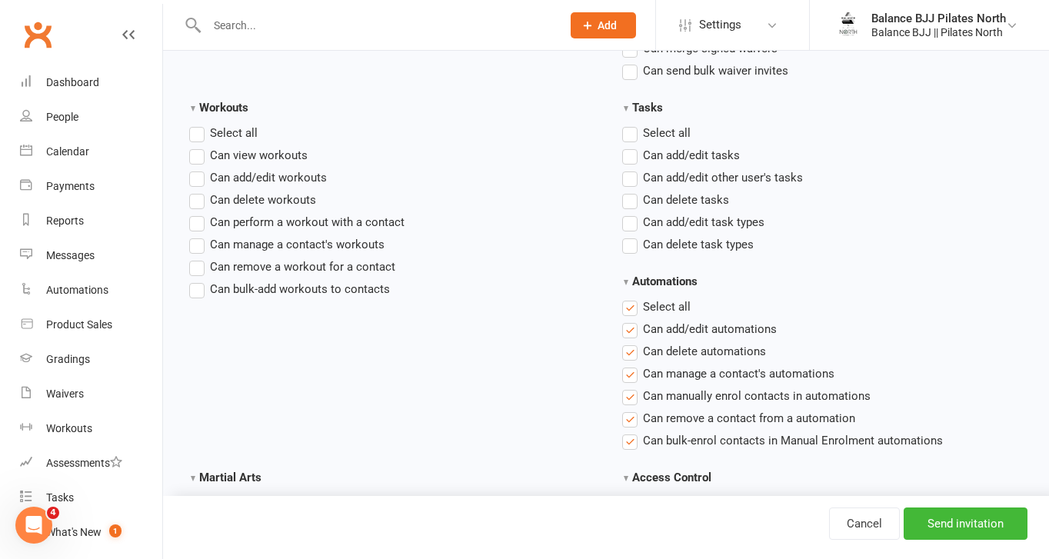
click at [627, 308] on label "Select all" at bounding box center [656, 307] width 68 height 18
click at [627, 298] on input "Automations" at bounding box center [627, 298] width 10 height 0
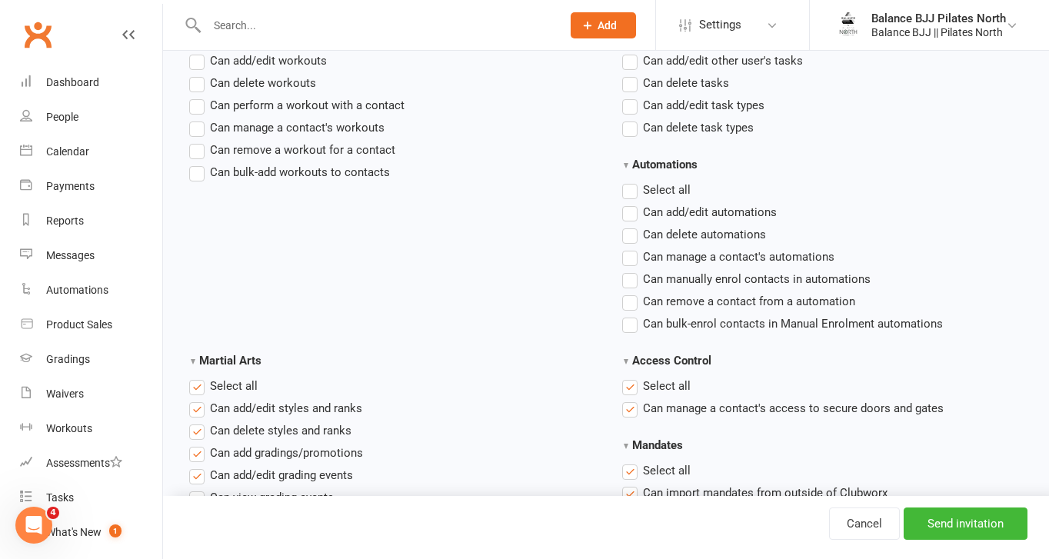
scroll to position [2161, 0]
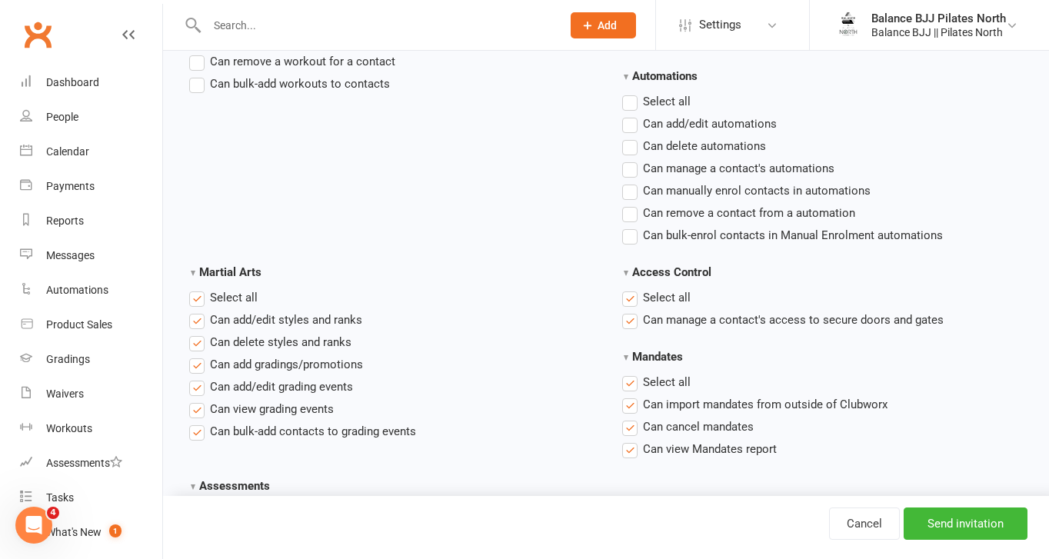
click at [630, 294] on label "Select all" at bounding box center [656, 297] width 68 height 18
click at [630, 288] on input "Access Control" at bounding box center [627, 288] width 10 height 0
click at [633, 382] on label "Select all" at bounding box center [656, 382] width 68 height 18
click at [632, 373] on input "Mandates" at bounding box center [627, 373] width 10 height 0
click at [201, 293] on label "Select all" at bounding box center [223, 297] width 68 height 18
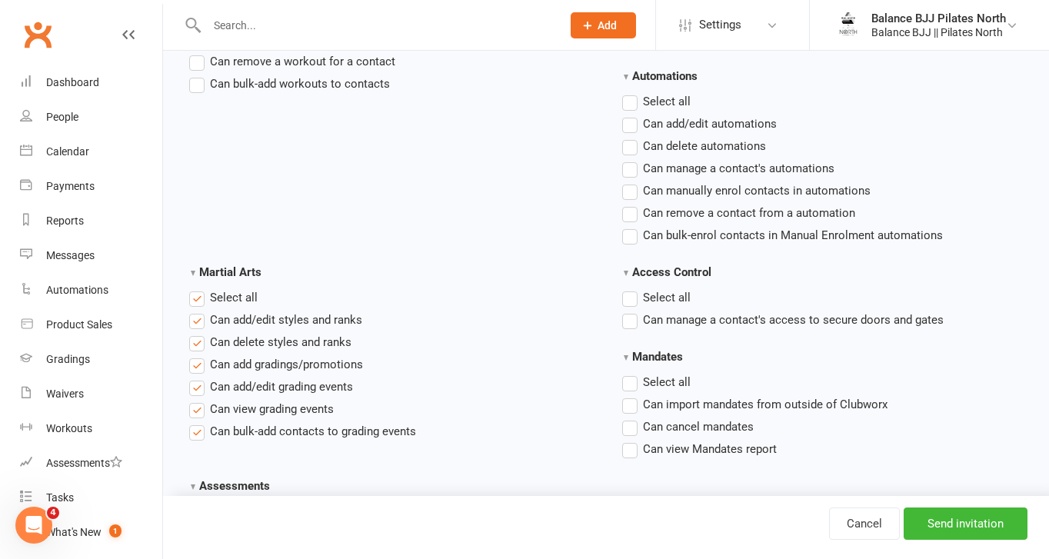
click at [199, 288] on input "Martial Arts" at bounding box center [194, 288] width 10 height 0
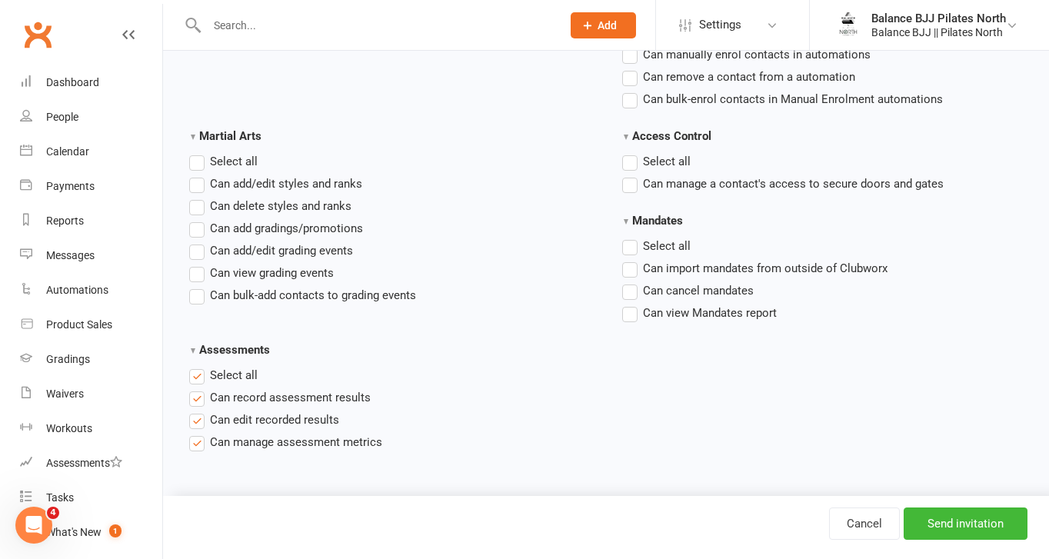
scroll to position [2309, 0]
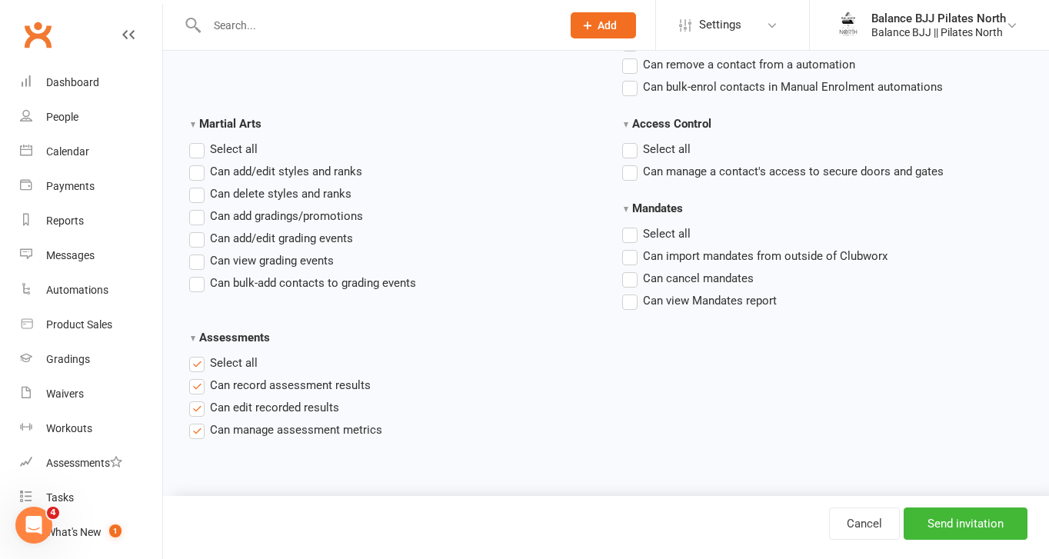
click at [199, 364] on label "Select all" at bounding box center [223, 363] width 68 height 18
click at [199, 354] on input "Assessments" at bounding box center [194, 354] width 10 height 0
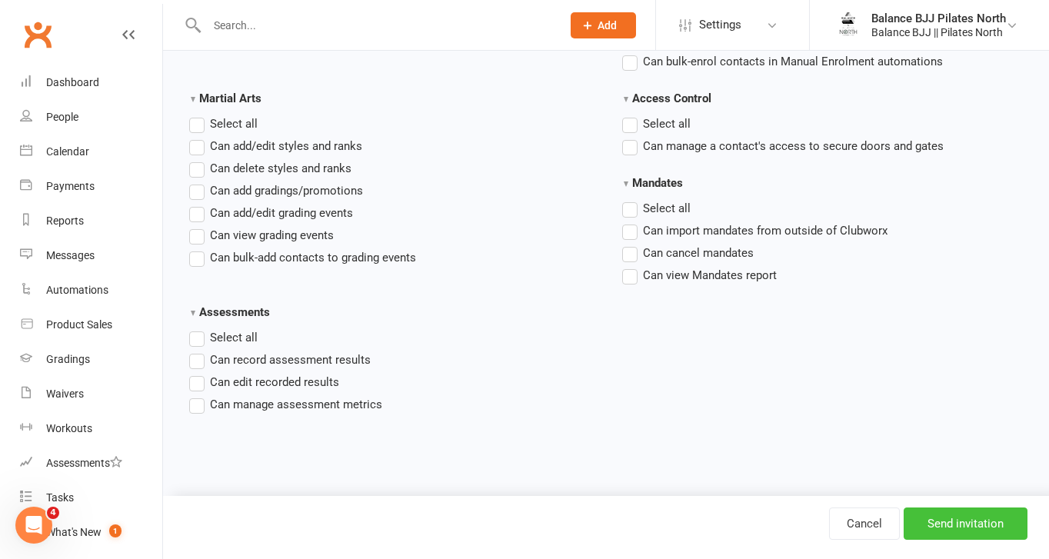
click at [970, 520] on input "Send invitation" at bounding box center [965, 523] width 124 height 32
